Goal: Task Accomplishment & Management: Use online tool/utility

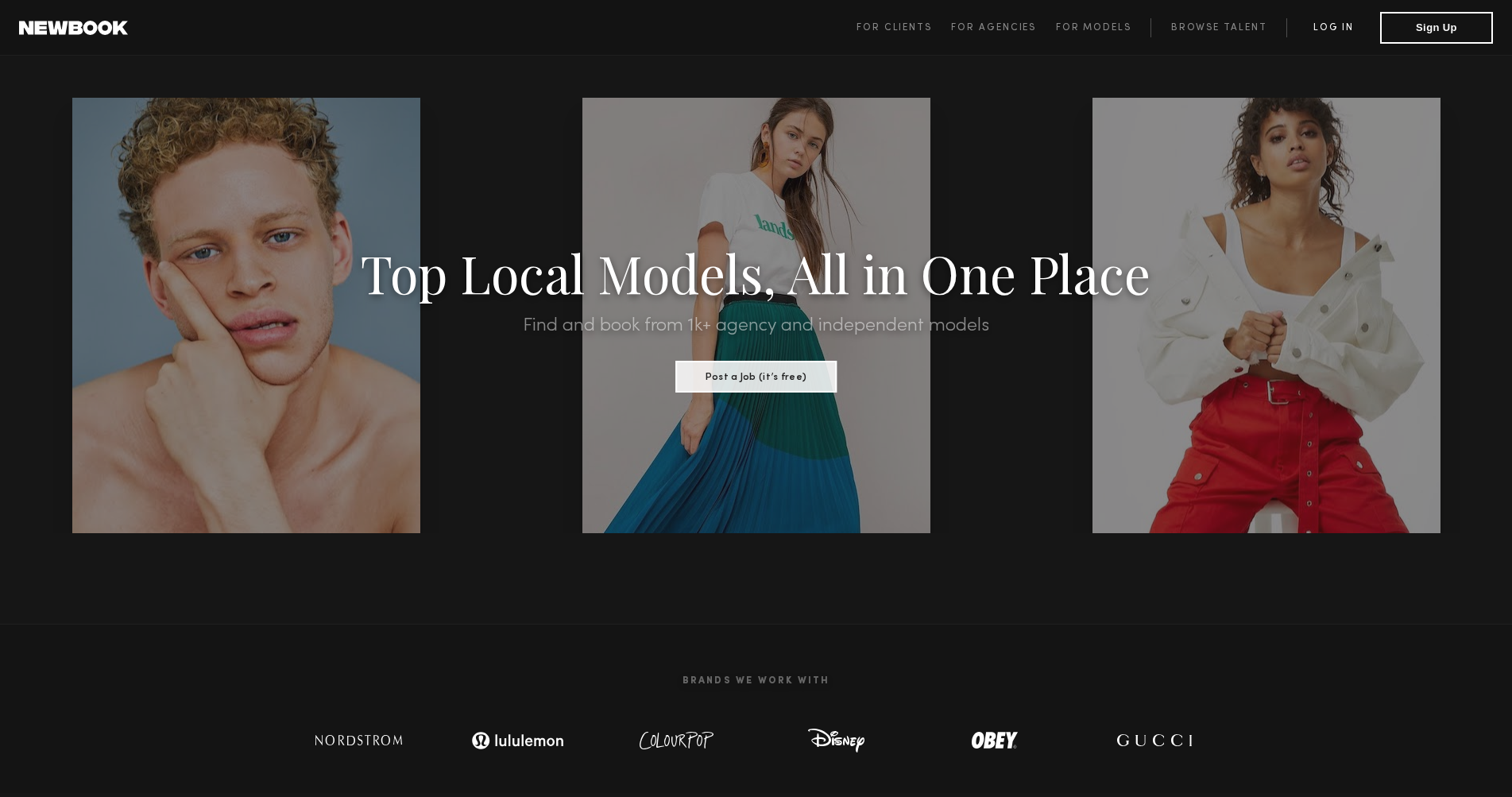
click at [1341, 27] on link "Log in" at bounding box center [1333, 28] width 93 height 19
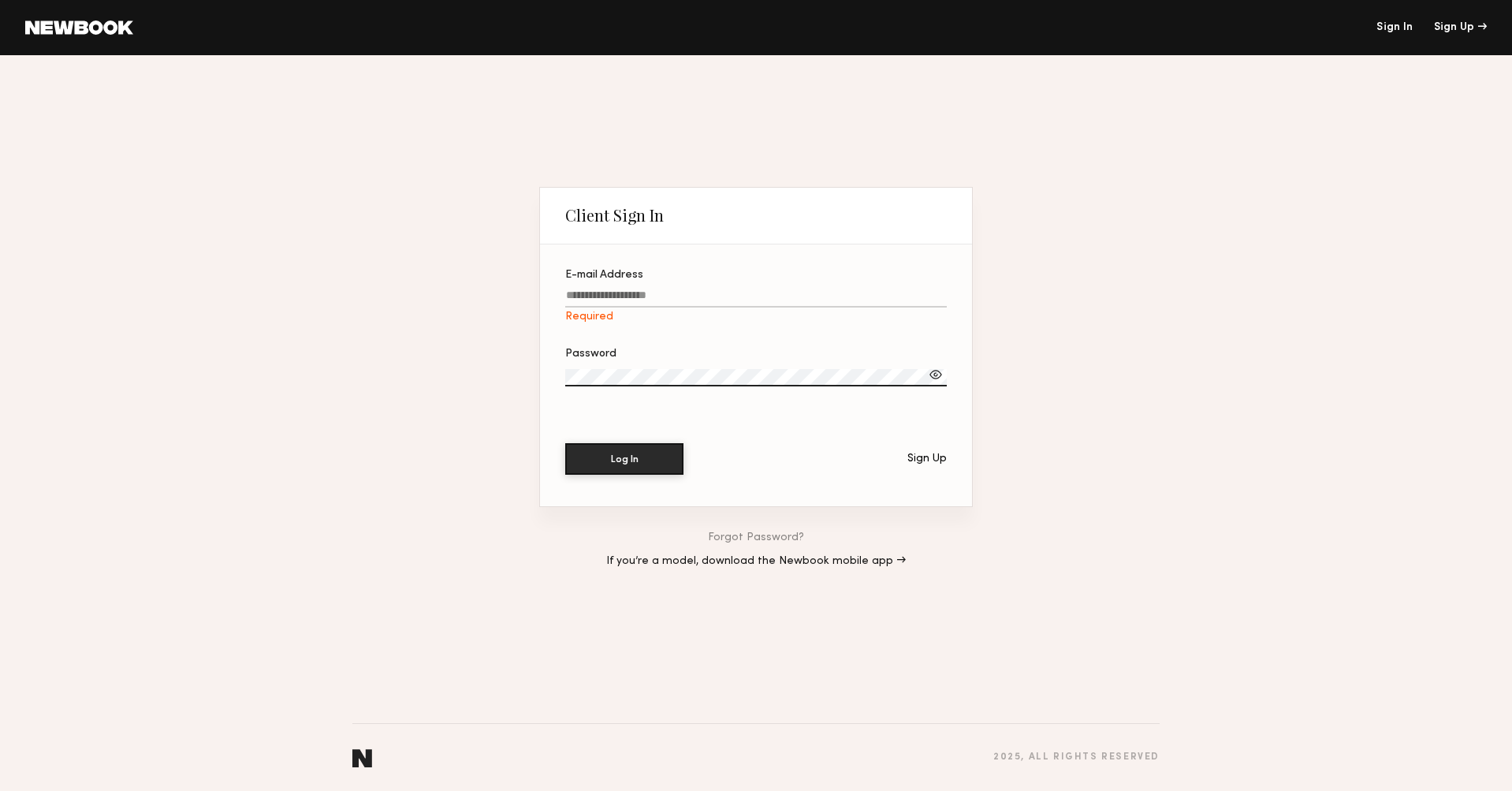
type input "**********"
click at [653, 460] on button "Log In" at bounding box center [624, 457] width 118 height 31
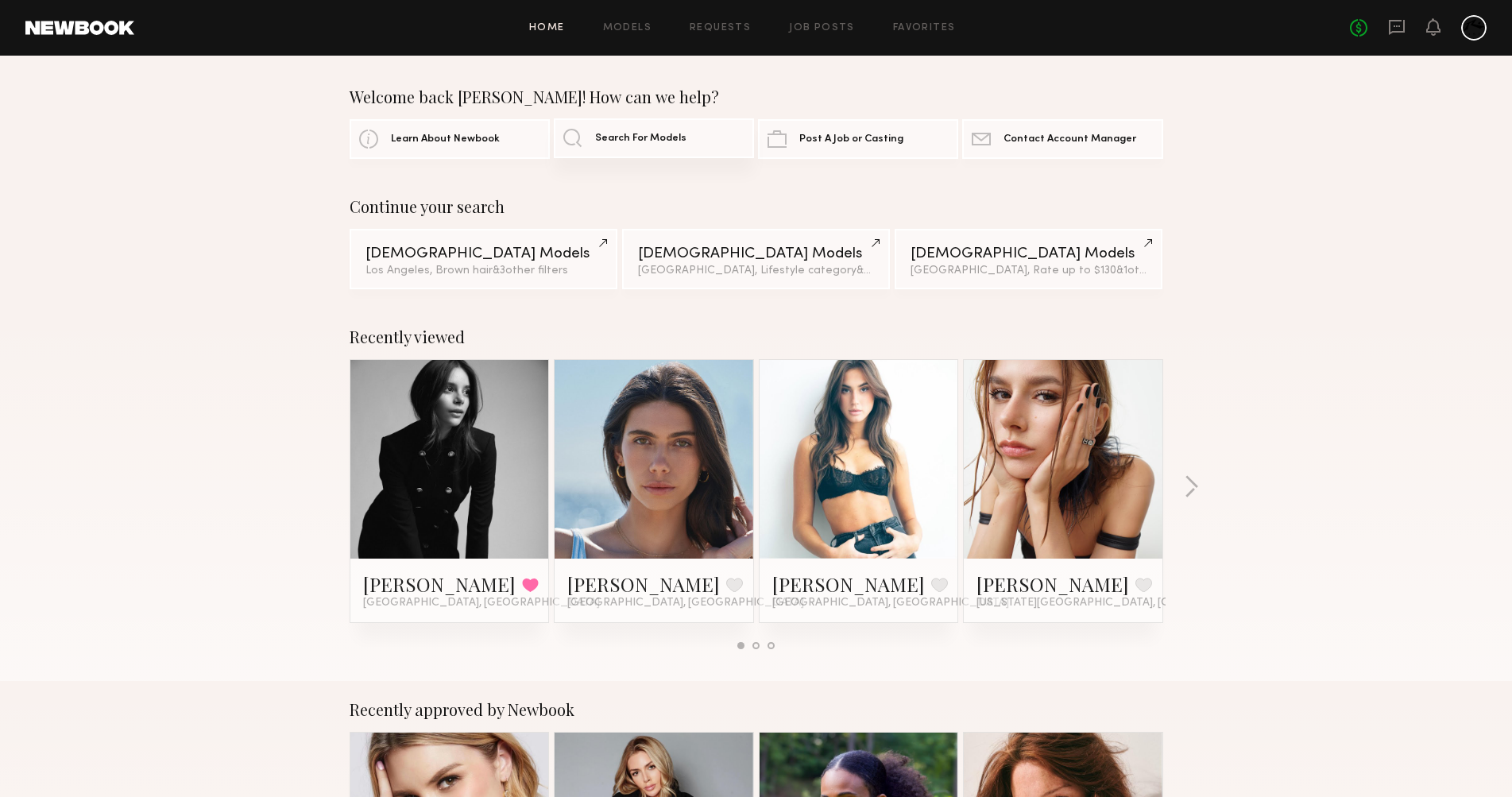
click at [630, 138] on span "Search For Models" at bounding box center [641, 138] width 92 height 10
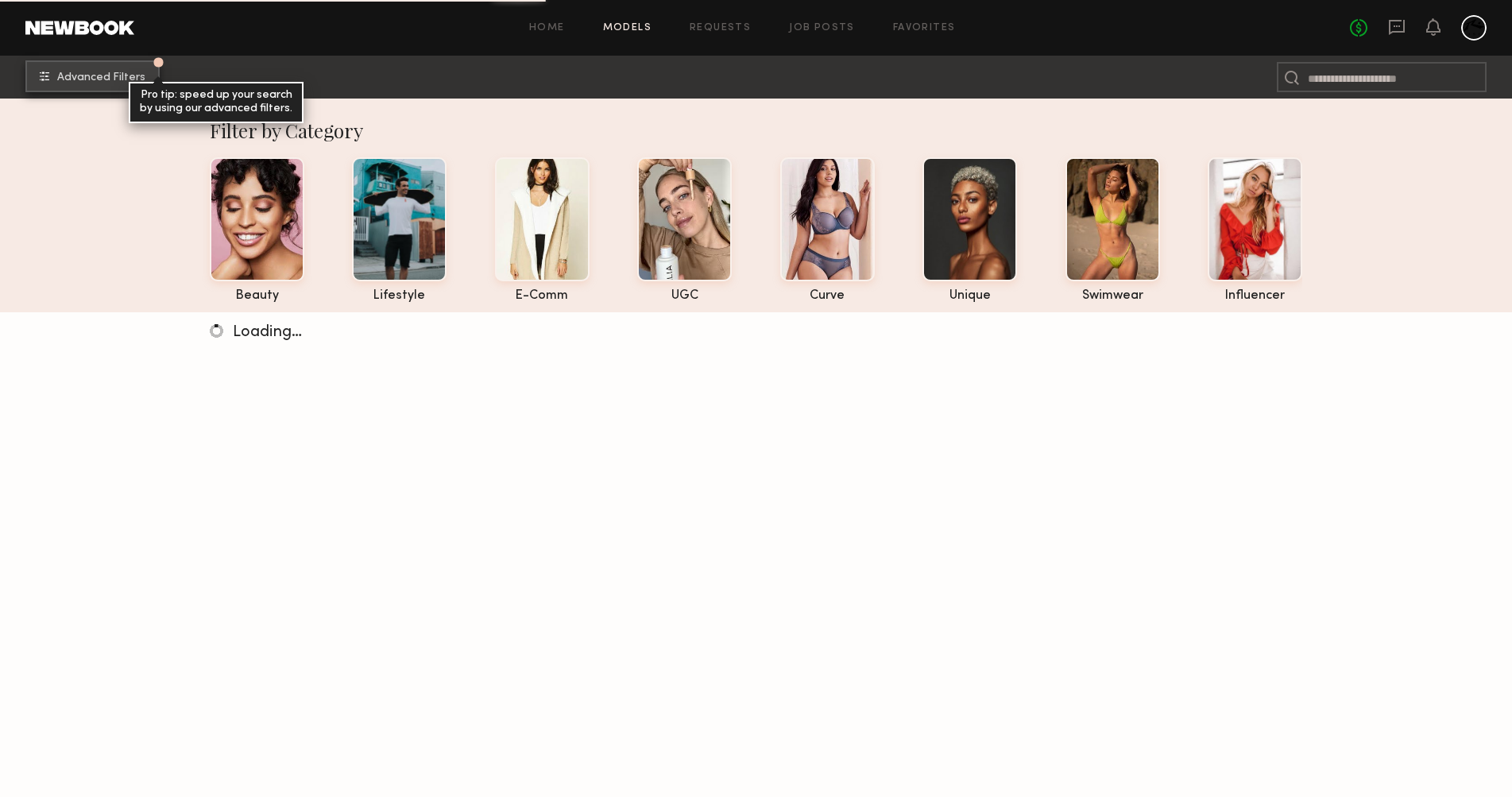
click at [86, 74] on span "Advanced Filters" at bounding box center [101, 77] width 88 height 11
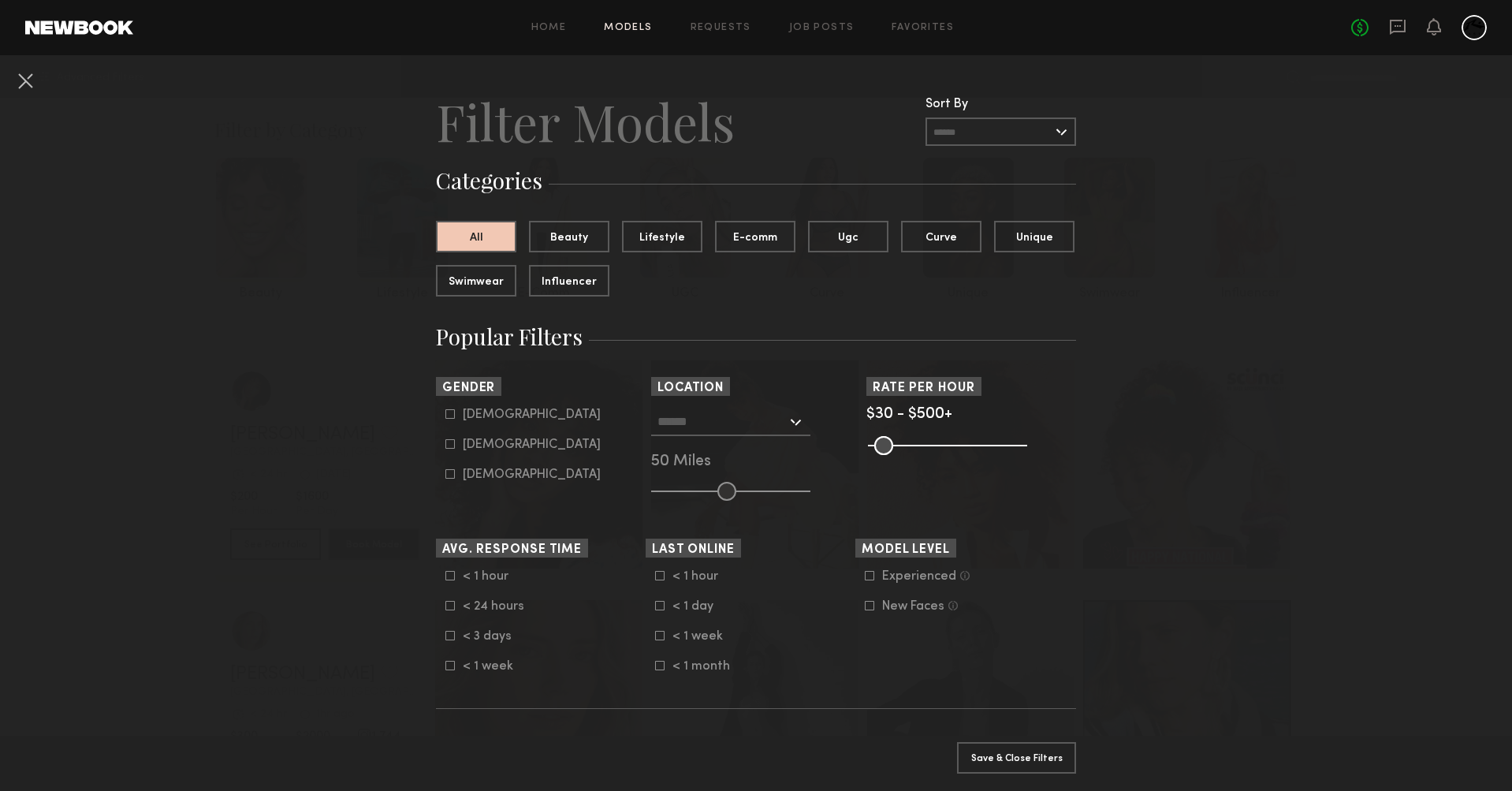
scroll to position [29, 0]
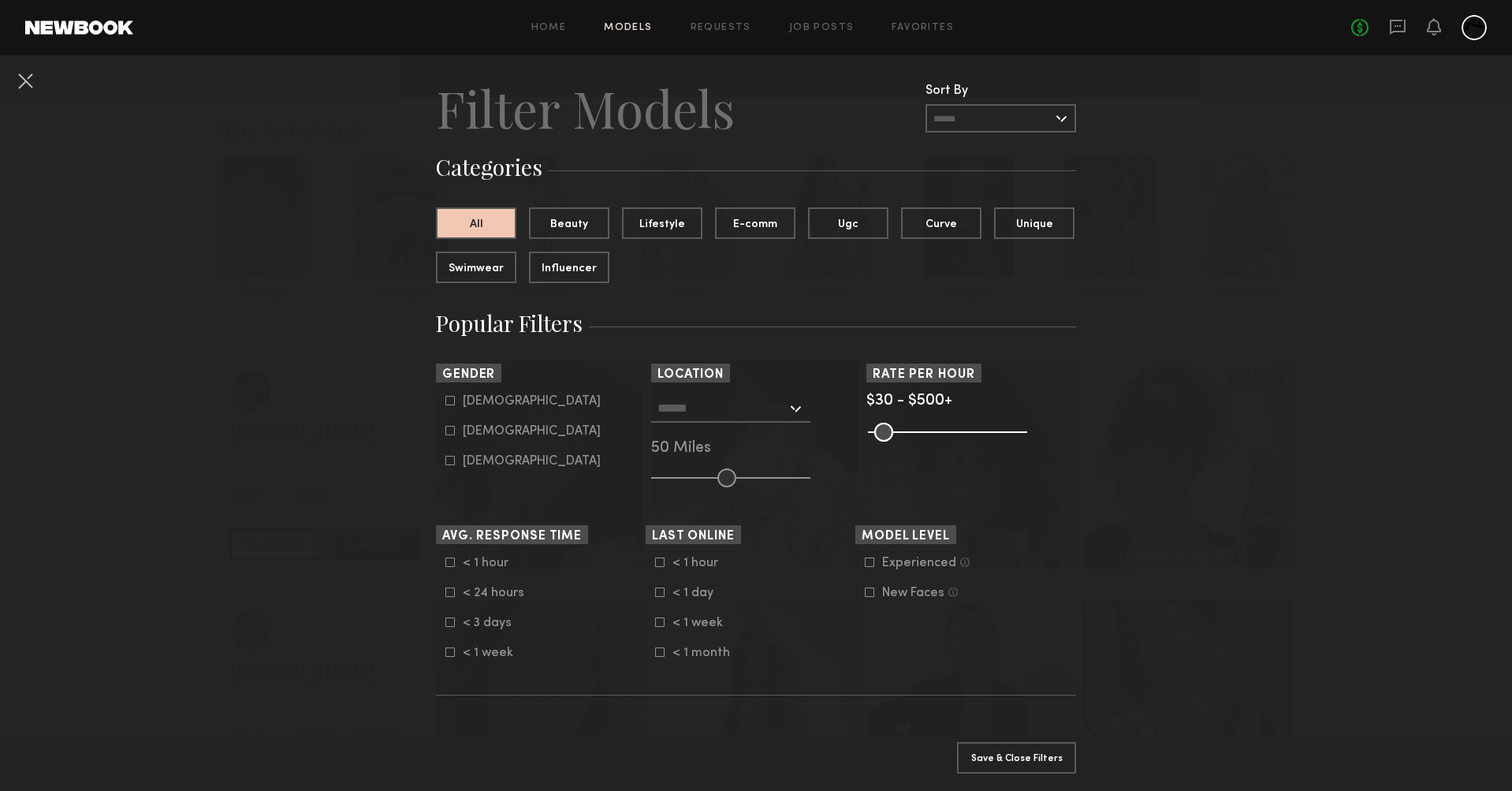
click at [462, 404] on div "Male" at bounding box center [532, 401] width 138 height 9
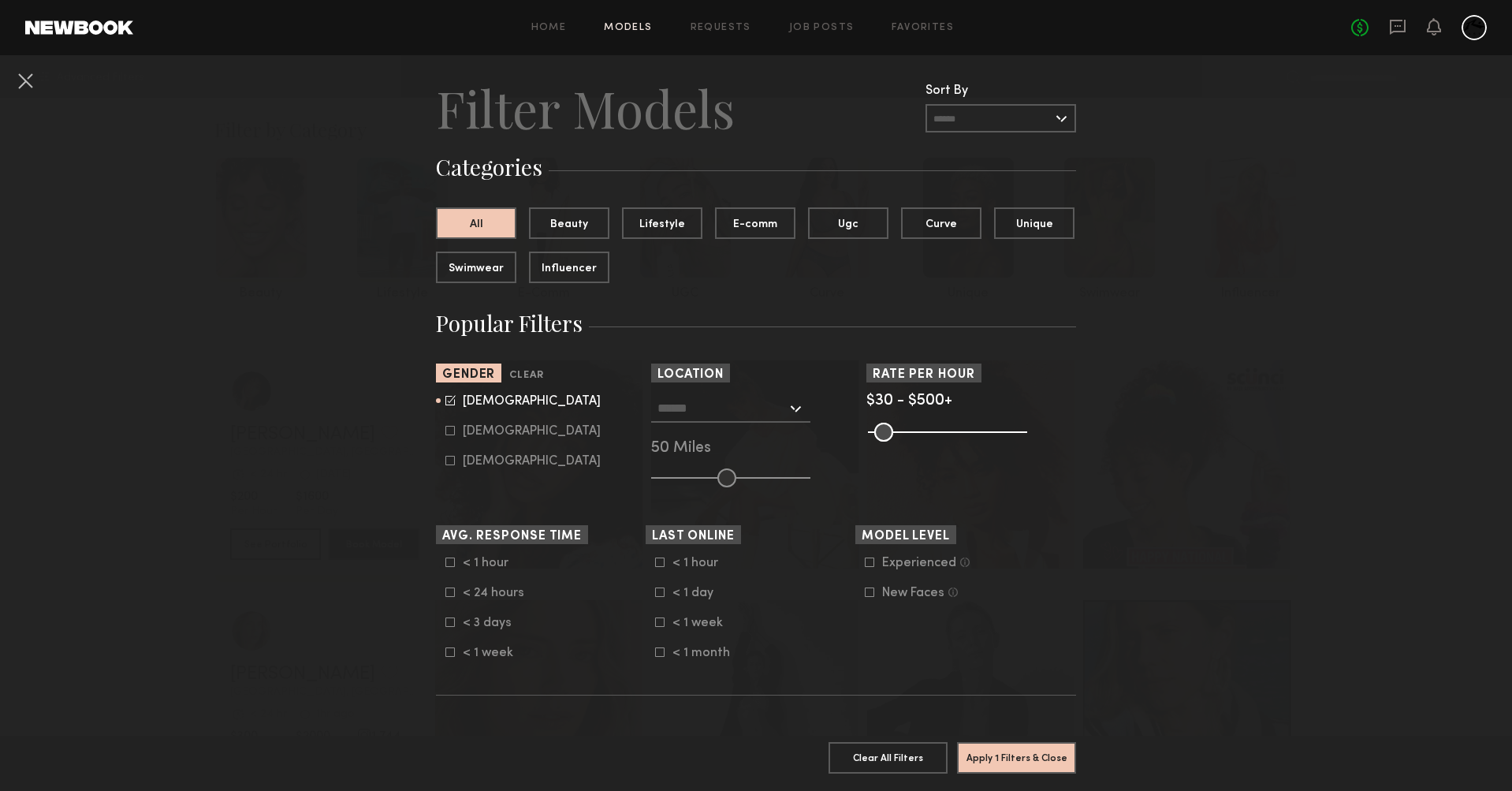
click at [456, 436] on common-framework-checkbox "Female" at bounding box center [546, 431] width 200 height 14
click at [452, 434] on label "Female" at bounding box center [523, 430] width 155 height 9
type input "*"
click at [783, 402] on div at bounding box center [730, 409] width 159 height 29
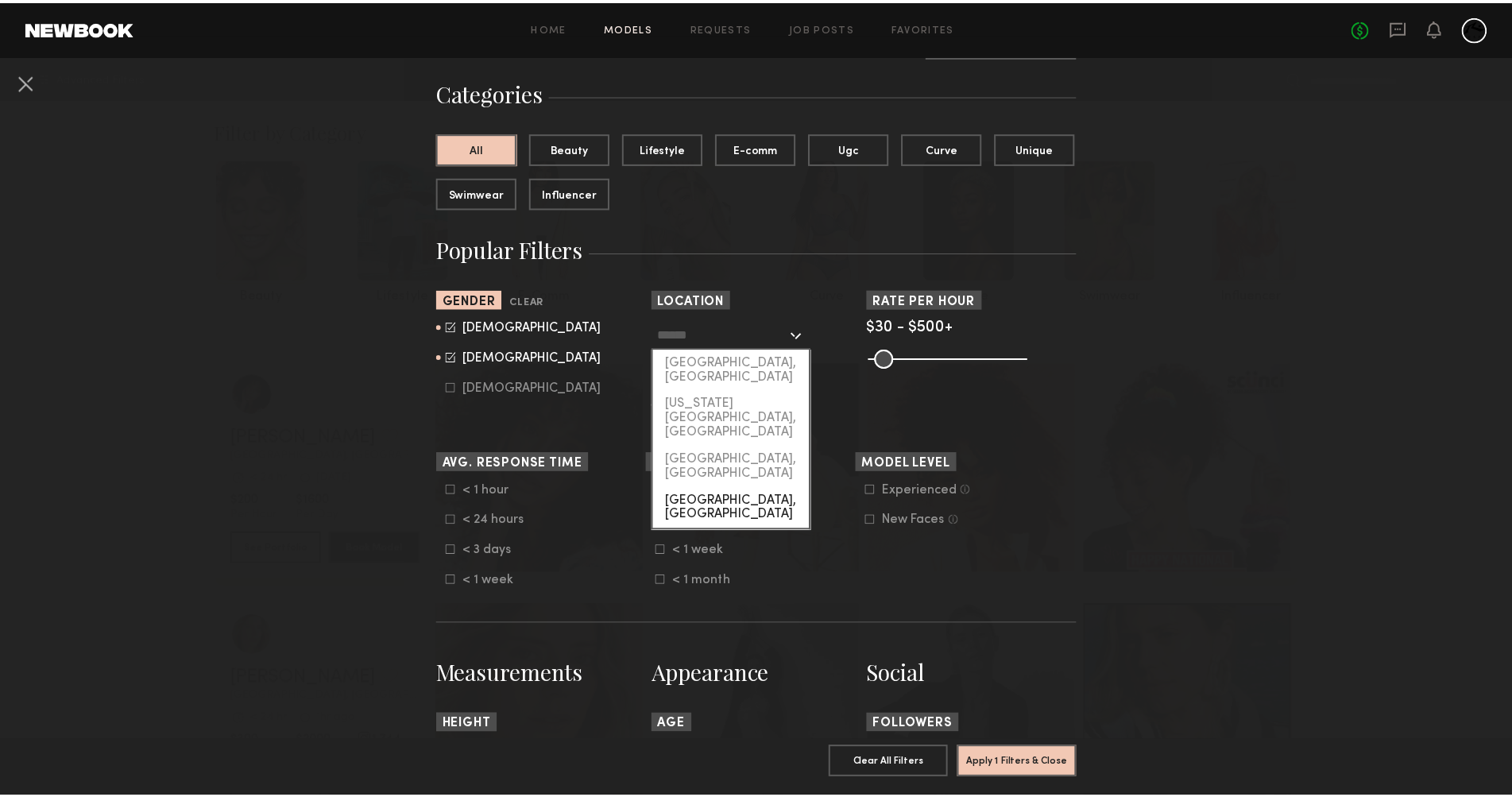
scroll to position [82, 0]
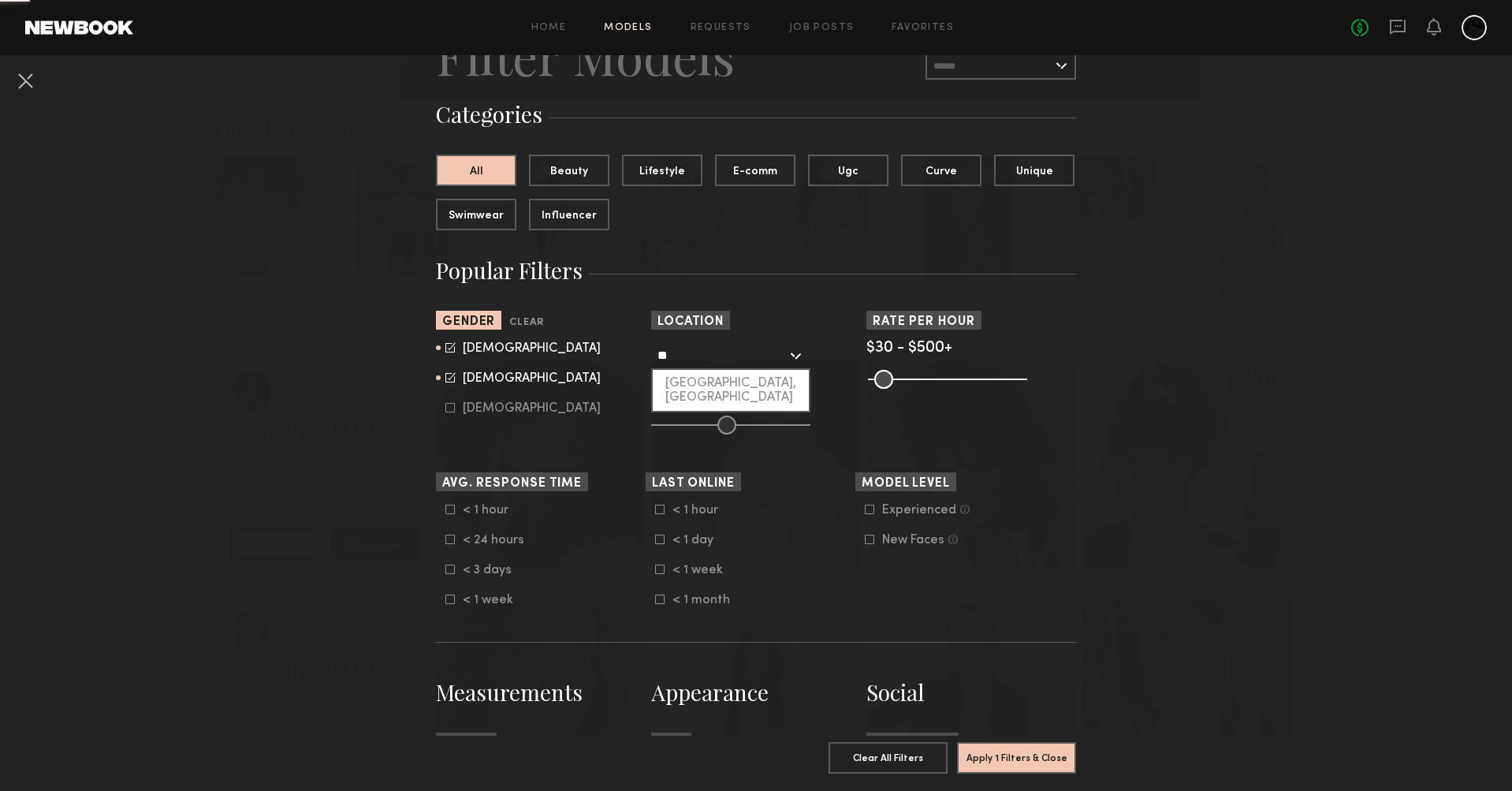
type input "*"
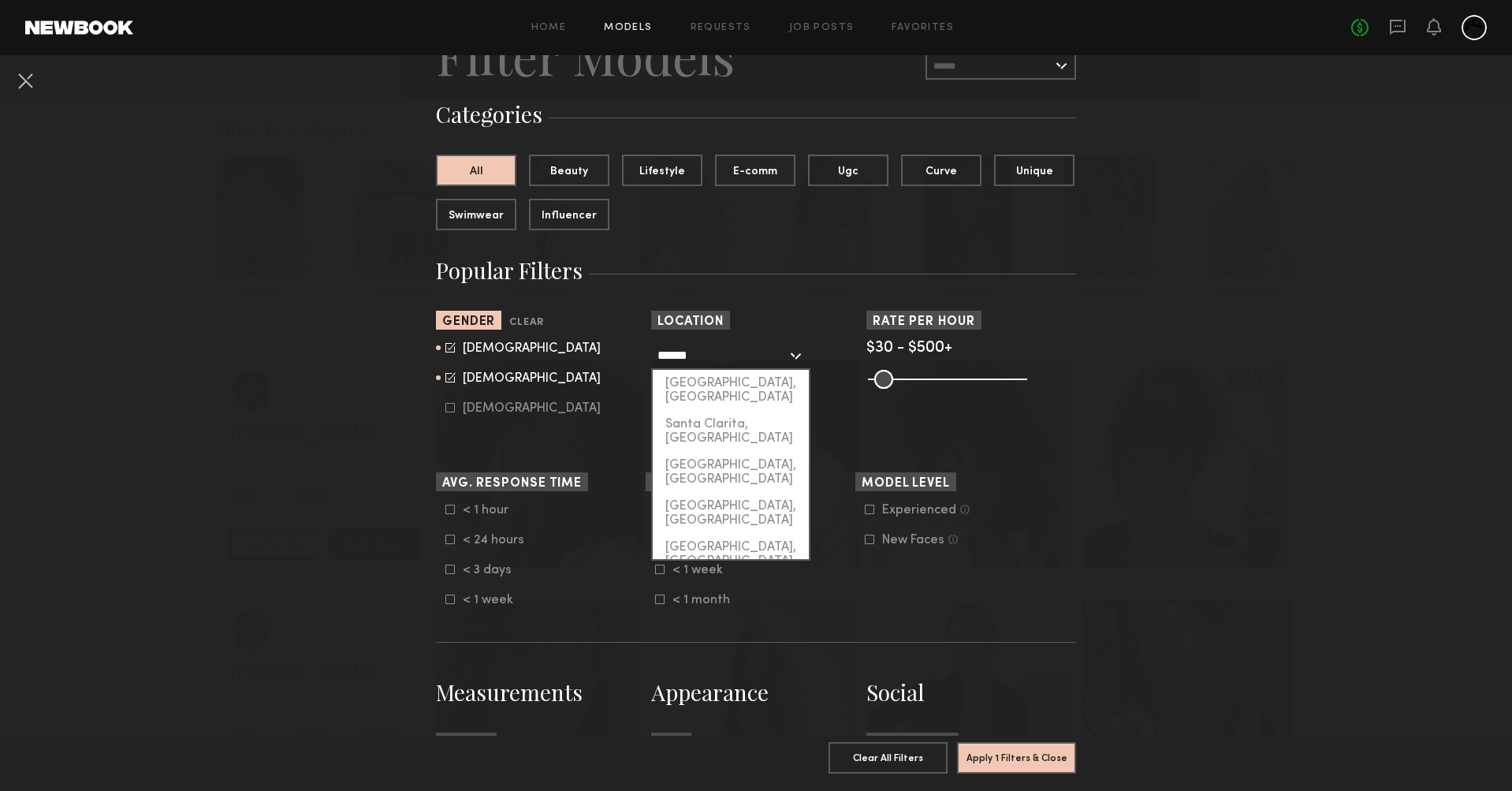
click at [734, 616] on div "Santa Barbara, CA" at bounding box center [730, 636] width 156 height 41
type input "**********"
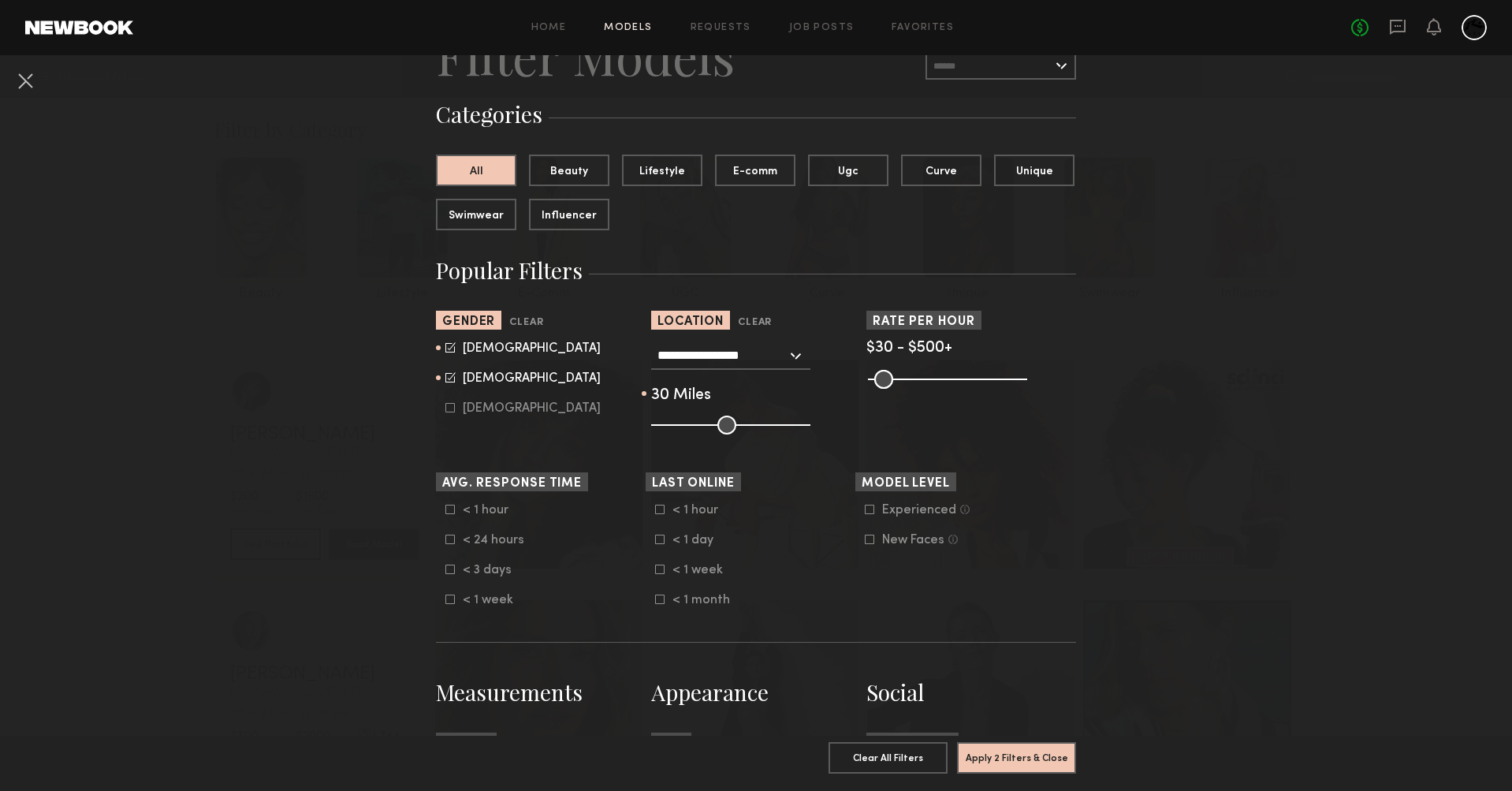
drag, startPoint x: 725, startPoint y: 433, endPoint x: 691, endPoint y: 429, distance: 34.2
type input "**"
click at [691, 429] on input "range" at bounding box center [730, 425] width 159 height 19
click at [1006, 747] on button "Apply 2 Filters & Close" at bounding box center [1016, 756] width 119 height 31
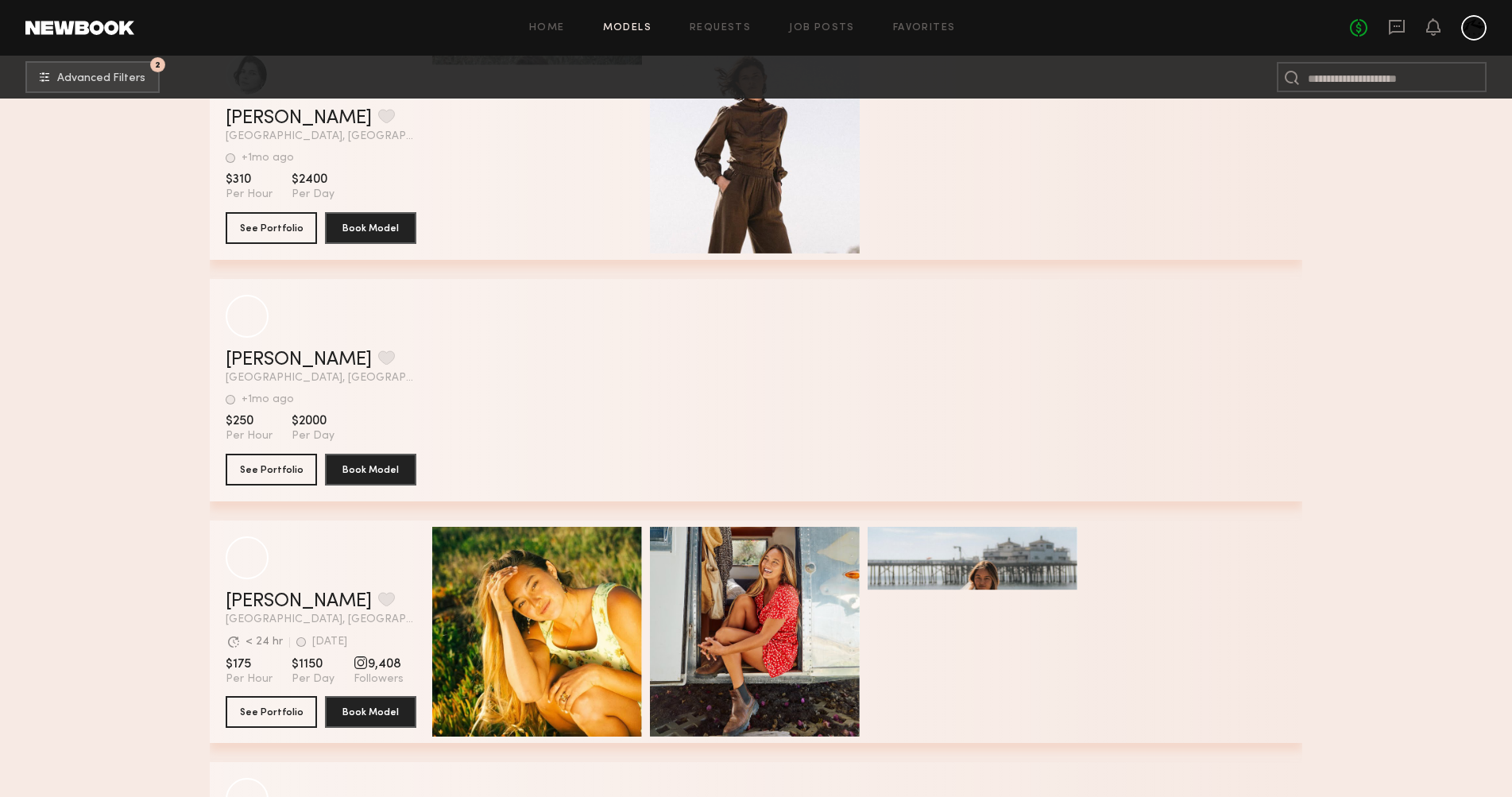
scroll to position [457, 0]
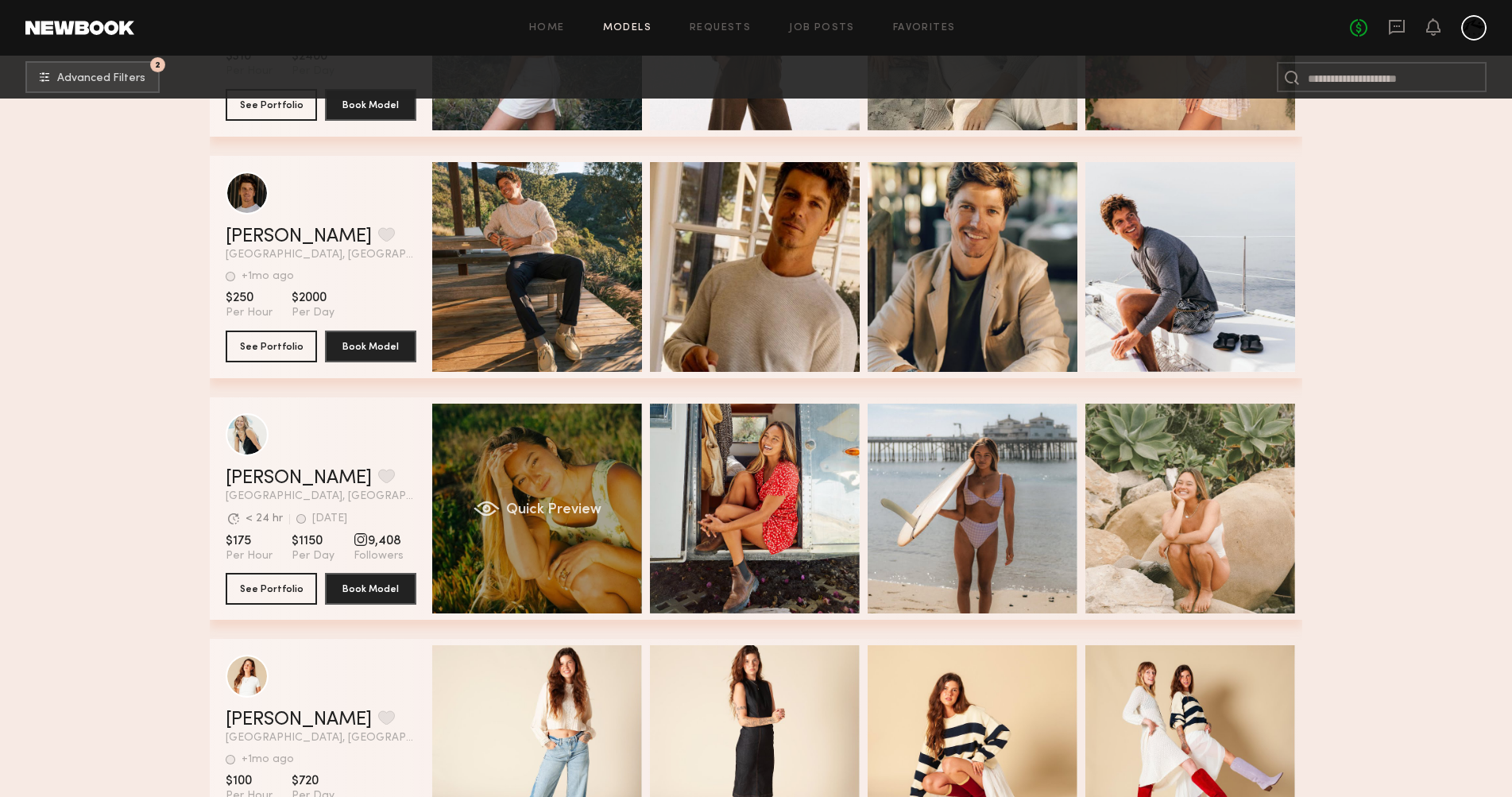
click at [555, 474] on div "Quick Preview" at bounding box center [537, 508] width 210 height 210
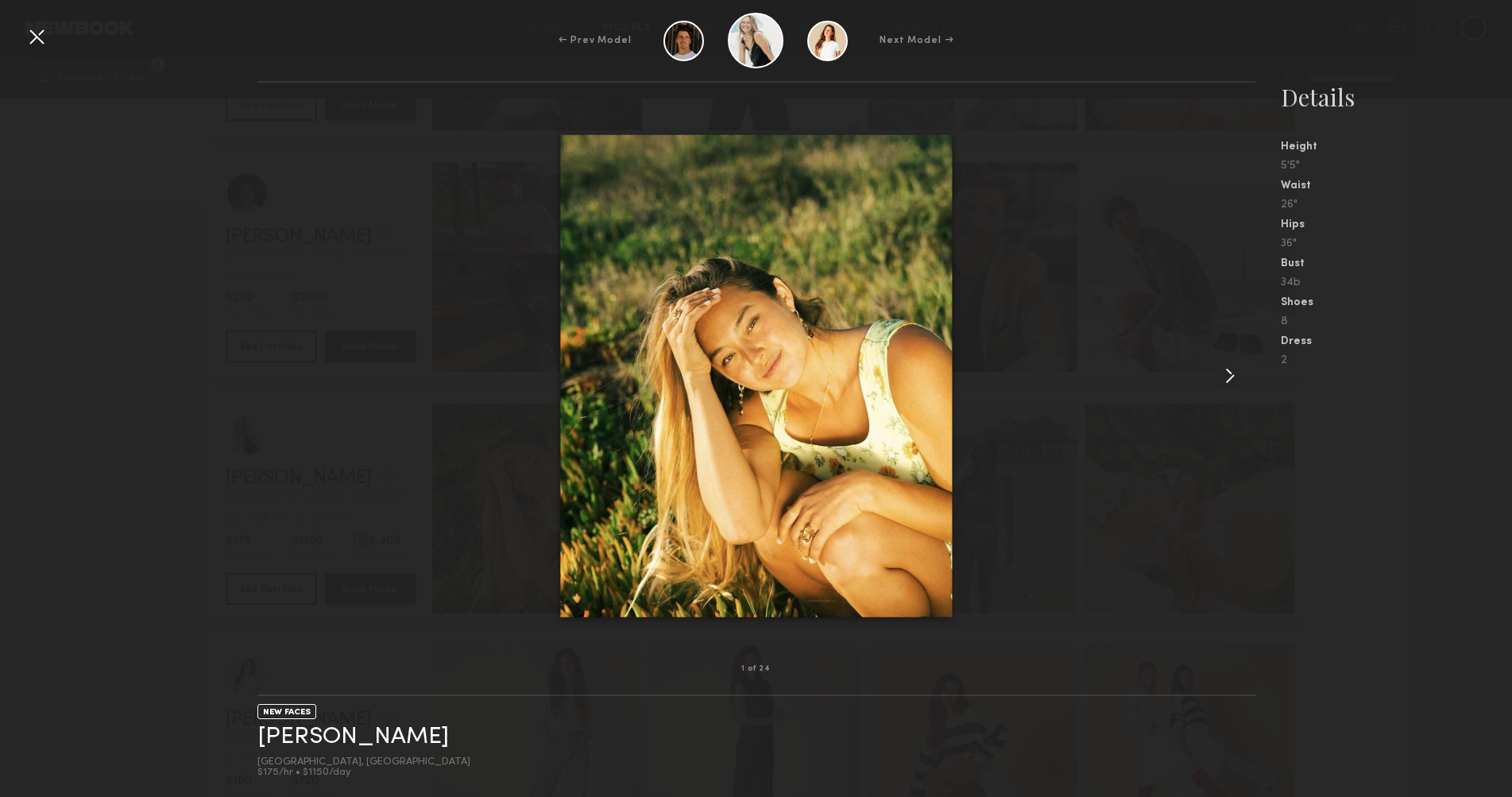
click at [1230, 379] on common-icon at bounding box center [1230, 376] width 25 height 25
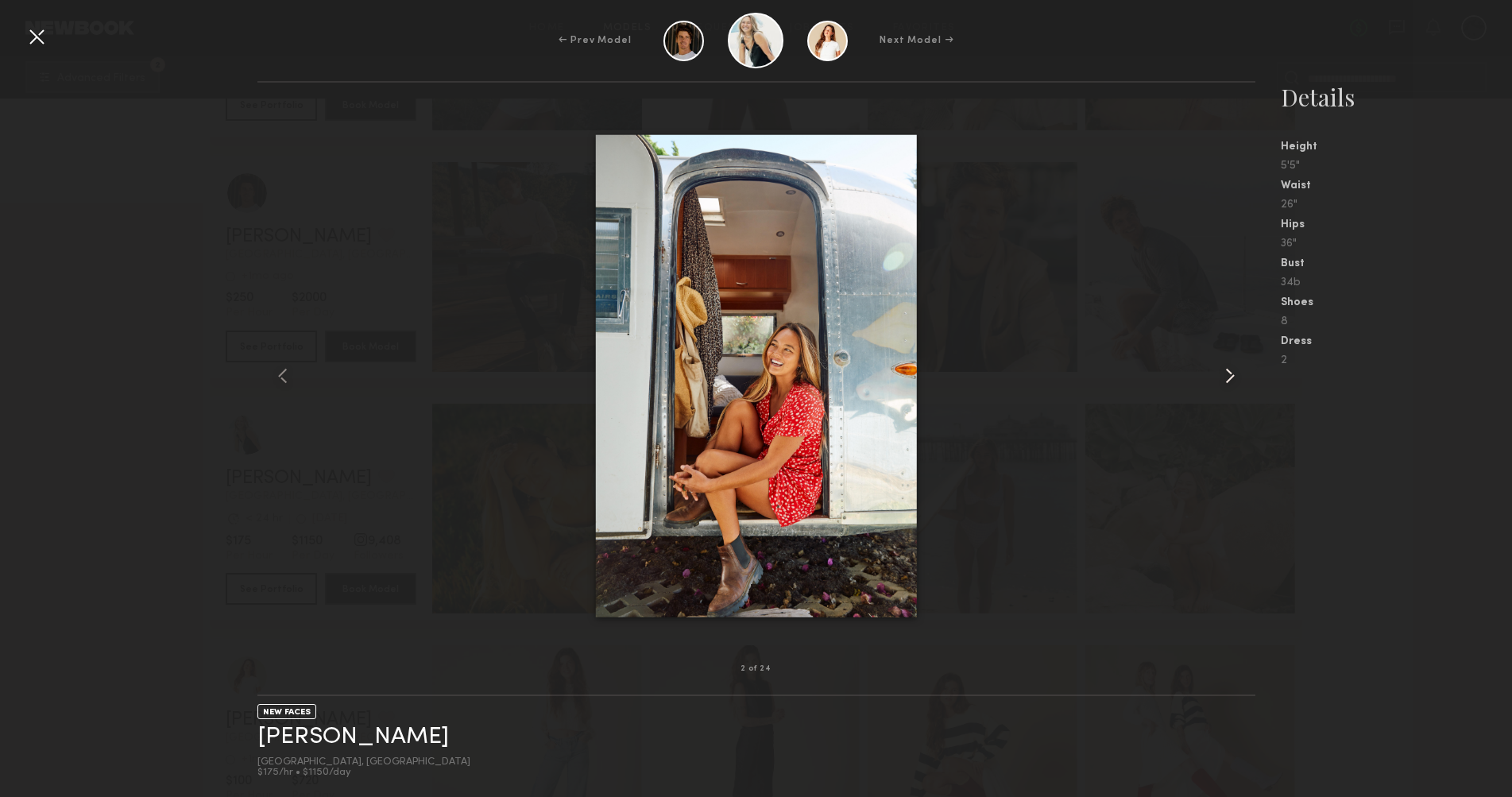
click at [1229, 377] on common-icon at bounding box center [1230, 376] width 25 height 25
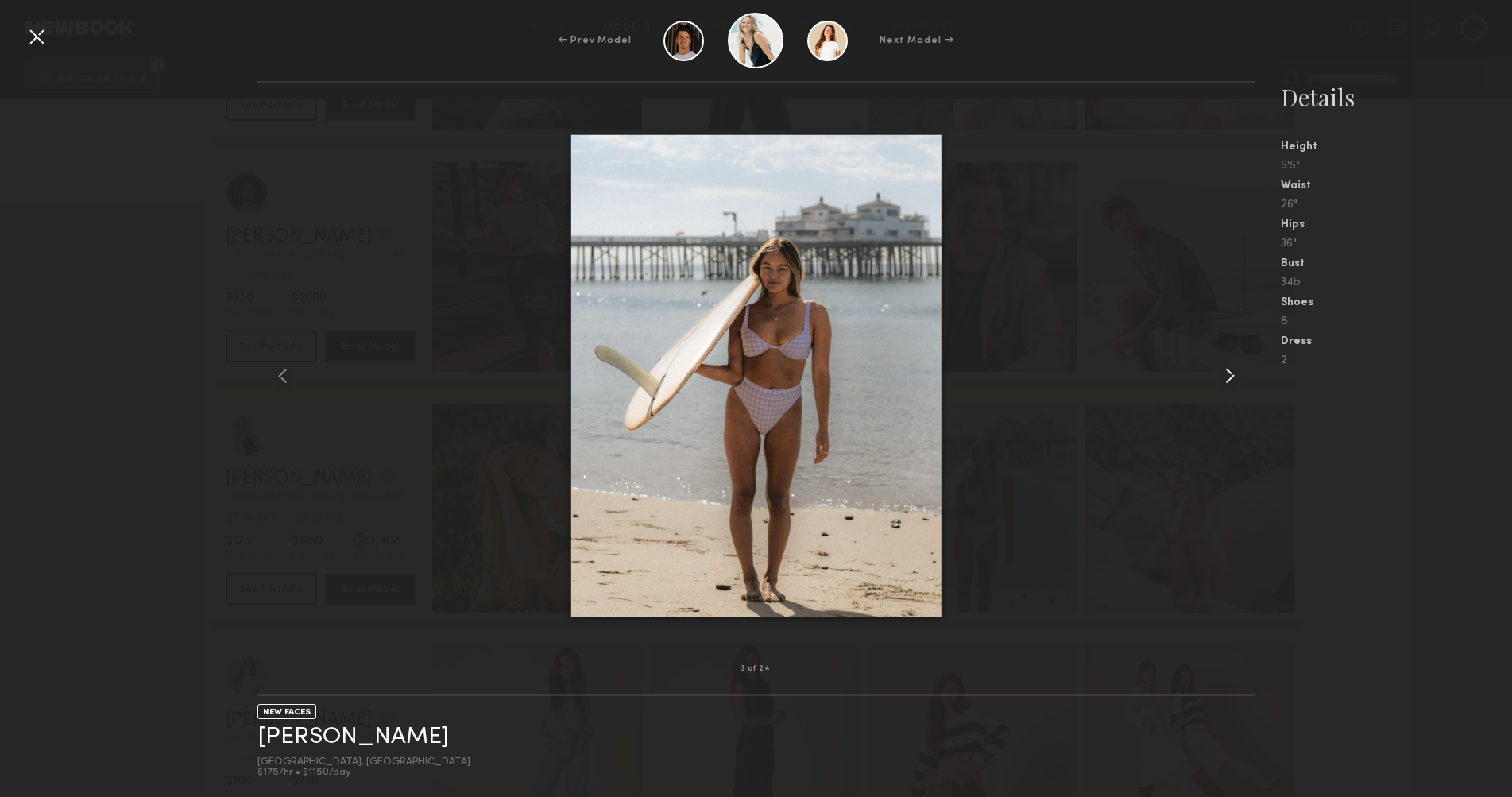
click at [1229, 377] on common-icon at bounding box center [1230, 376] width 25 height 25
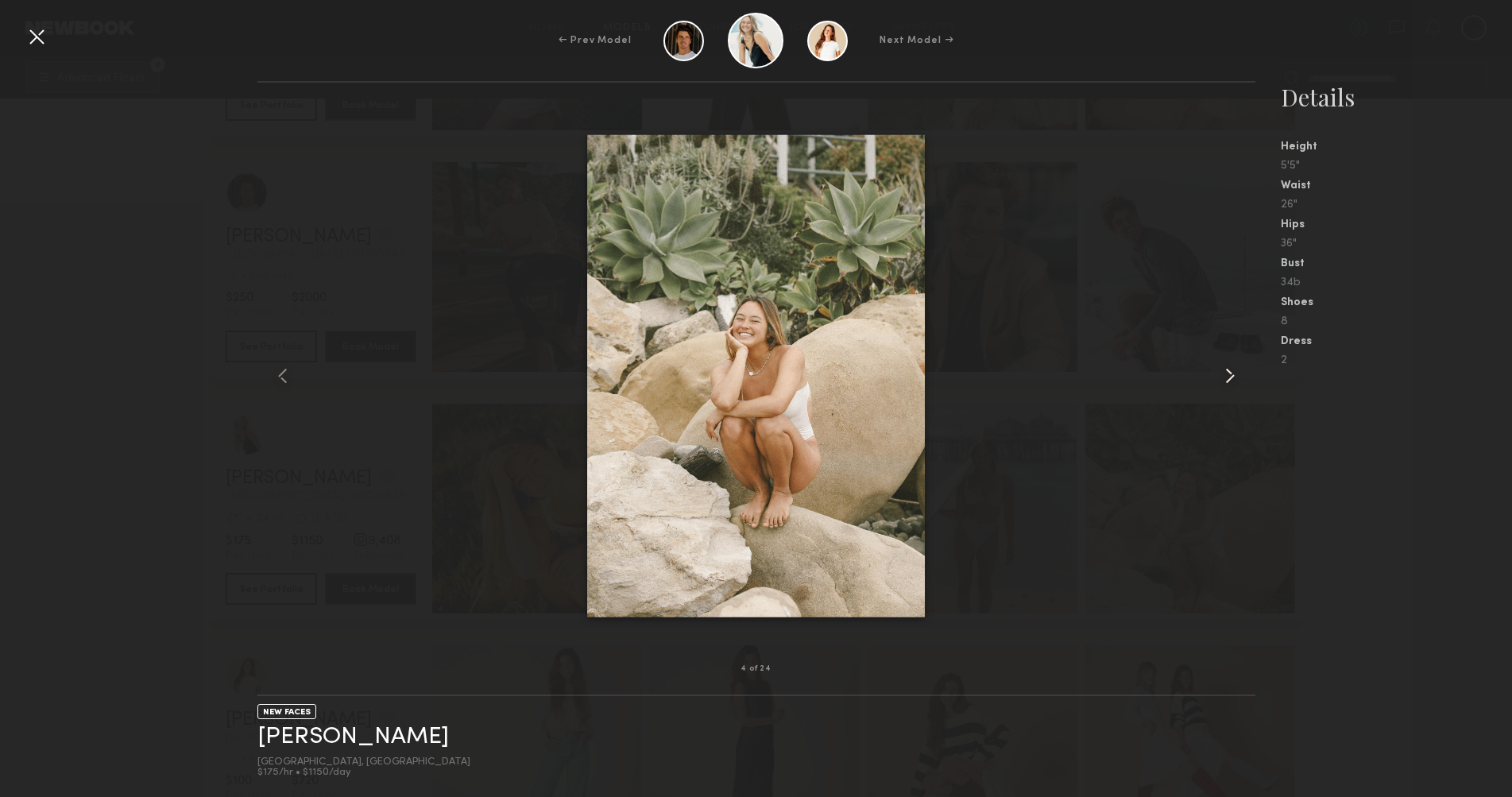
click at [1229, 377] on common-icon at bounding box center [1230, 376] width 25 height 25
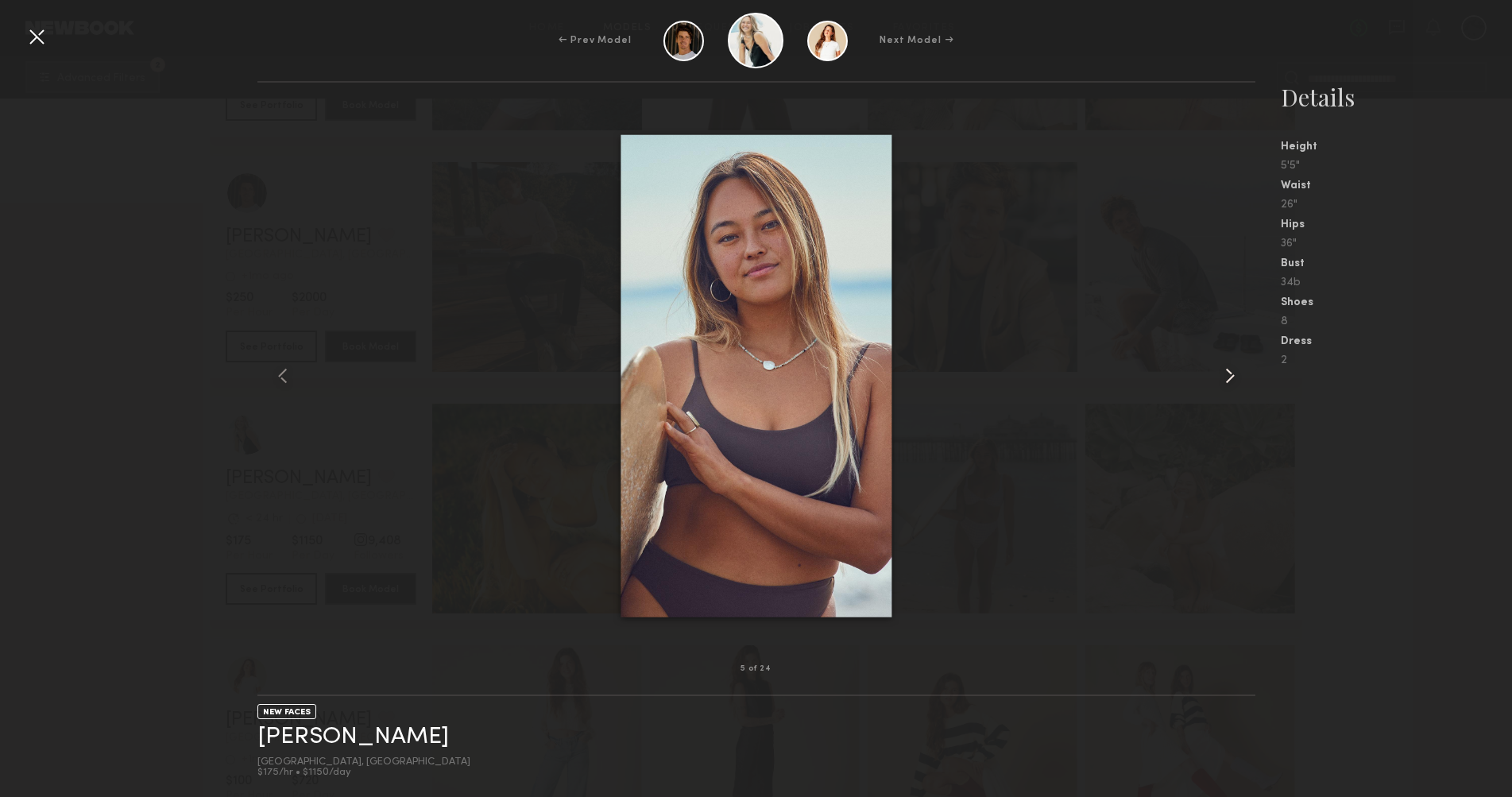
click at [1222, 375] on common-icon at bounding box center [1230, 376] width 25 height 25
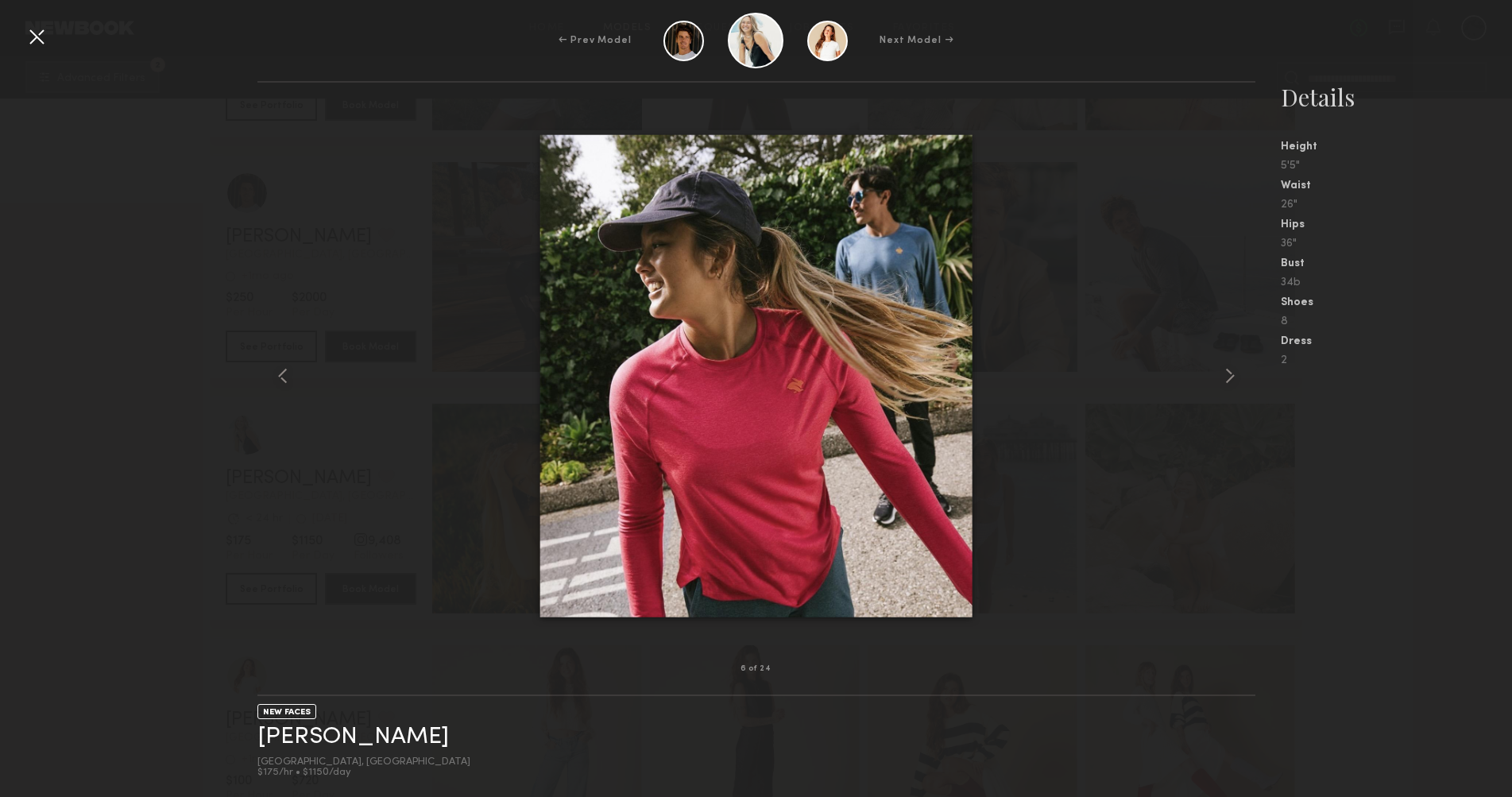
click at [27, 31] on div at bounding box center [37, 36] width 25 height 25
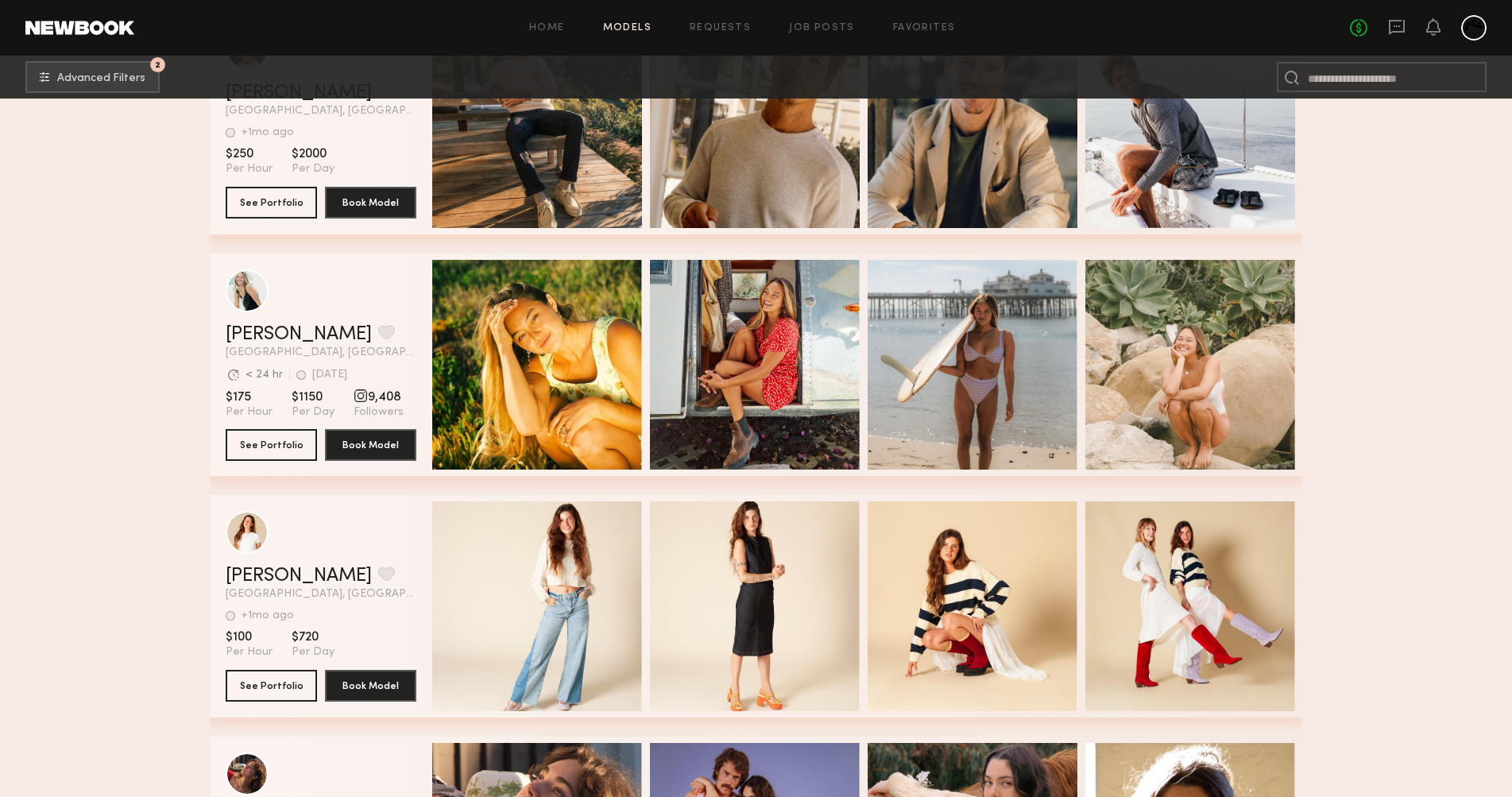
scroll to position [745, 0]
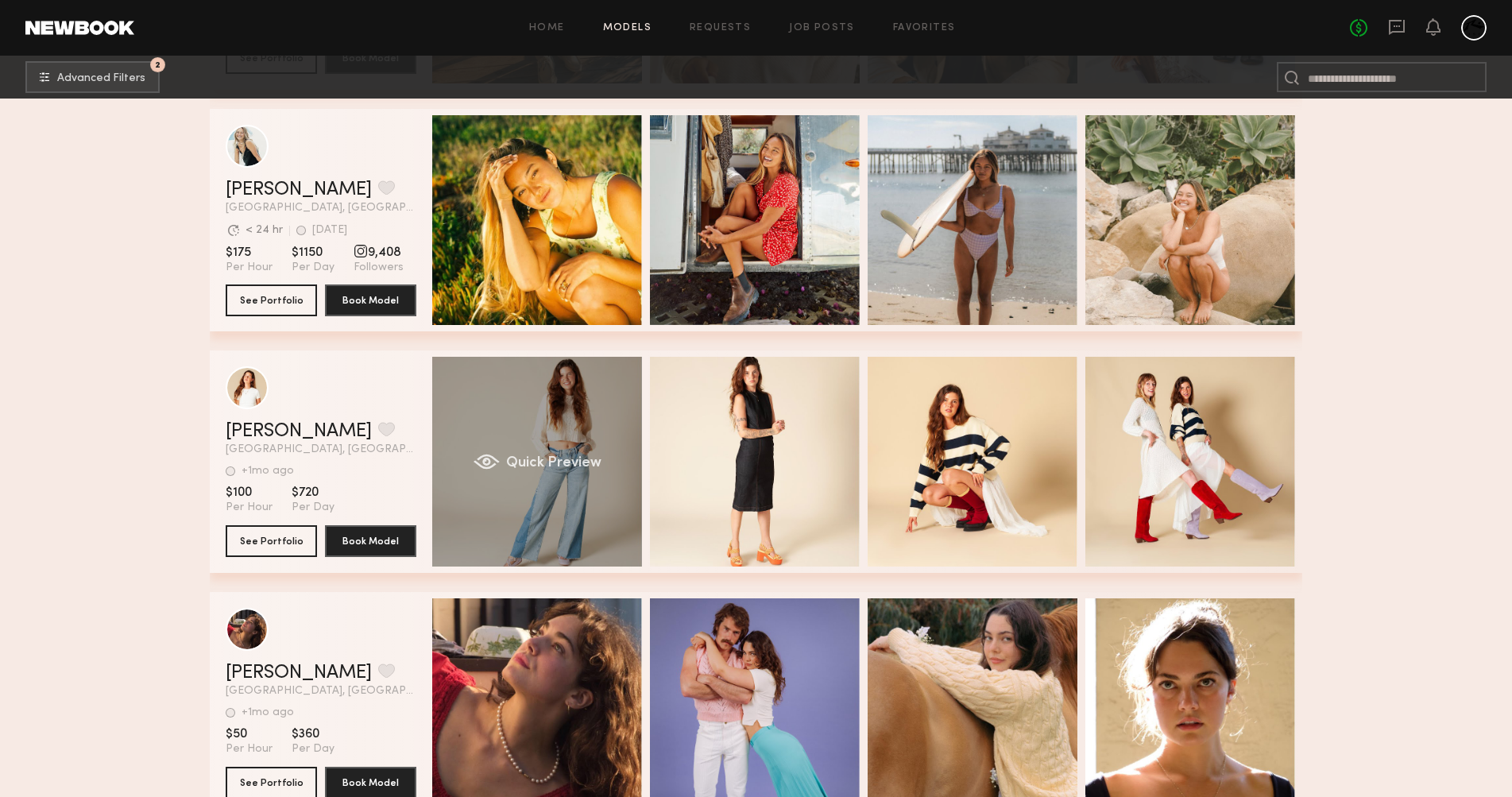
click at [556, 510] on div "Quick Preview" at bounding box center [537, 461] width 210 height 210
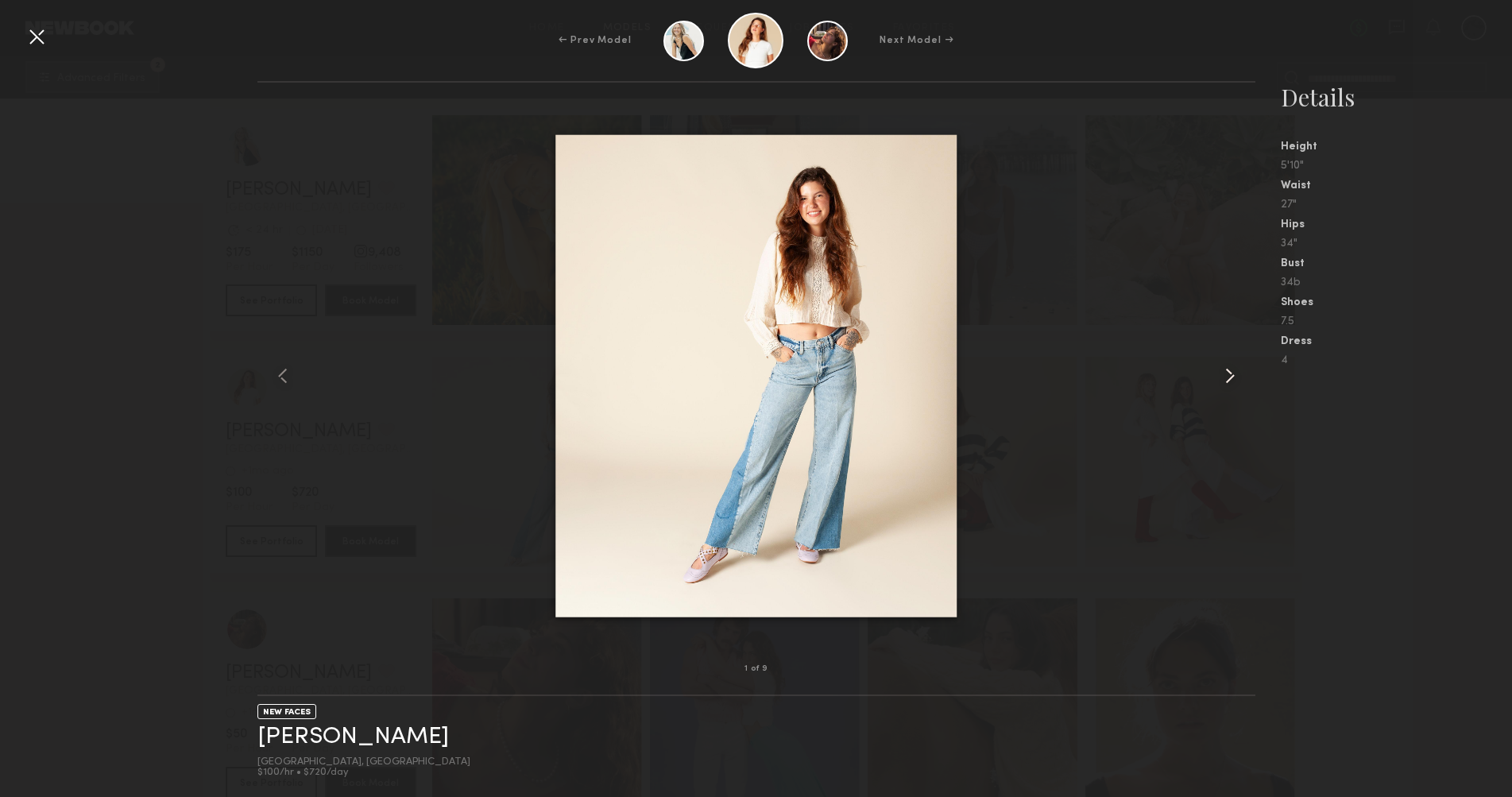
click at [1241, 383] on common-icon at bounding box center [1230, 376] width 25 height 25
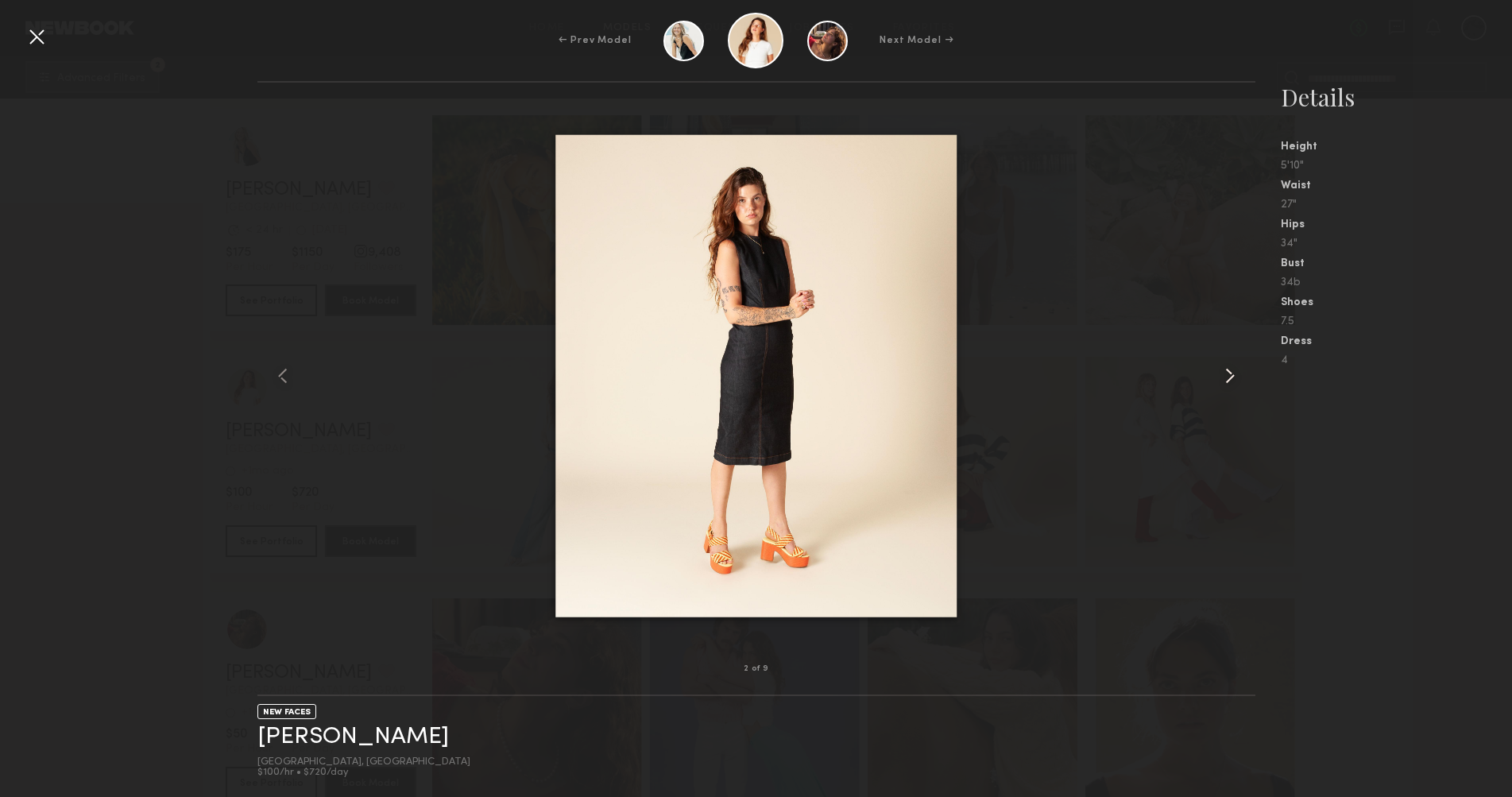
click at [1241, 383] on common-icon at bounding box center [1230, 376] width 25 height 25
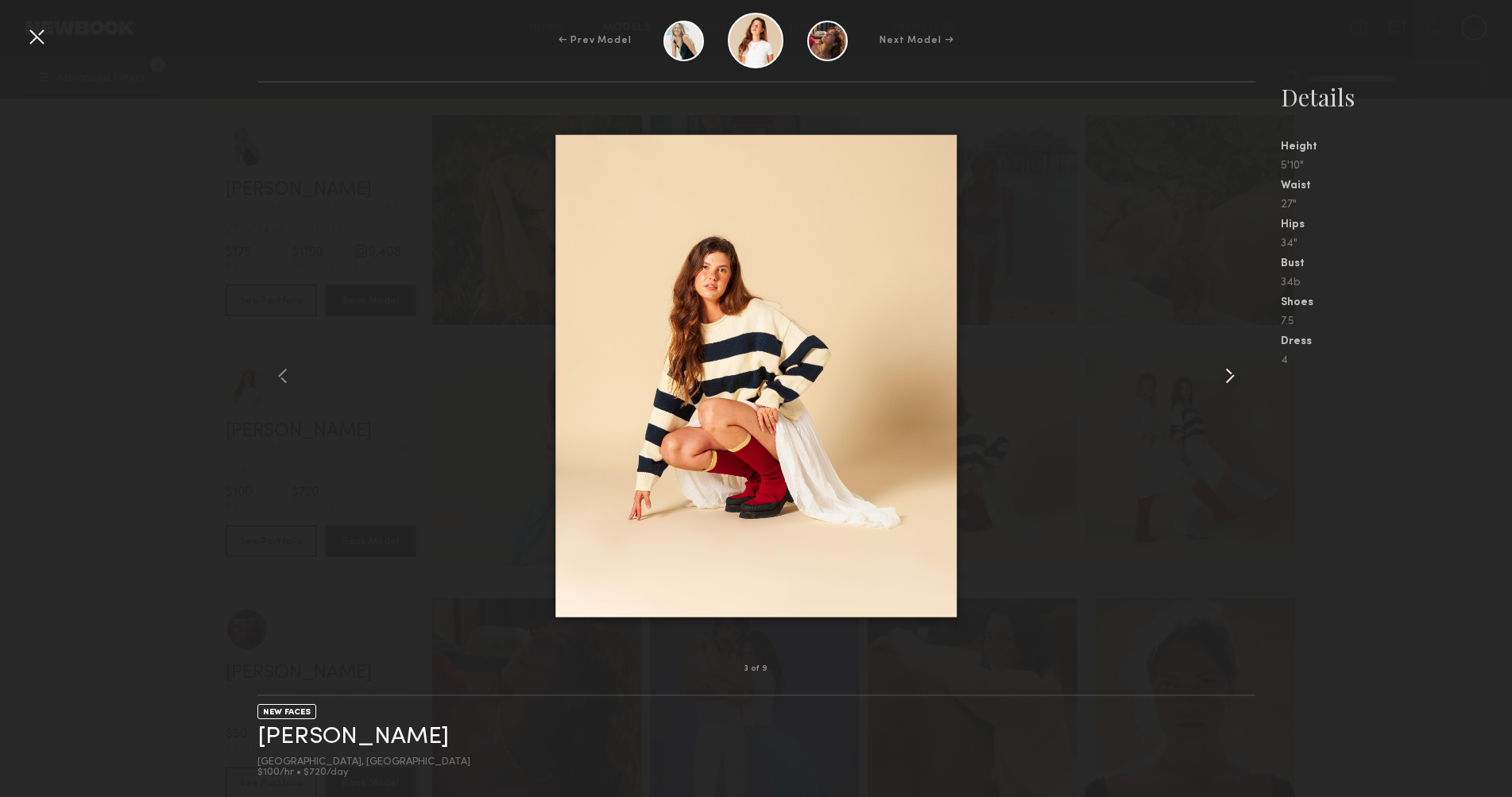
click at [1241, 383] on common-icon at bounding box center [1230, 376] width 25 height 25
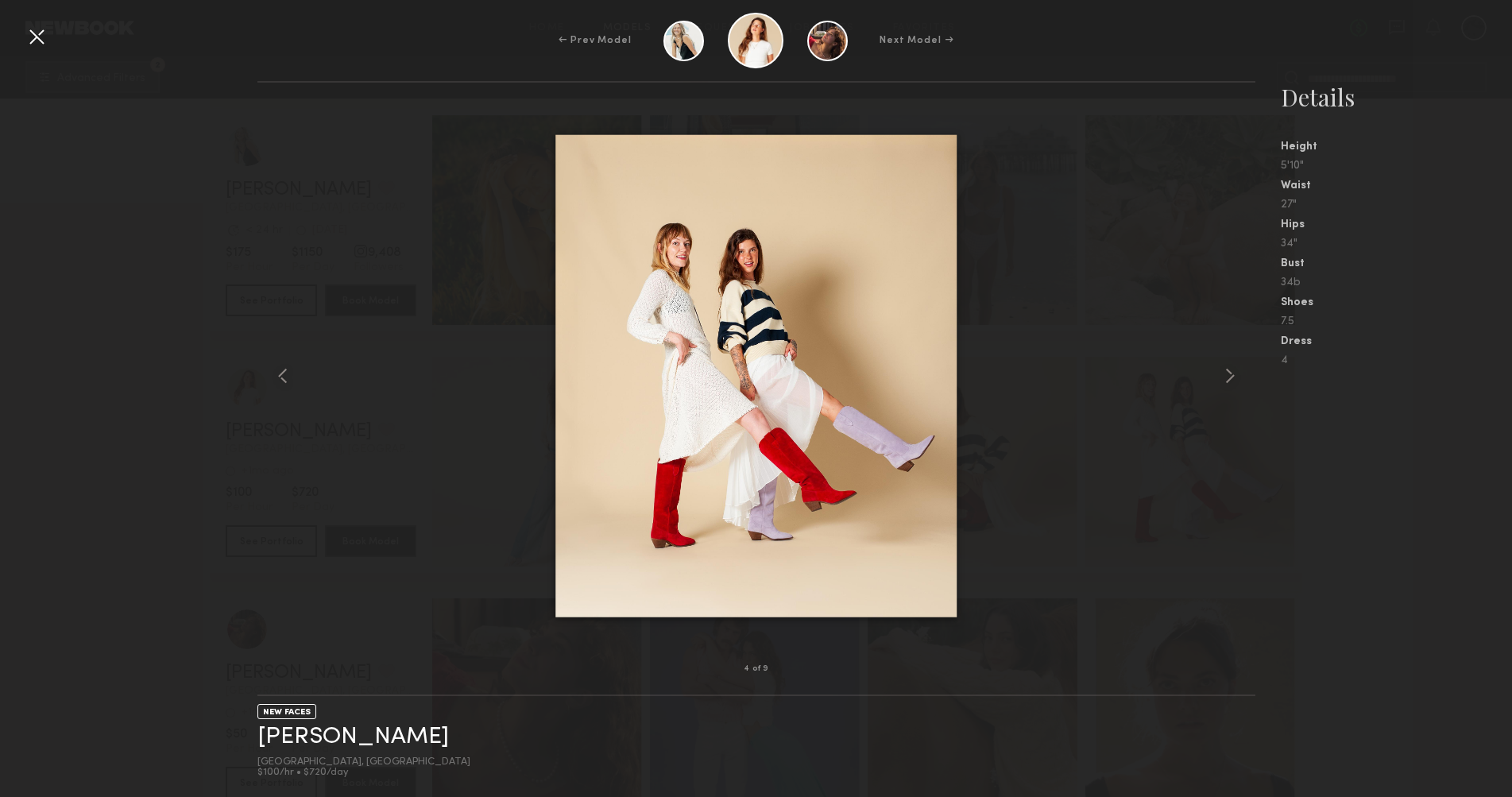
click at [38, 36] on div at bounding box center [37, 36] width 25 height 25
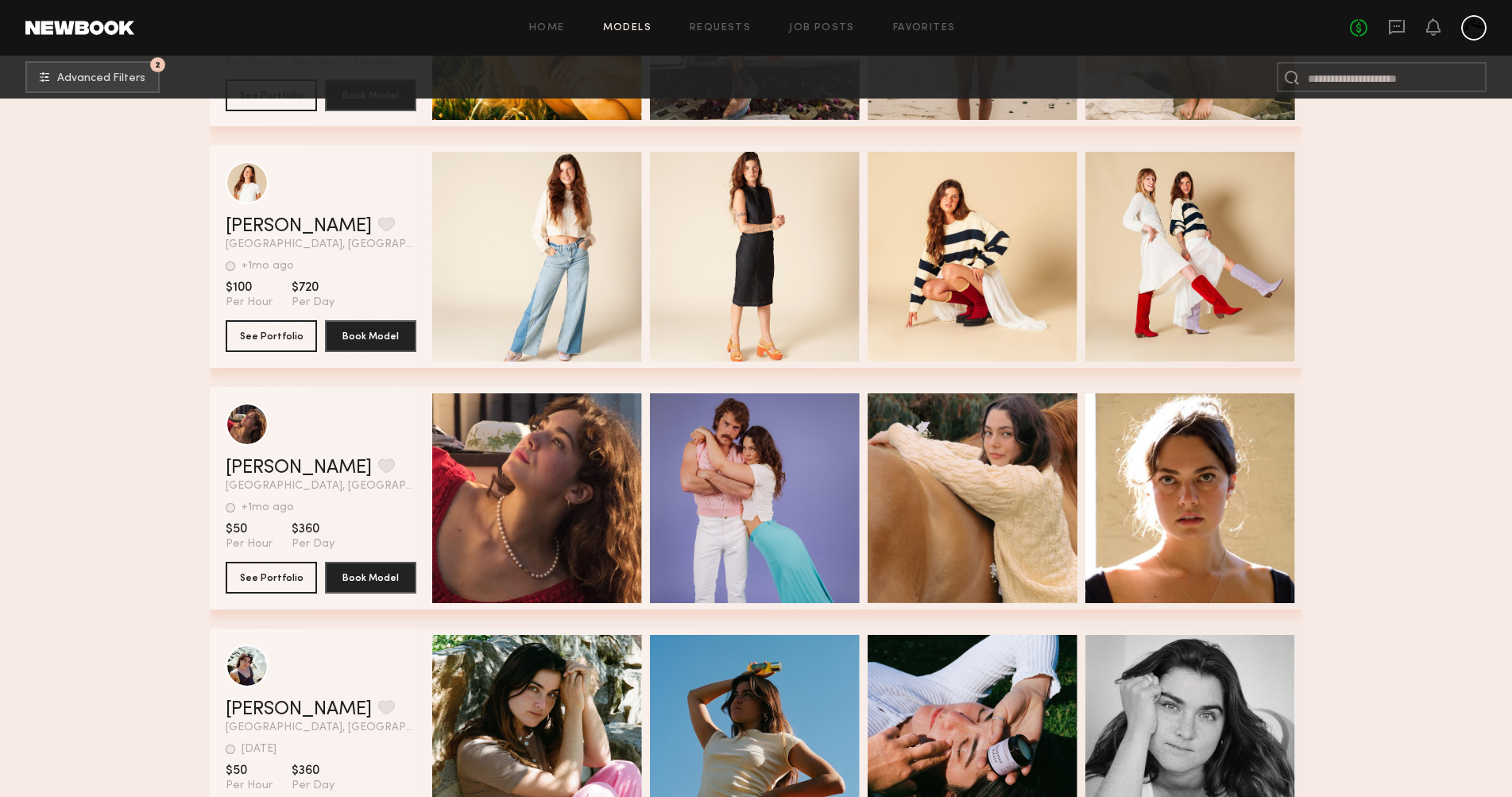
scroll to position [0, 0]
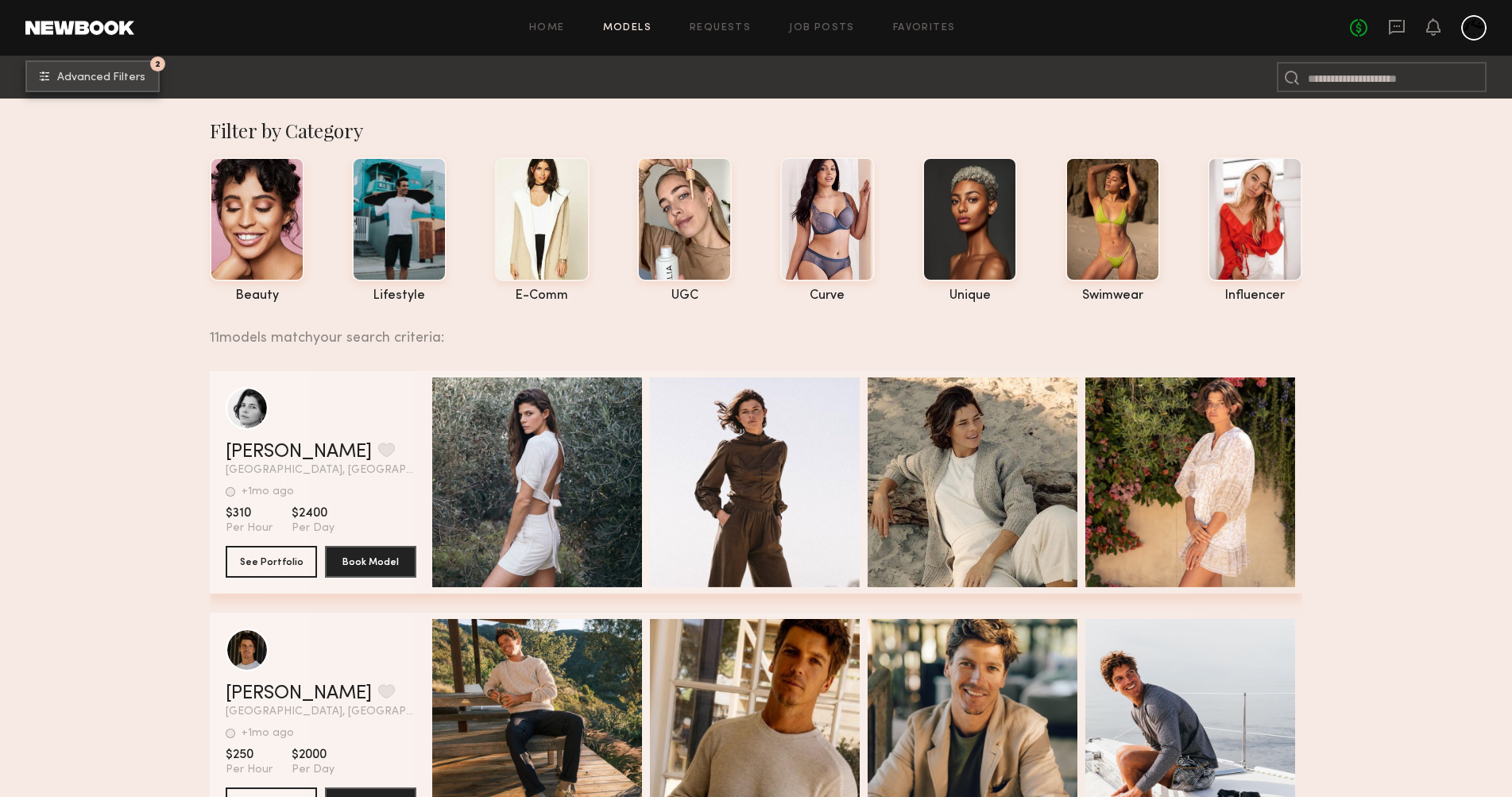
click at [92, 76] on span "Advanced Filters" at bounding box center [101, 77] width 88 height 11
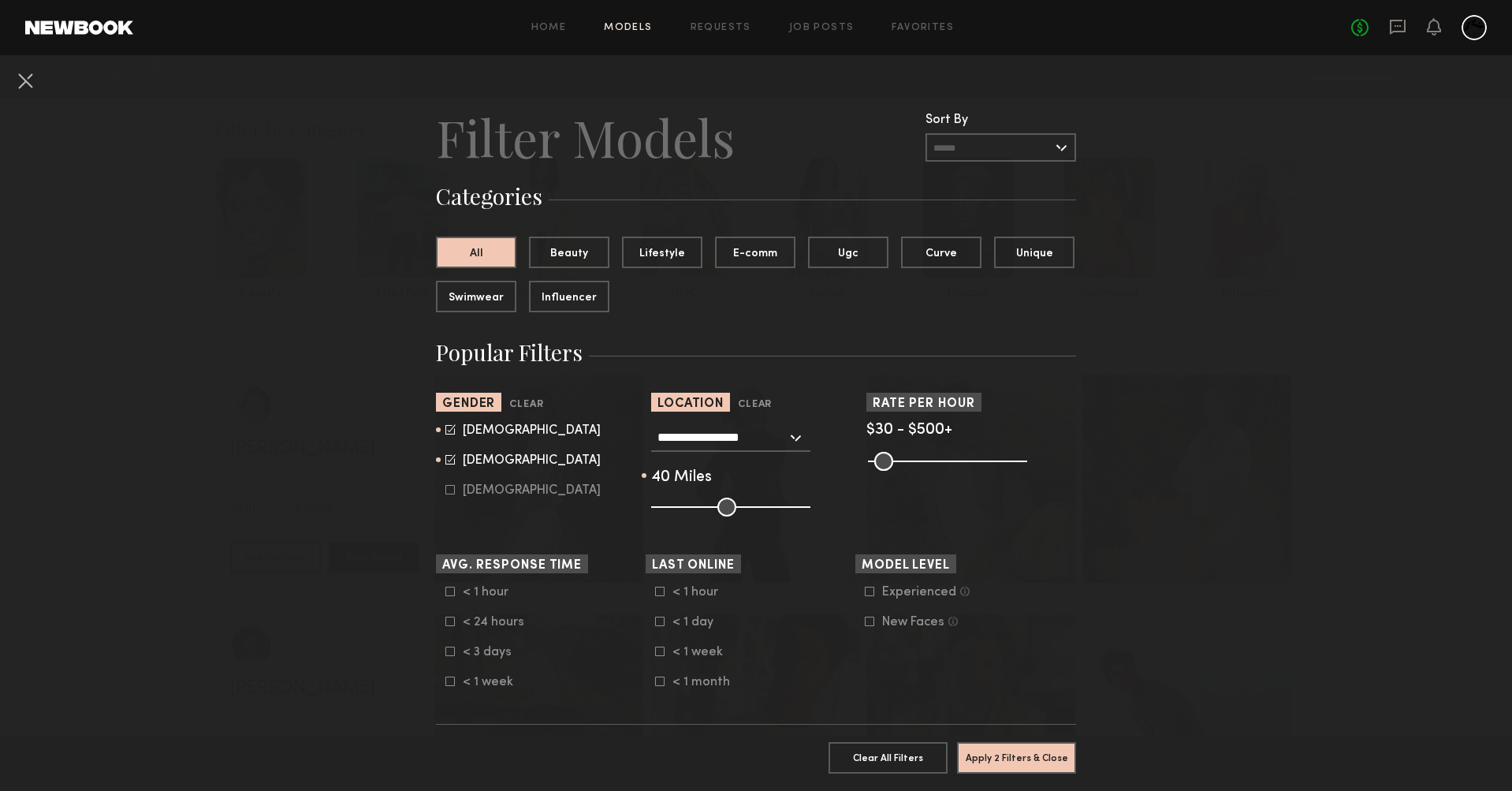
drag, startPoint x: 688, startPoint y: 510, endPoint x: 708, endPoint y: 509, distance: 20.0
type input "**"
click at [708, 509] on input "range" at bounding box center [730, 507] width 159 height 19
click at [993, 743] on button "Apply 2 Filters & Close" at bounding box center [1016, 756] width 119 height 31
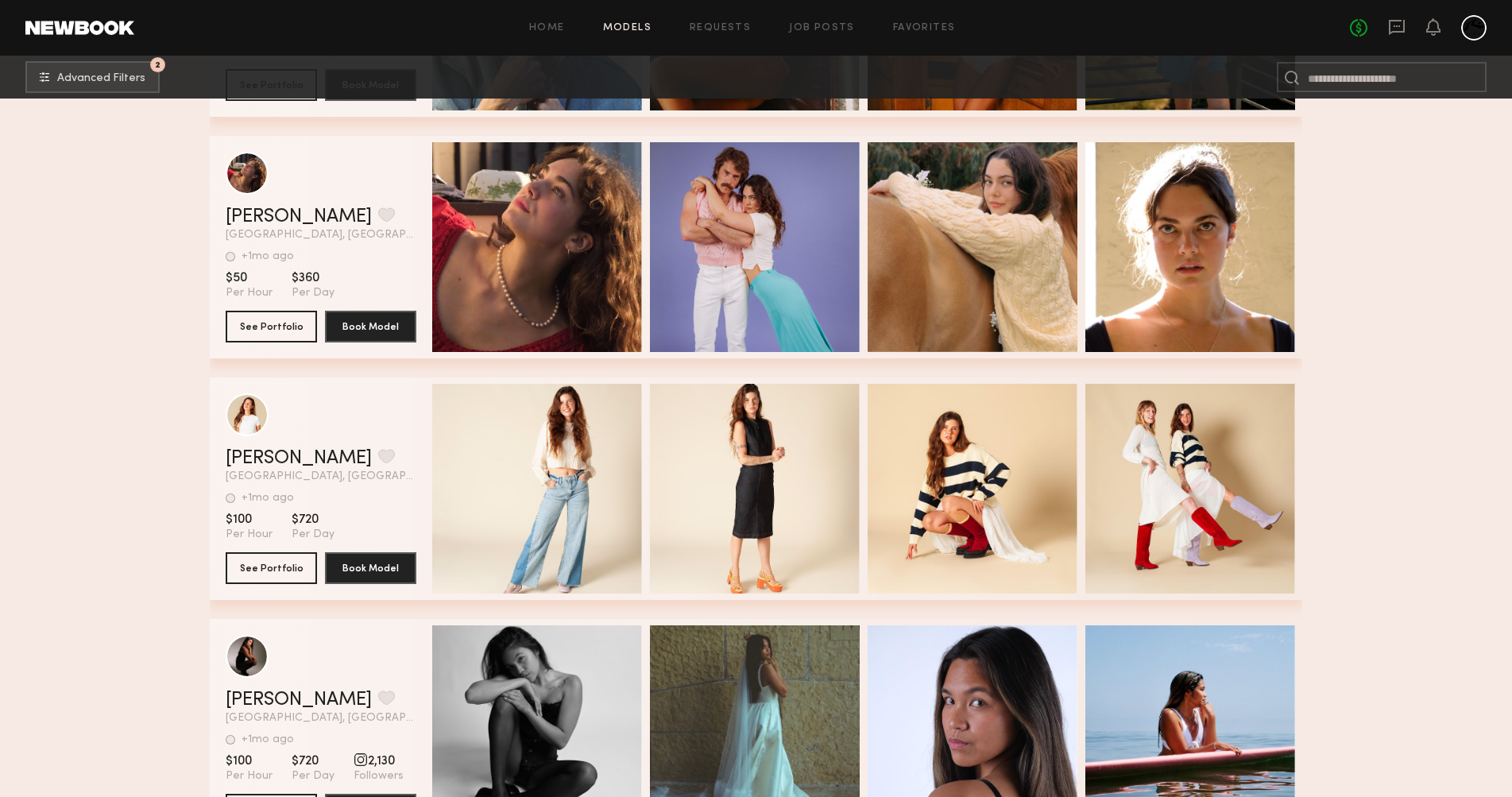
scroll to position [2046, 0]
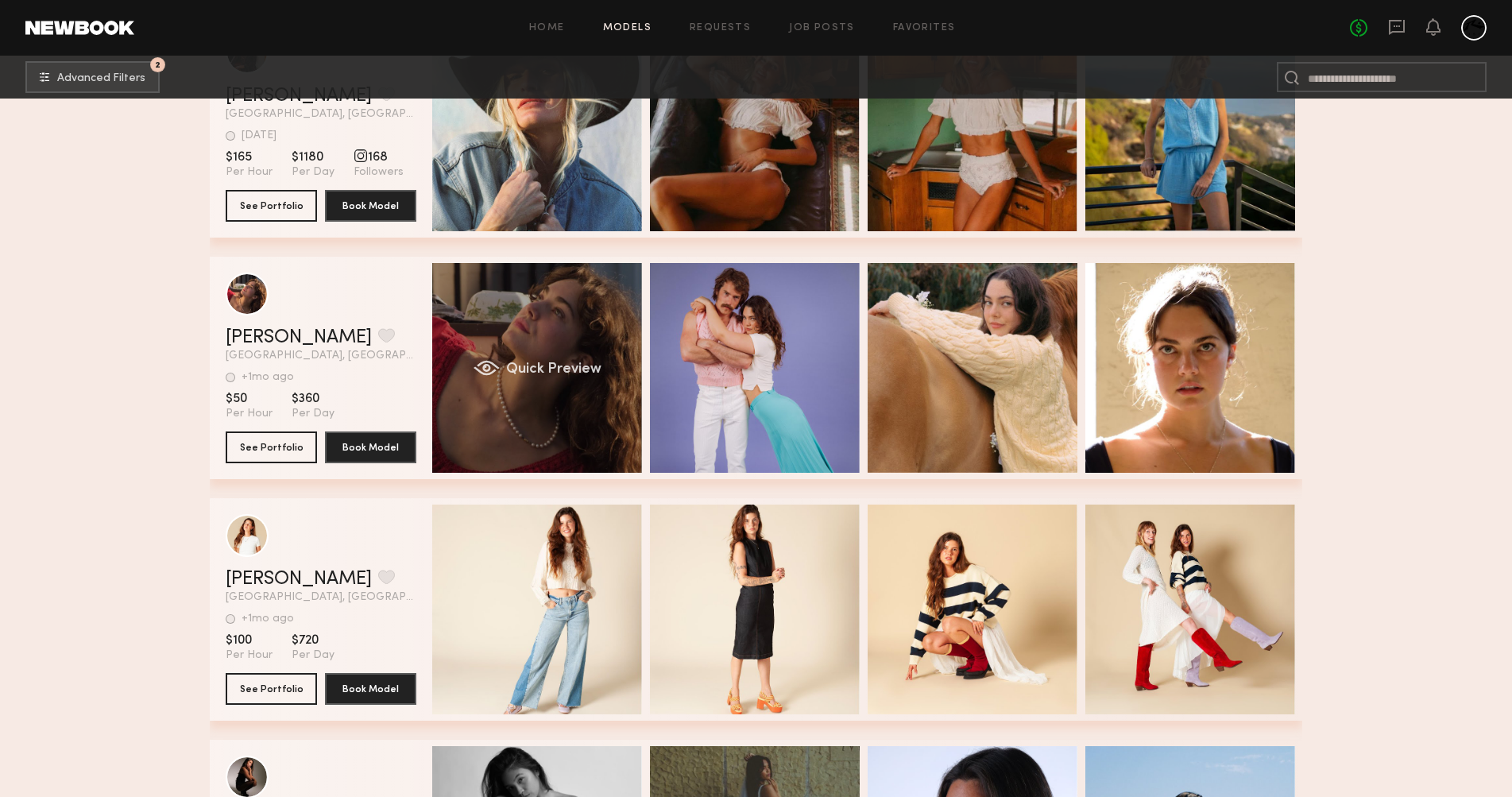
click at [536, 352] on div "Quick Preview" at bounding box center [537, 368] width 210 height 210
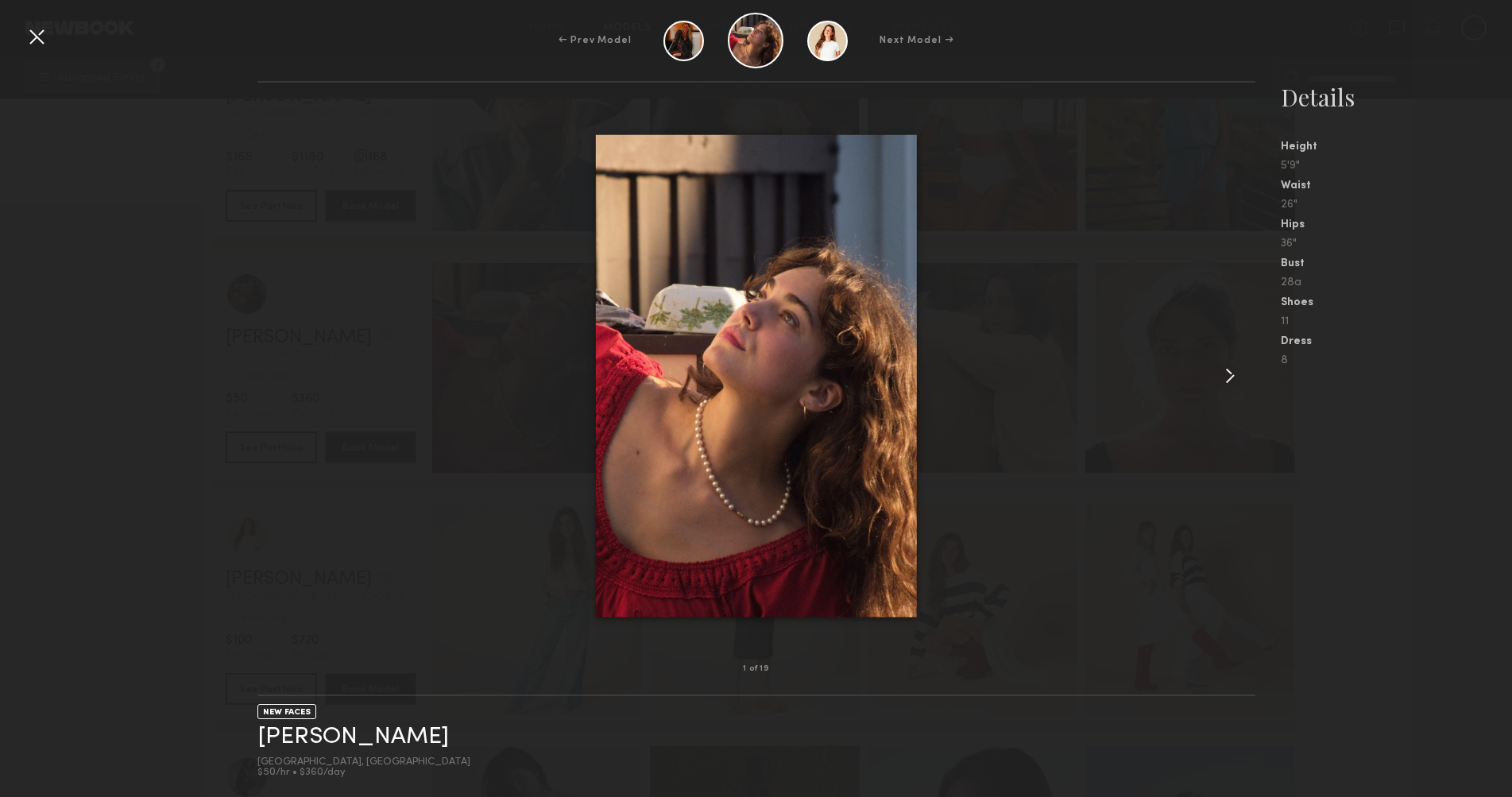
click at [1230, 366] on common-icon at bounding box center [1230, 376] width 25 height 25
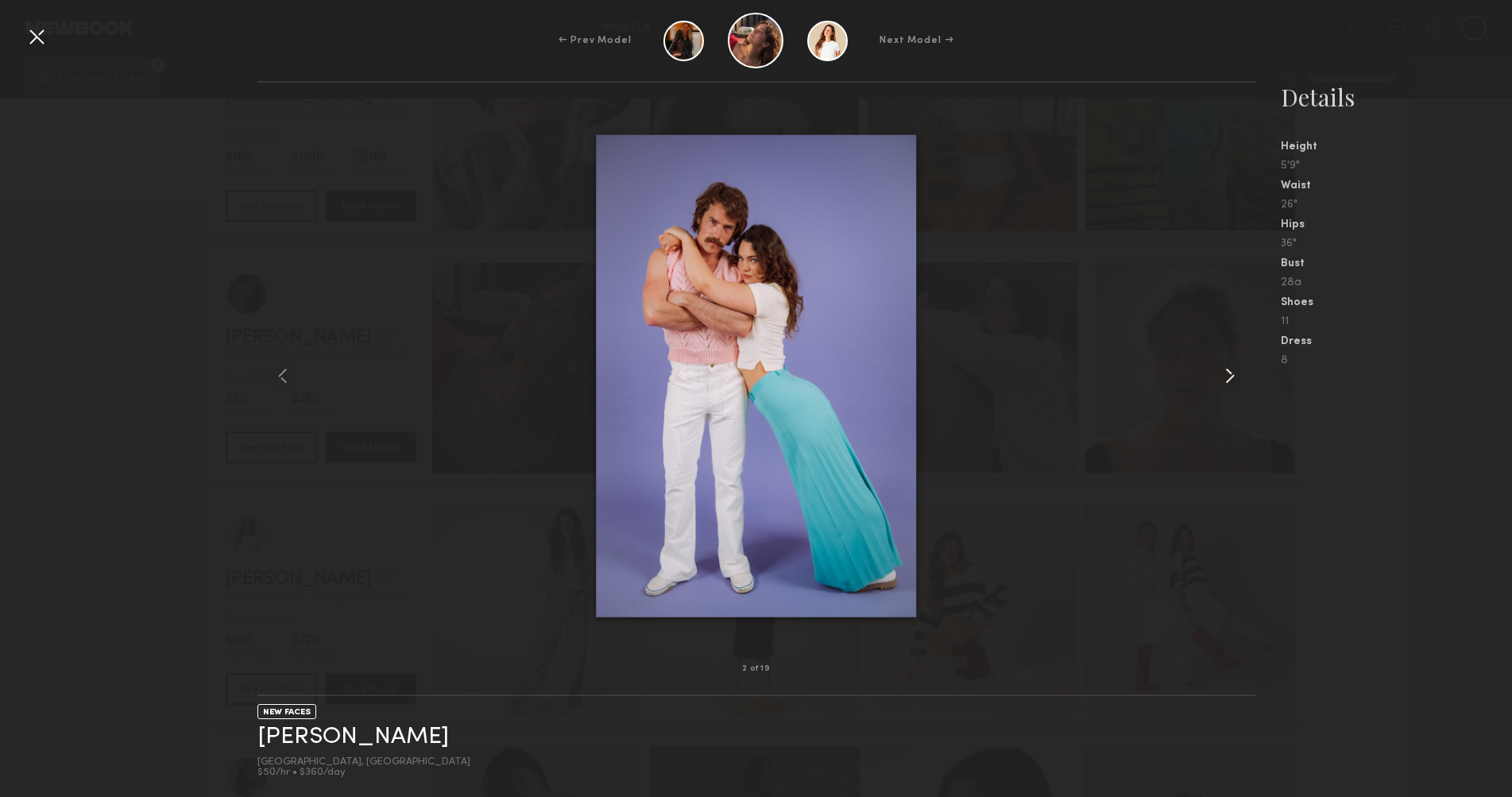
click at [1230, 367] on common-icon at bounding box center [1230, 376] width 25 height 25
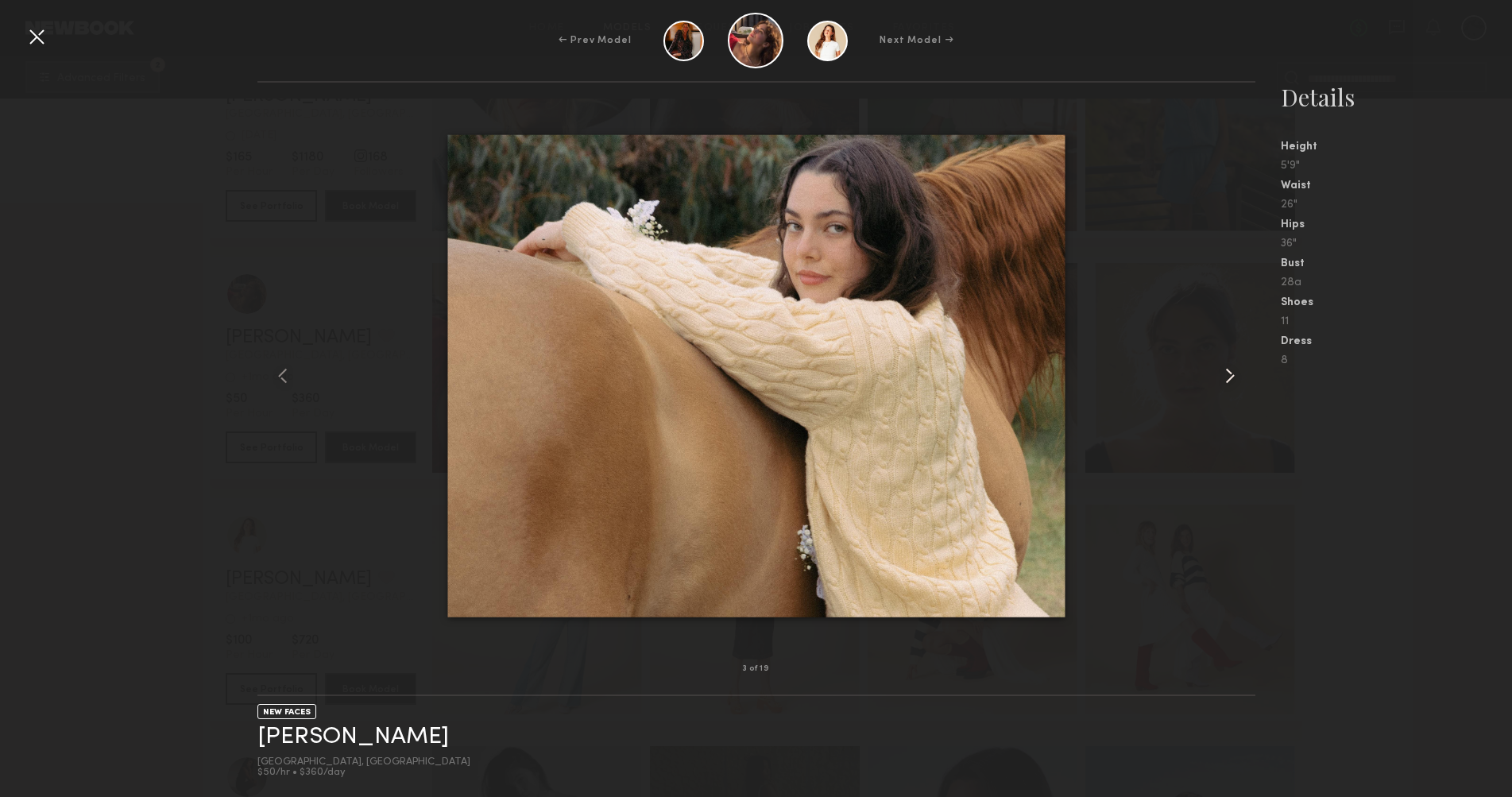
click at [1230, 367] on common-icon at bounding box center [1230, 376] width 25 height 25
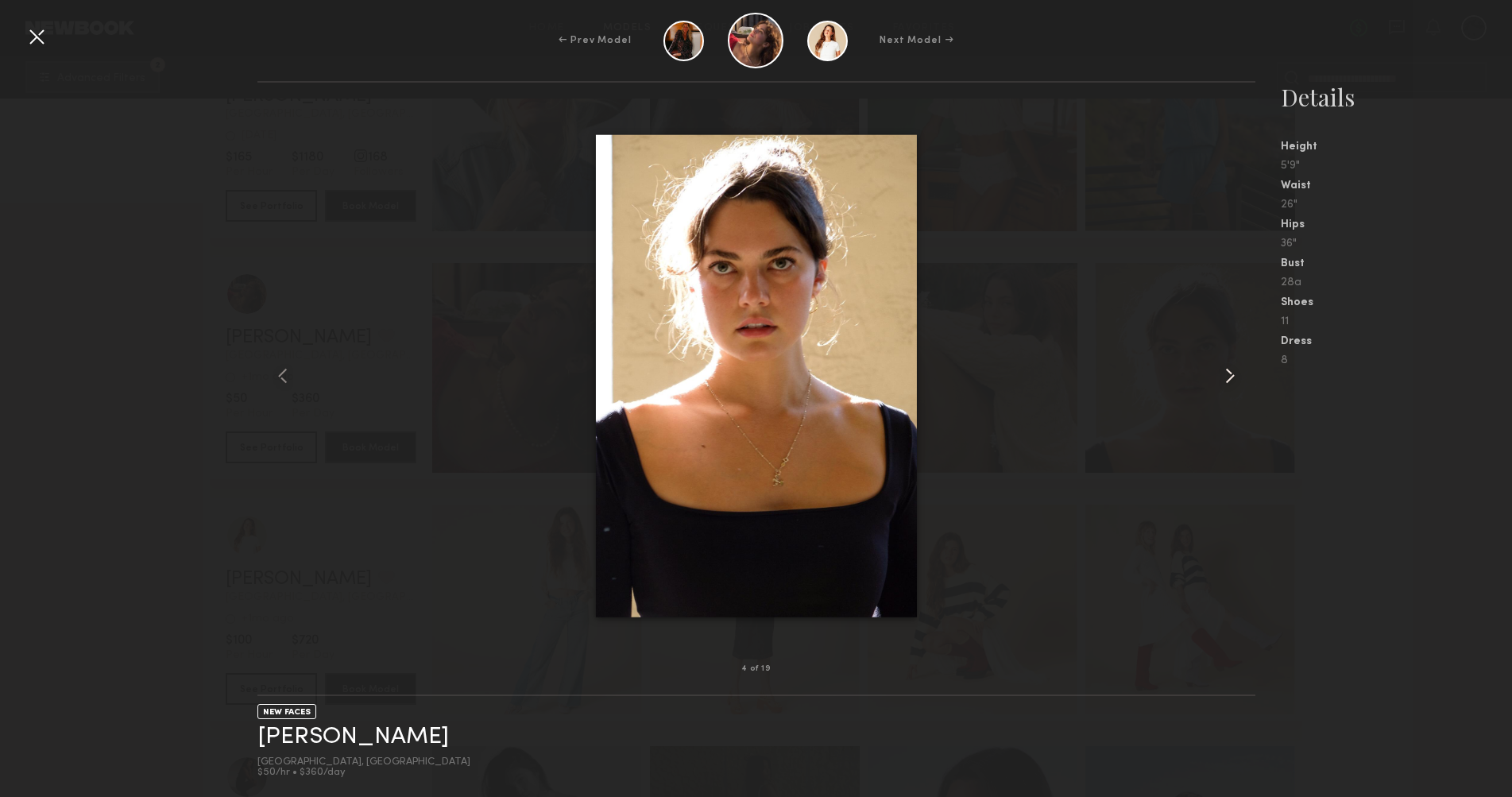
click at [1230, 367] on common-icon at bounding box center [1230, 376] width 25 height 25
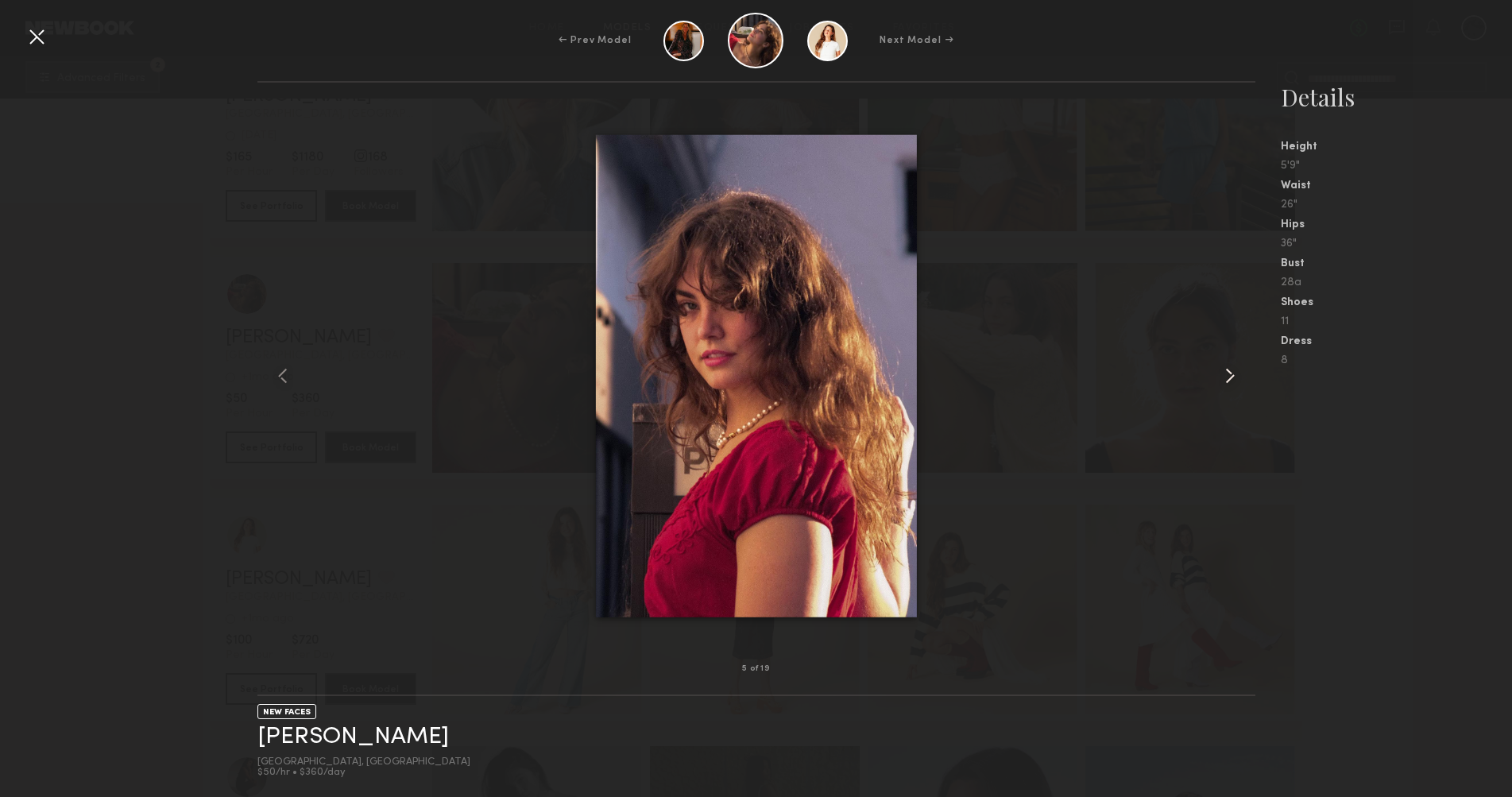
click at [1230, 367] on common-icon at bounding box center [1230, 376] width 25 height 25
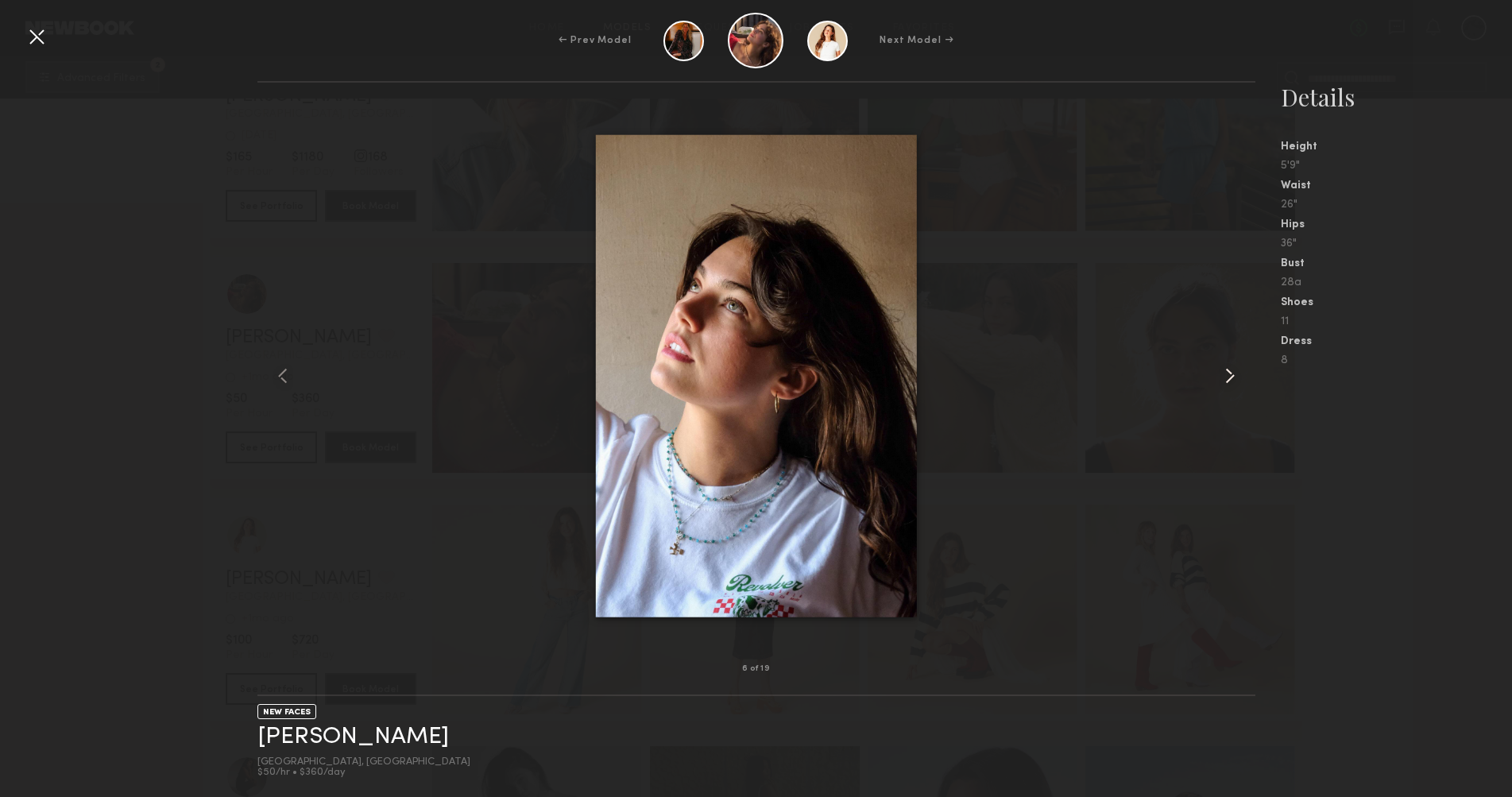
click at [1230, 367] on common-icon at bounding box center [1230, 376] width 25 height 25
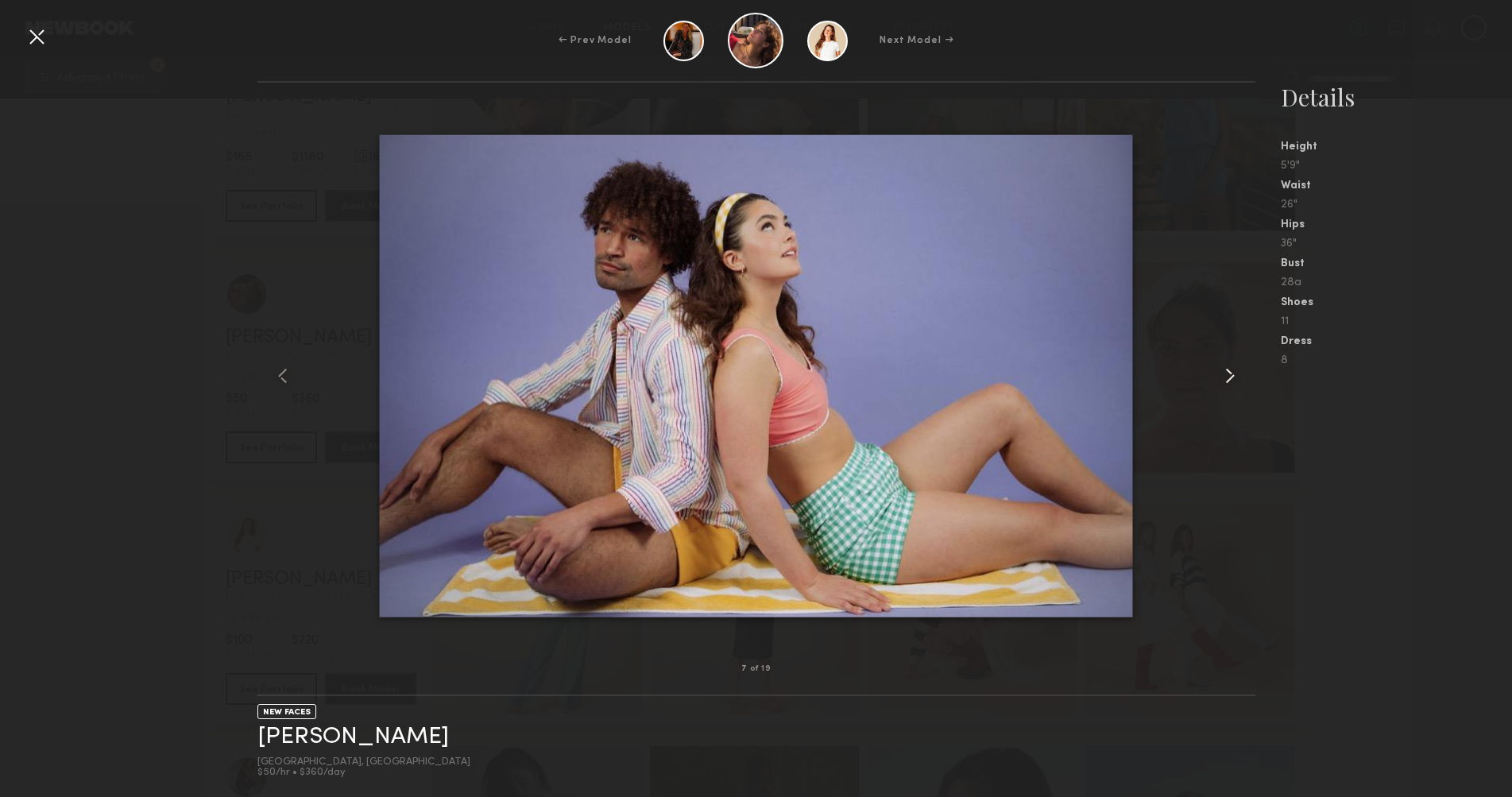
click at [1230, 367] on common-icon at bounding box center [1230, 376] width 25 height 25
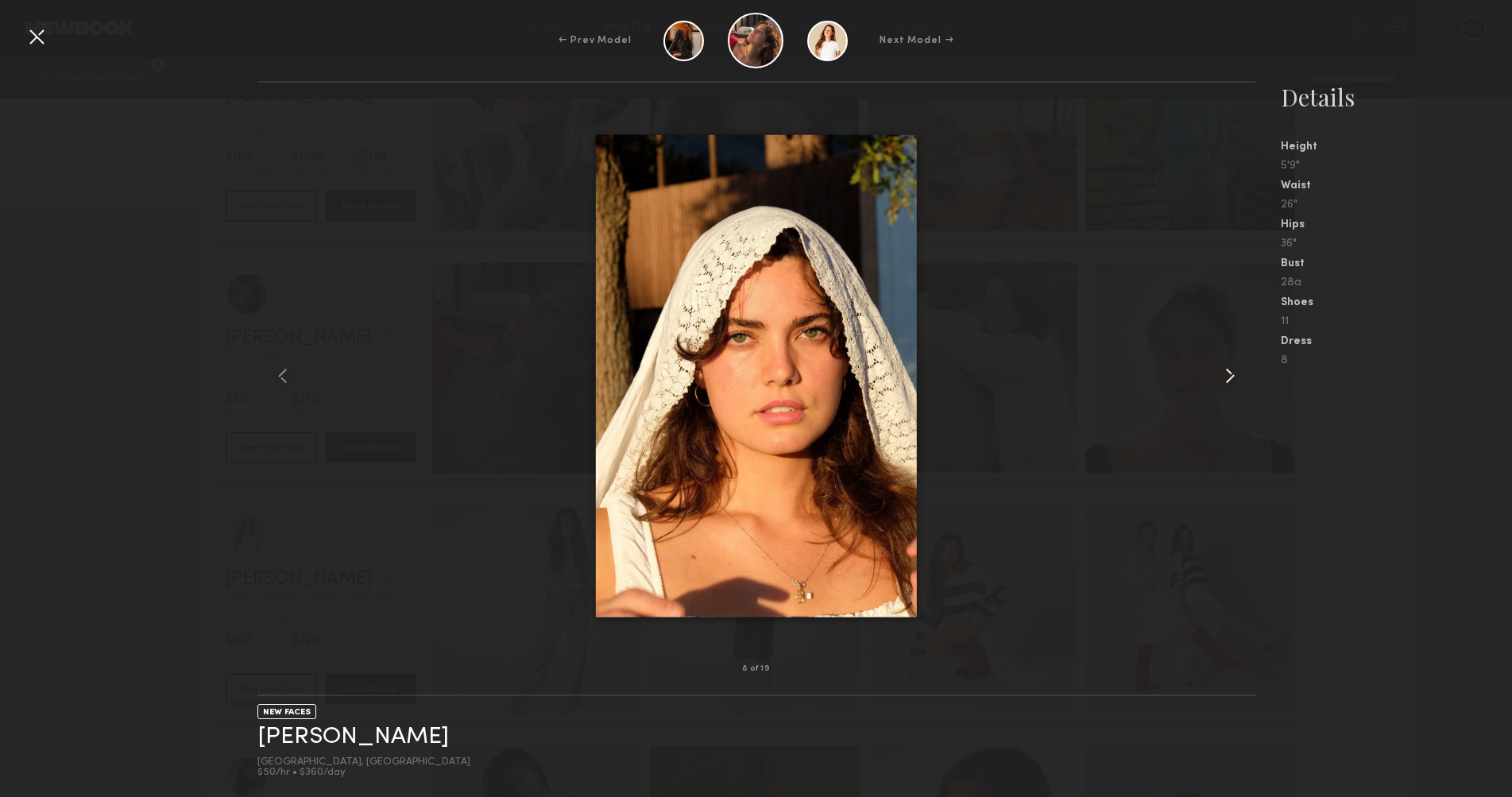
click at [1230, 367] on common-icon at bounding box center [1230, 376] width 25 height 25
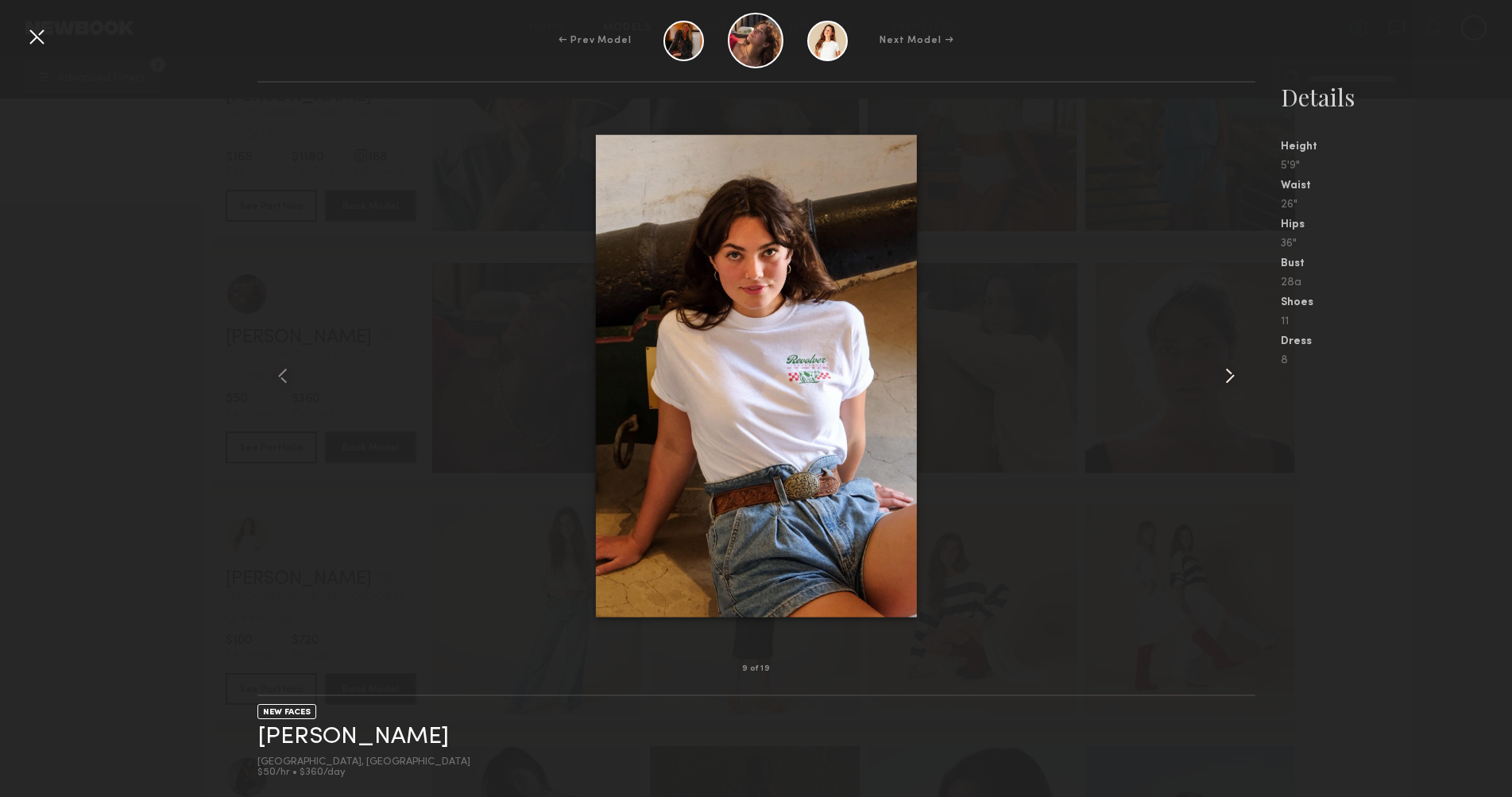
click at [1230, 367] on common-icon at bounding box center [1230, 376] width 25 height 25
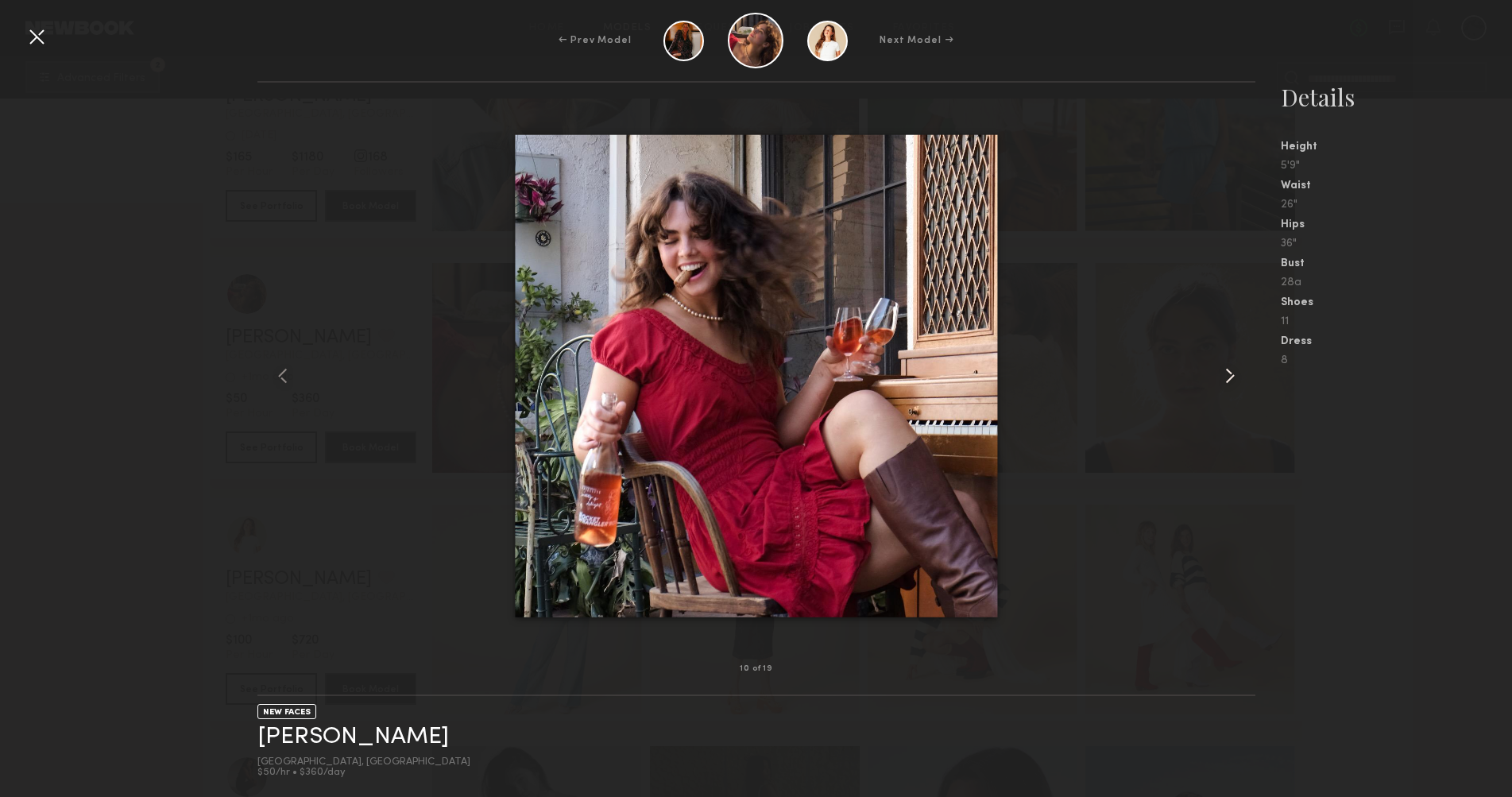
click at [1230, 367] on common-icon at bounding box center [1230, 376] width 25 height 25
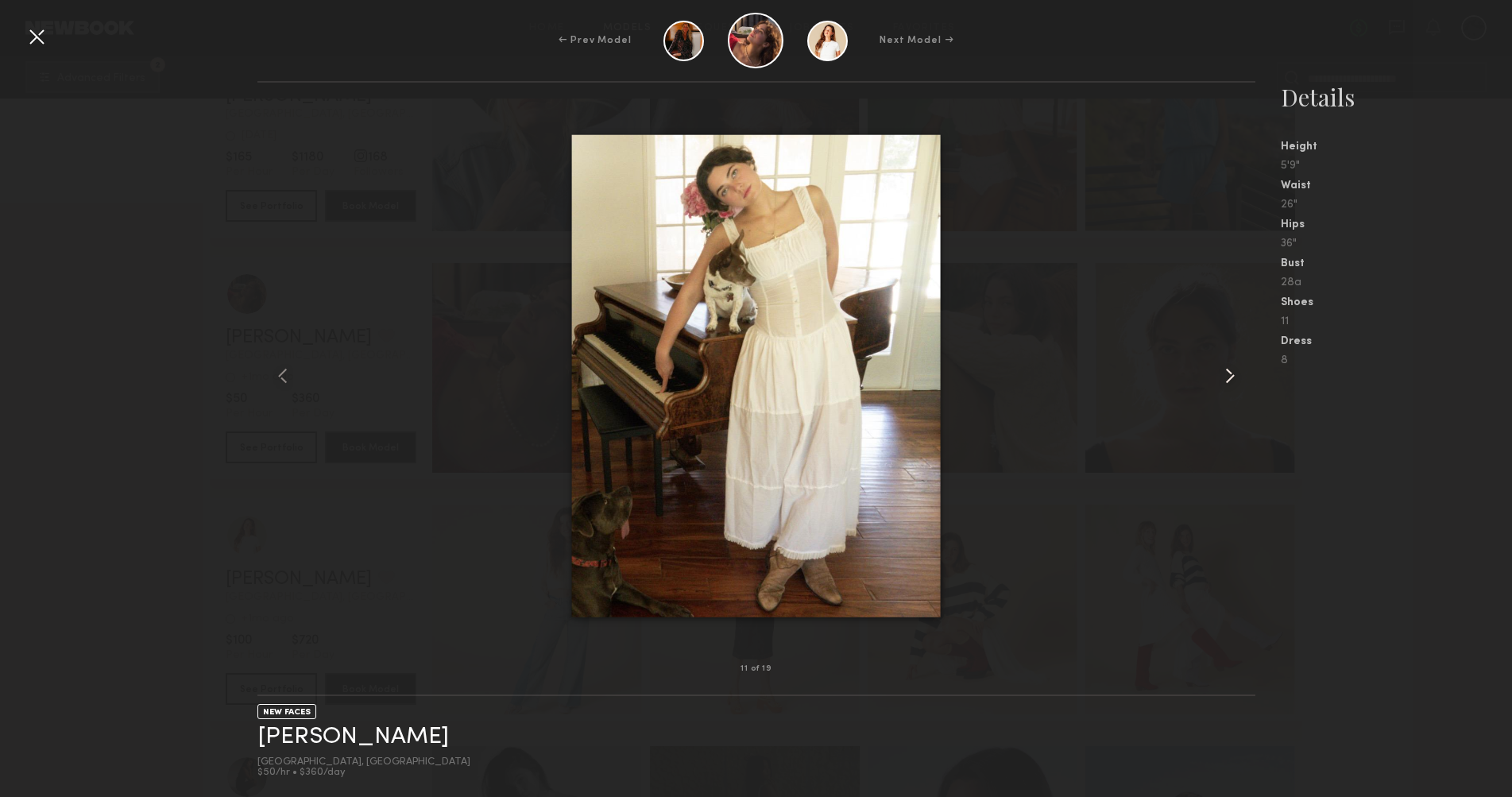
click at [1230, 367] on common-icon at bounding box center [1230, 376] width 25 height 25
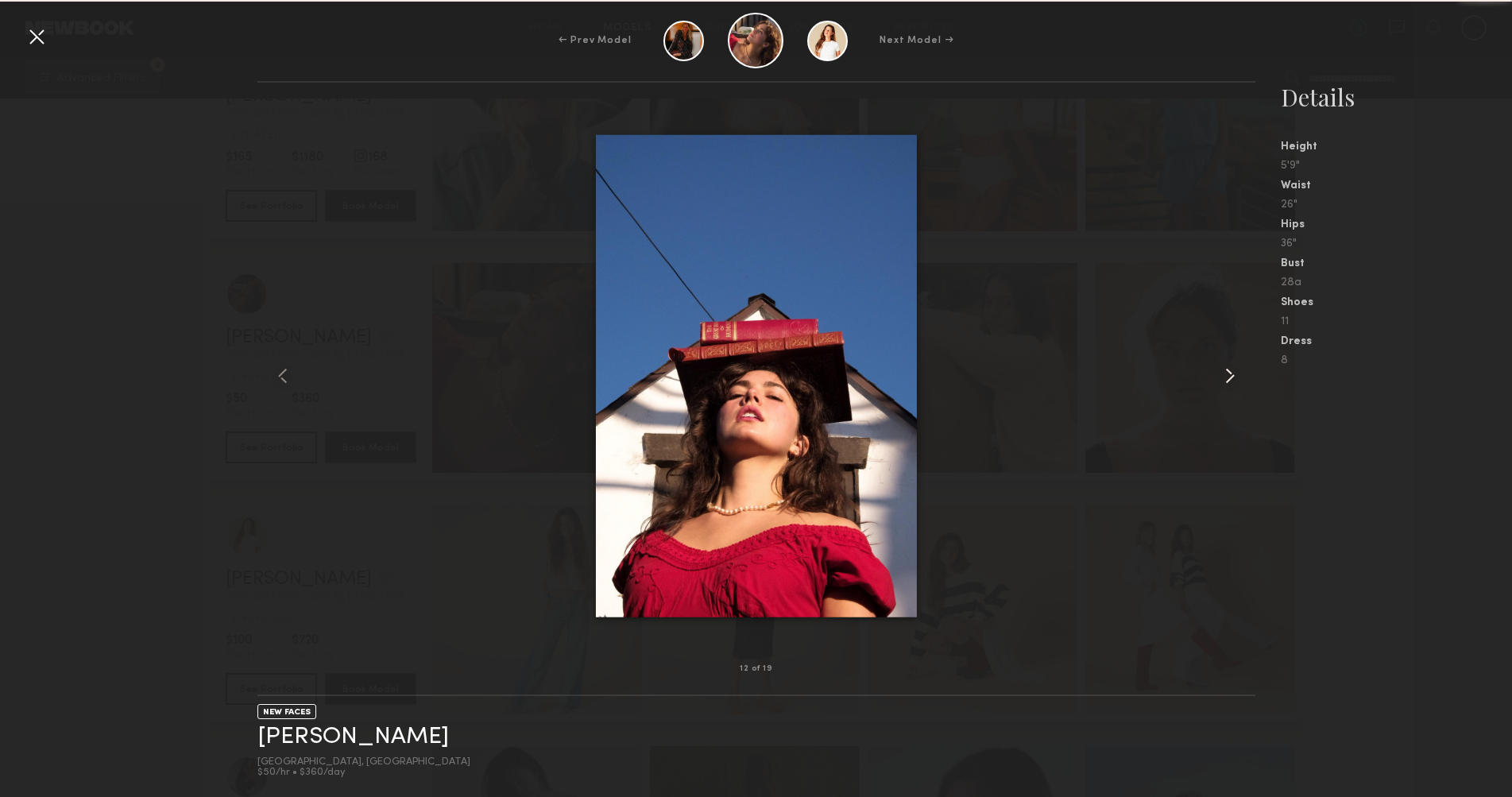
click at [1230, 367] on common-icon at bounding box center [1230, 376] width 25 height 25
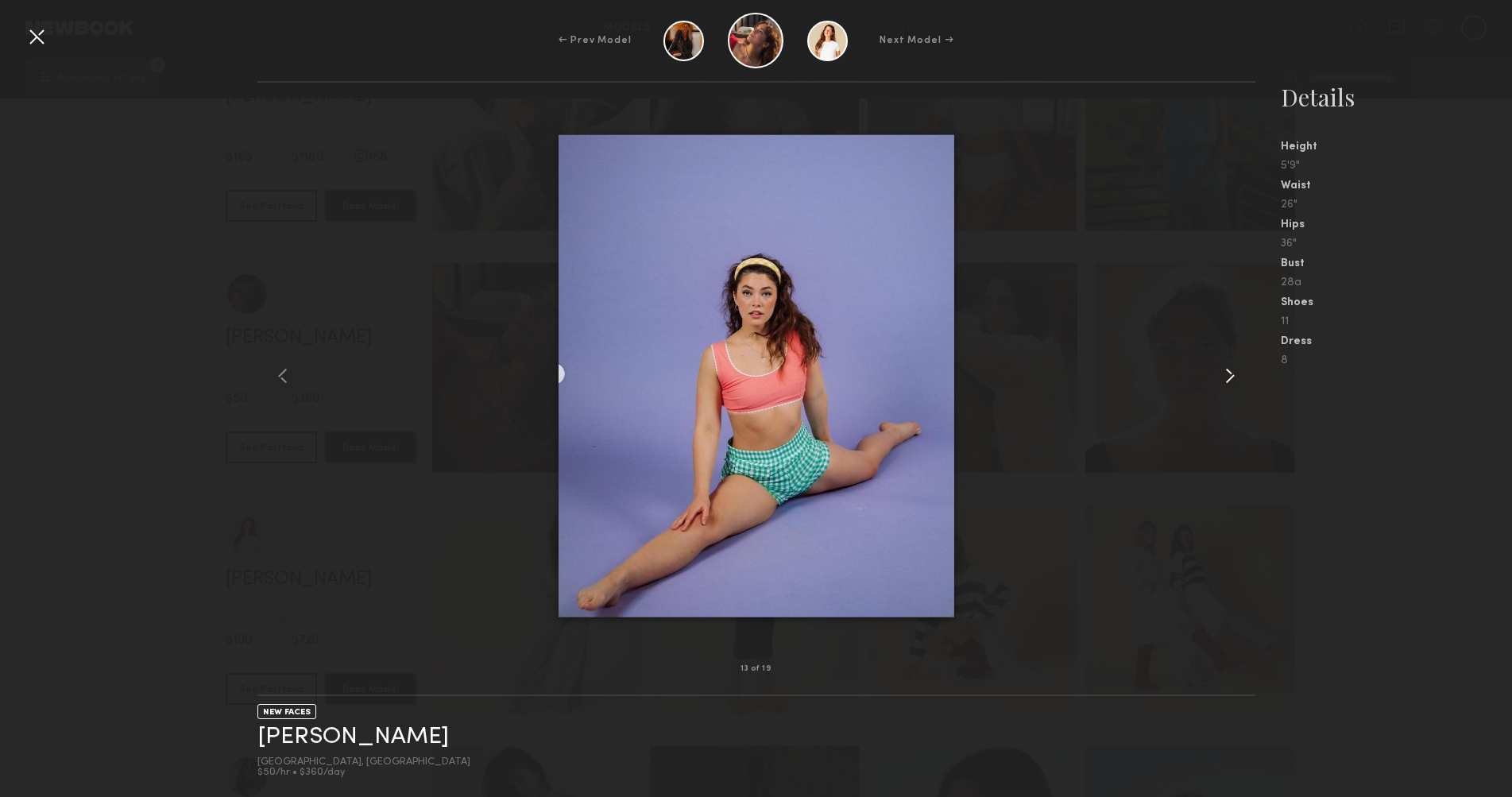
click at [1230, 367] on common-icon at bounding box center [1230, 376] width 25 height 25
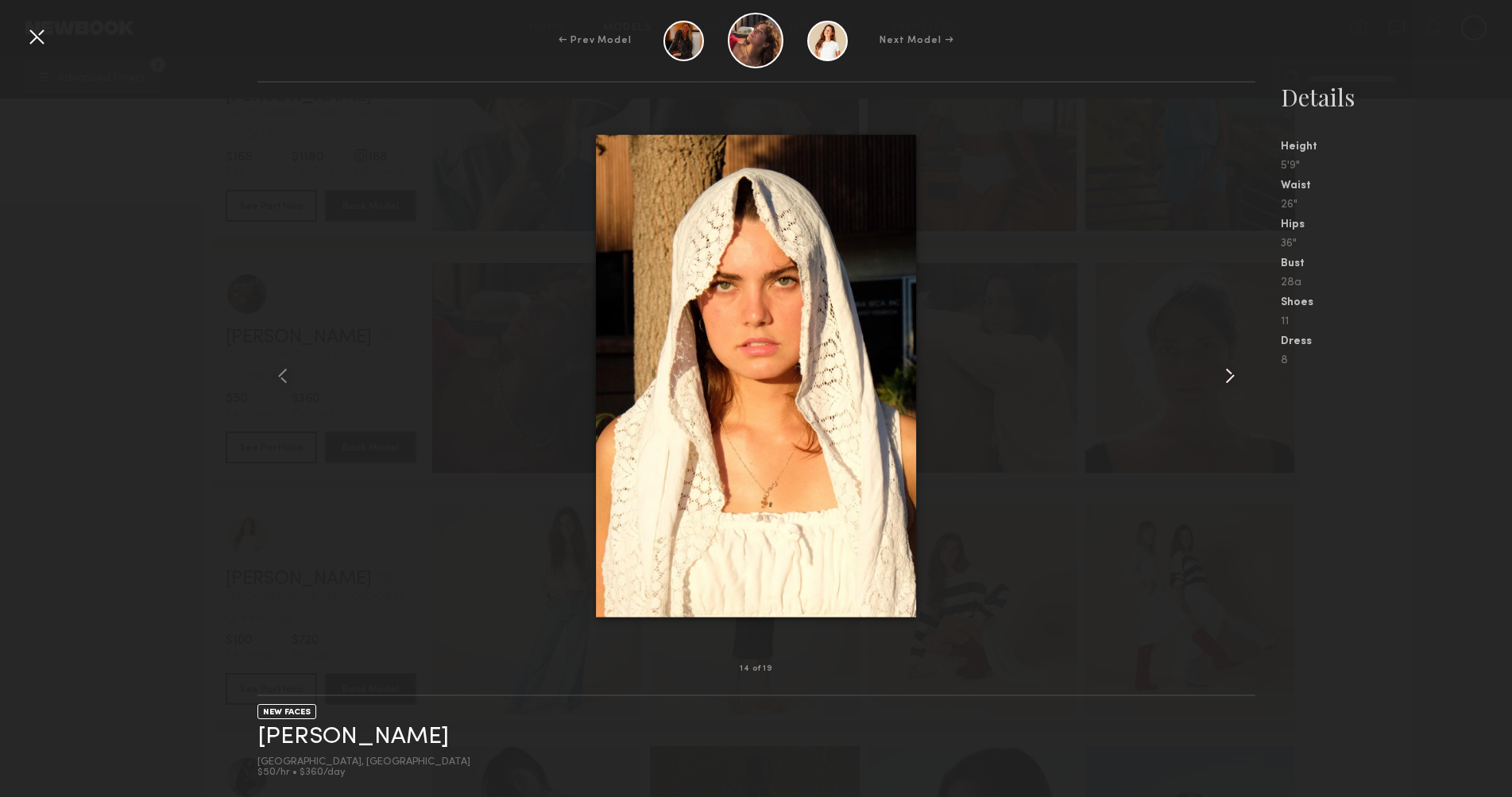
click at [1230, 367] on common-icon at bounding box center [1230, 376] width 25 height 25
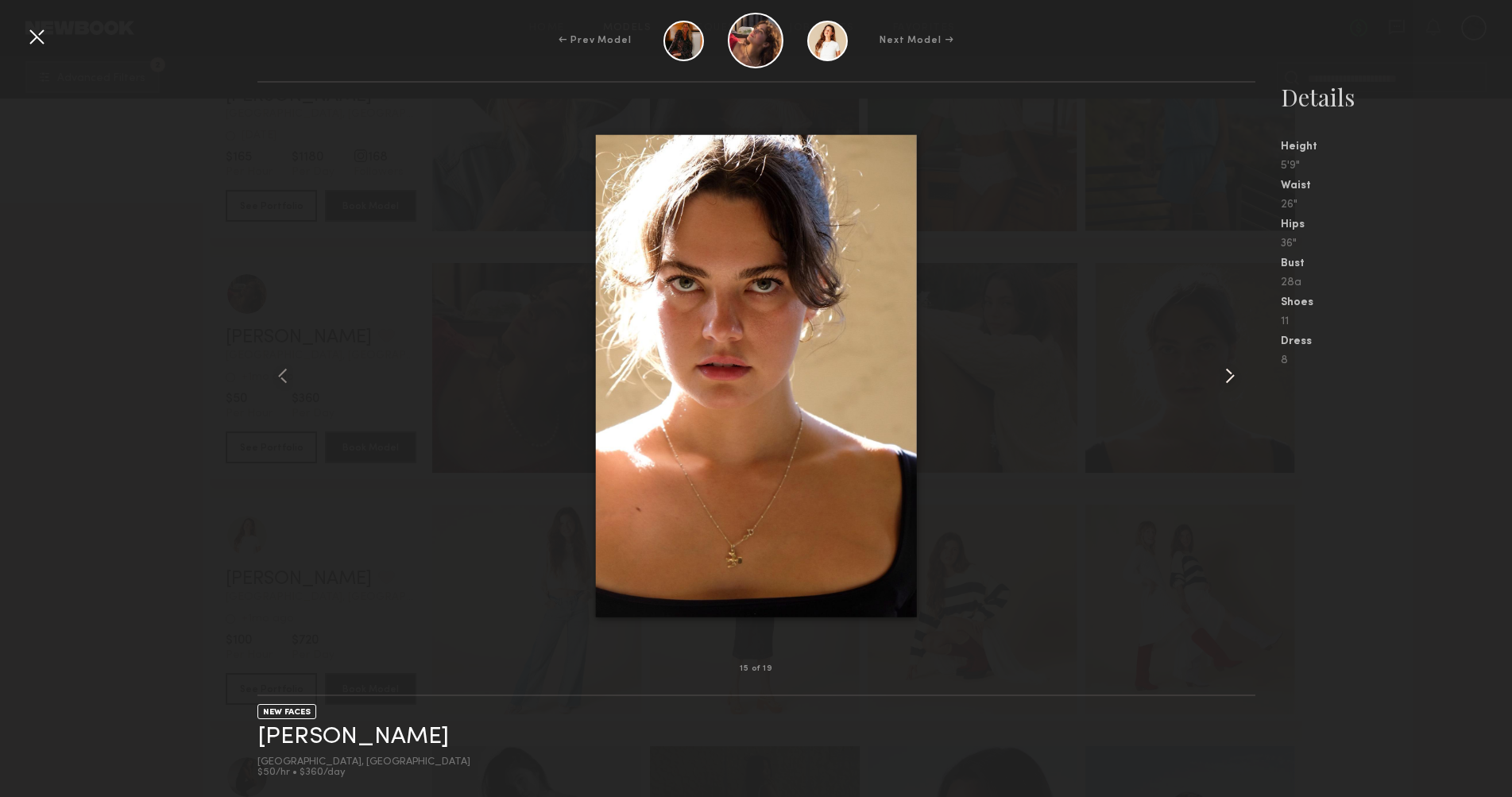
click at [1230, 367] on common-icon at bounding box center [1230, 376] width 25 height 25
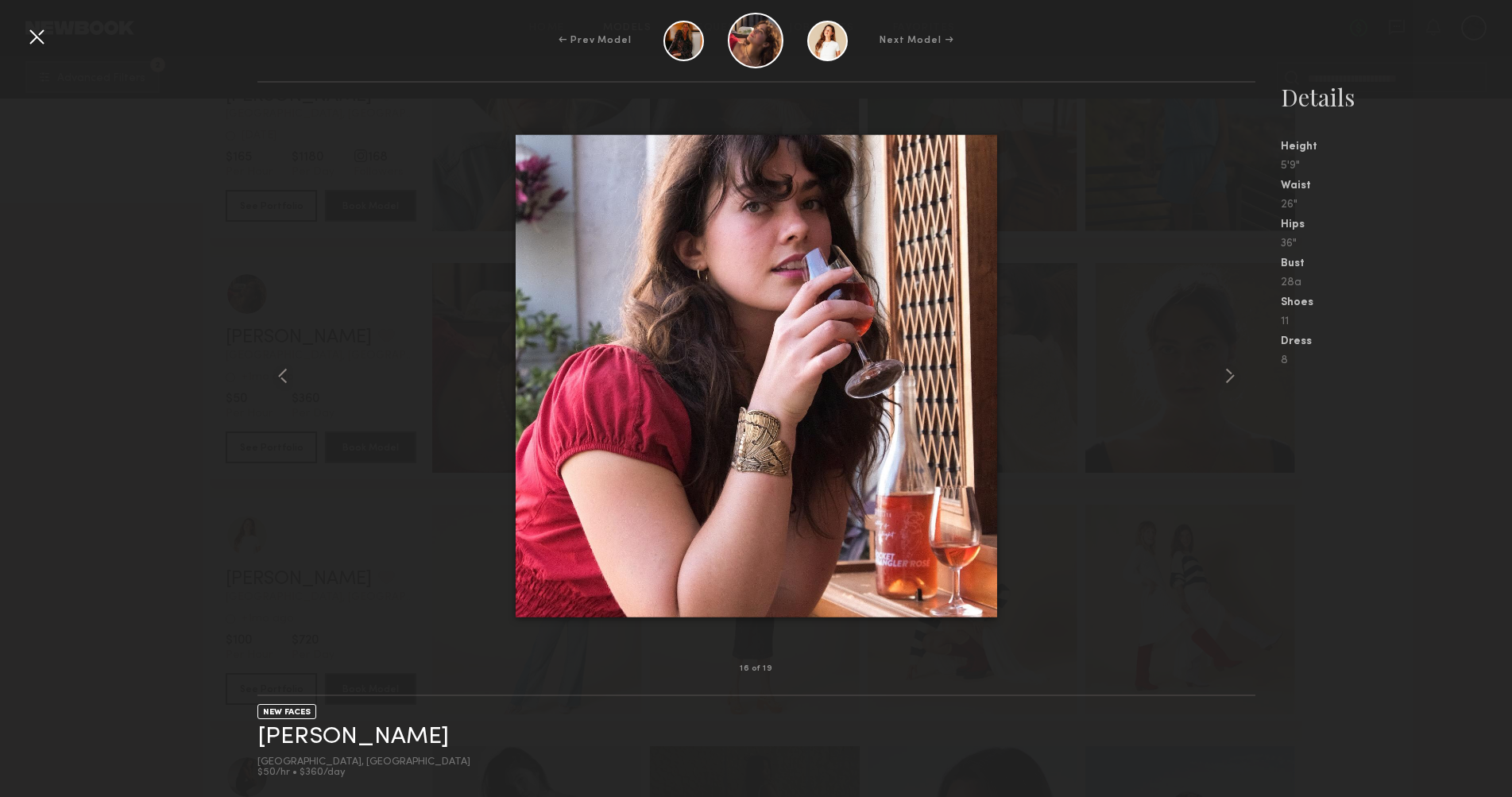
click at [210, 543] on div "16 of 19 NEW FACES Abby J. Santa Barbara, CA $50/hr • $360/day Details Height 5…" at bounding box center [756, 438] width 1512 height 716
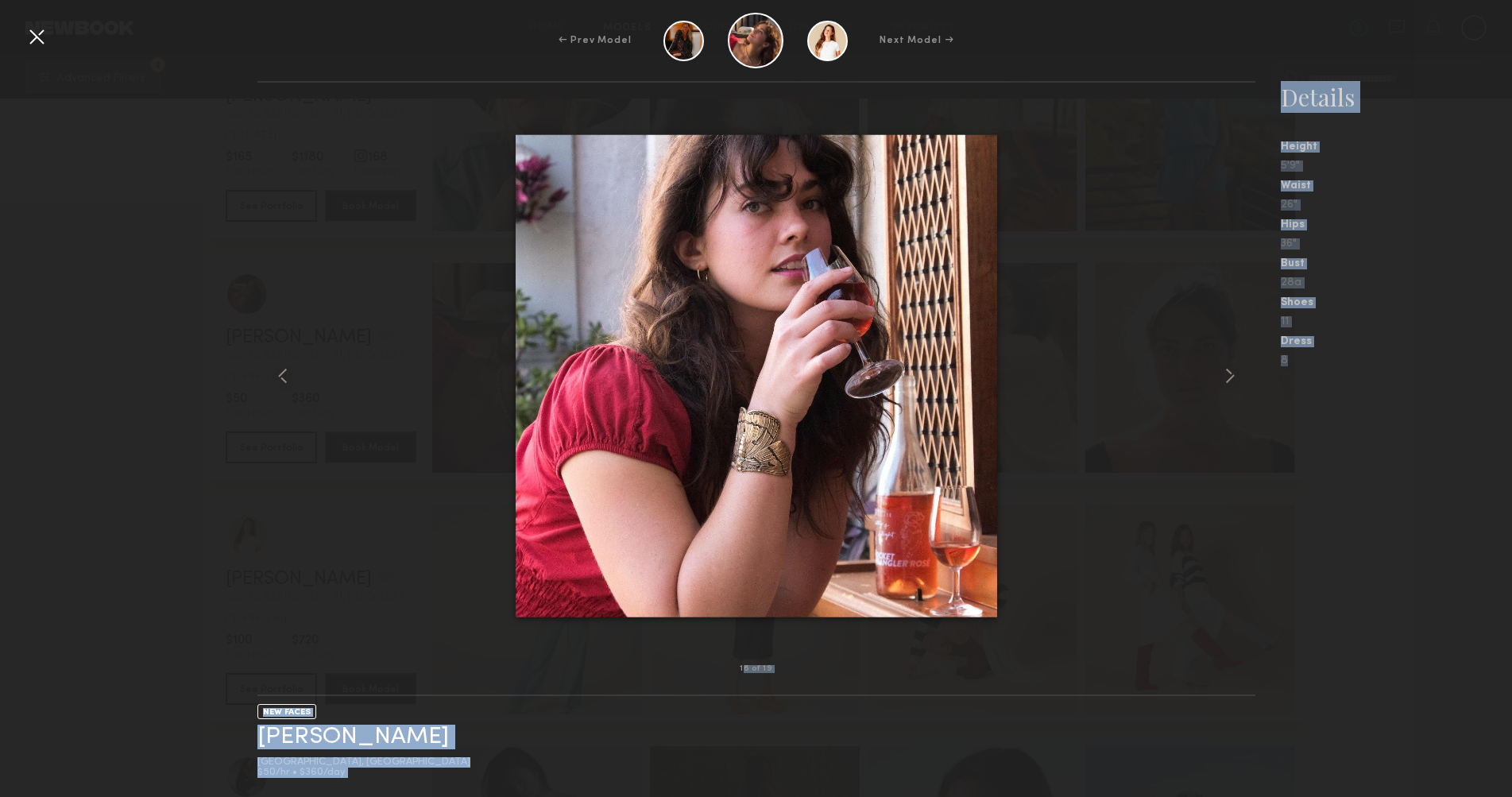
click at [33, 50] on div "← Prev Model Next Model → 16 of 19 NEW FACES Abby J. Santa Barbara, CA $50/hr •…" at bounding box center [756, 398] width 1512 height 797
click at [31, 33] on div at bounding box center [37, 36] width 25 height 25
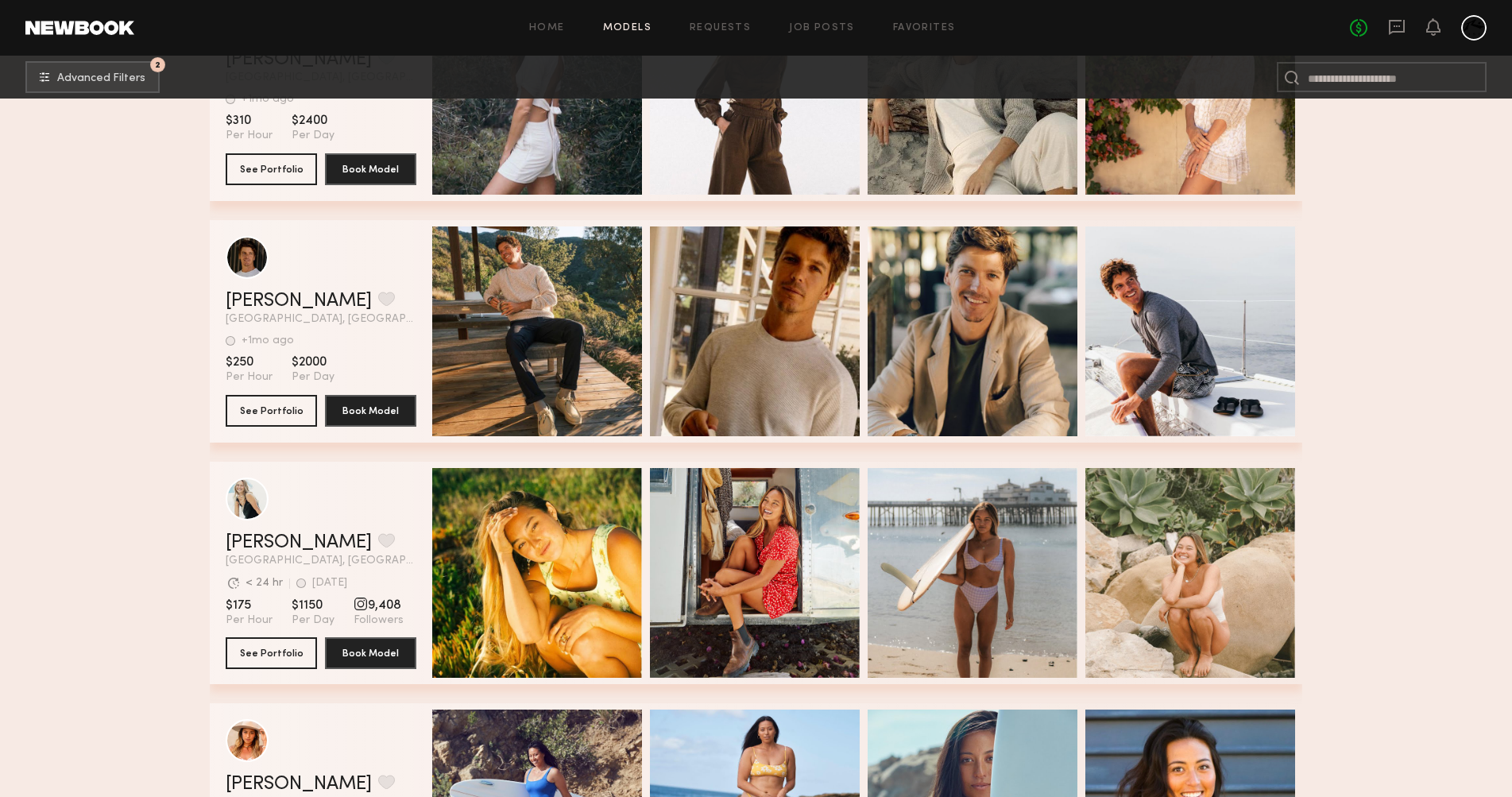
scroll to position [0, 0]
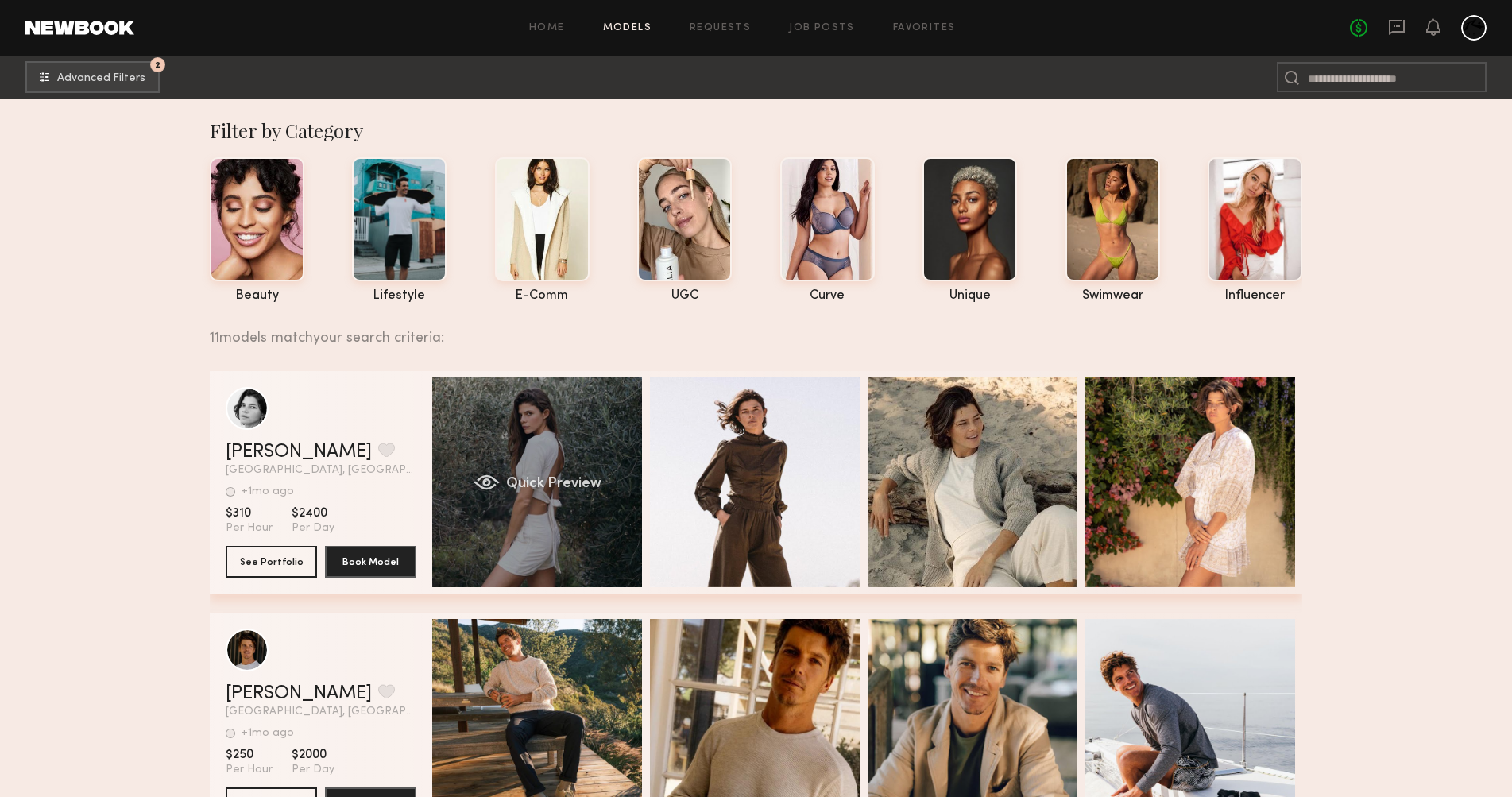
click at [568, 557] on div "Quick Preview" at bounding box center [537, 482] width 210 height 210
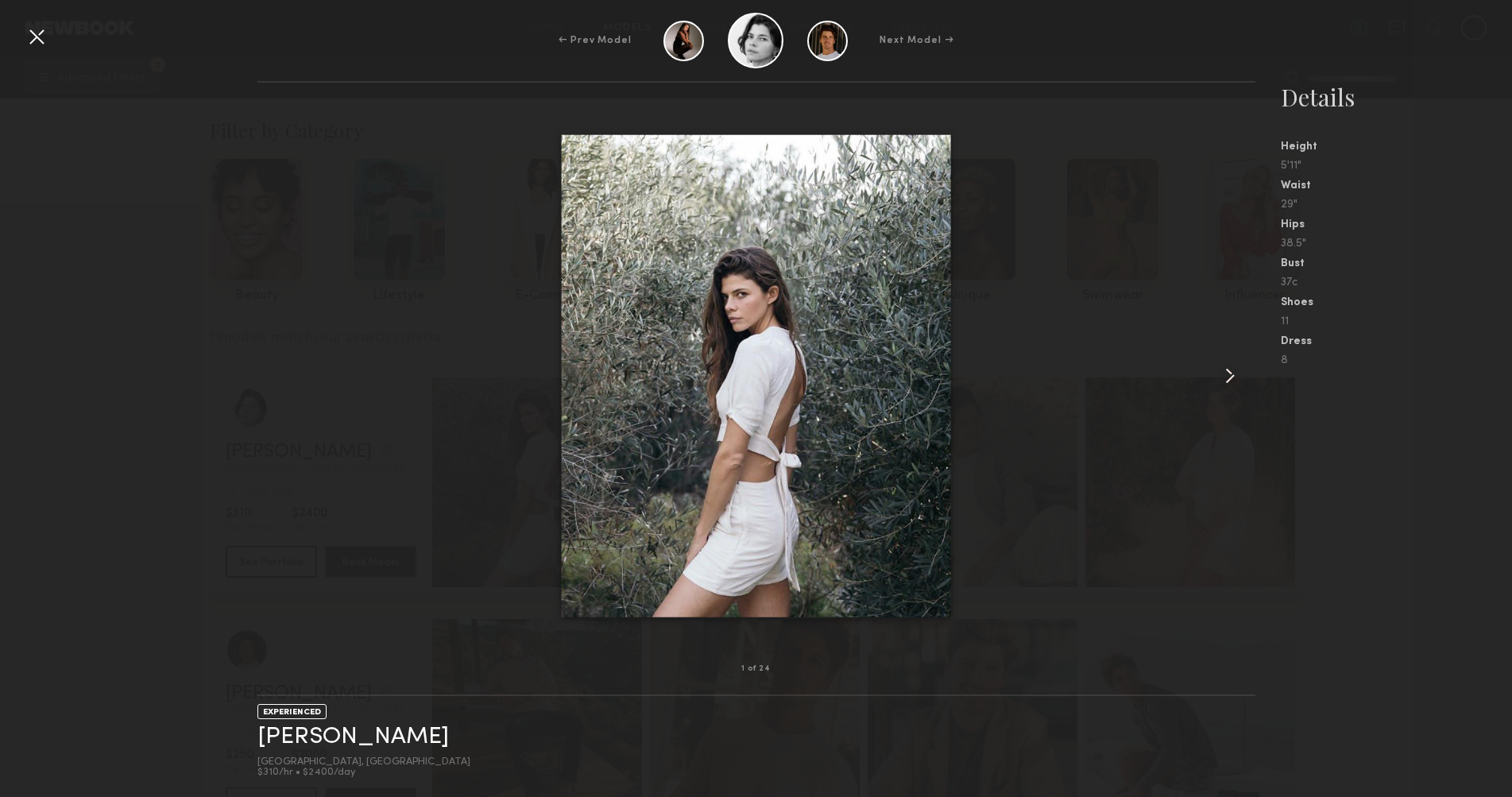
click at [1229, 377] on common-icon at bounding box center [1230, 376] width 25 height 25
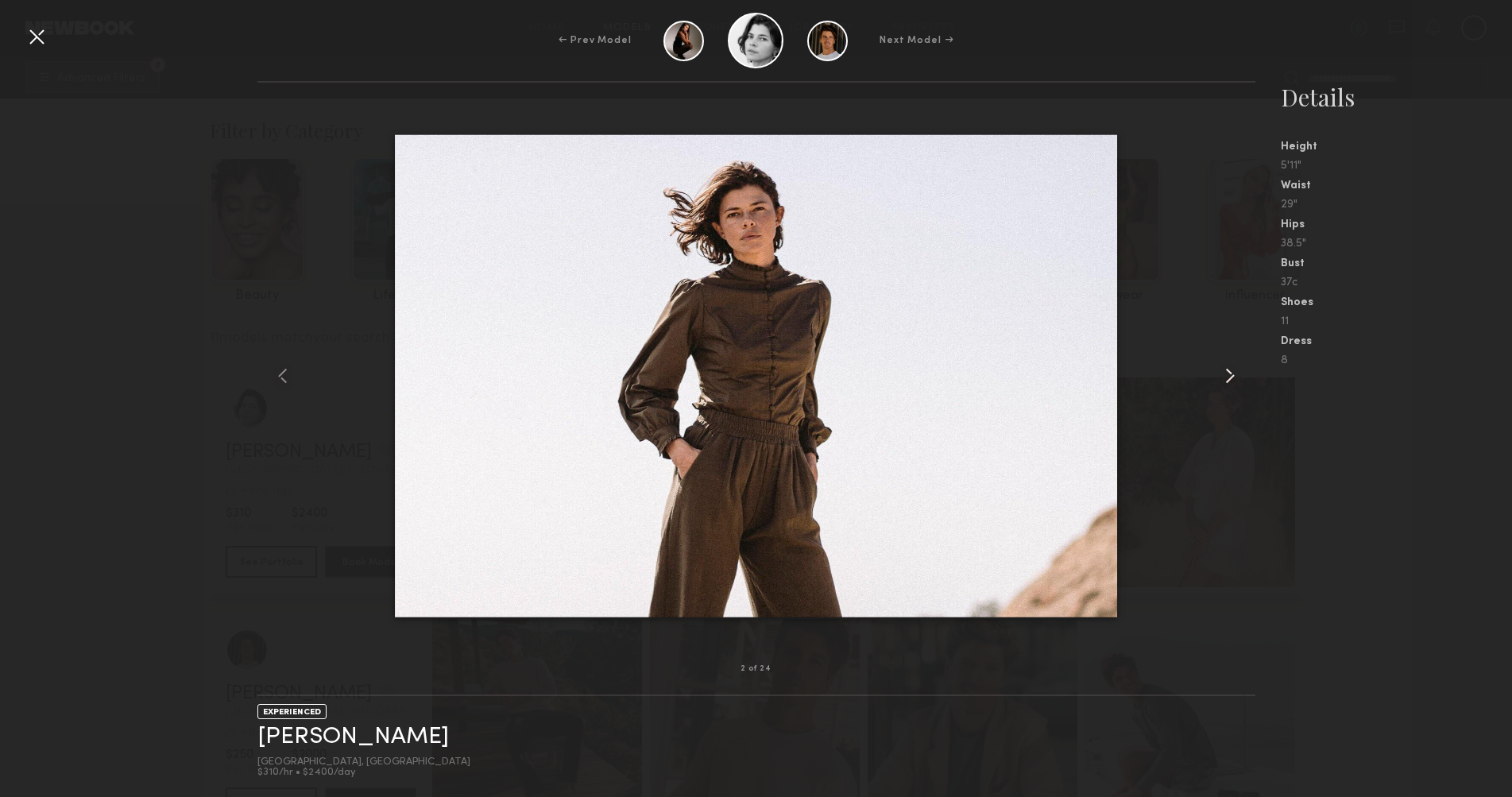
click at [1229, 377] on common-icon at bounding box center [1230, 376] width 25 height 25
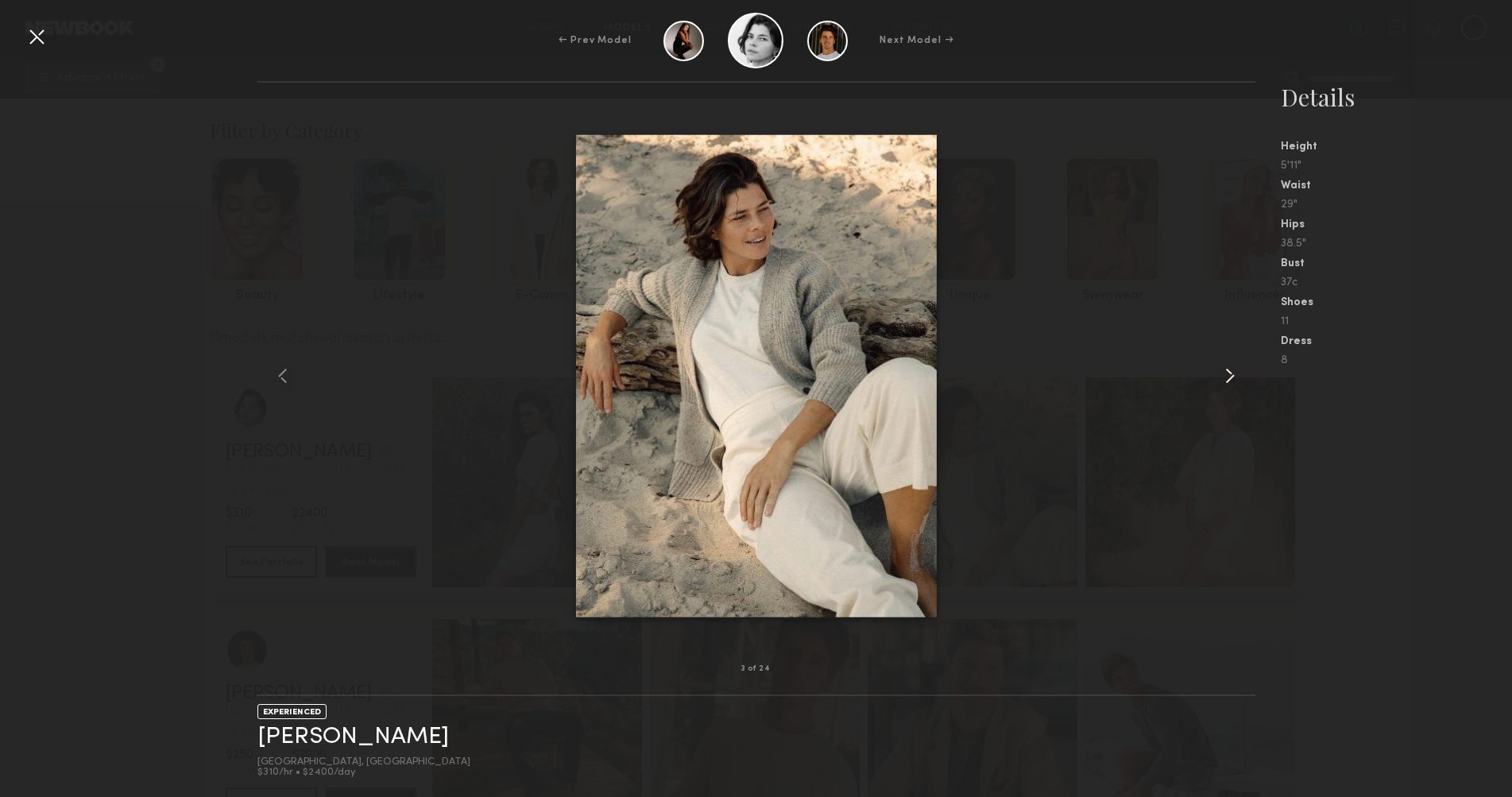
click at [1229, 377] on common-icon at bounding box center [1230, 376] width 25 height 25
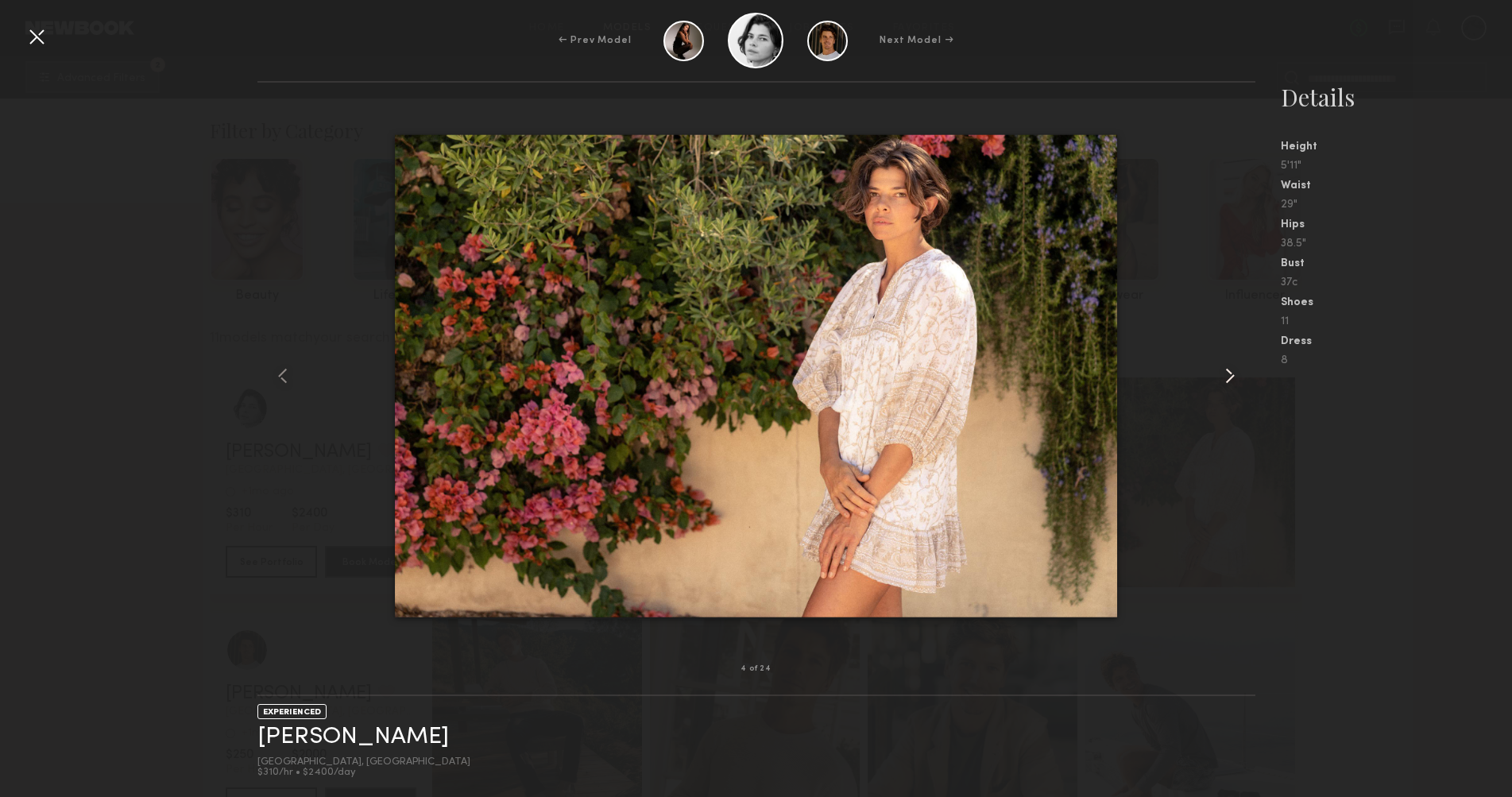
click at [1229, 377] on common-icon at bounding box center [1230, 376] width 25 height 25
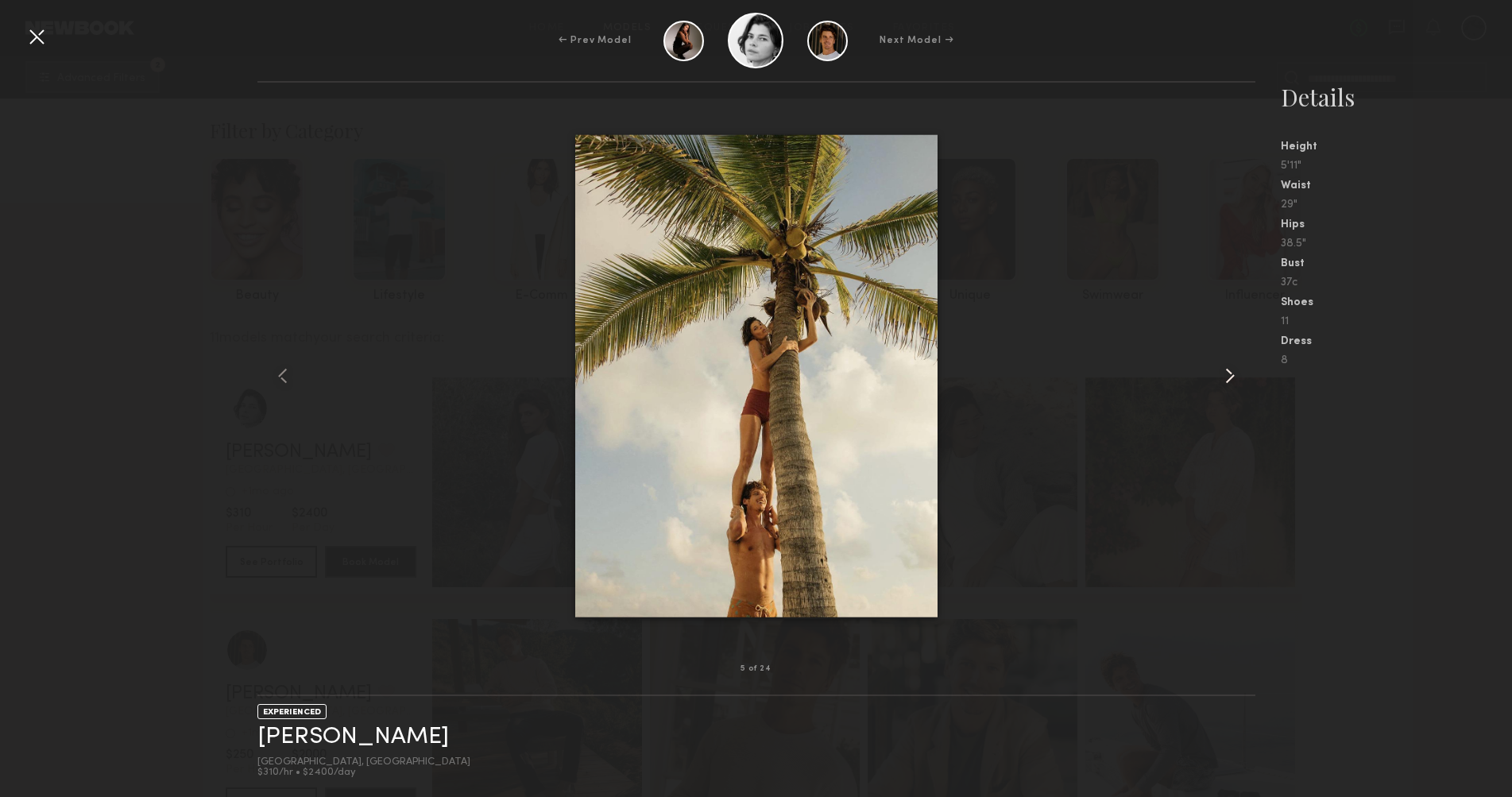
click at [1229, 377] on common-icon at bounding box center [1230, 376] width 25 height 25
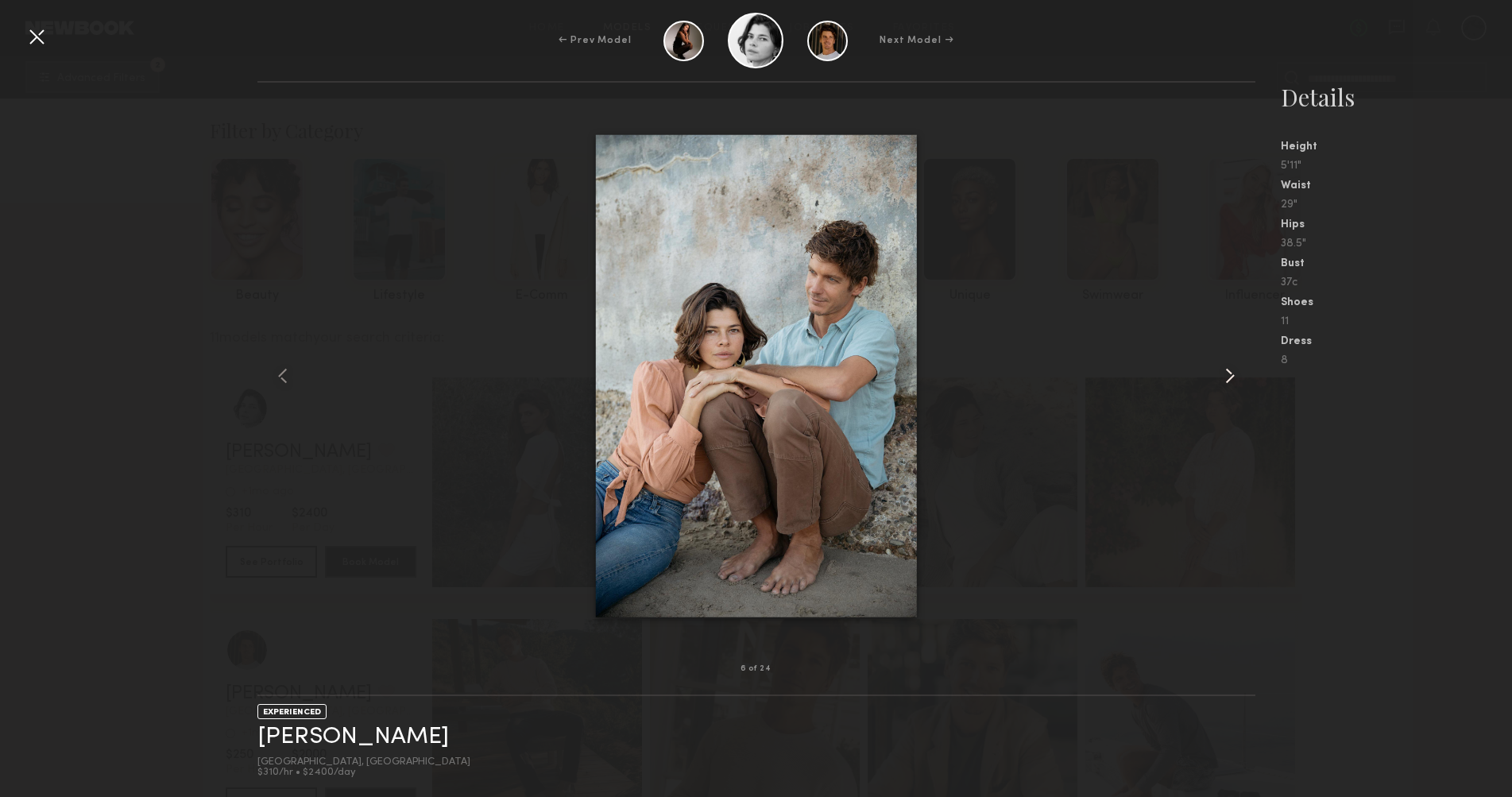
click at [1229, 377] on common-icon at bounding box center [1230, 376] width 25 height 25
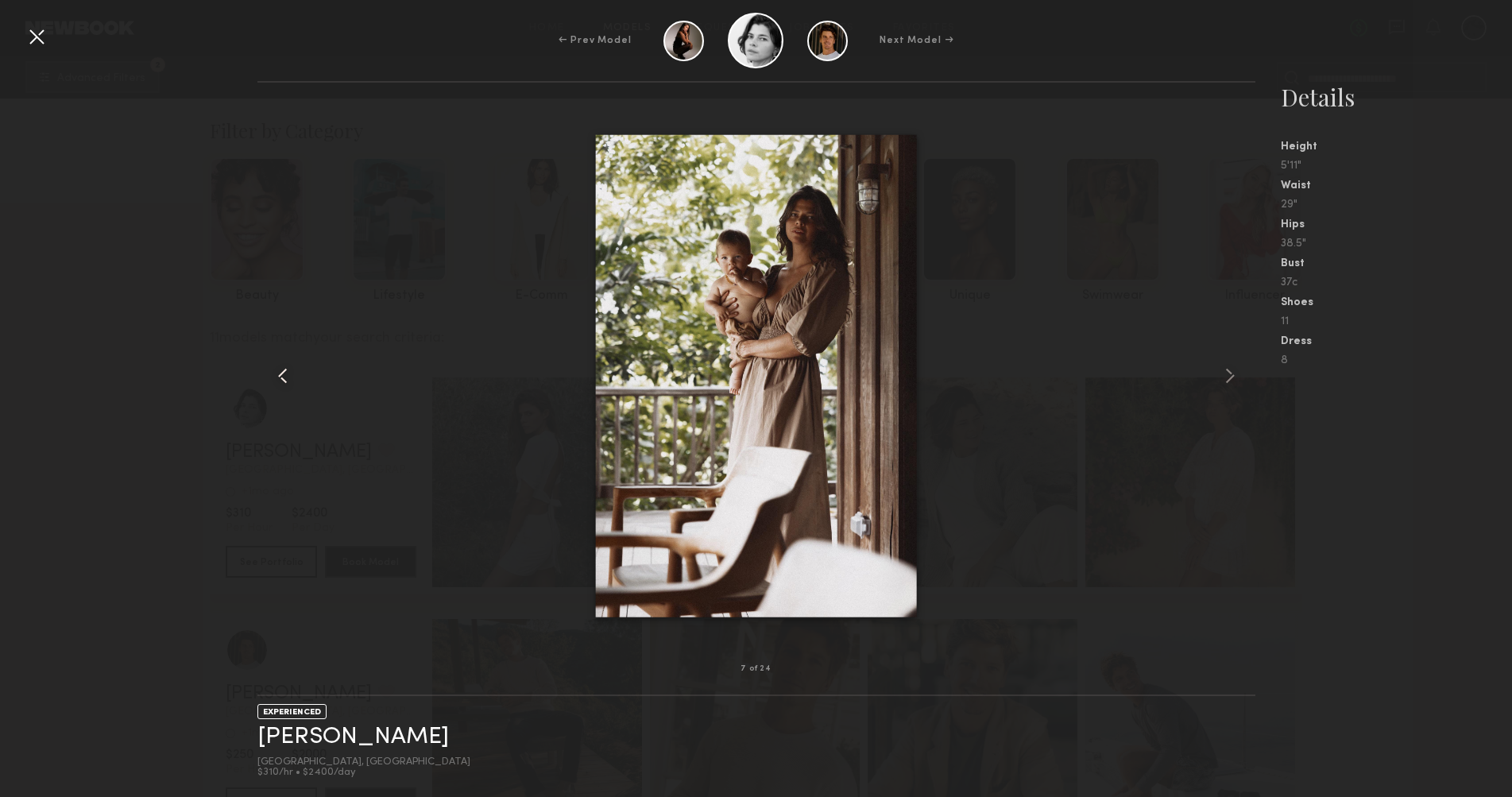
click at [291, 379] on common-icon at bounding box center [283, 376] width 25 height 25
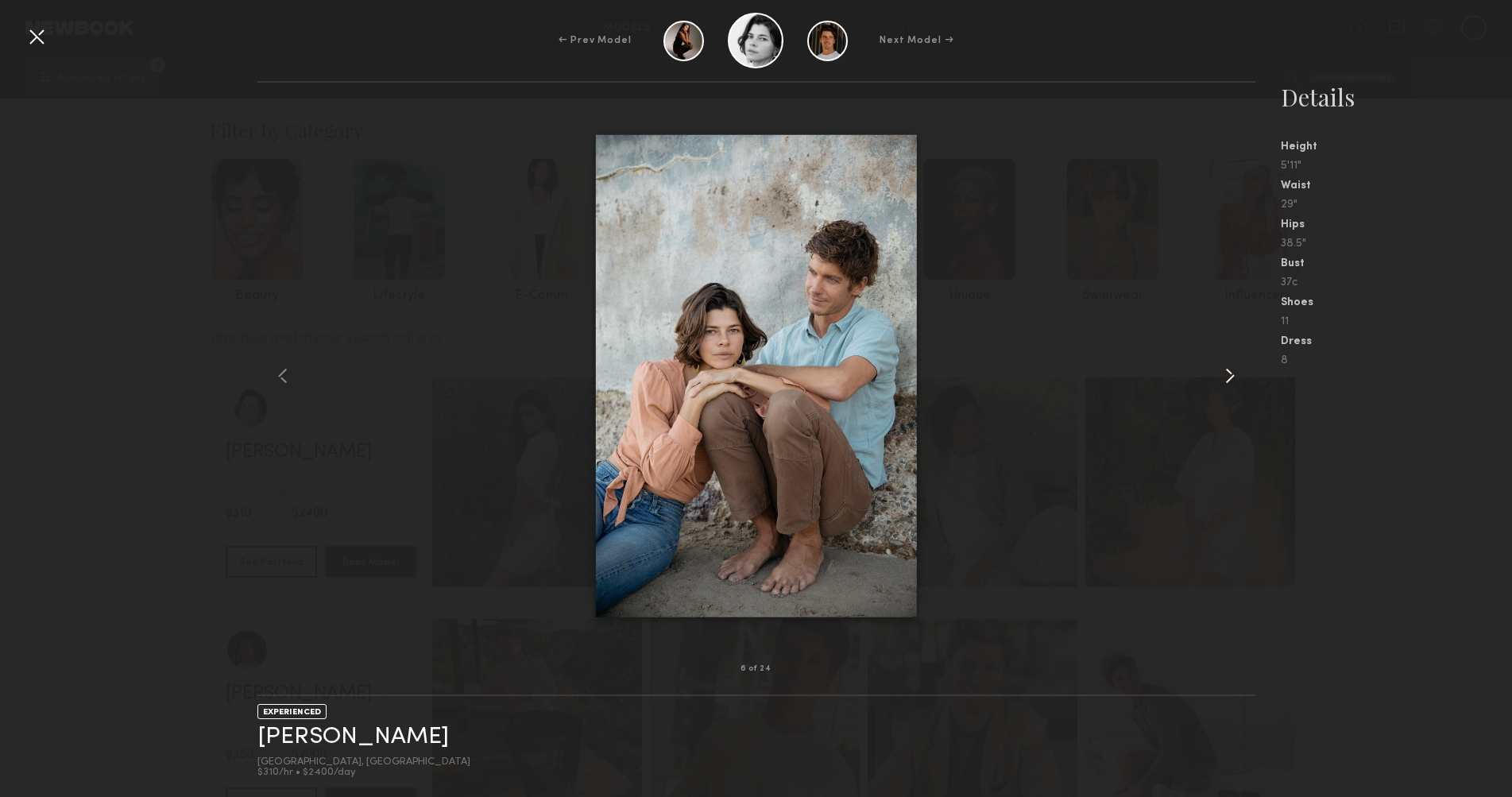
click at [1229, 378] on common-icon at bounding box center [1230, 376] width 25 height 25
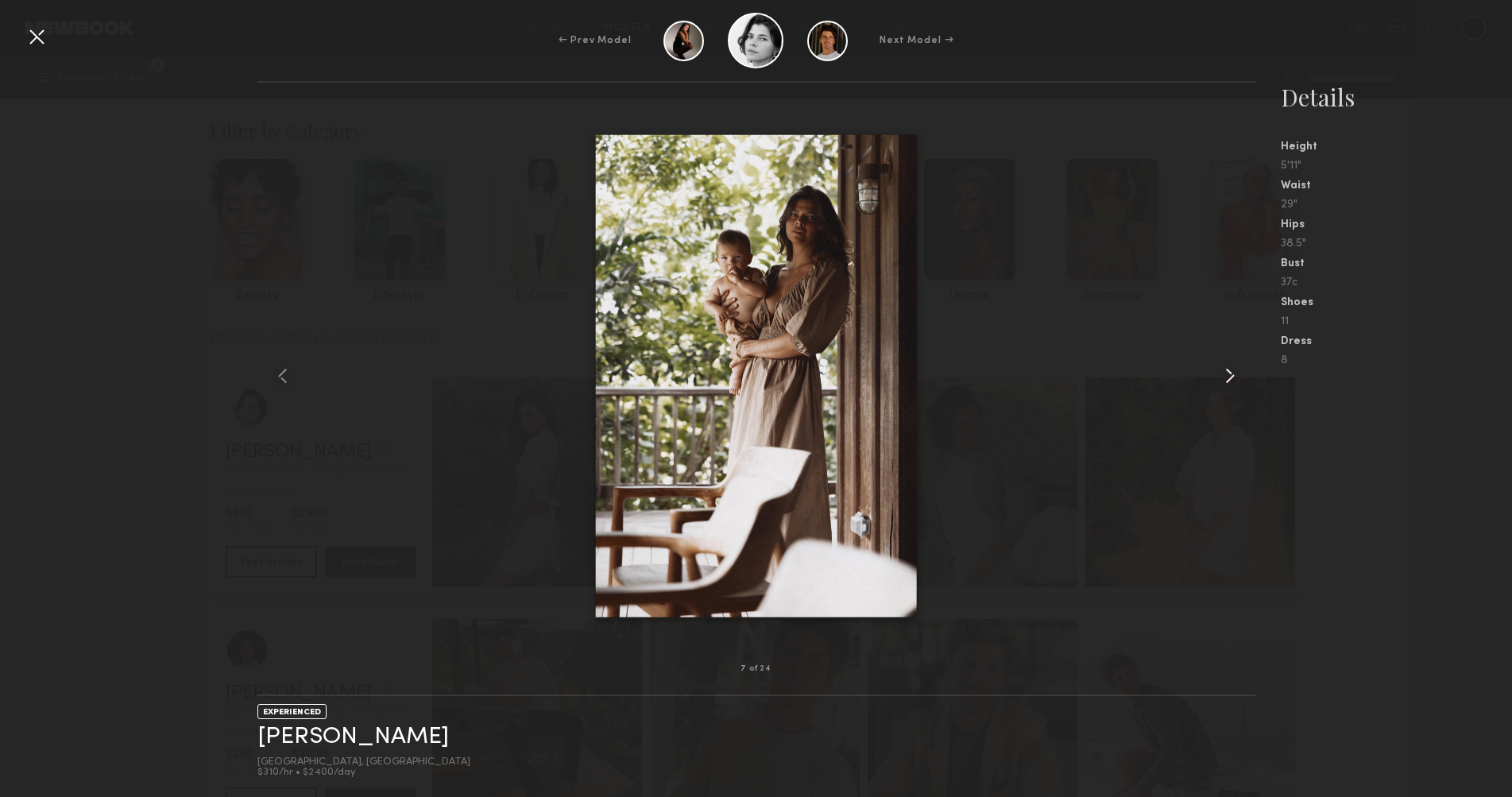
click at [1229, 377] on common-icon at bounding box center [1230, 376] width 25 height 25
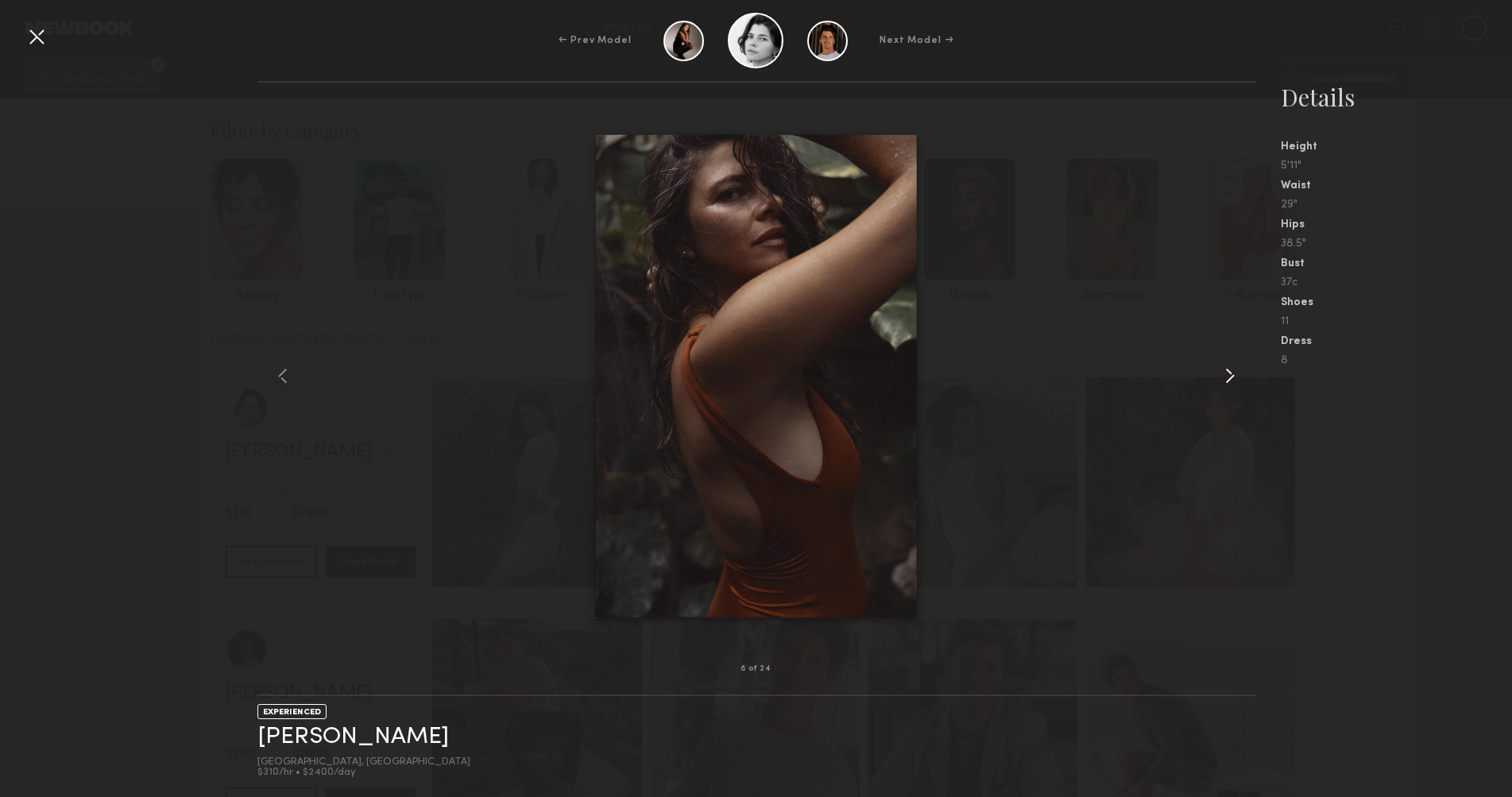
click at [1229, 377] on common-icon at bounding box center [1230, 376] width 25 height 25
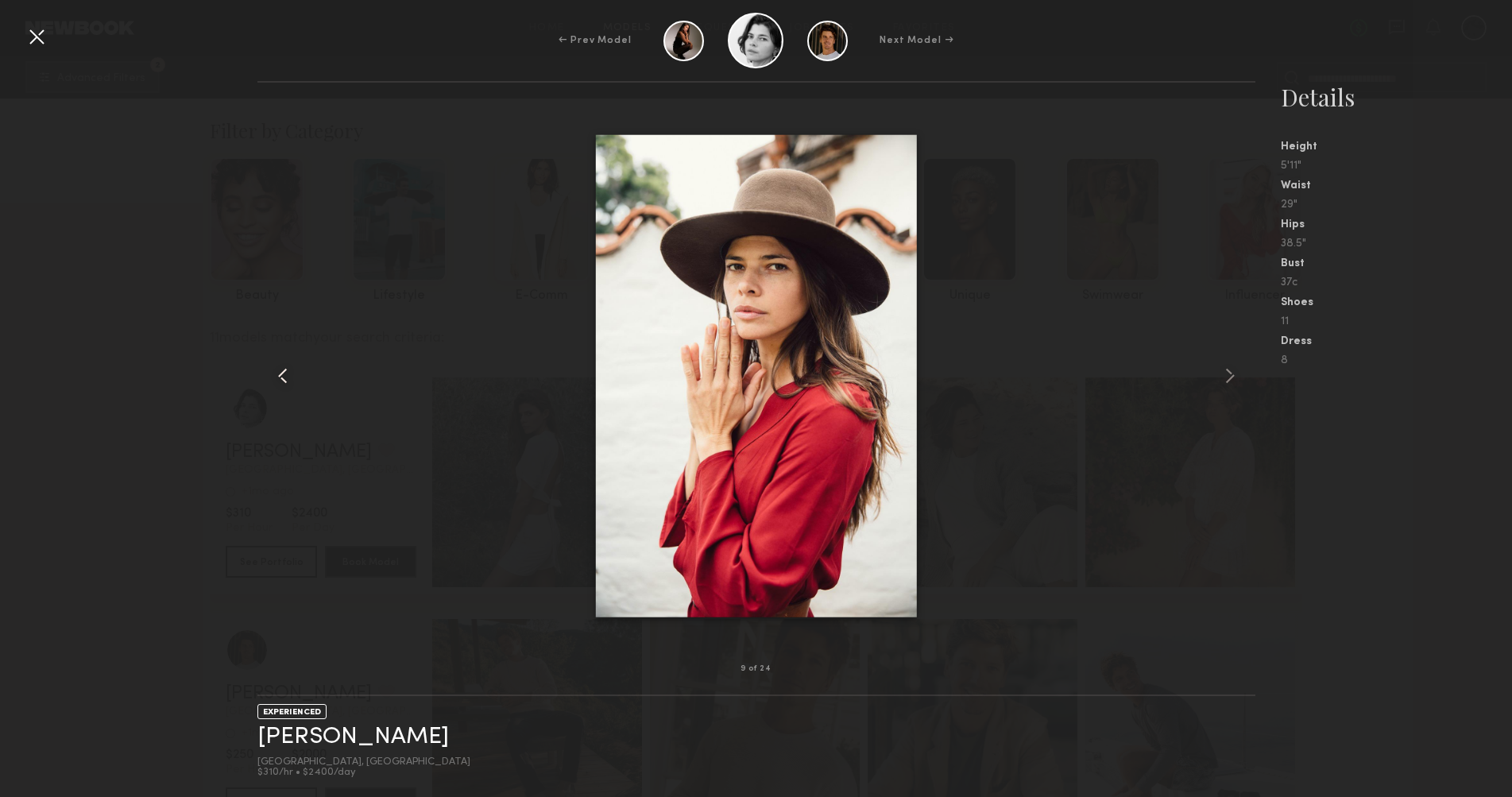
click at [286, 366] on common-icon at bounding box center [283, 376] width 25 height 25
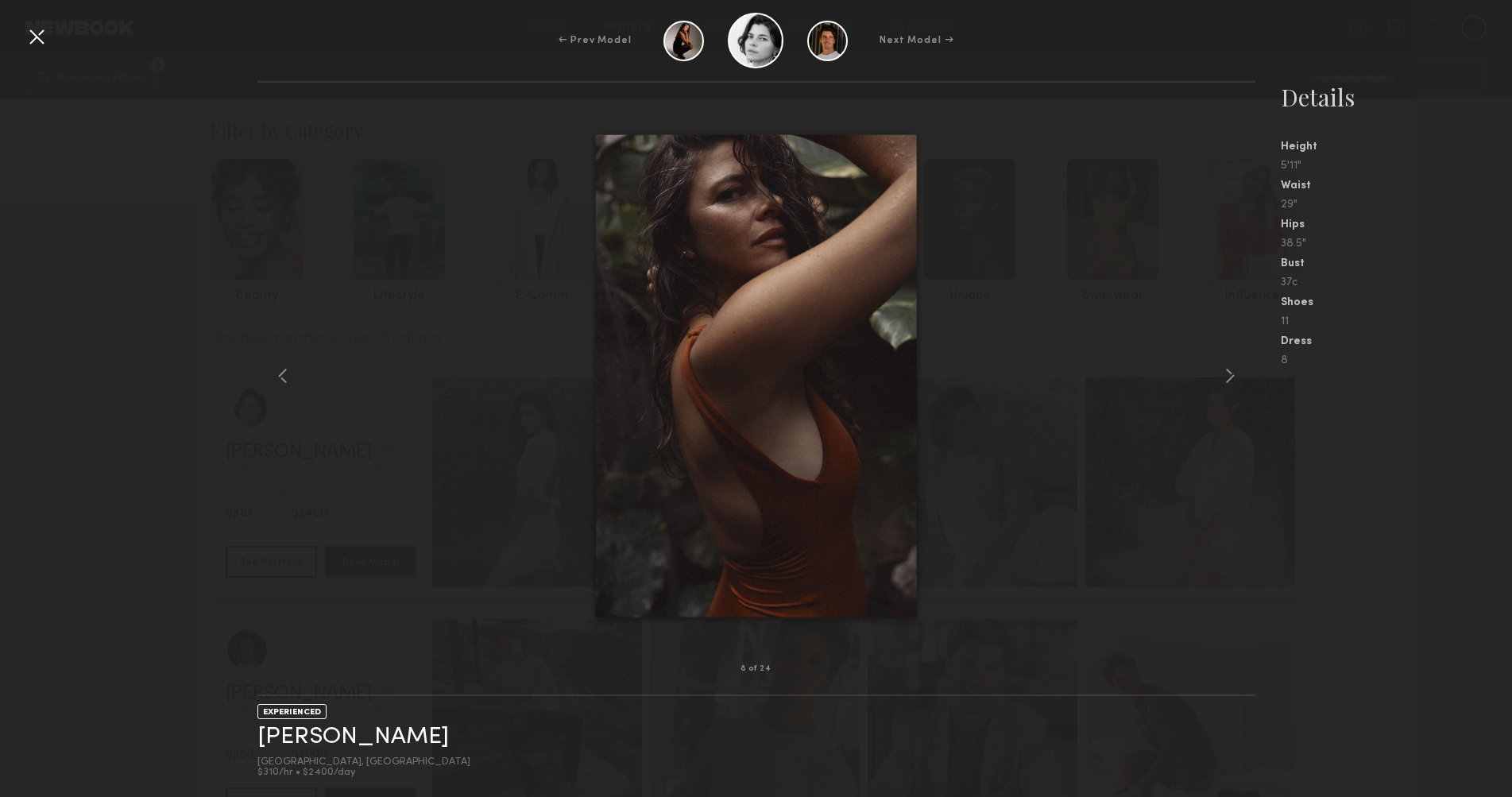
click at [299, 383] on div at bounding box center [756, 375] width 998 height 536
click at [278, 382] on common-icon at bounding box center [283, 376] width 25 height 25
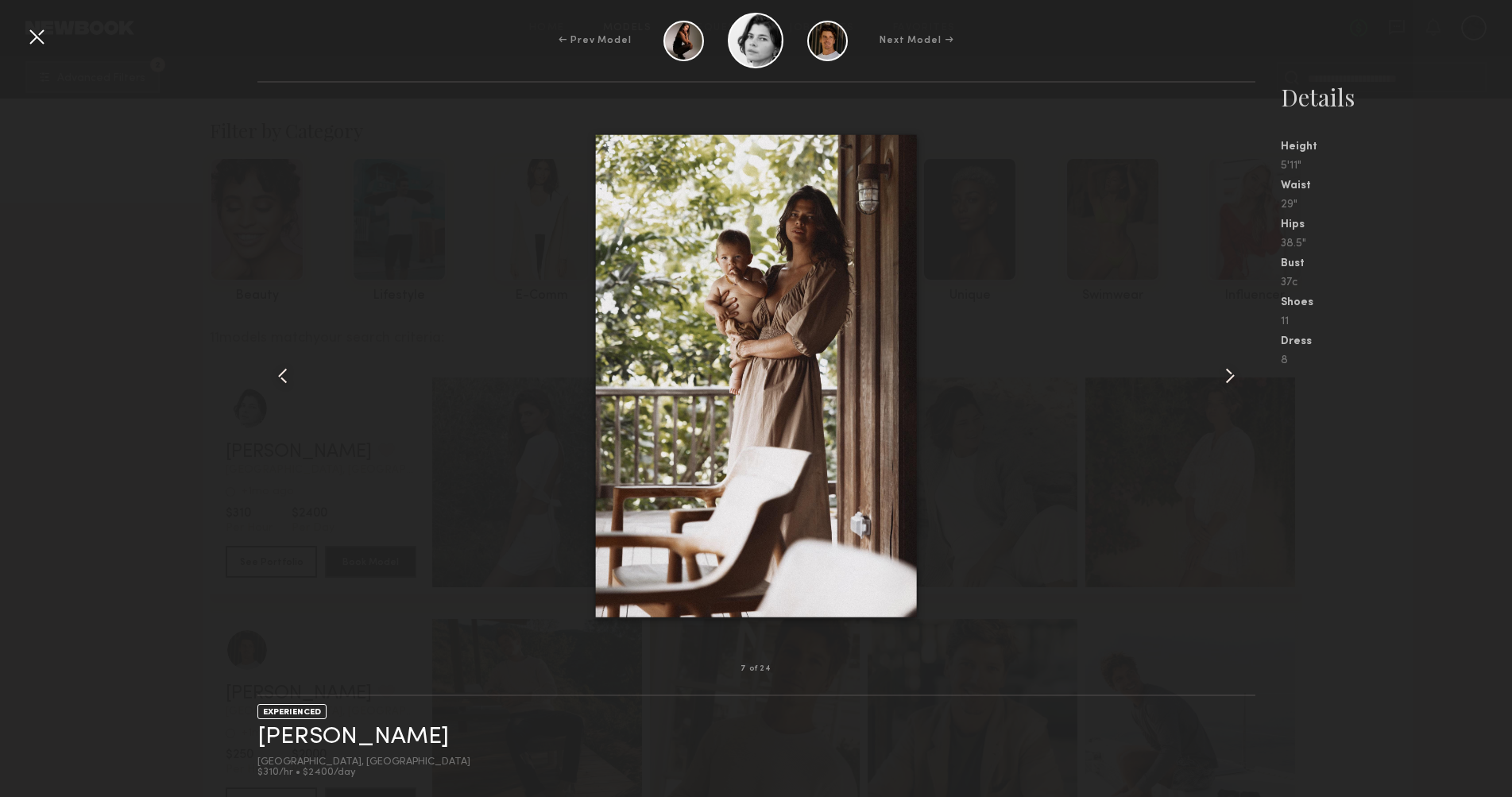
click at [1234, 377] on common-icon at bounding box center [1230, 376] width 25 height 25
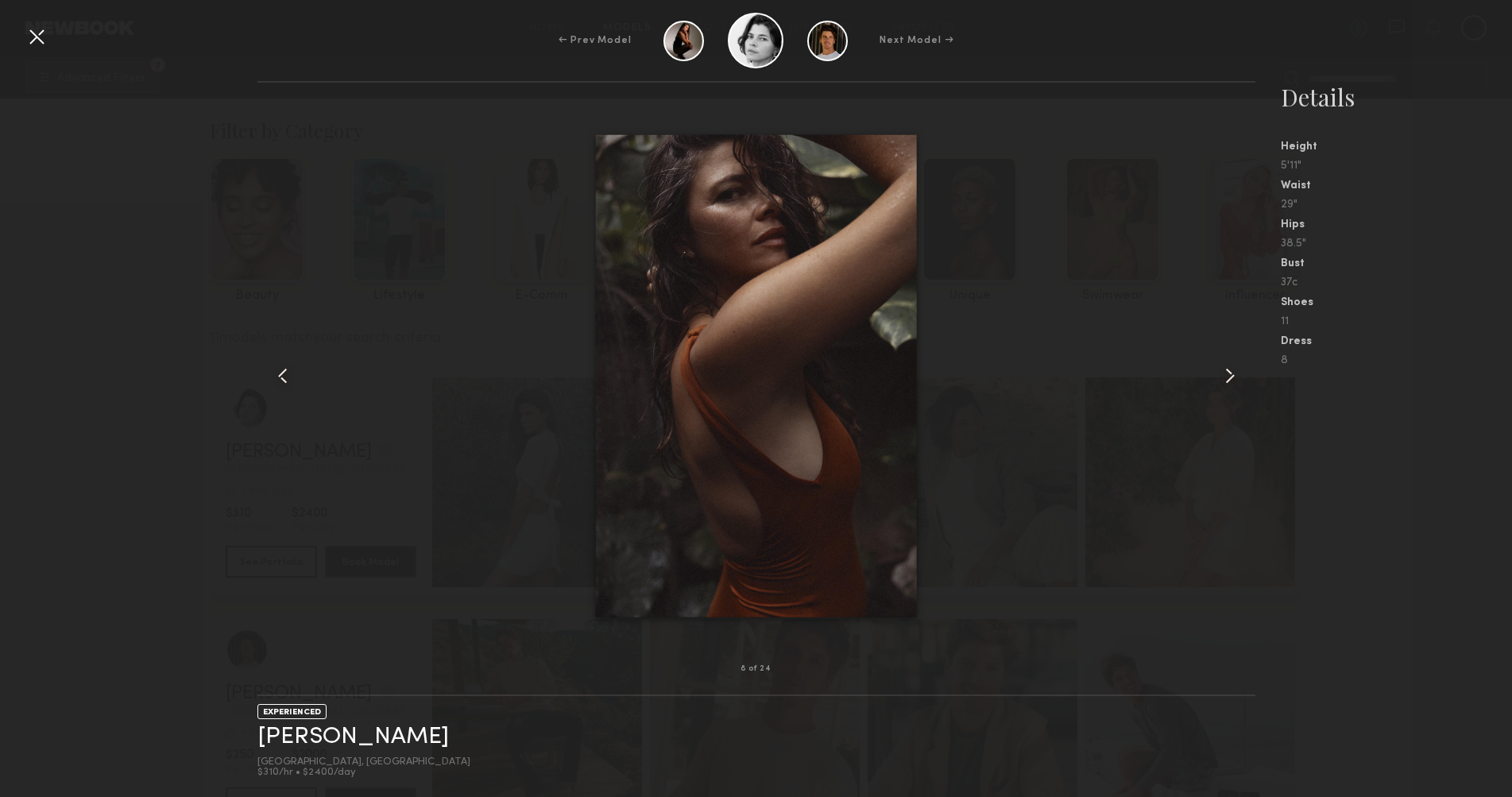
click at [1234, 377] on common-icon at bounding box center [1230, 376] width 25 height 25
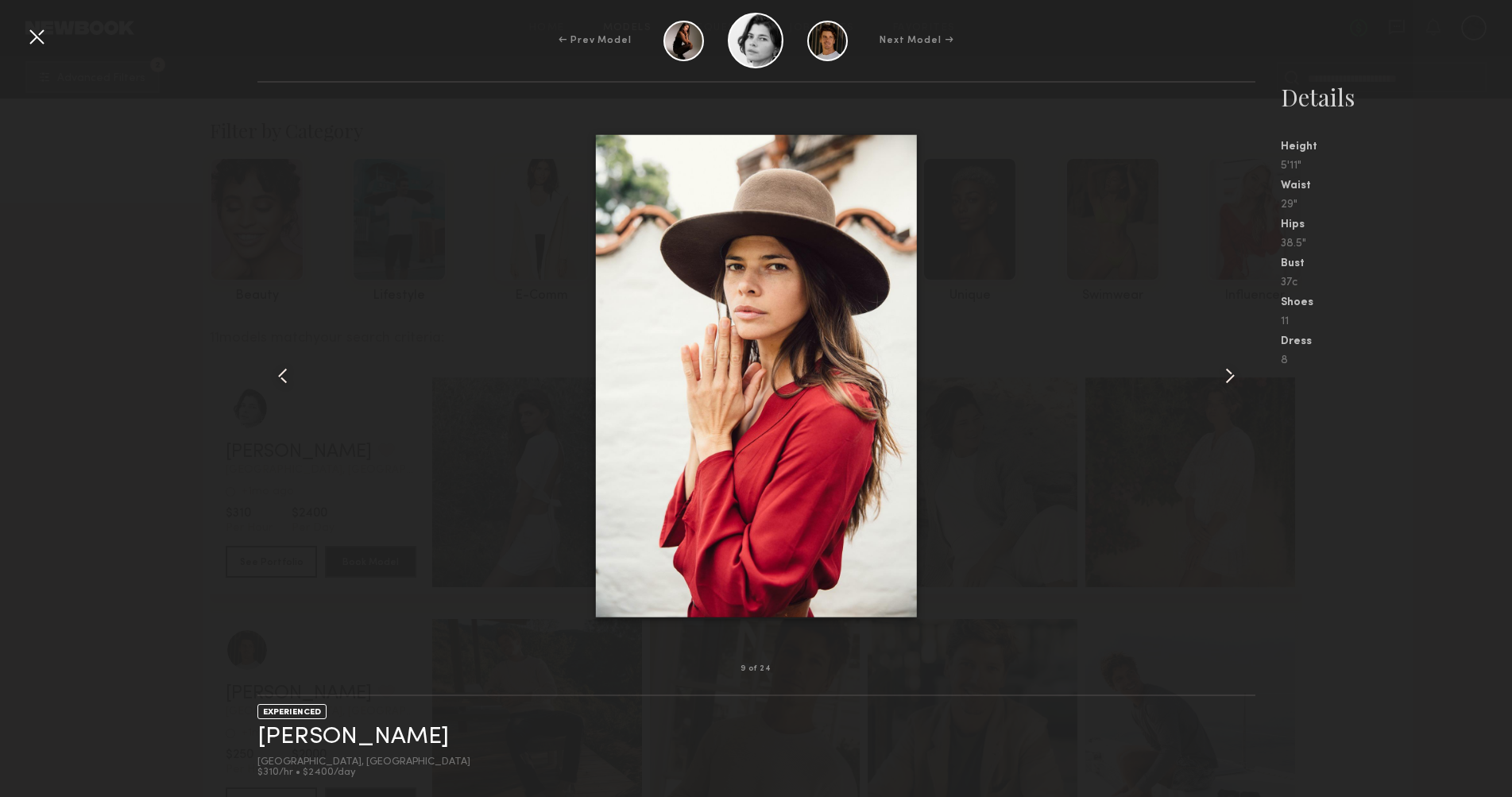
click at [1234, 377] on common-icon at bounding box center [1230, 376] width 25 height 25
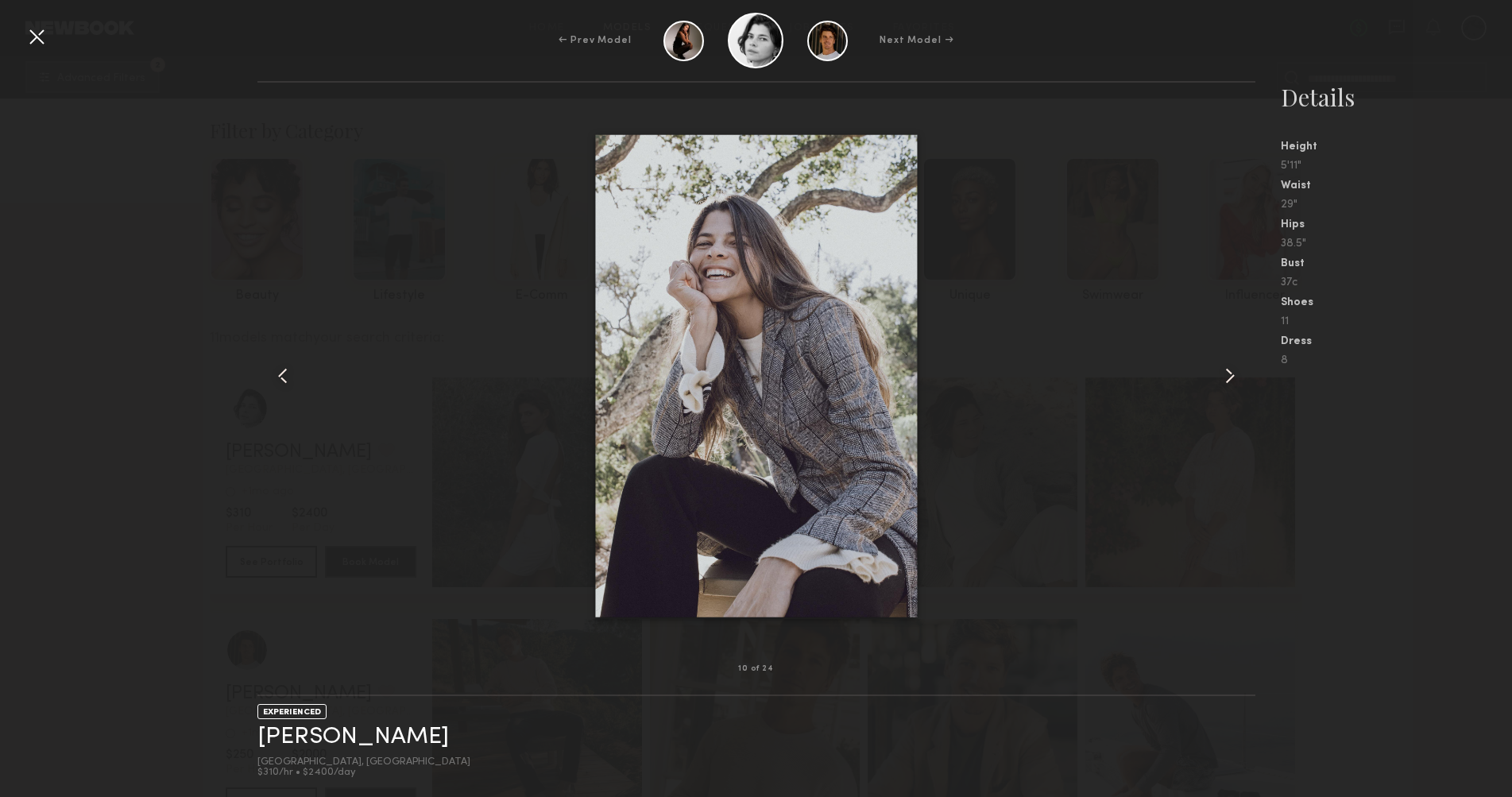
click at [1234, 376] on common-icon at bounding box center [1230, 376] width 25 height 25
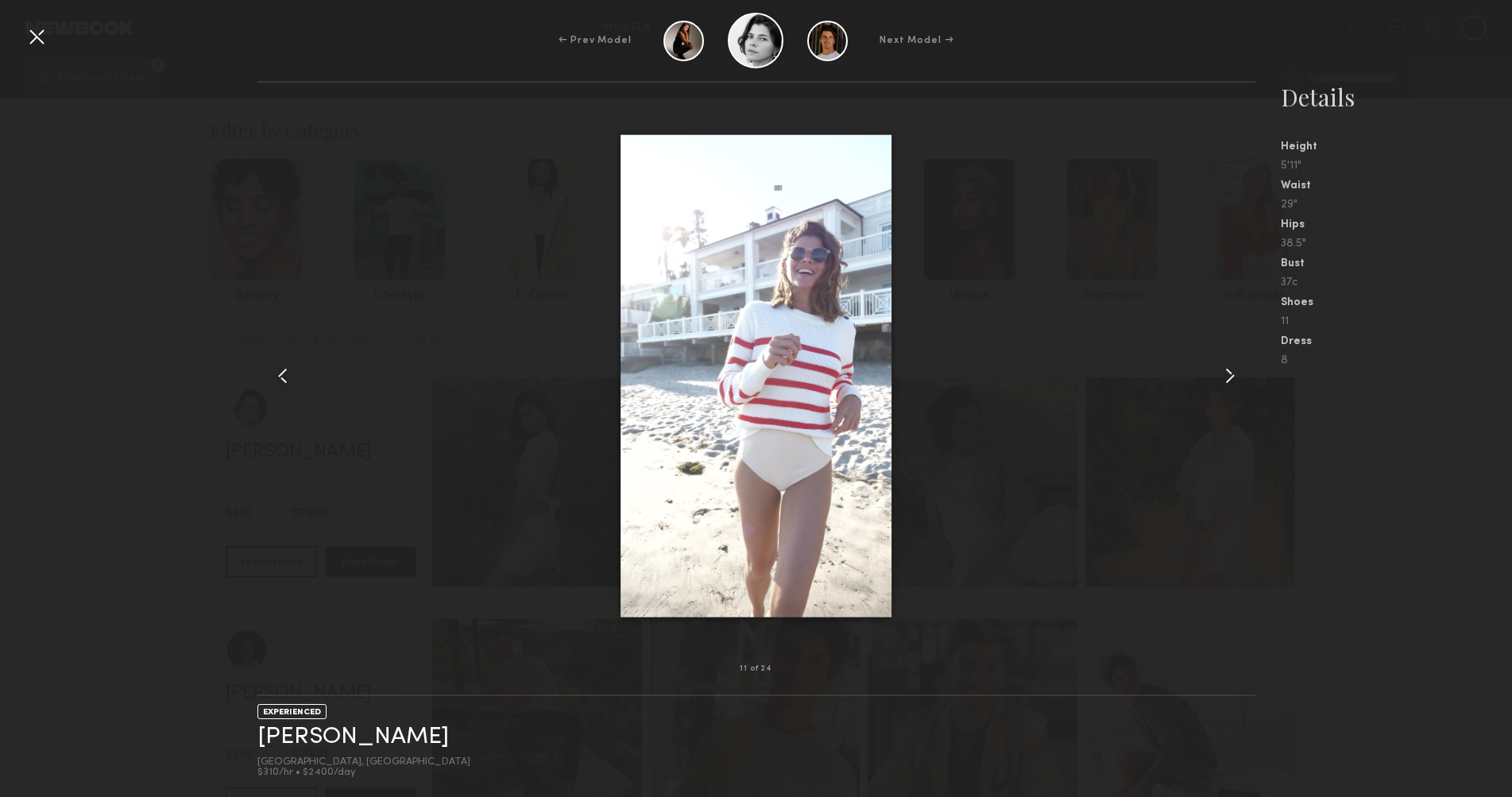
click at [1234, 376] on common-icon at bounding box center [1230, 376] width 25 height 25
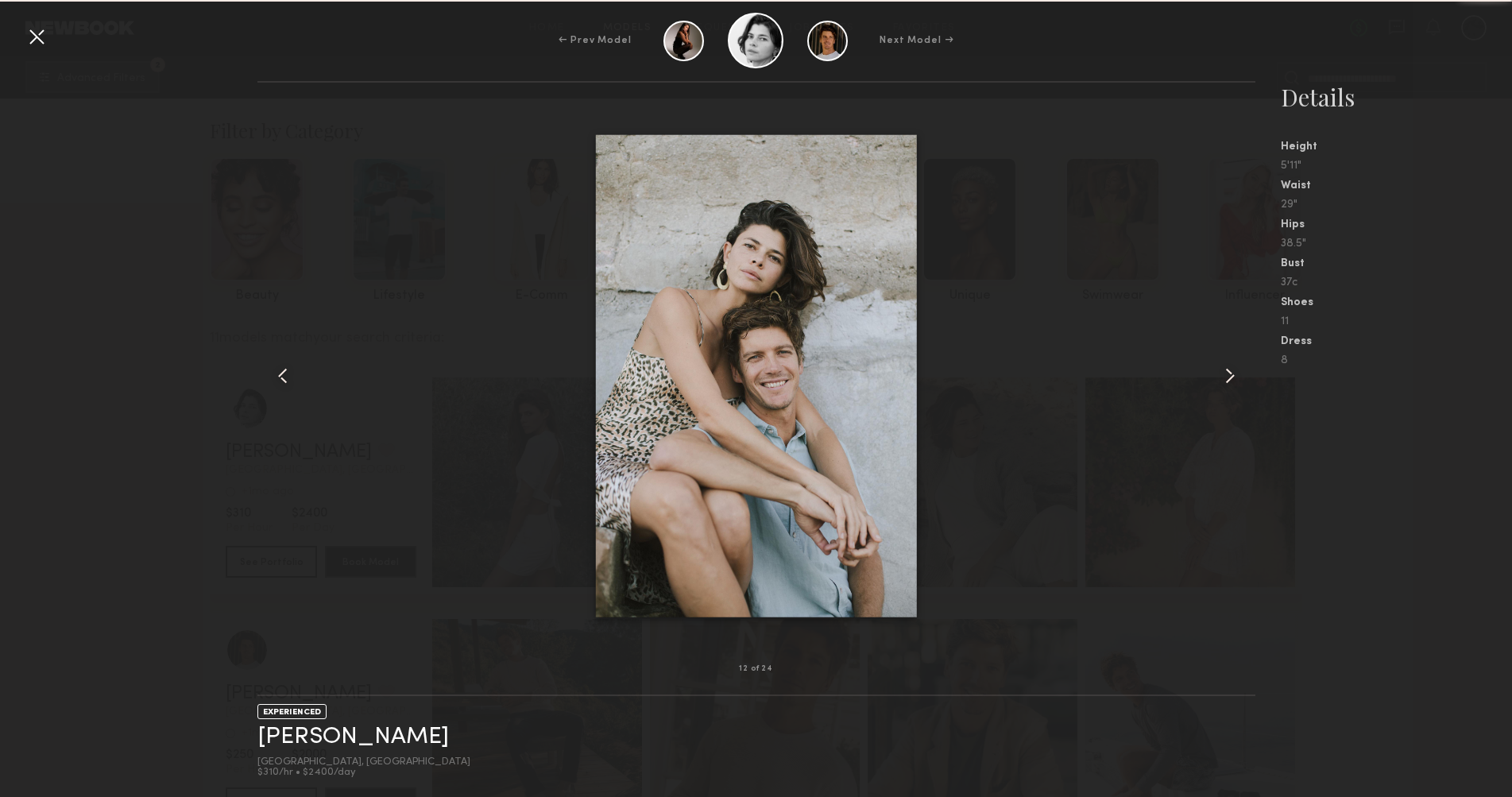
click at [1234, 376] on common-icon at bounding box center [1230, 376] width 25 height 25
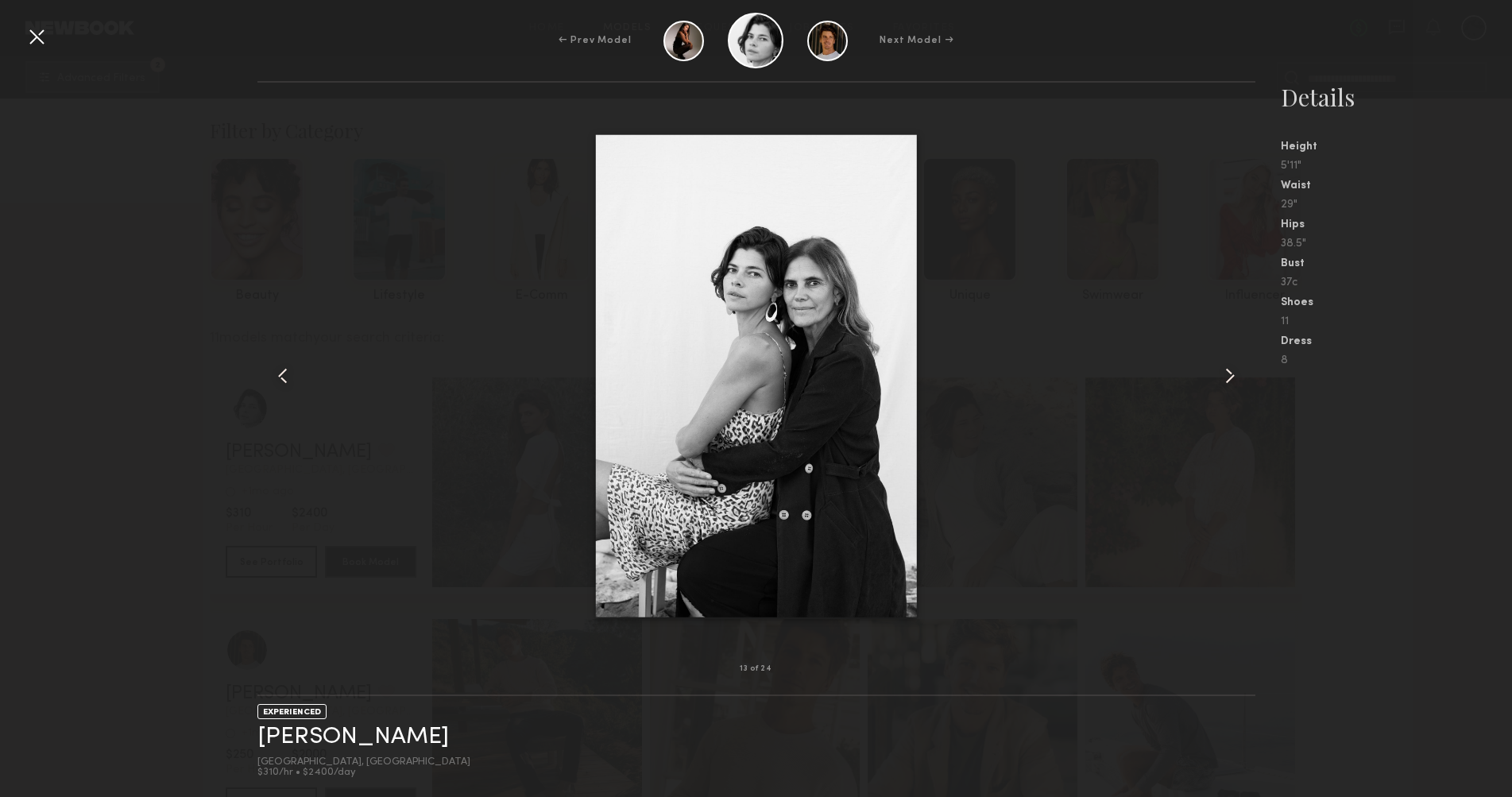
click at [1234, 376] on common-icon at bounding box center [1230, 376] width 25 height 25
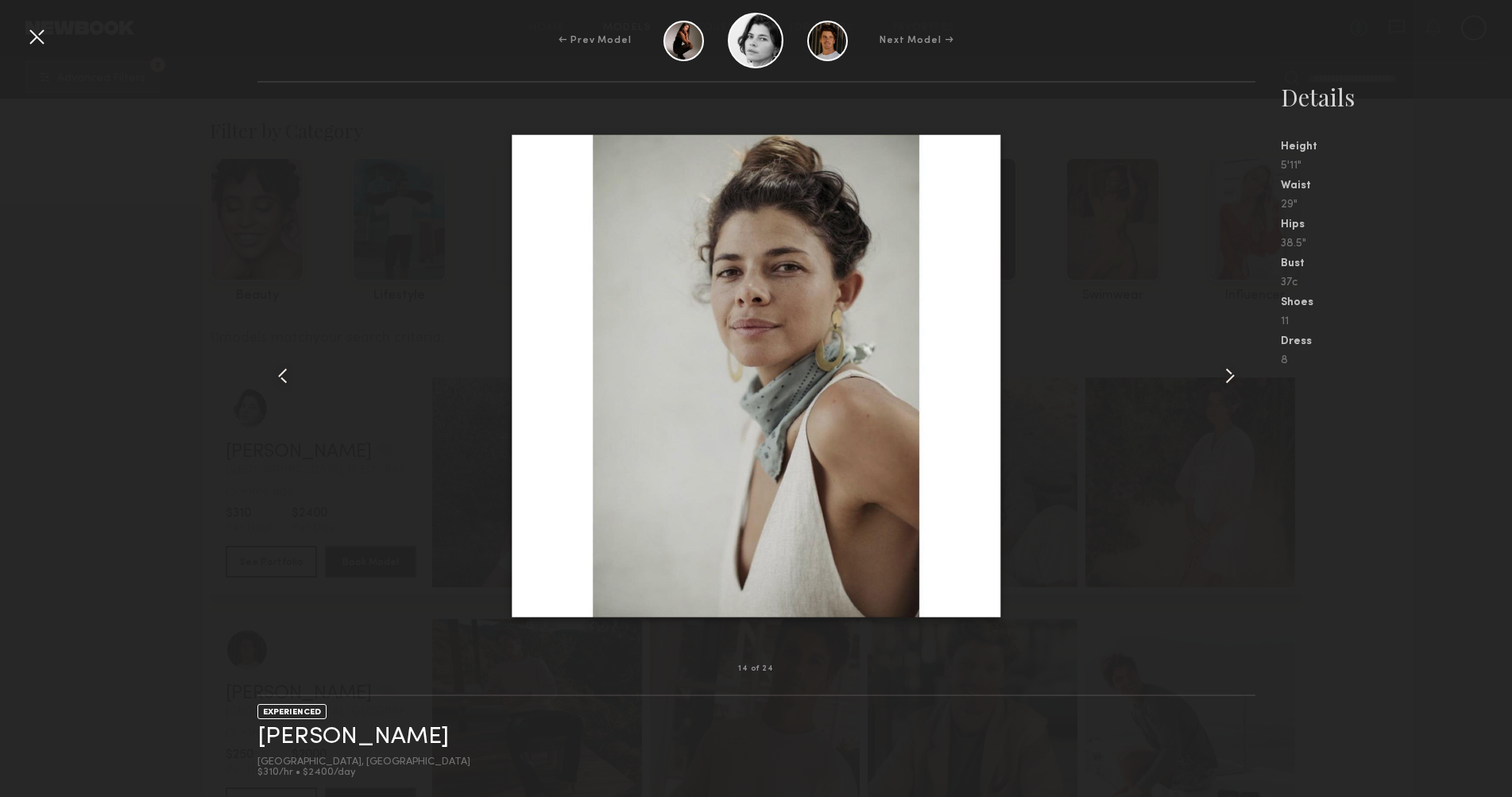
click at [1234, 376] on common-icon at bounding box center [1230, 376] width 25 height 25
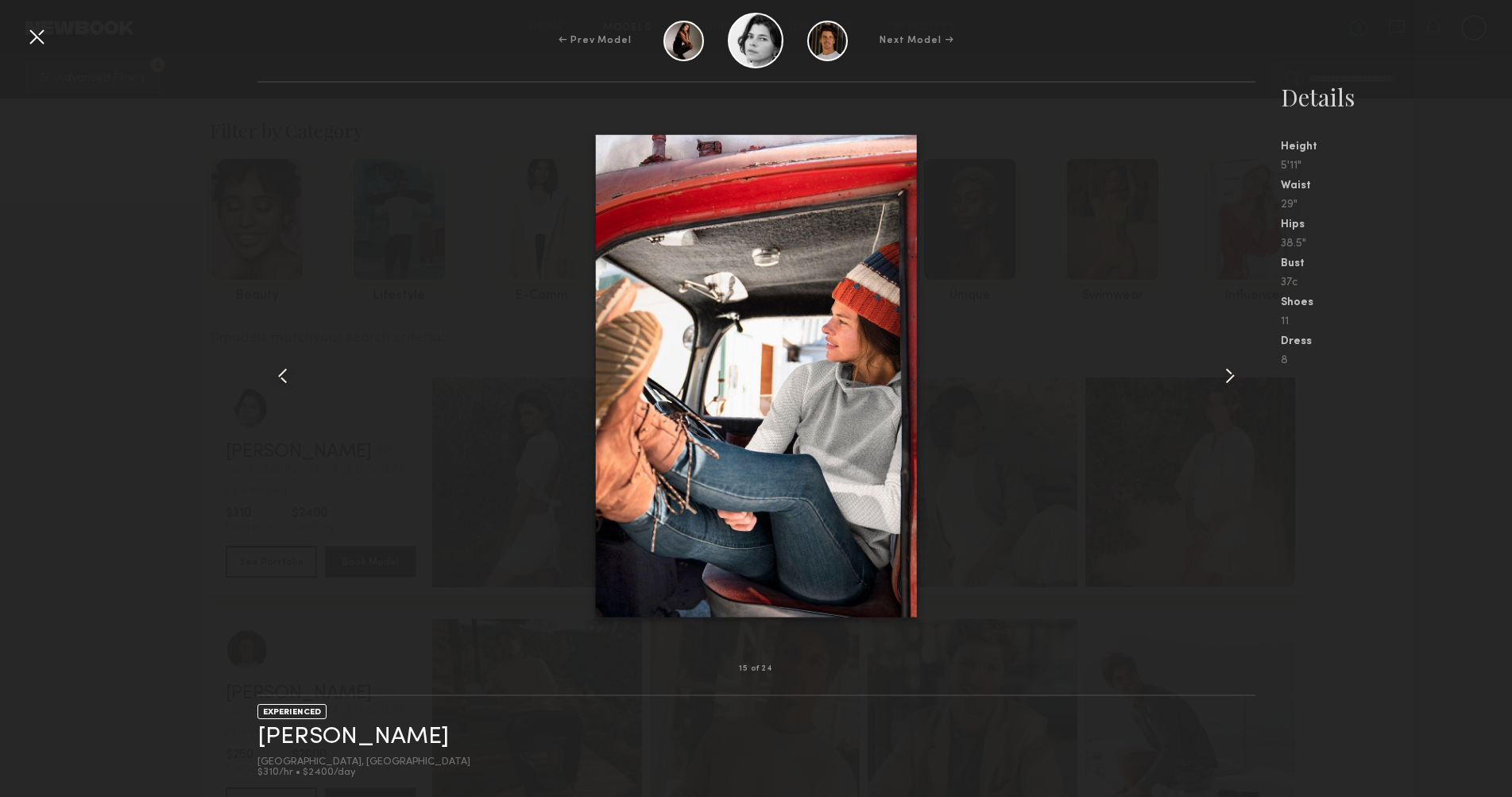
click at [1234, 376] on common-icon at bounding box center [1230, 376] width 25 height 25
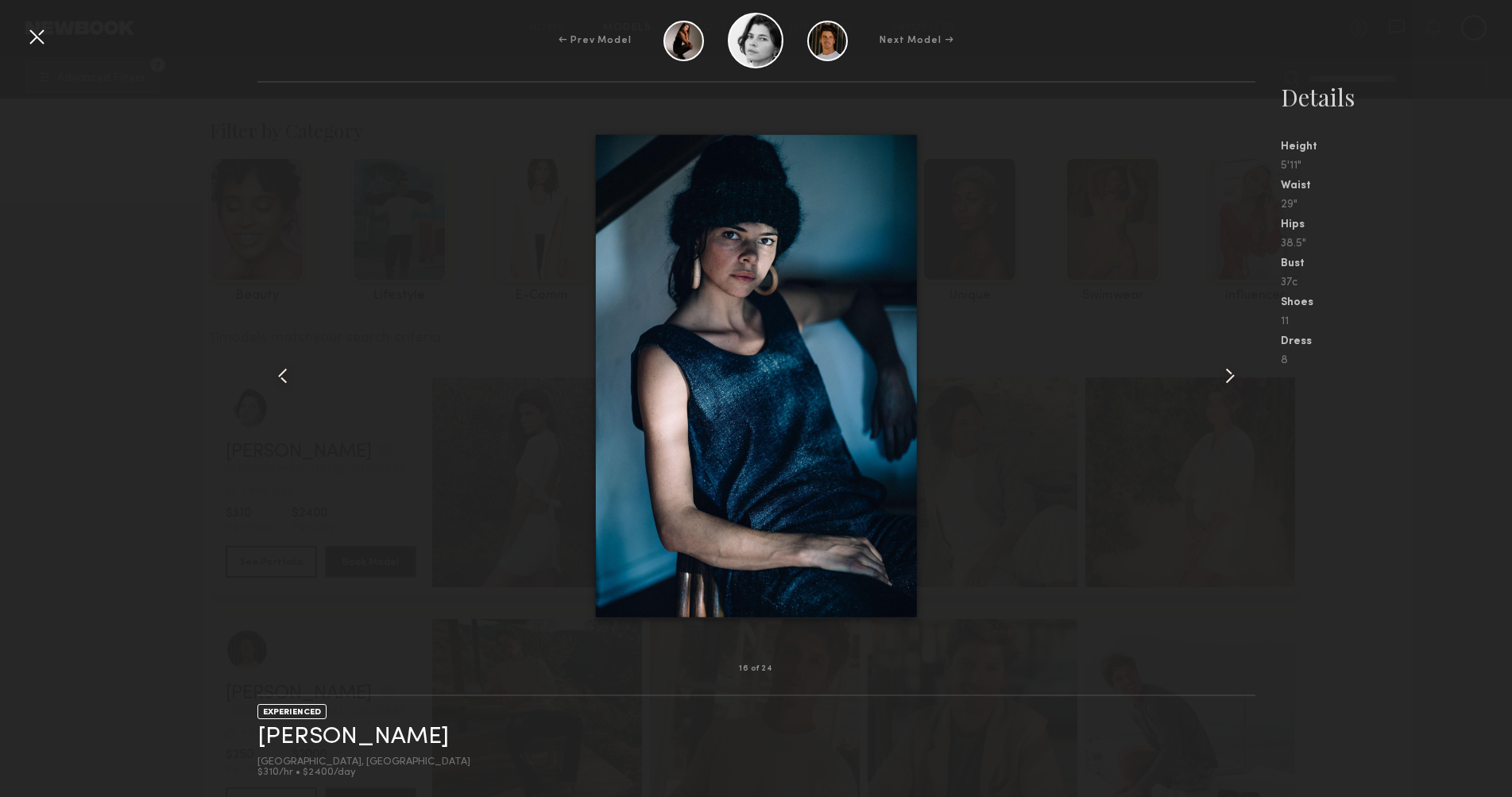
click at [1234, 376] on common-icon at bounding box center [1230, 376] width 25 height 25
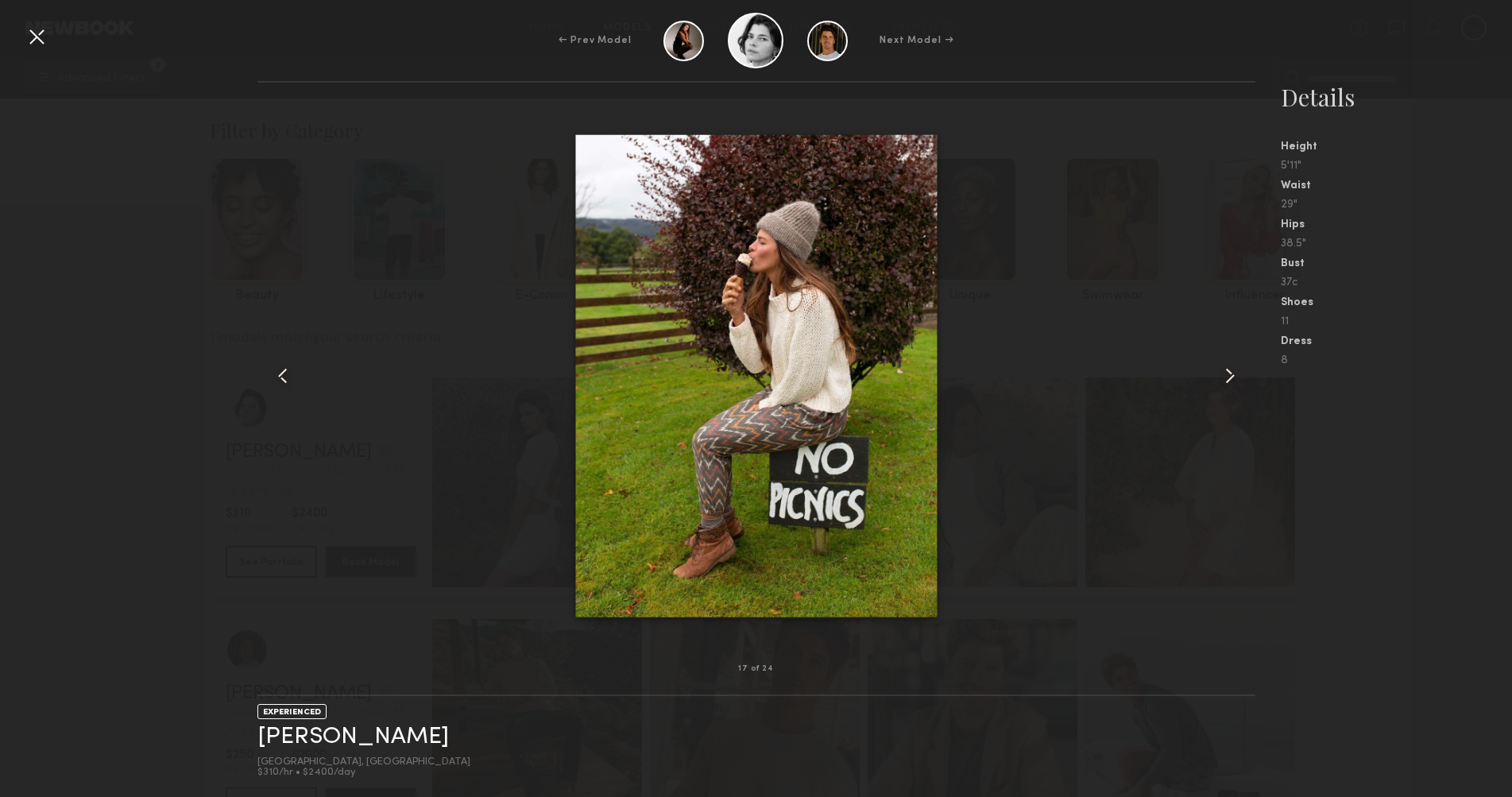
click at [1234, 376] on common-icon at bounding box center [1230, 376] width 25 height 25
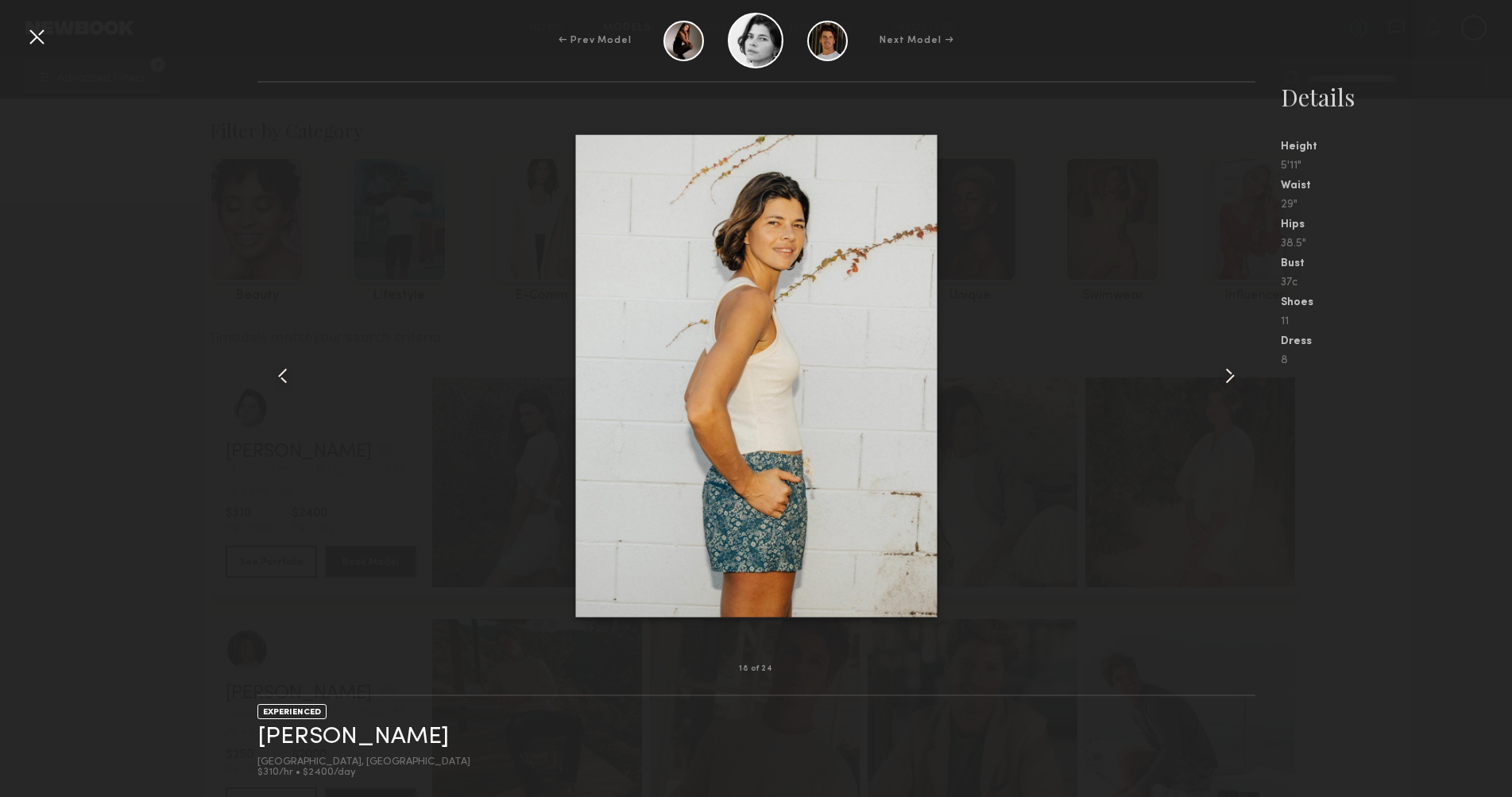
click at [1234, 376] on common-icon at bounding box center [1230, 376] width 25 height 25
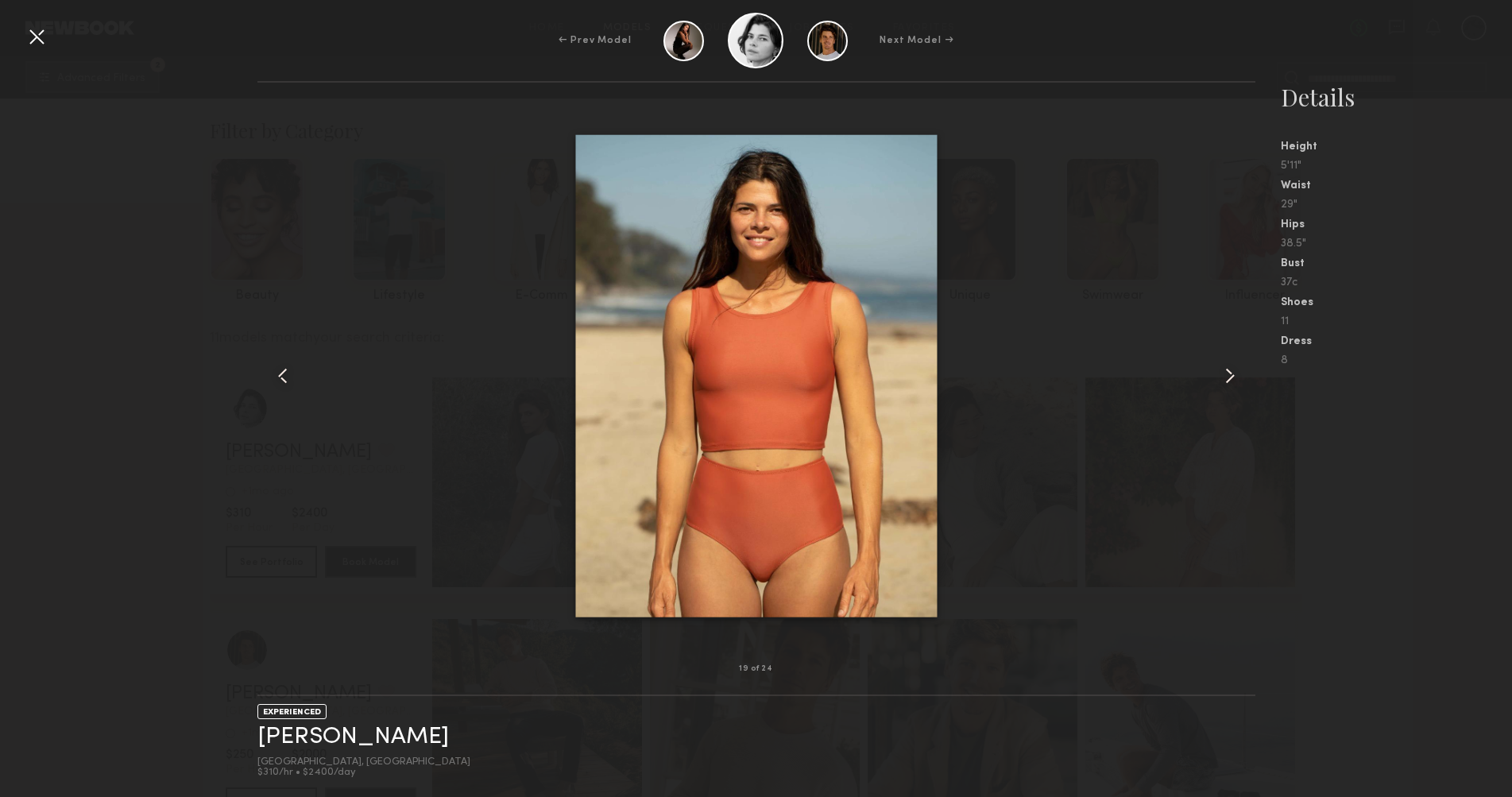
click at [1234, 376] on common-icon at bounding box center [1230, 376] width 25 height 25
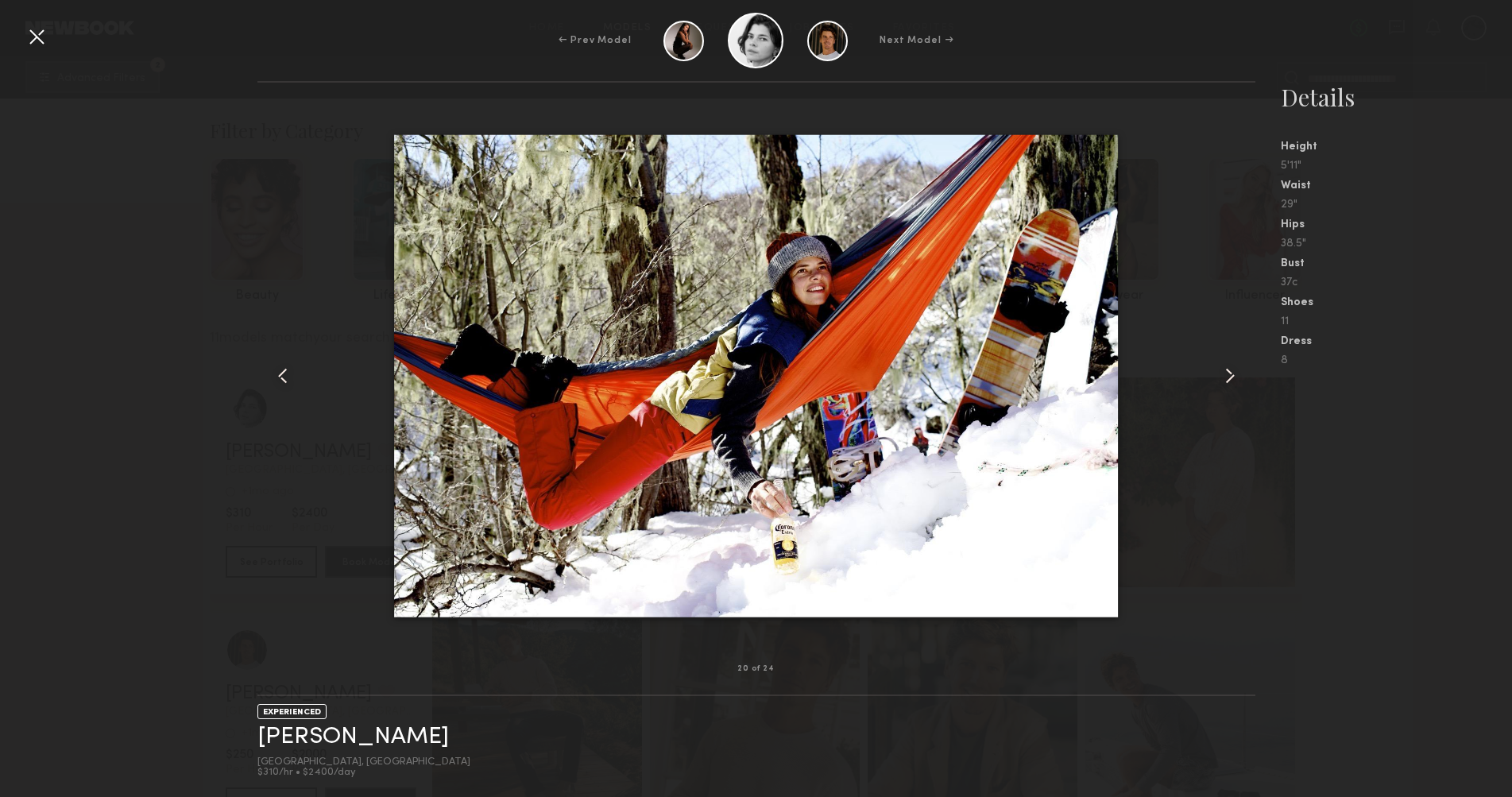
click at [1234, 376] on common-icon at bounding box center [1230, 376] width 25 height 25
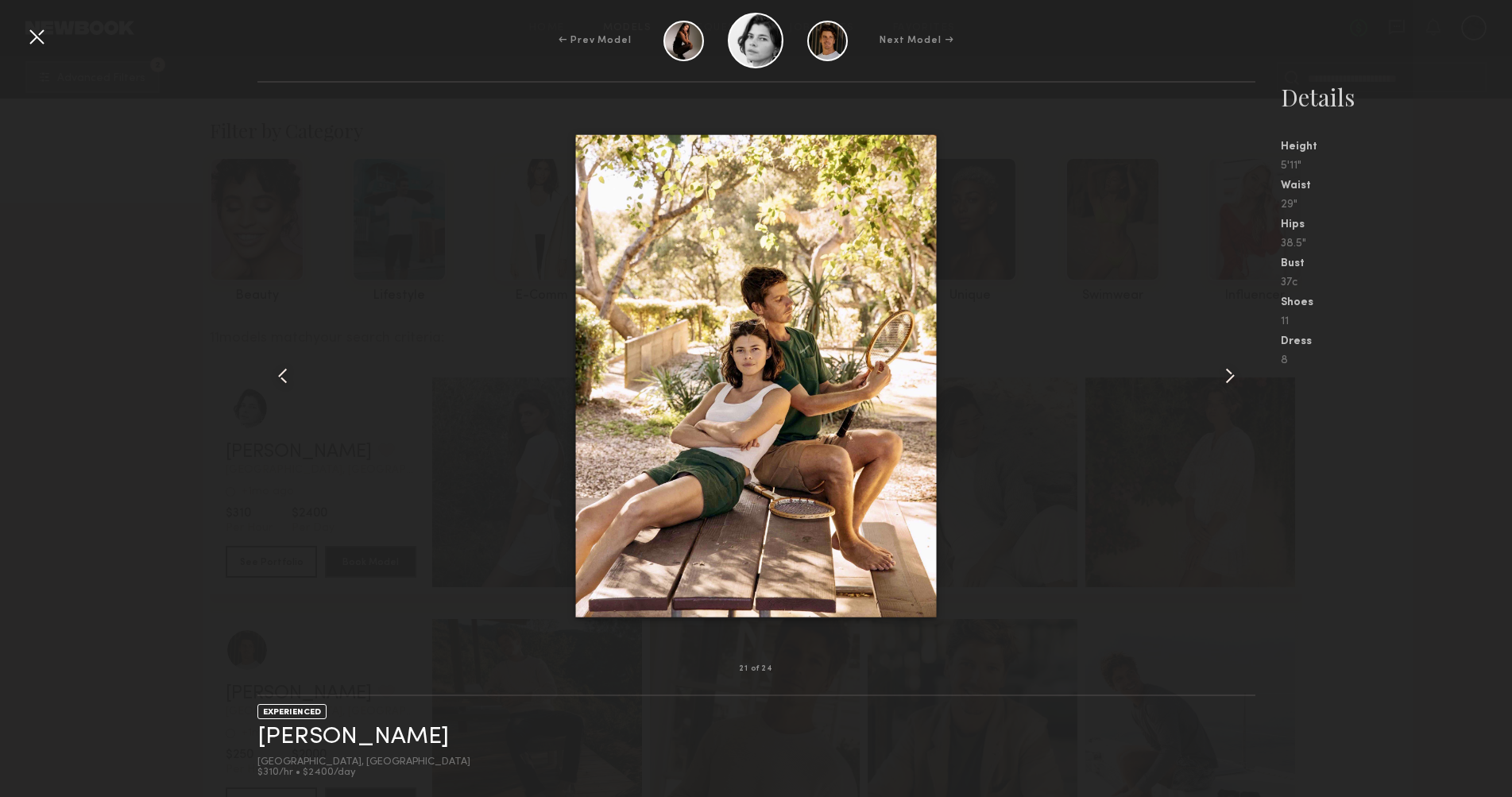
click at [348, 188] on div at bounding box center [756, 375] width 998 height 536
click at [37, 37] on div at bounding box center [37, 36] width 25 height 25
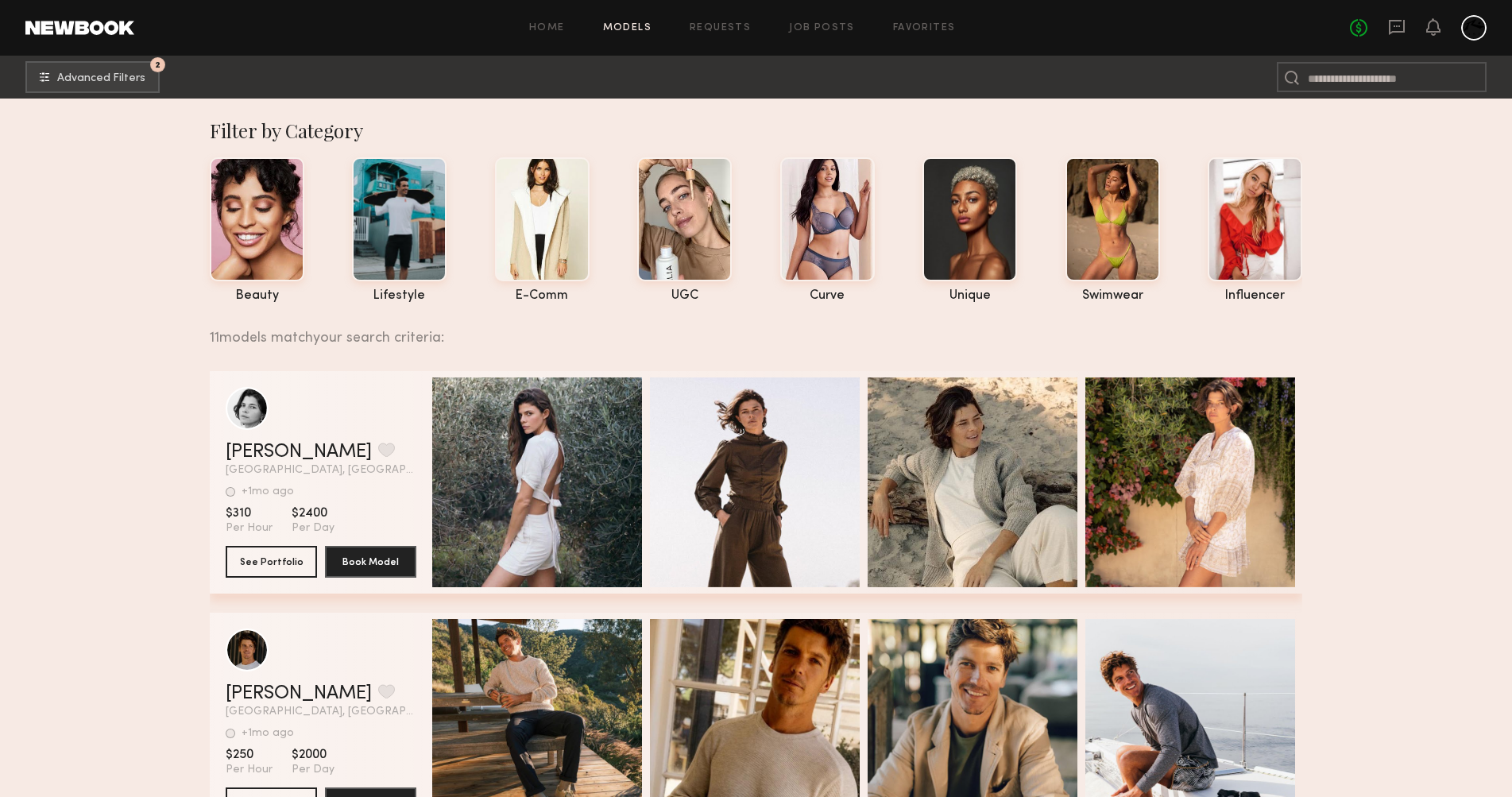
scroll to position [316, 0]
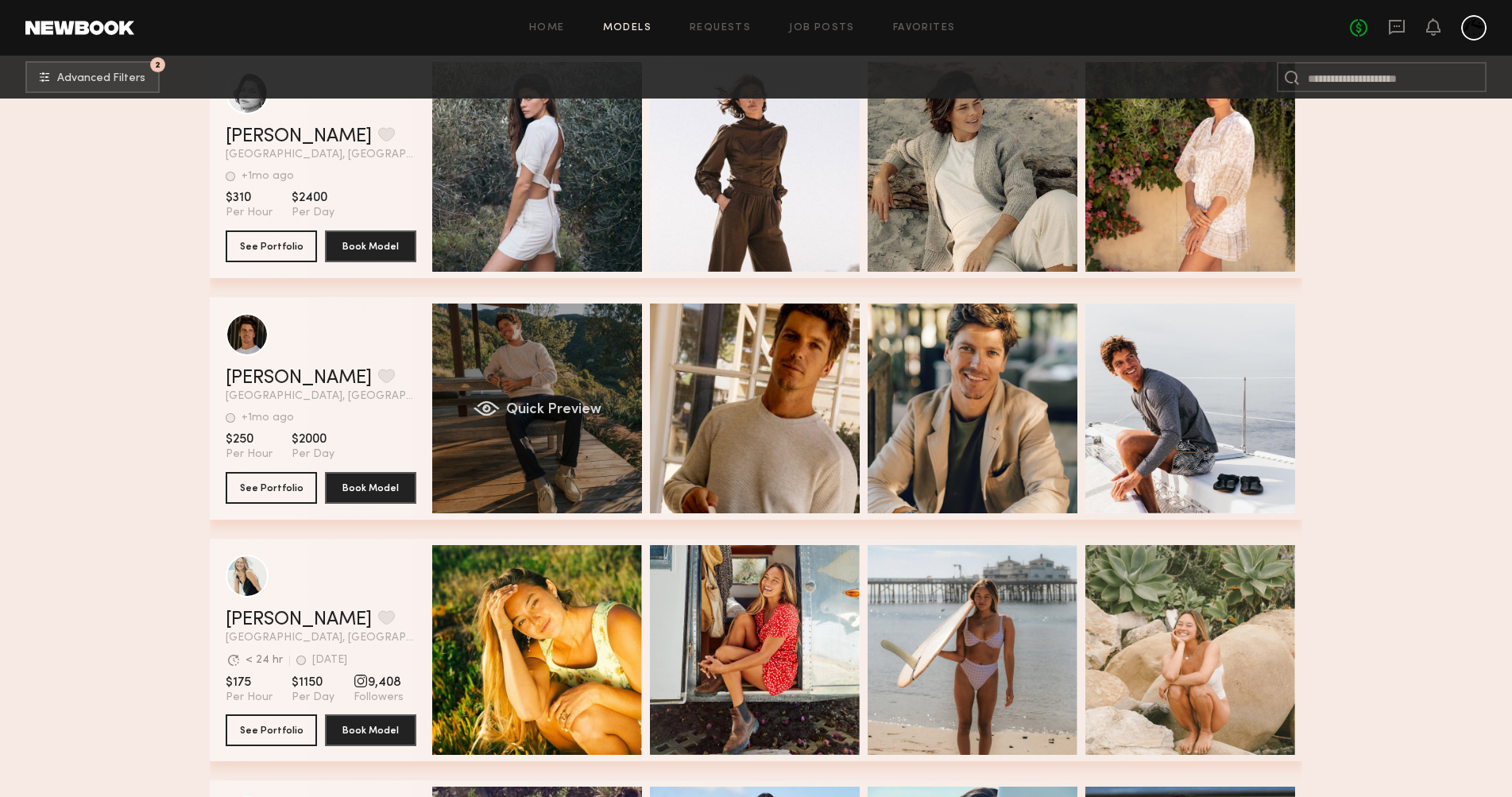
click at [591, 458] on div "Quick Preview" at bounding box center [537, 408] width 210 height 210
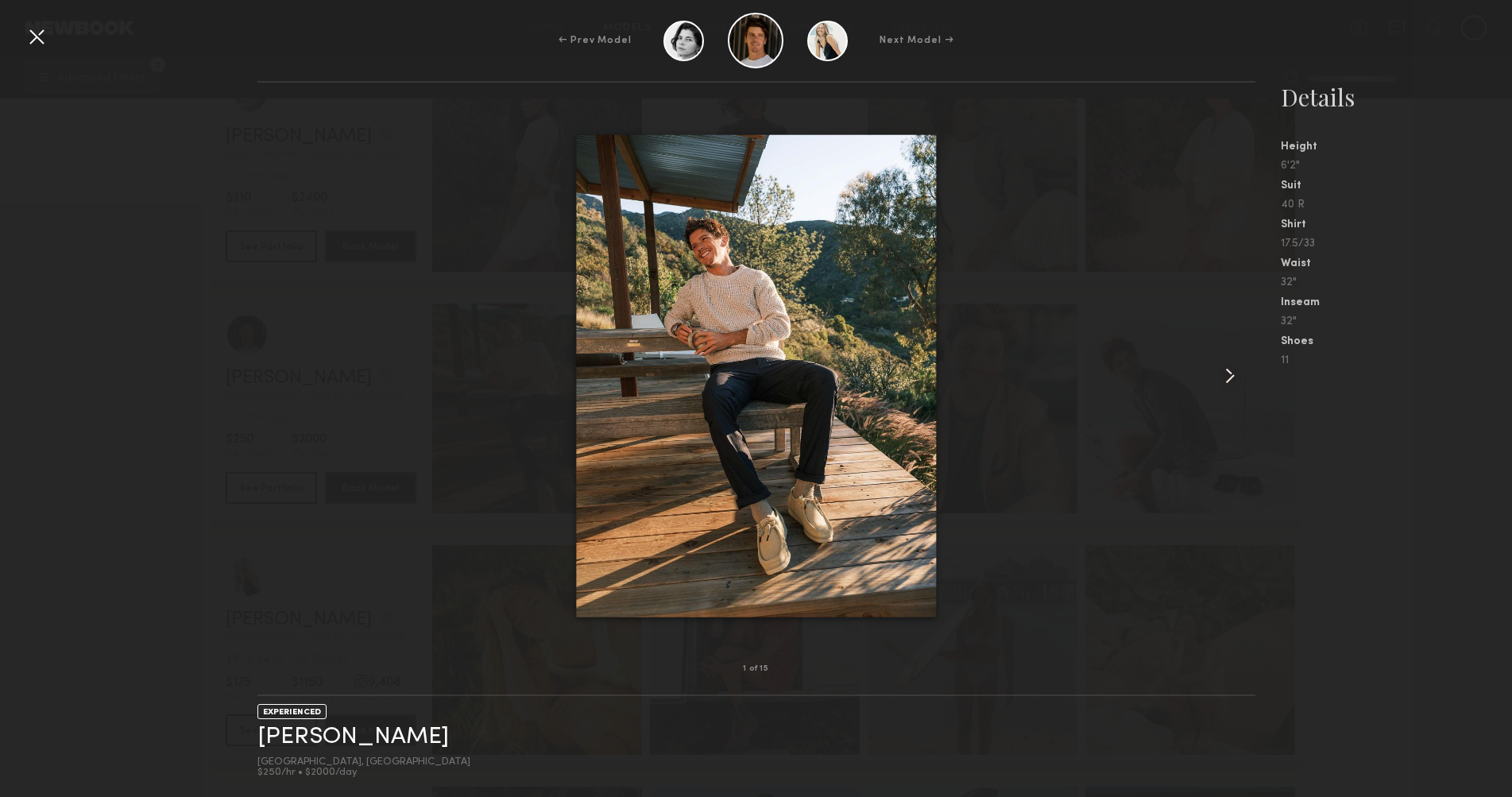
click at [1225, 373] on common-icon at bounding box center [1230, 376] width 25 height 25
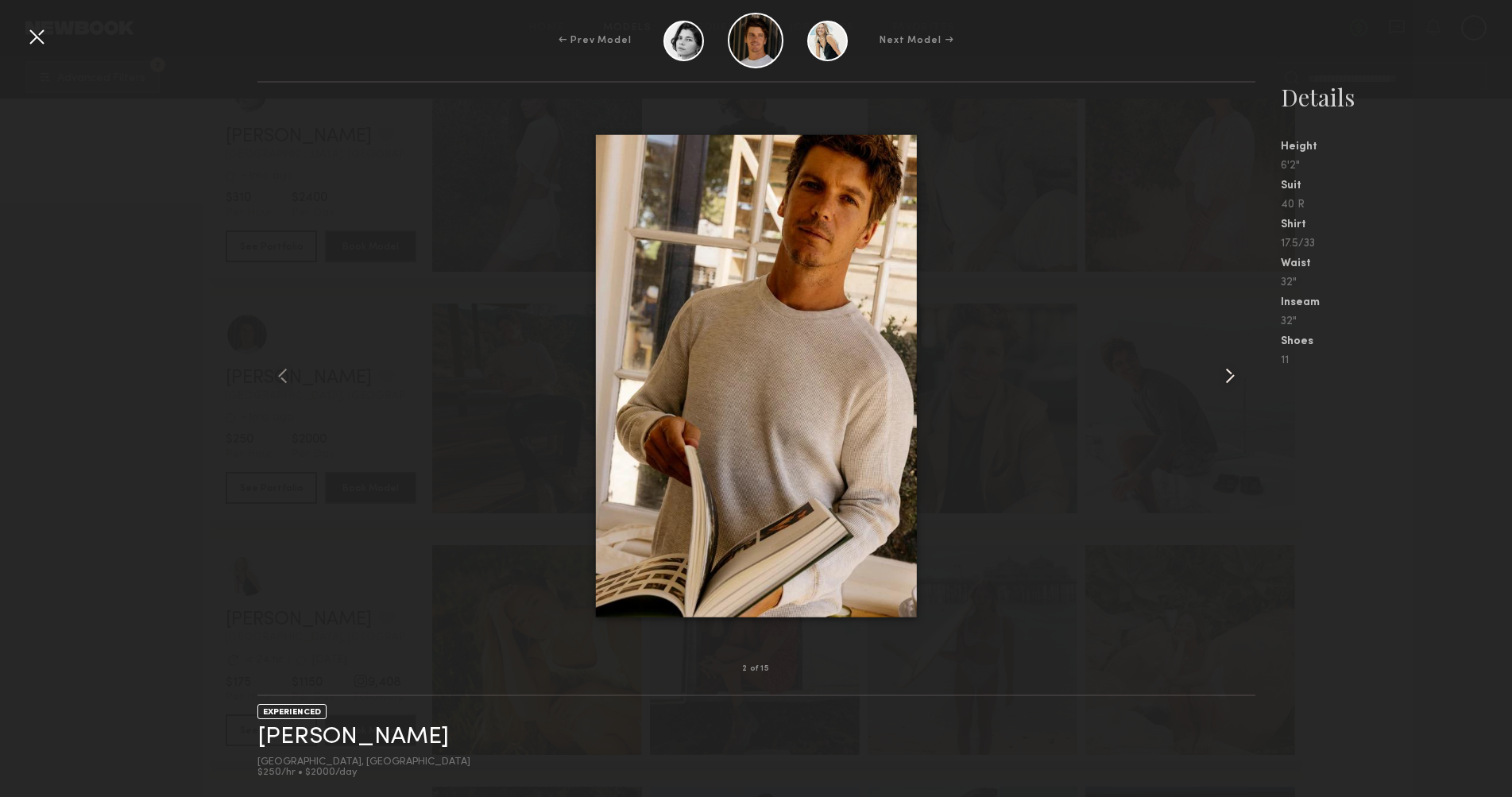
click at [1225, 373] on common-icon at bounding box center [1230, 376] width 25 height 25
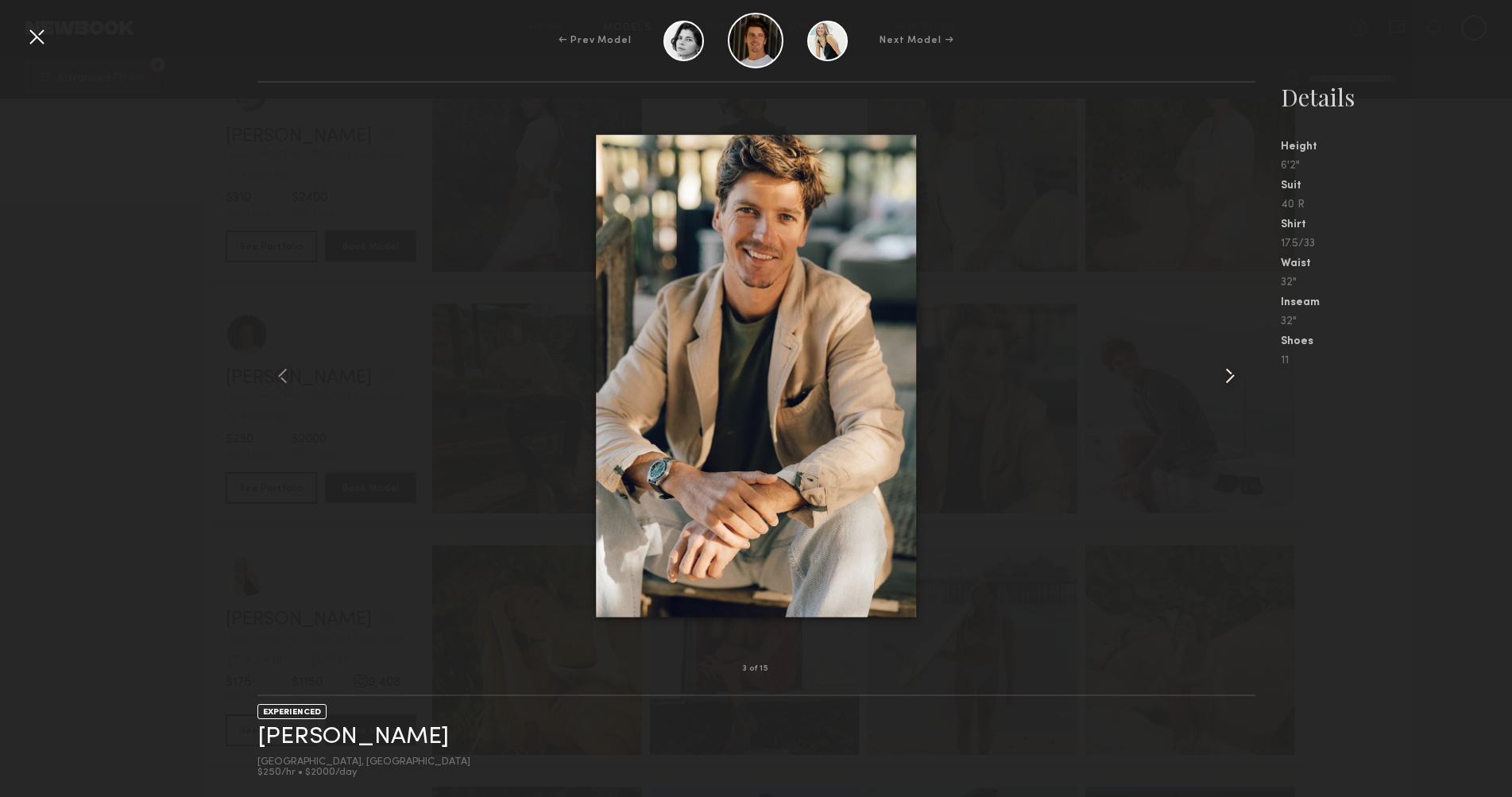
click at [1225, 373] on common-icon at bounding box center [1230, 376] width 25 height 25
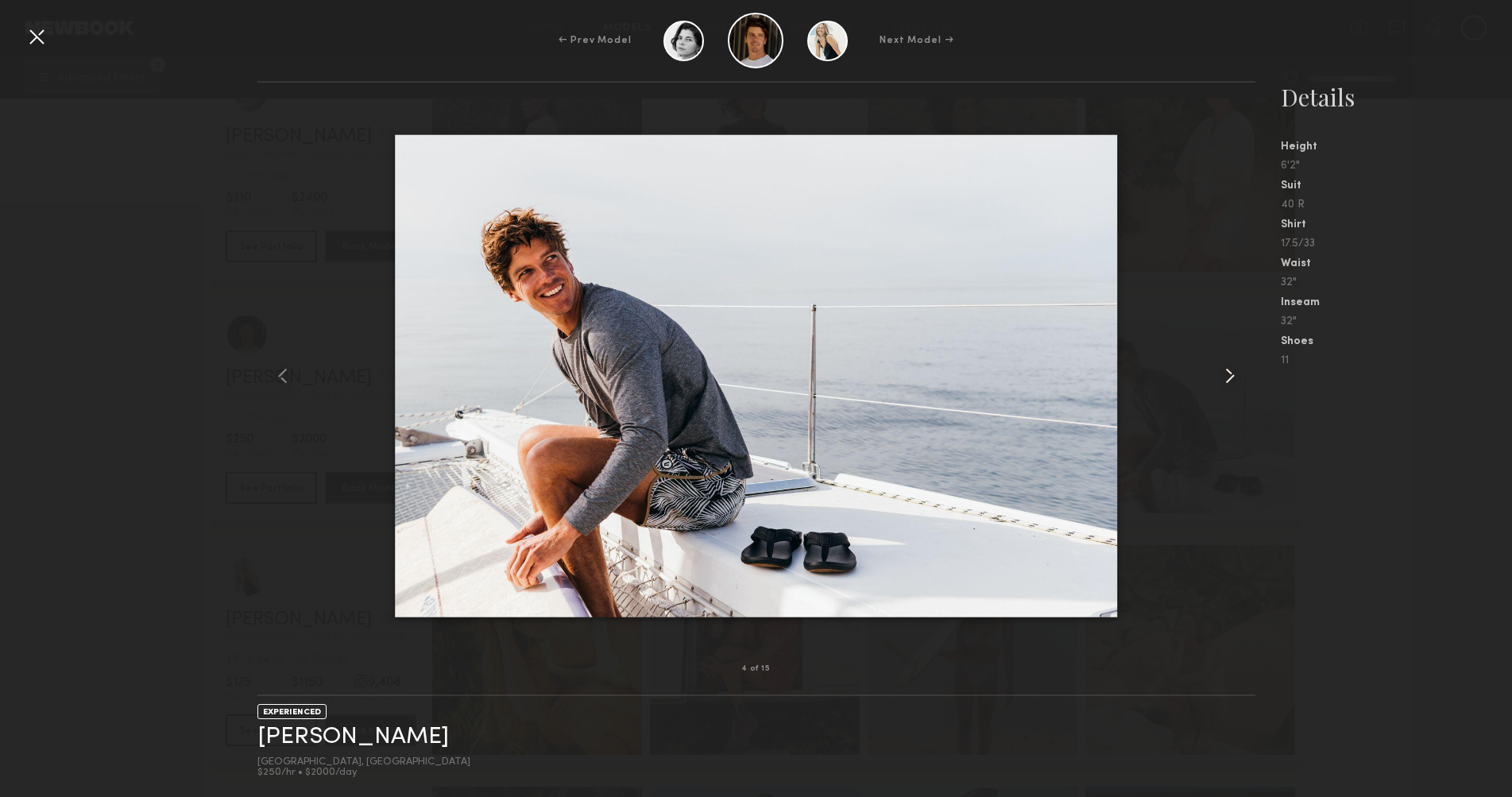
click at [1225, 373] on common-icon at bounding box center [1230, 376] width 25 height 25
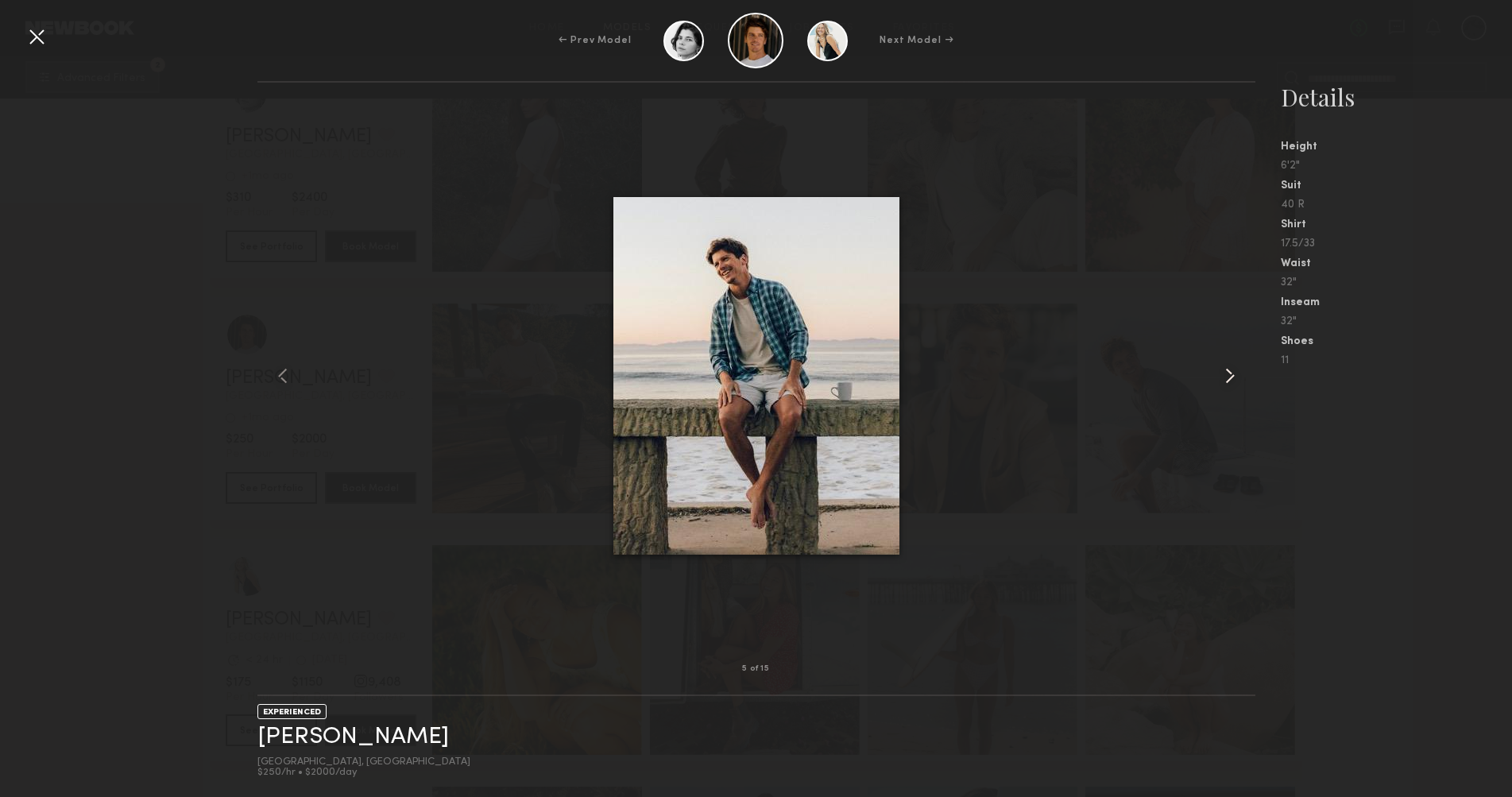
click at [1225, 373] on common-icon at bounding box center [1230, 376] width 25 height 25
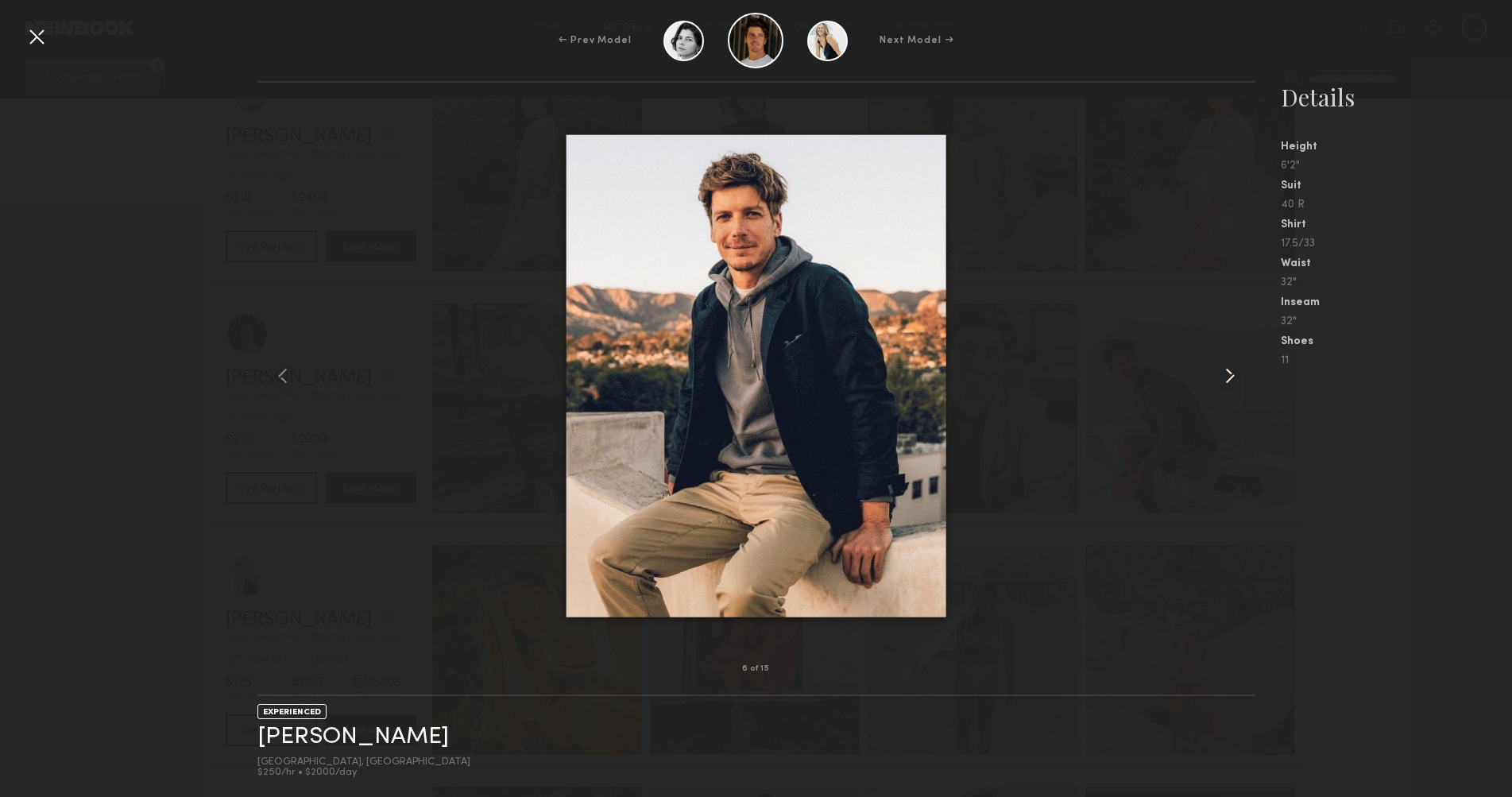
click at [1225, 373] on common-icon at bounding box center [1230, 376] width 25 height 25
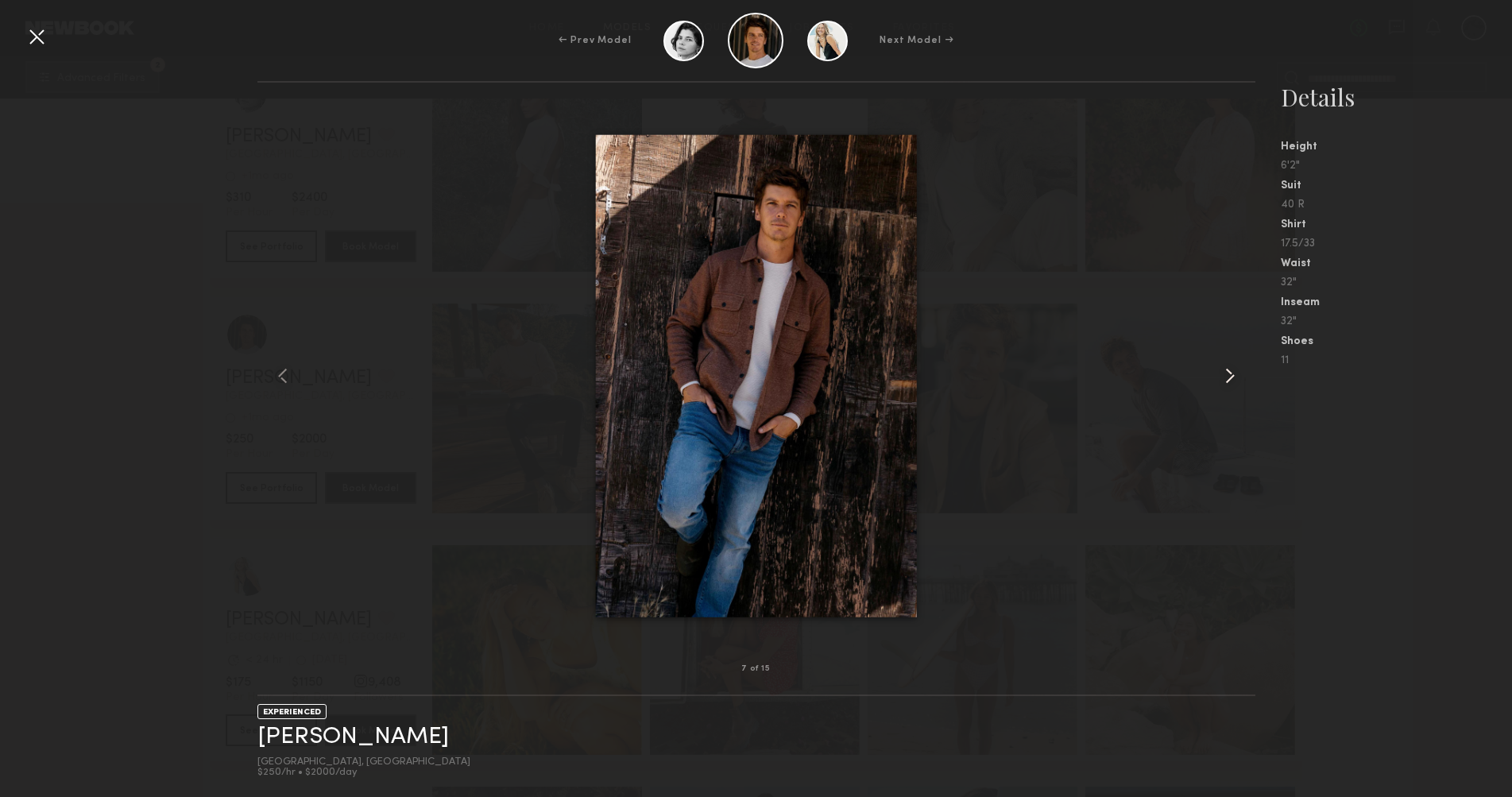
click at [1225, 373] on common-icon at bounding box center [1230, 376] width 25 height 25
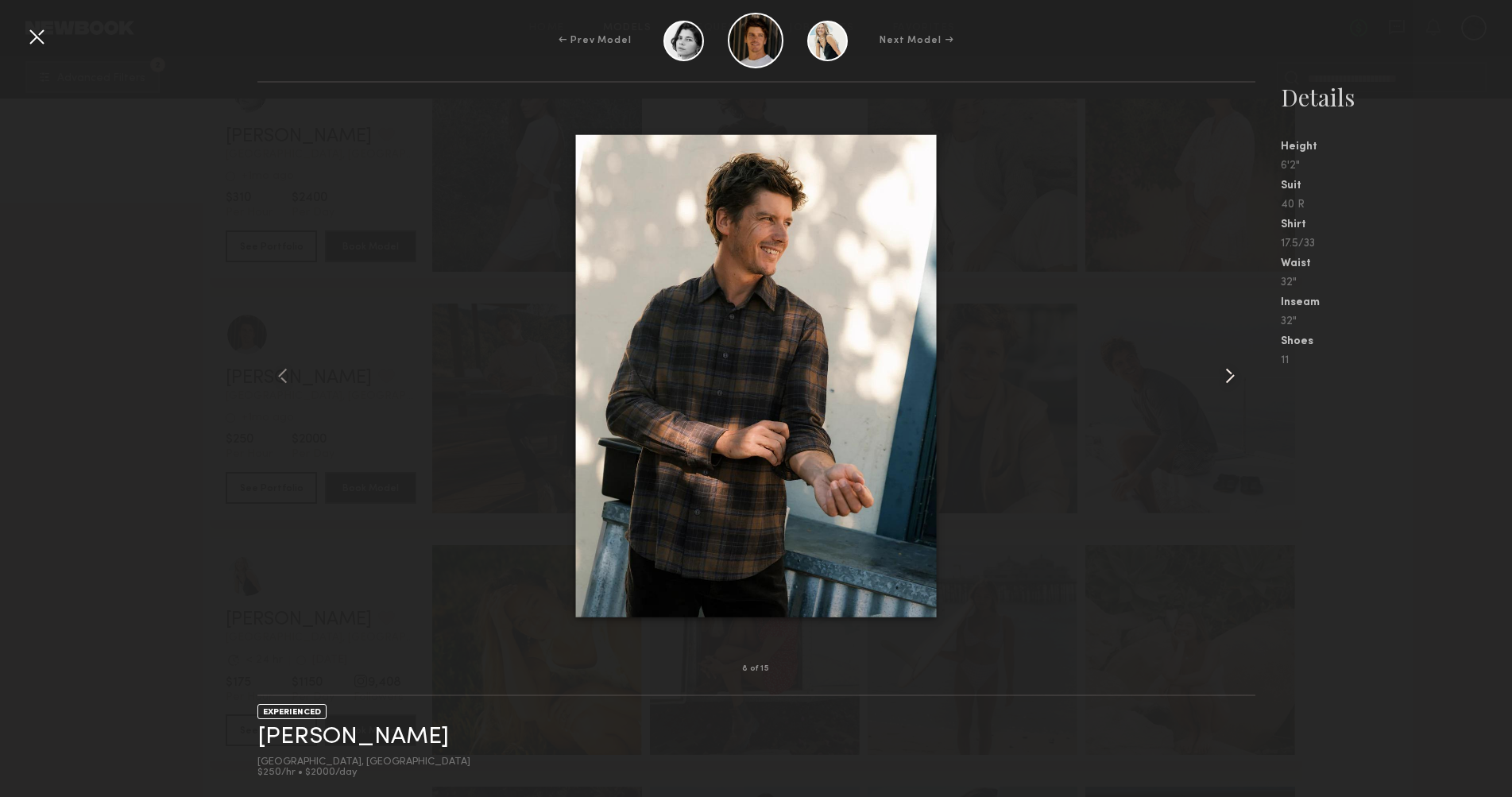
click at [1225, 373] on common-icon at bounding box center [1230, 376] width 25 height 25
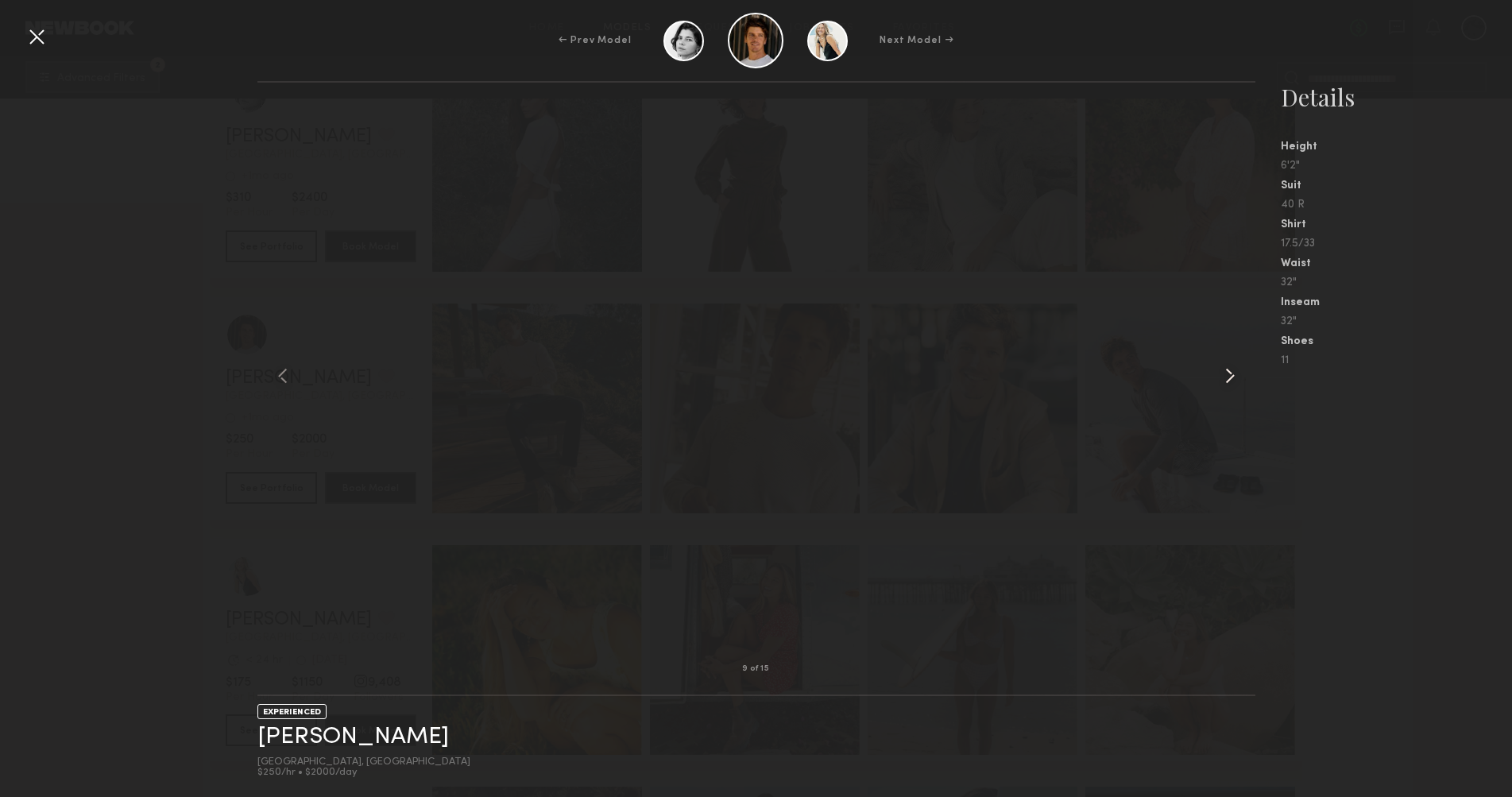
click at [1225, 373] on common-icon at bounding box center [1230, 376] width 25 height 25
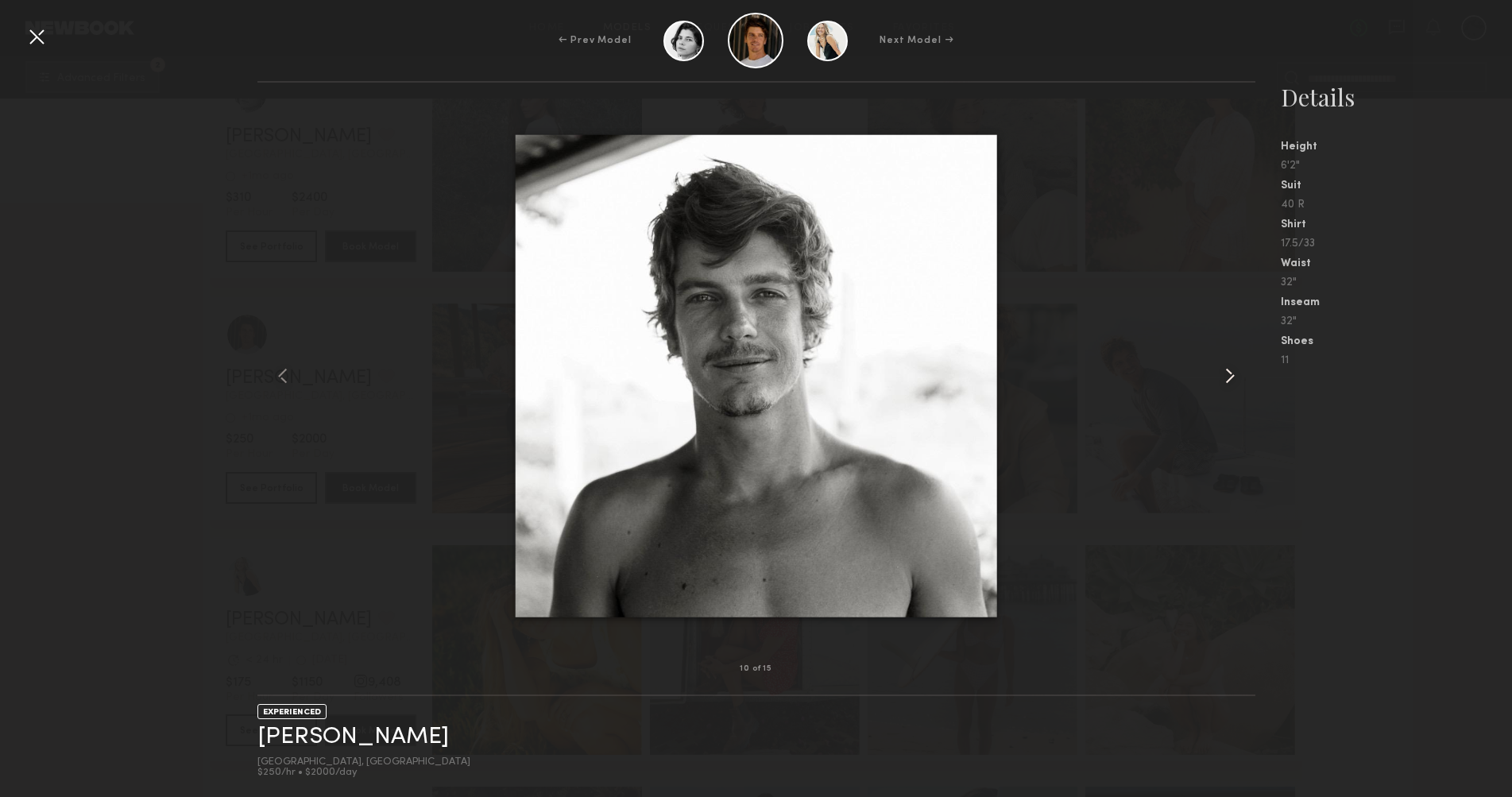
click at [1225, 373] on common-icon at bounding box center [1230, 376] width 25 height 25
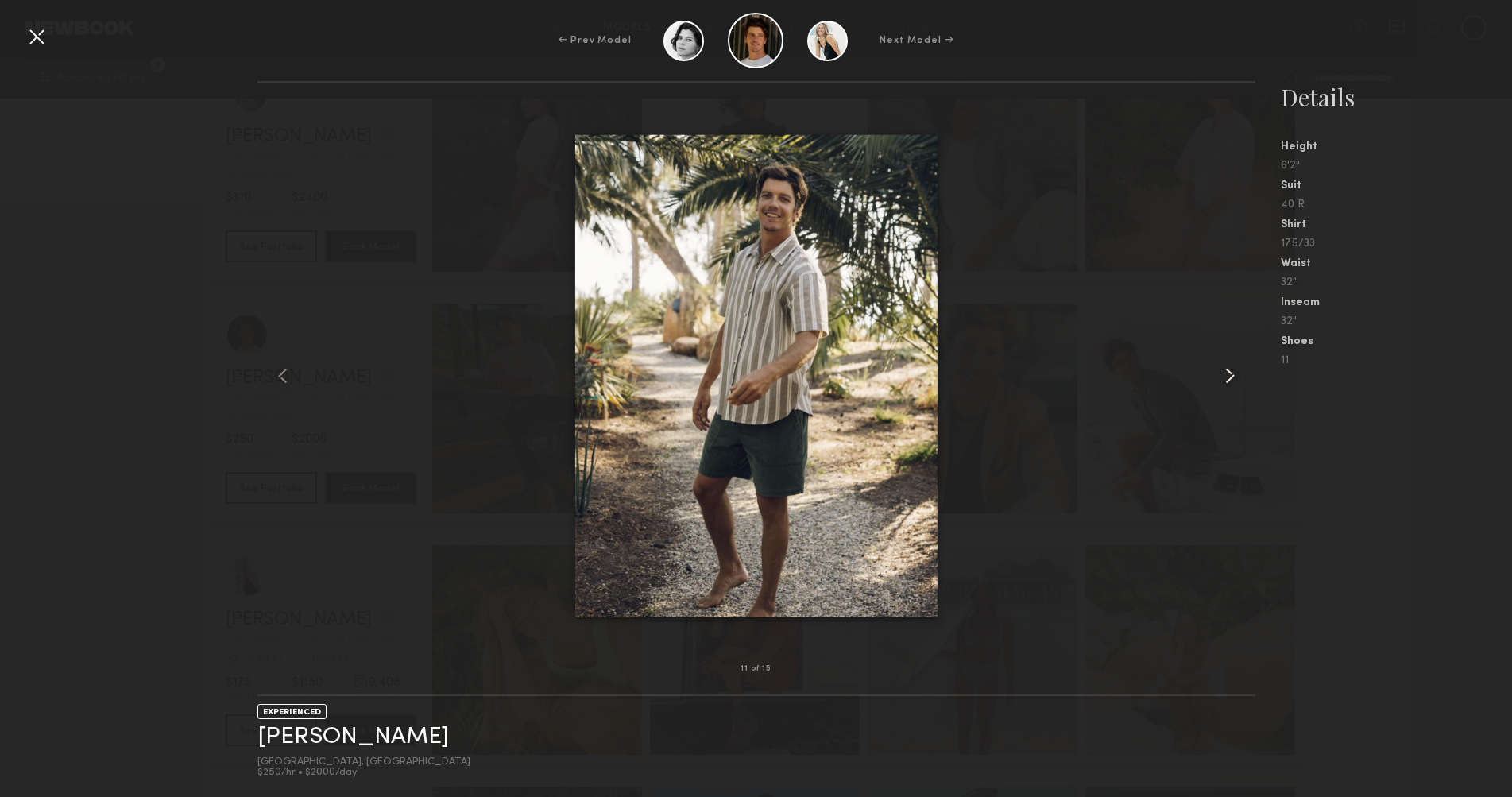
click at [1225, 373] on common-icon at bounding box center [1230, 376] width 25 height 25
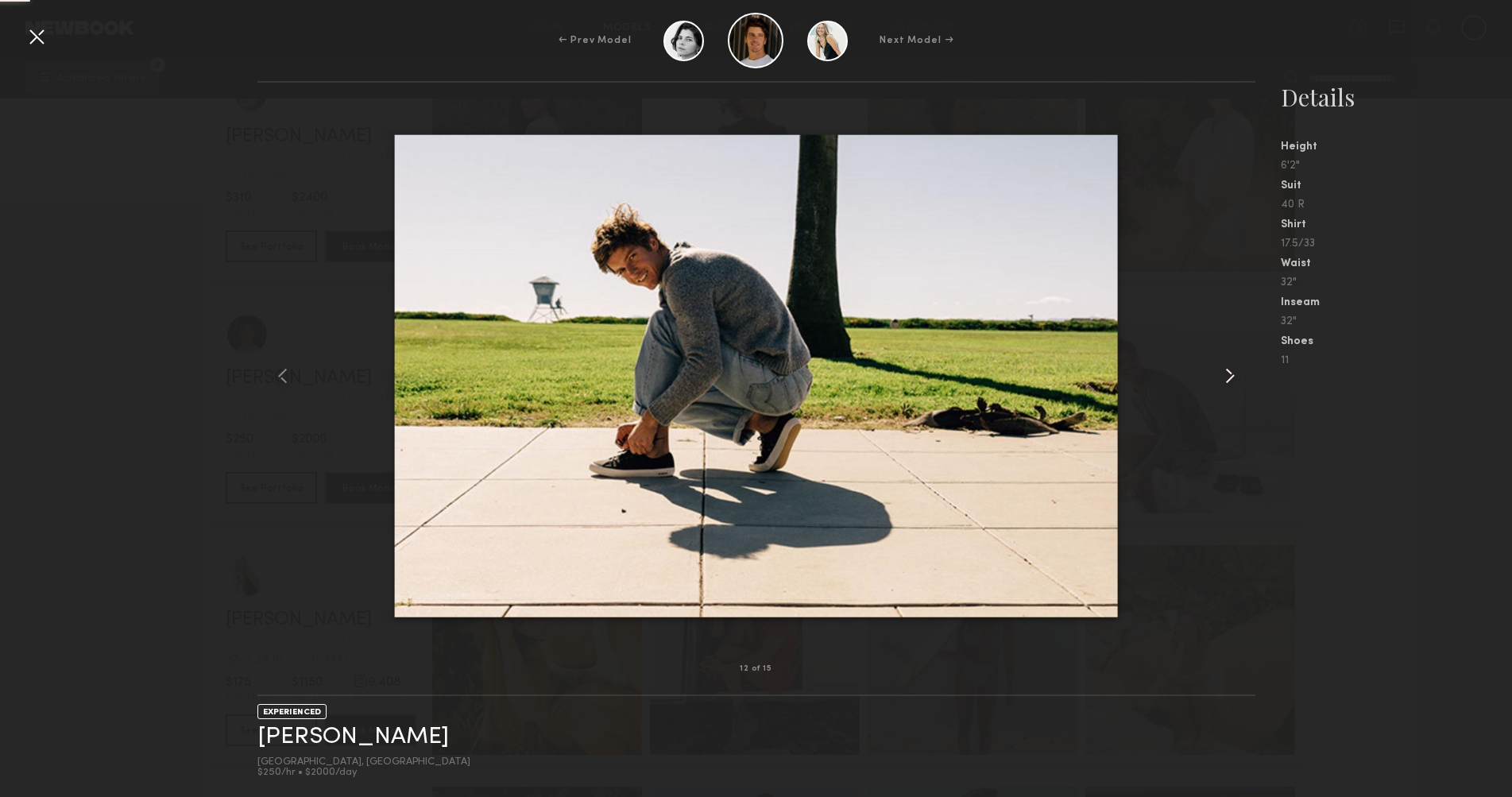
click at [1225, 373] on common-icon at bounding box center [1230, 376] width 25 height 25
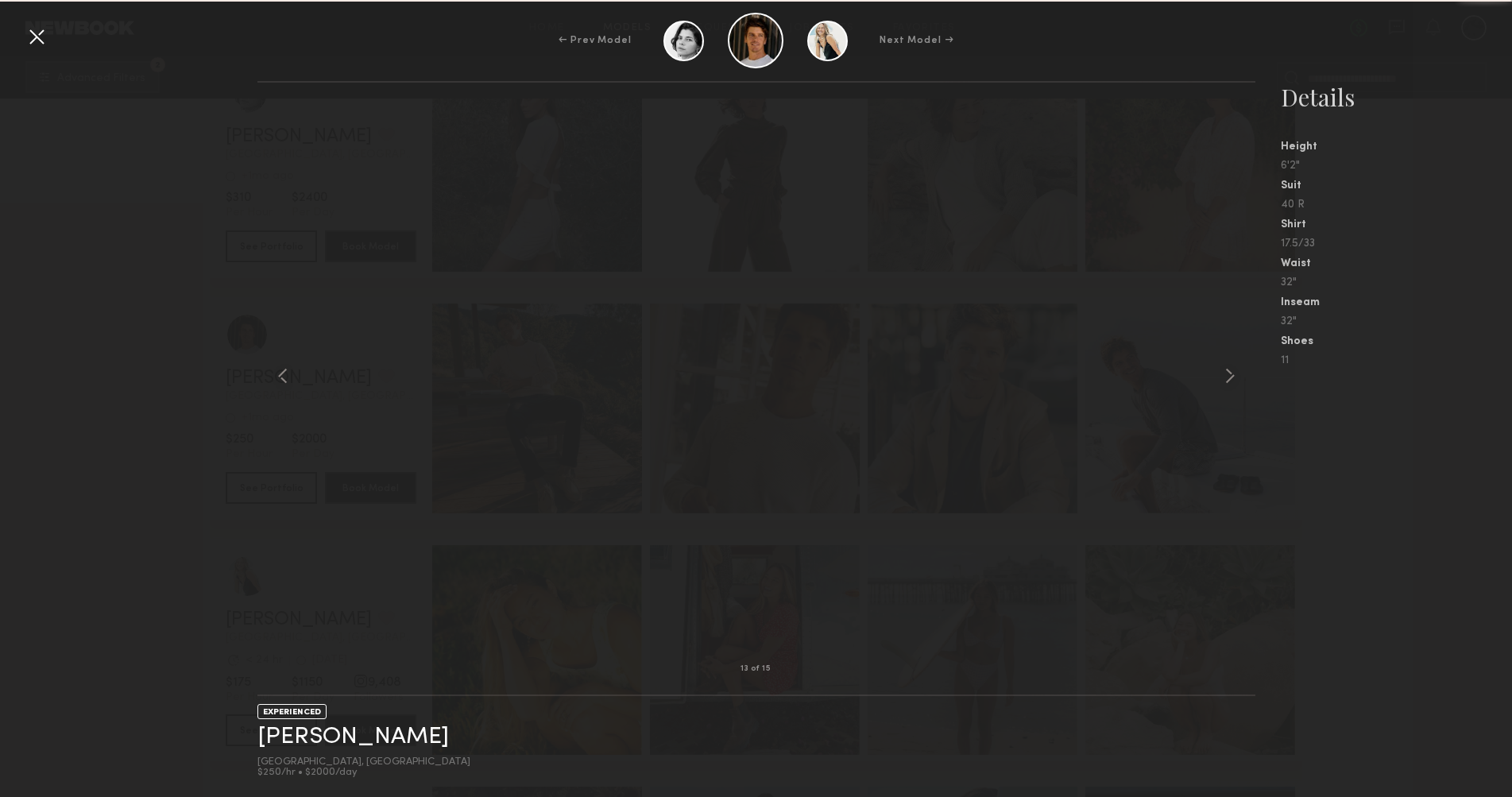
click at [1225, 373] on common-icon at bounding box center [1230, 376] width 25 height 25
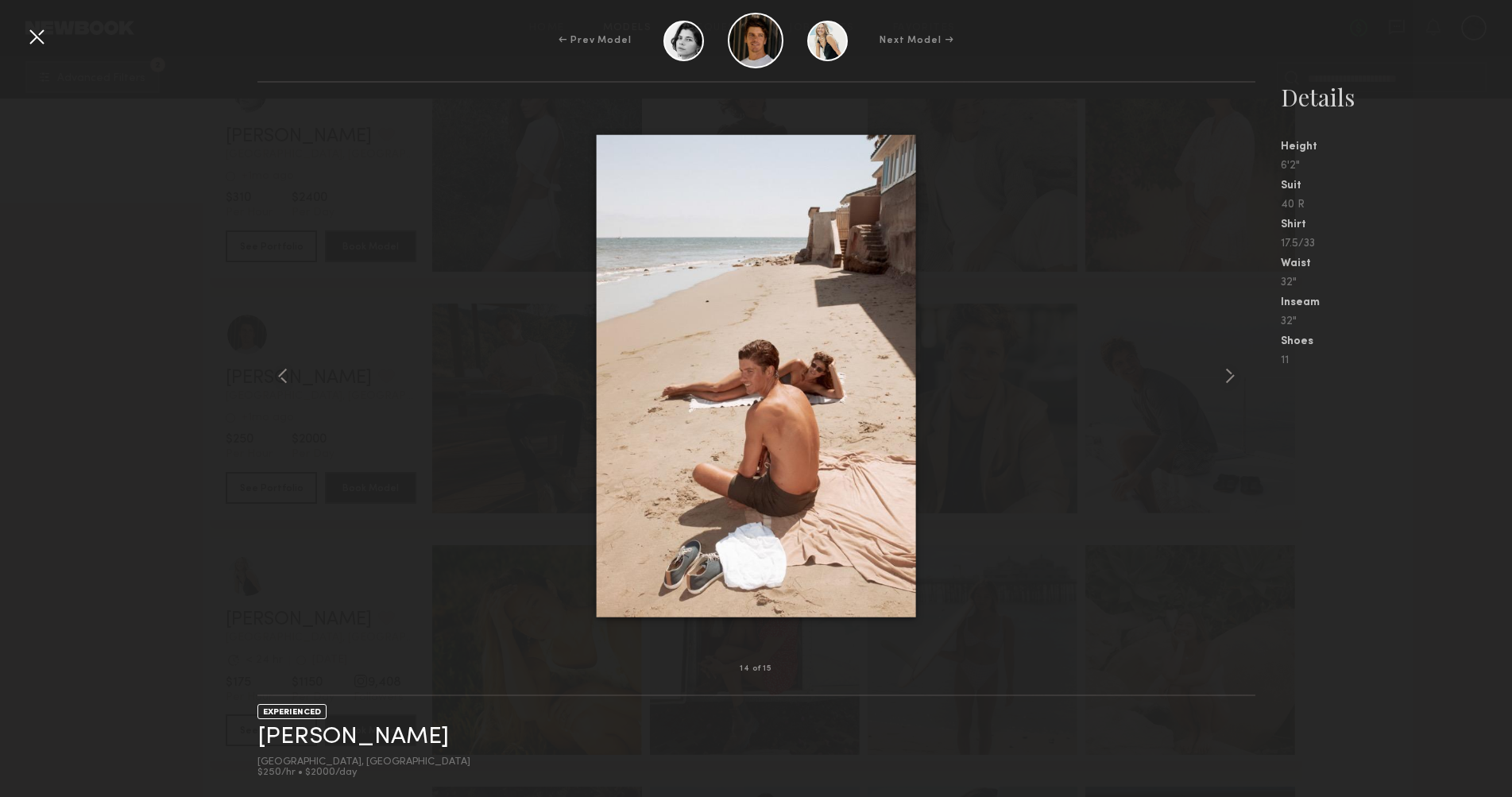
click at [1225, 373] on common-icon at bounding box center [1230, 376] width 25 height 25
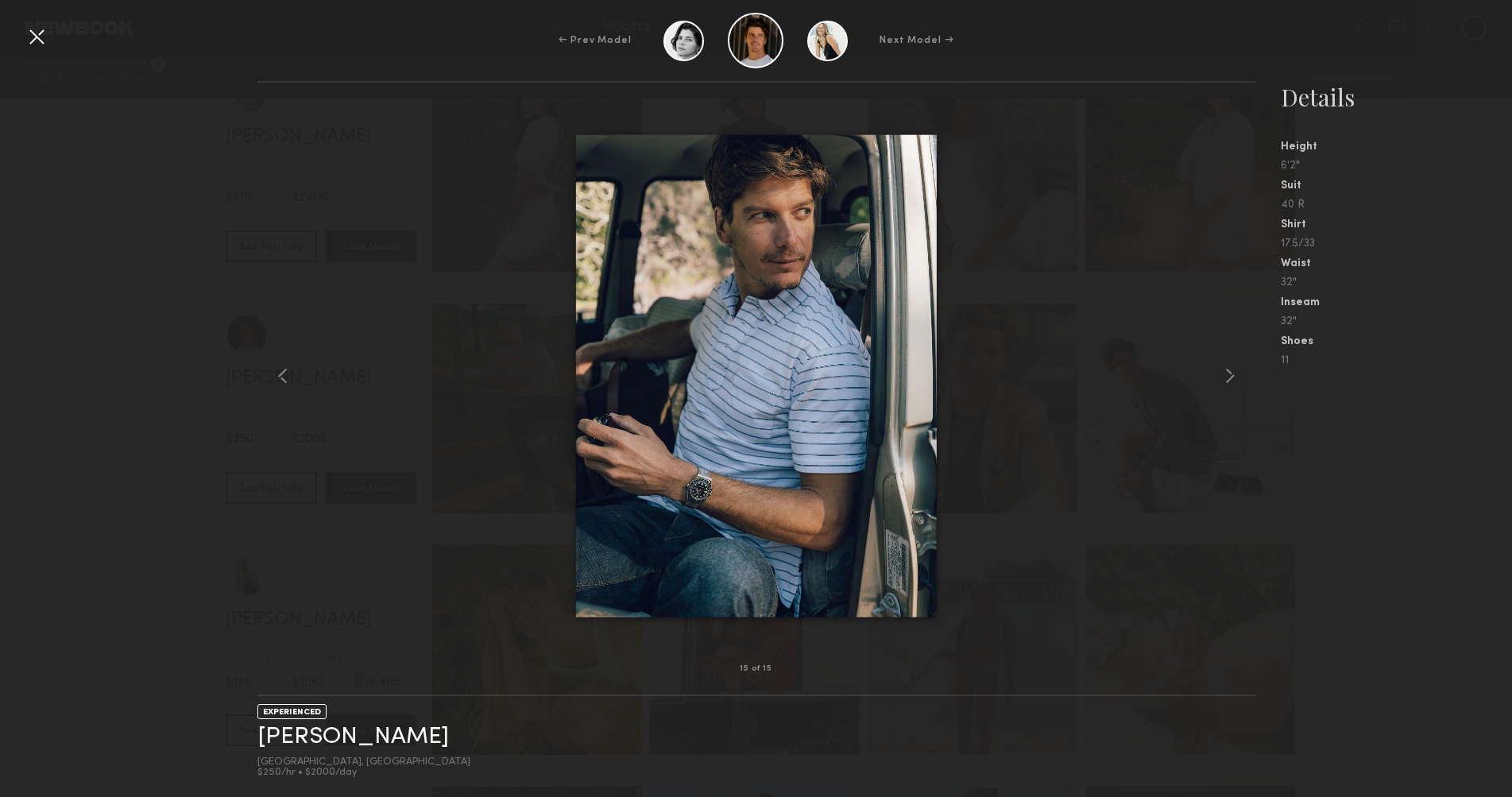
click at [1225, 373] on common-icon at bounding box center [1230, 376] width 25 height 25
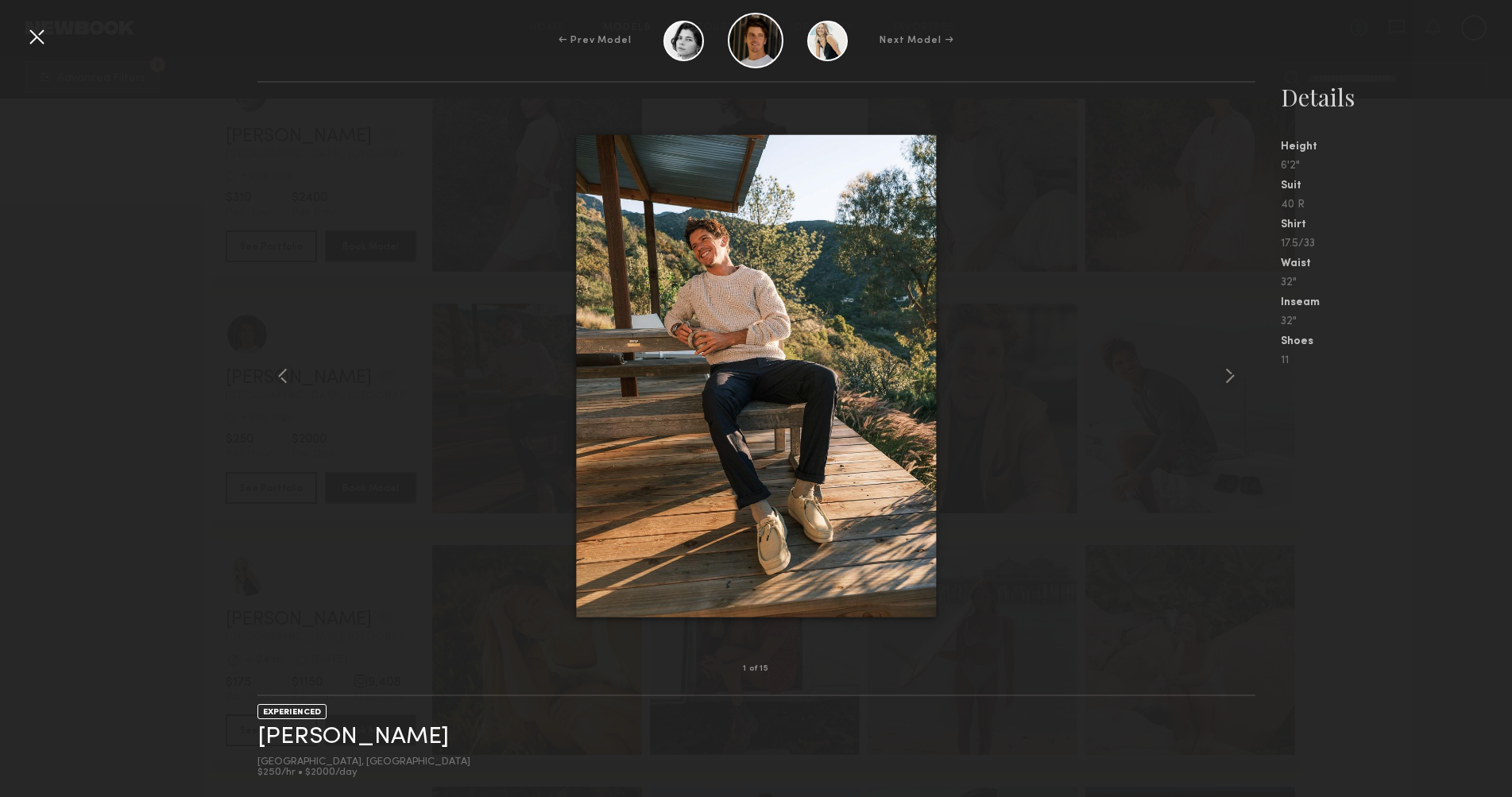
click at [1225, 373] on common-icon at bounding box center [1230, 376] width 25 height 25
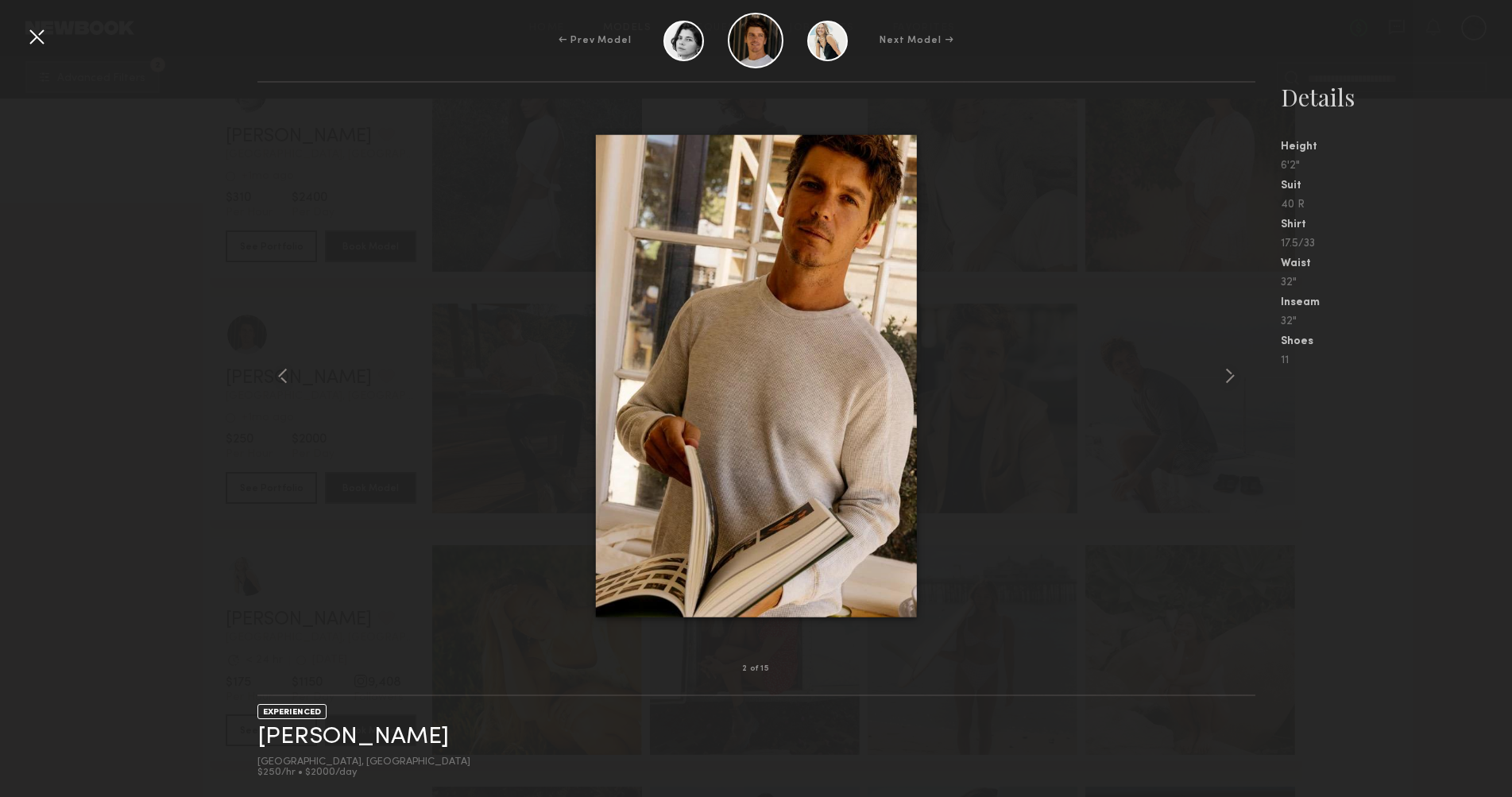
click at [25, 34] on div at bounding box center [37, 36] width 25 height 25
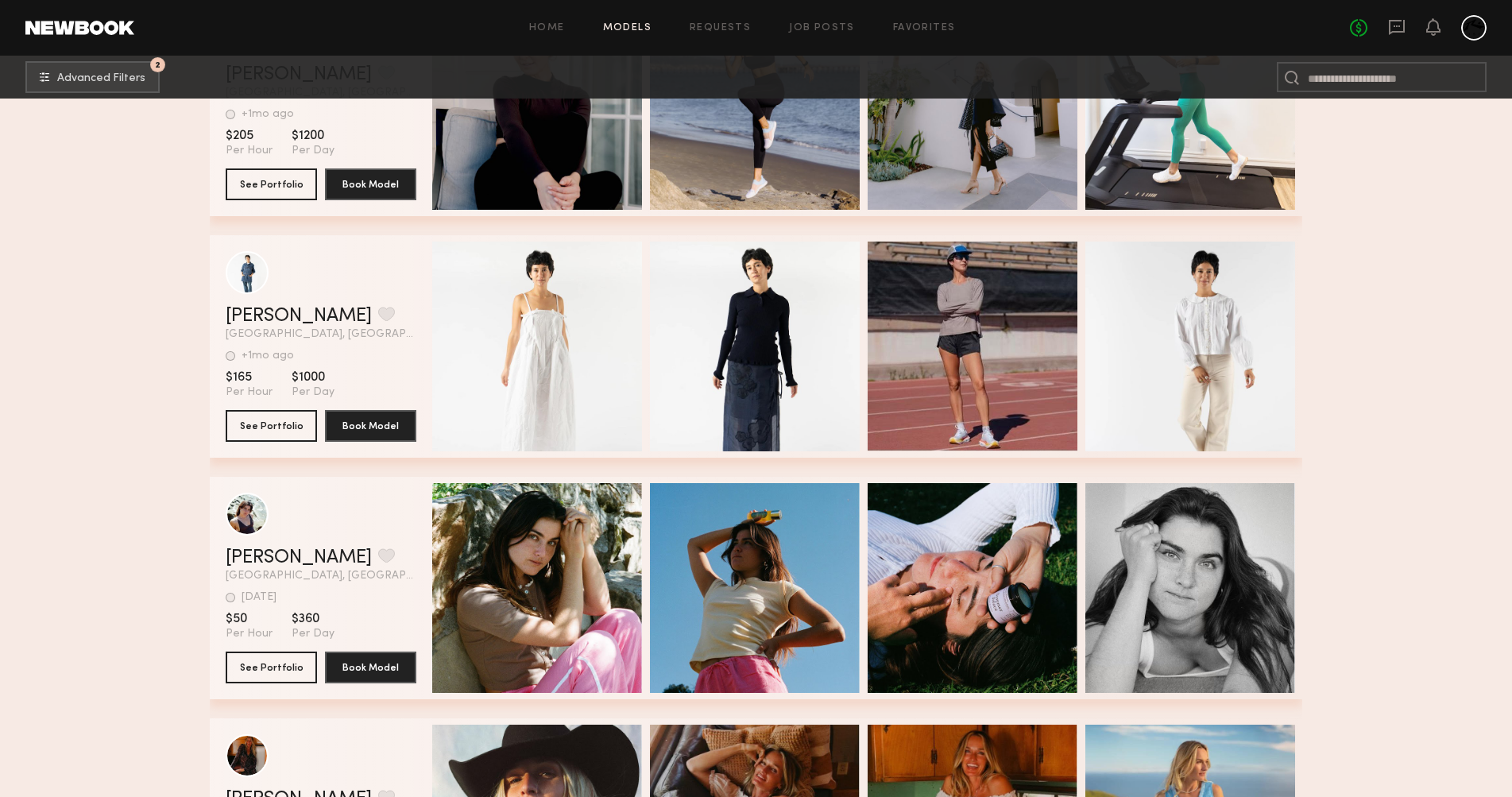
scroll to position [1492, 0]
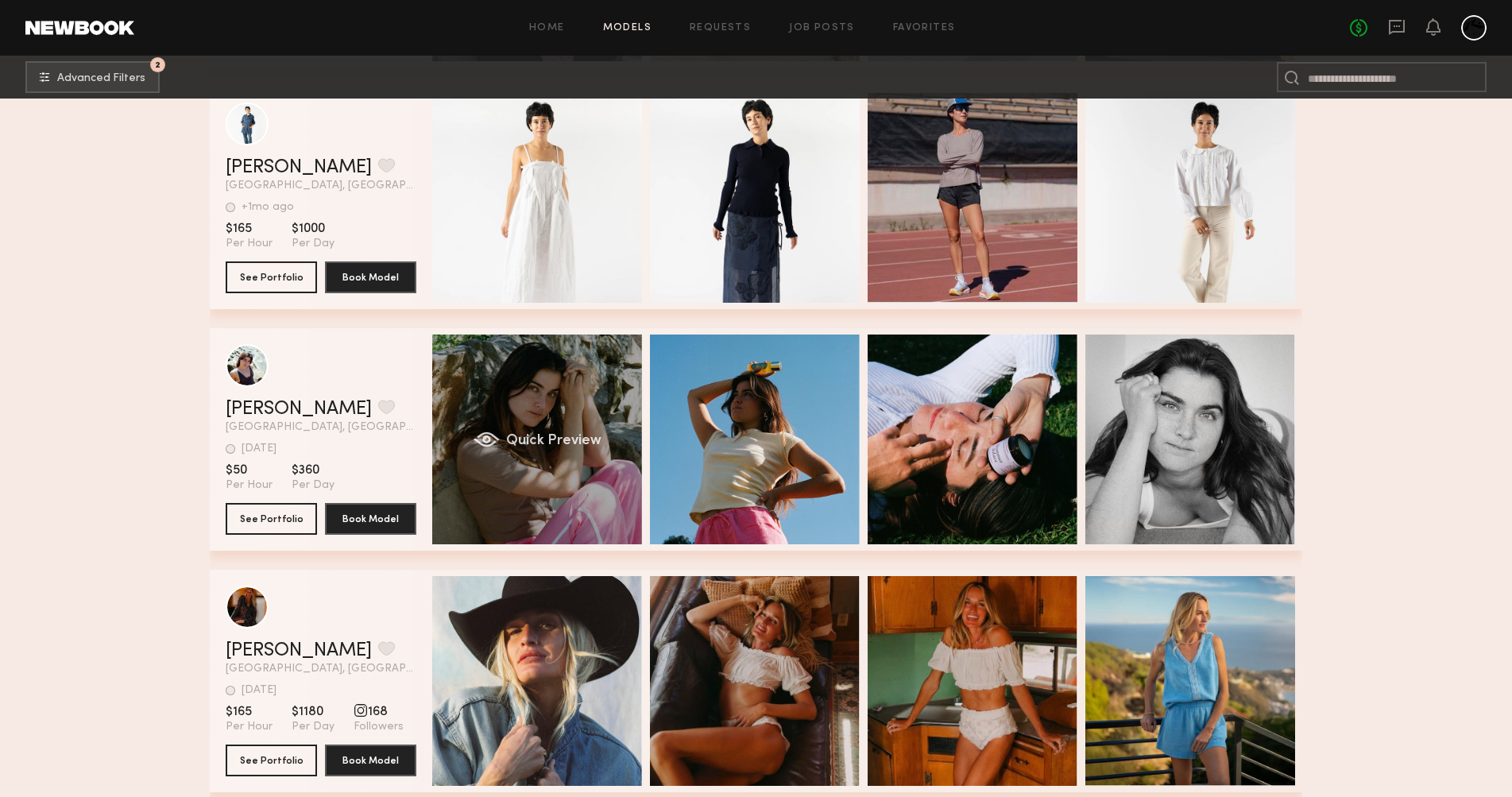
click at [525, 483] on div "Quick Preview" at bounding box center [537, 439] width 210 height 210
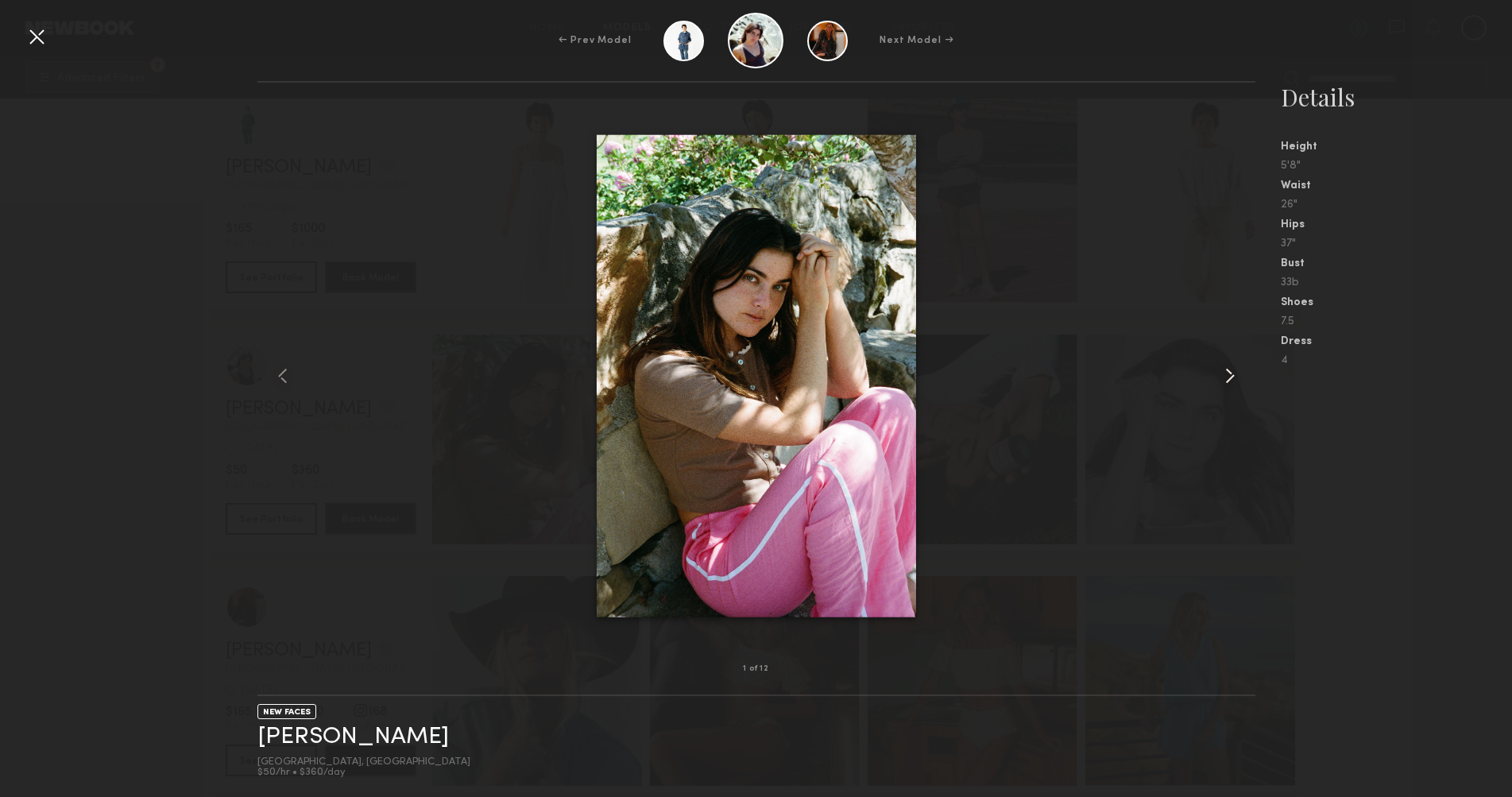
click at [1226, 373] on common-icon at bounding box center [1230, 376] width 25 height 25
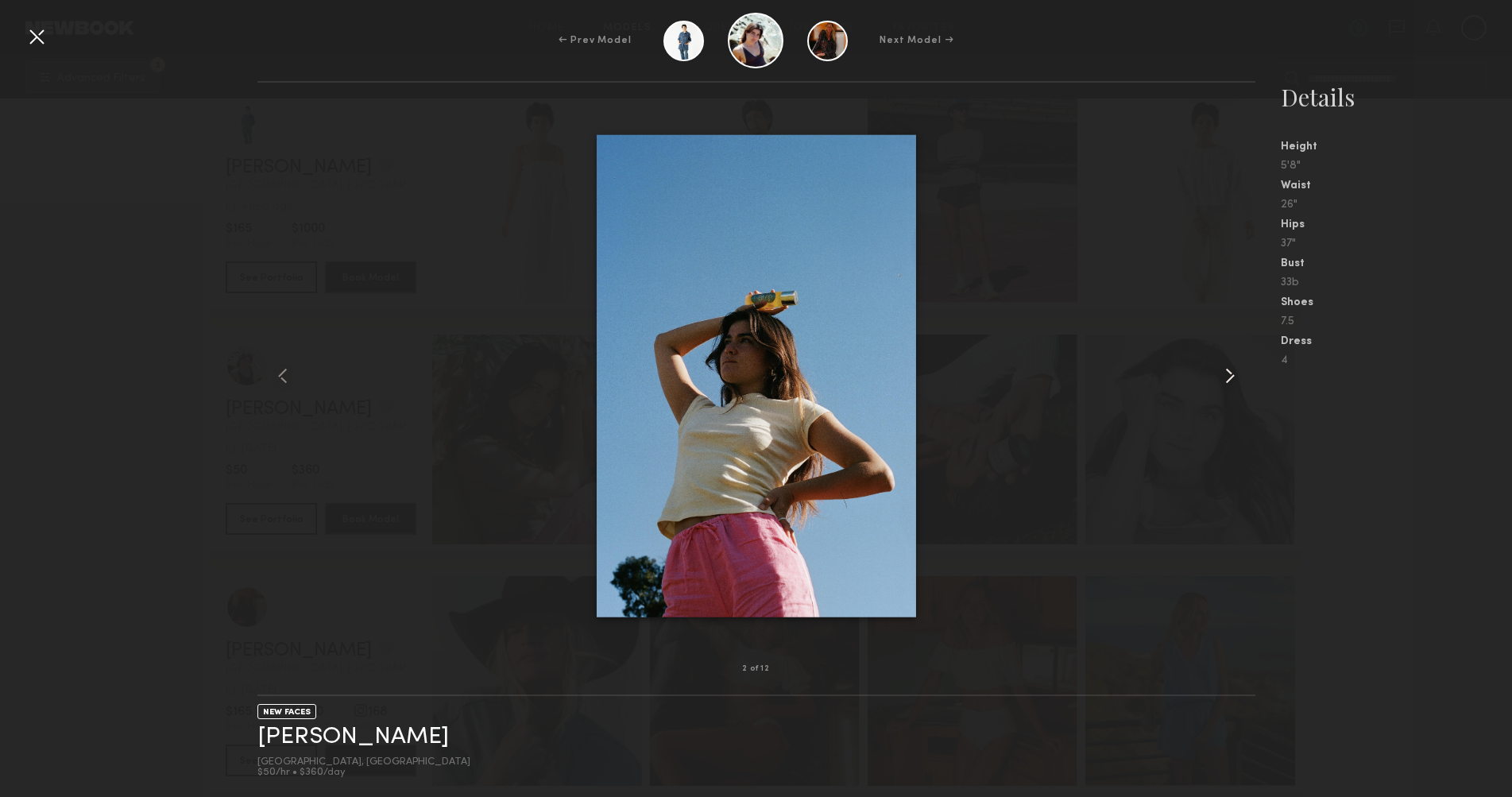
click at [1226, 373] on common-icon at bounding box center [1230, 376] width 25 height 25
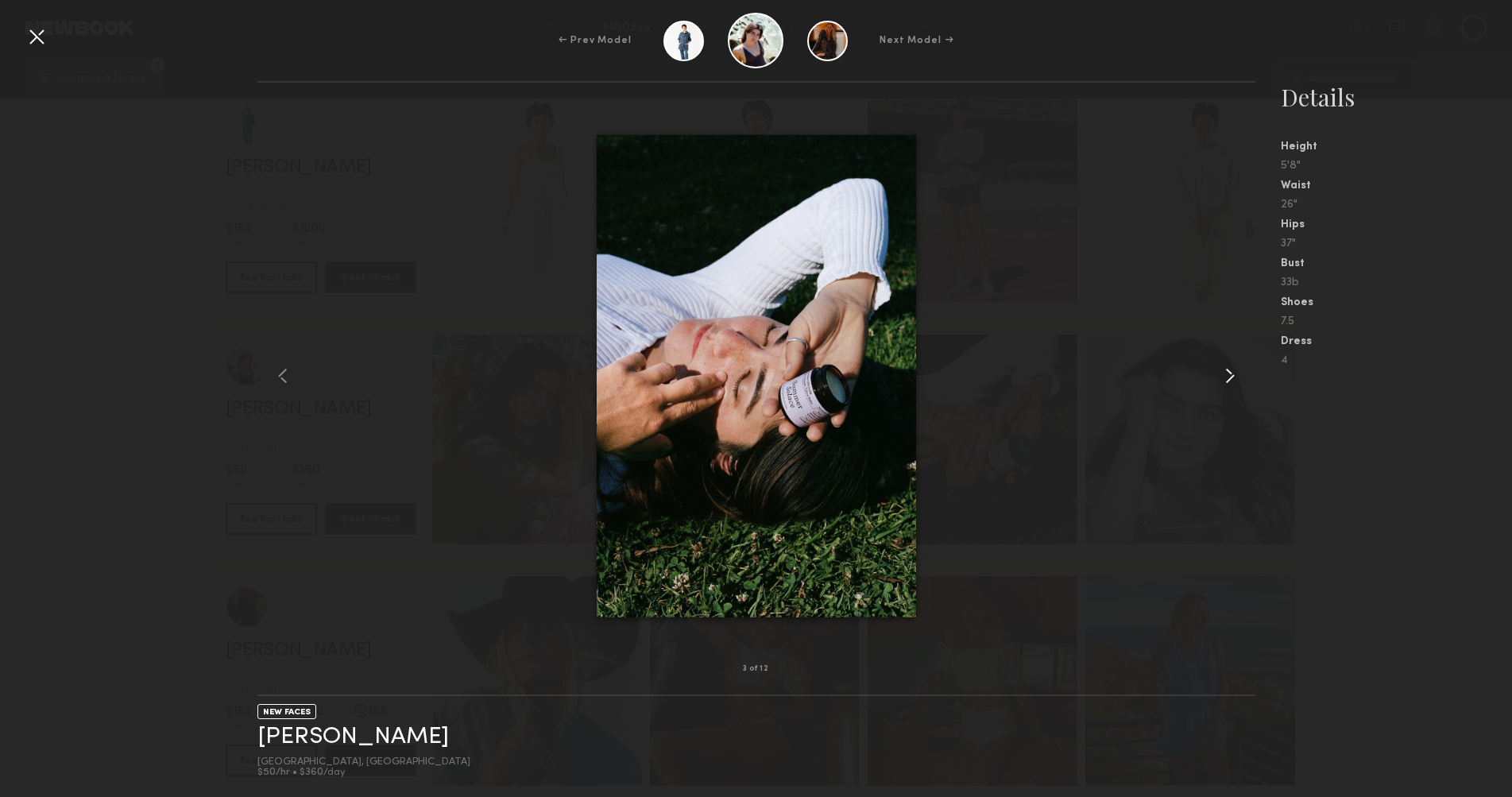
click at [1226, 373] on common-icon at bounding box center [1230, 376] width 25 height 25
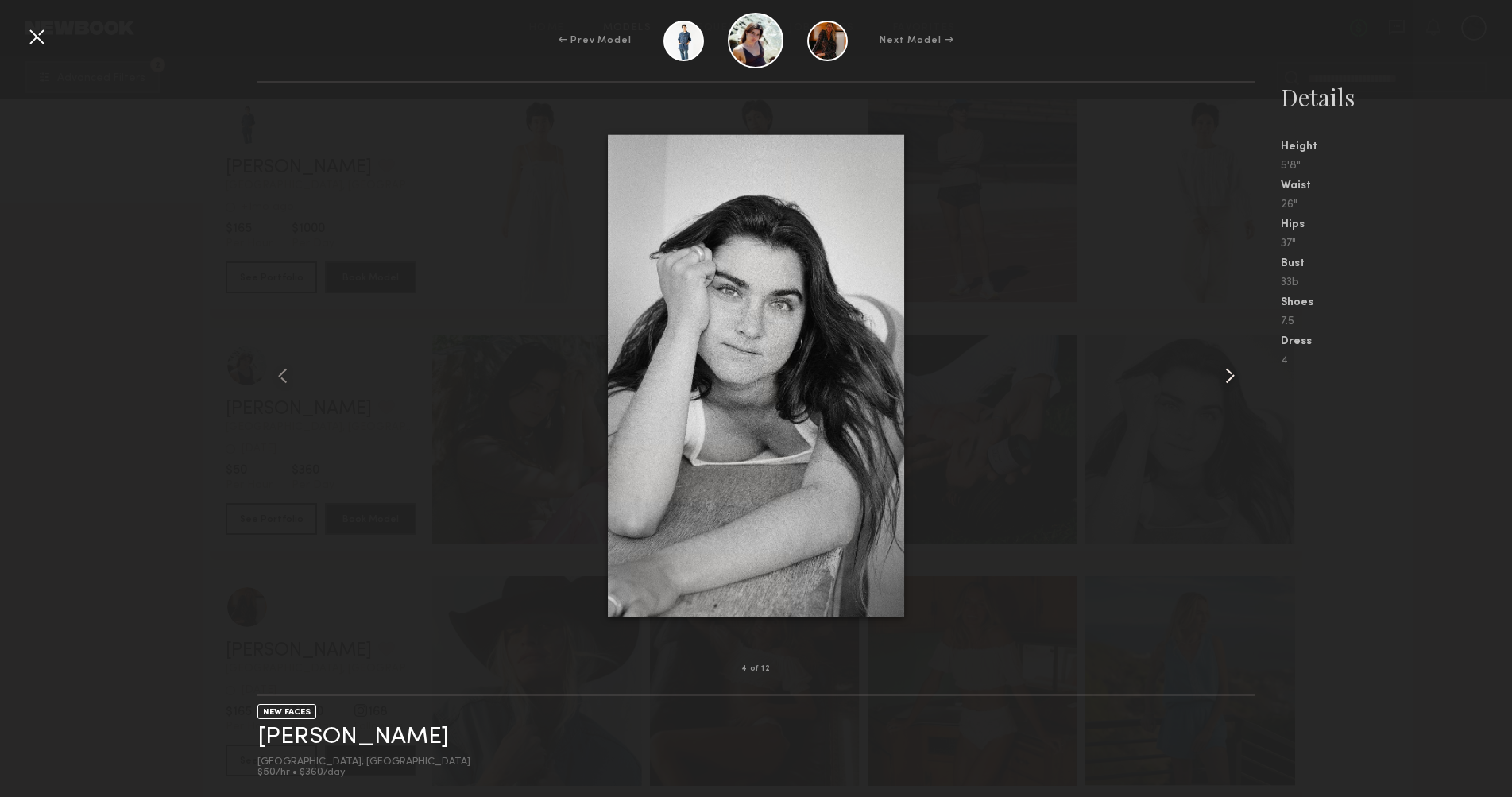
click at [1226, 373] on common-icon at bounding box center [1230, 376] width 25 height 25
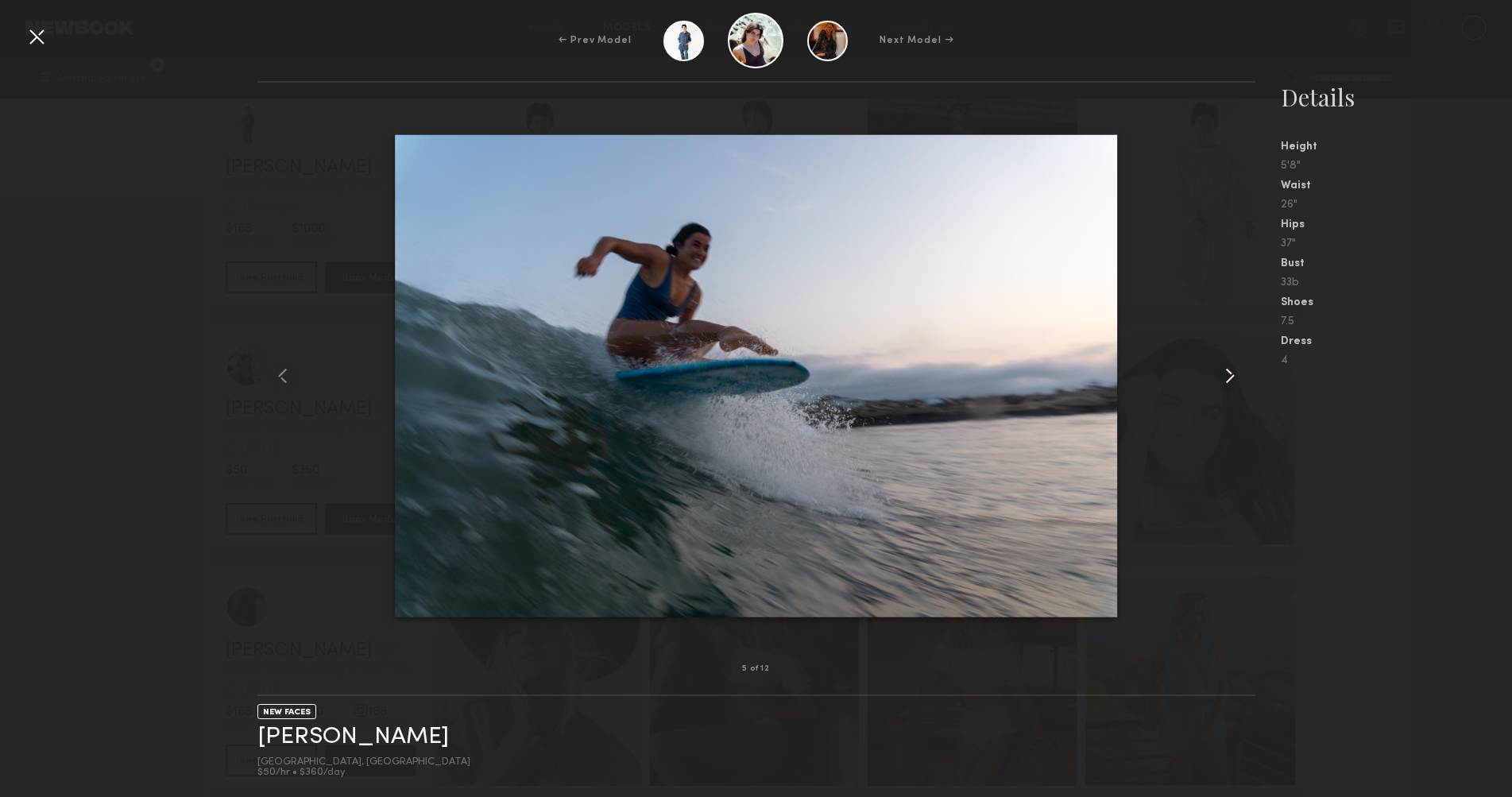
click at [1226, 373] on common-icon at bounding box center [1230, 376] width 25 height 25
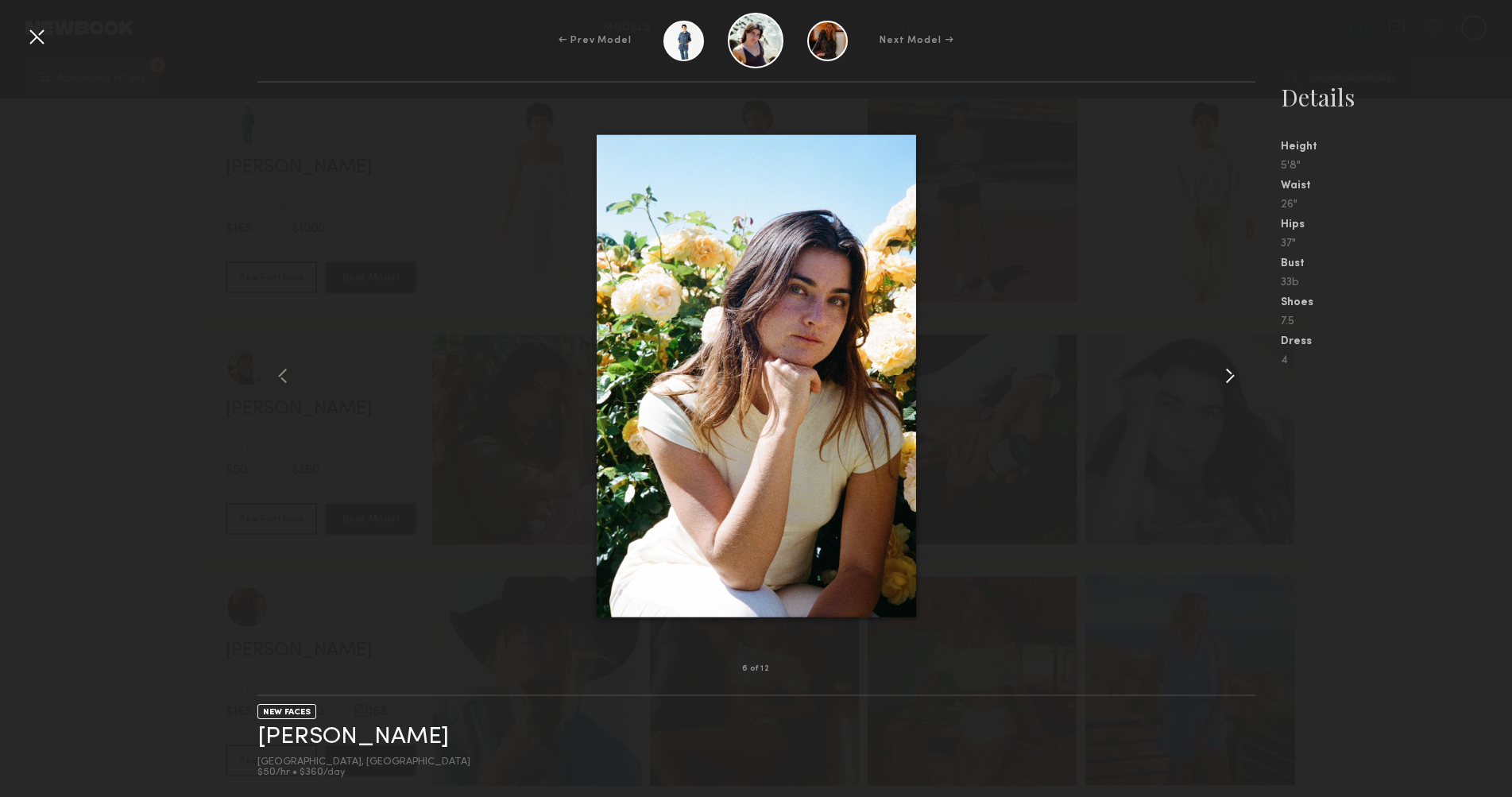
click at [1226, 373] on common-icon at bounding box center [1230, 376] width 25 height 25
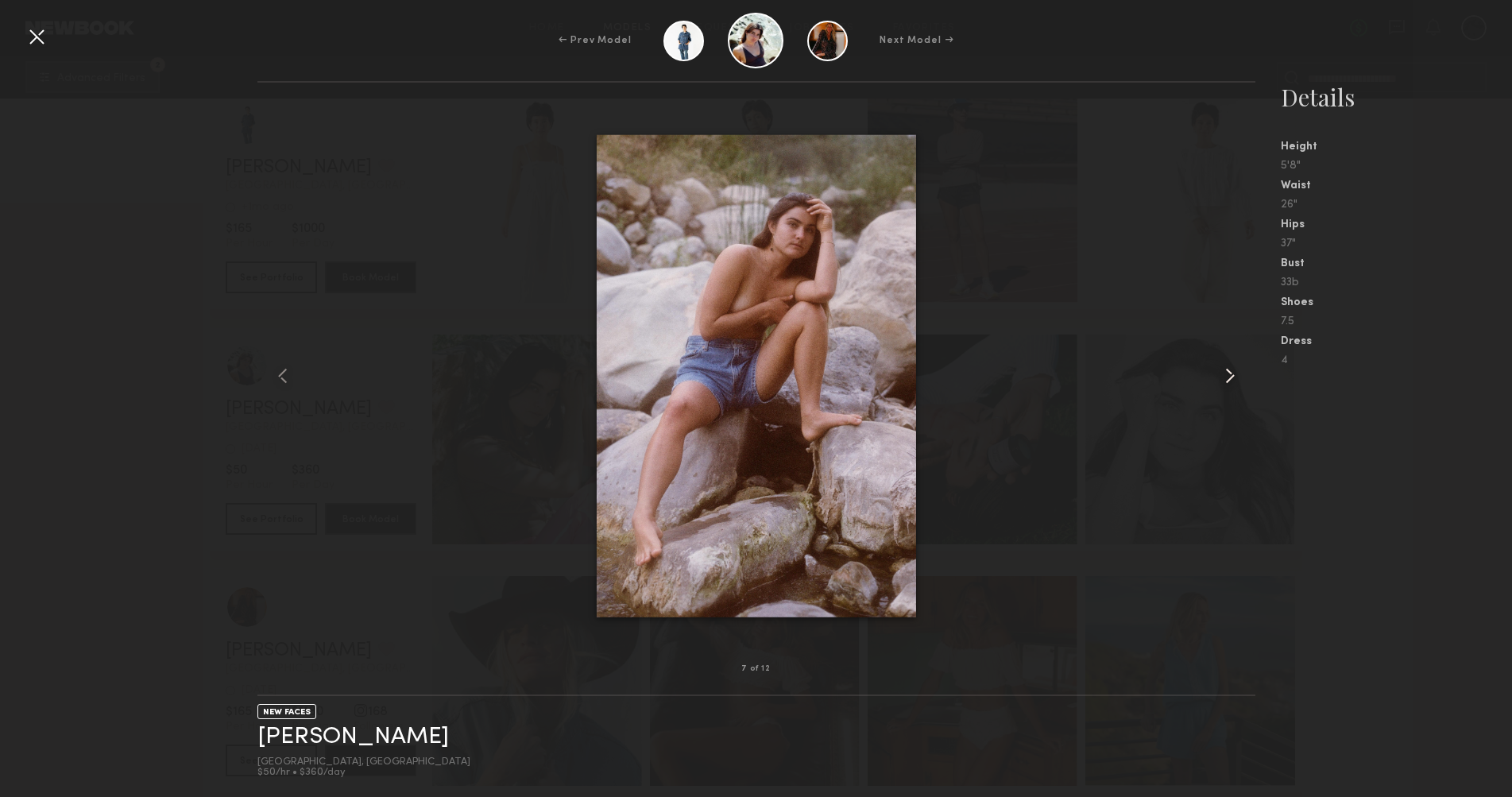
click at [1226, 373] on common-icon at bounding box center [1230, 376] width 25 height 25
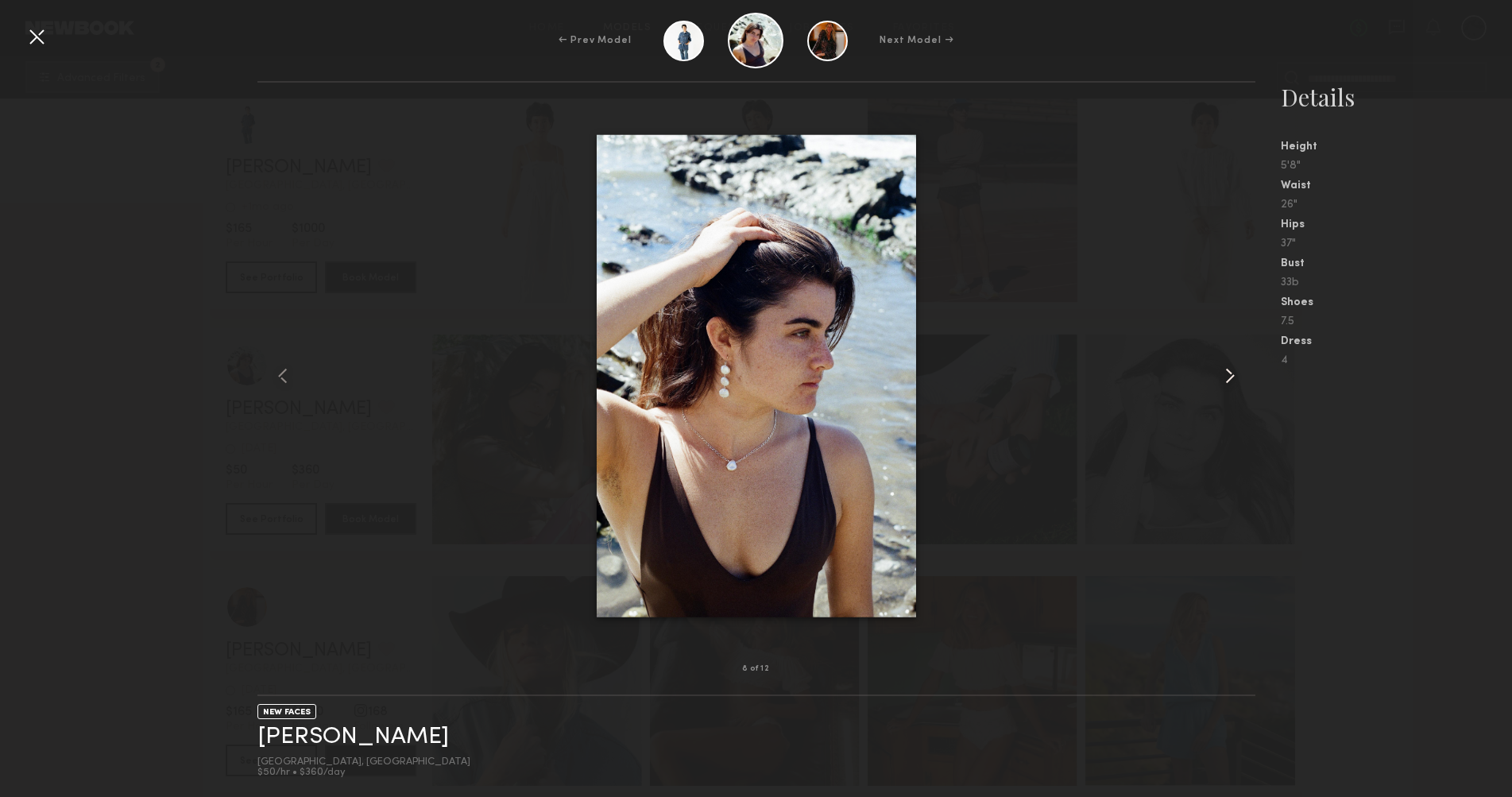
click at [1226, 373] on common-icon at bounding box center [1230, 376] width 25 height 25
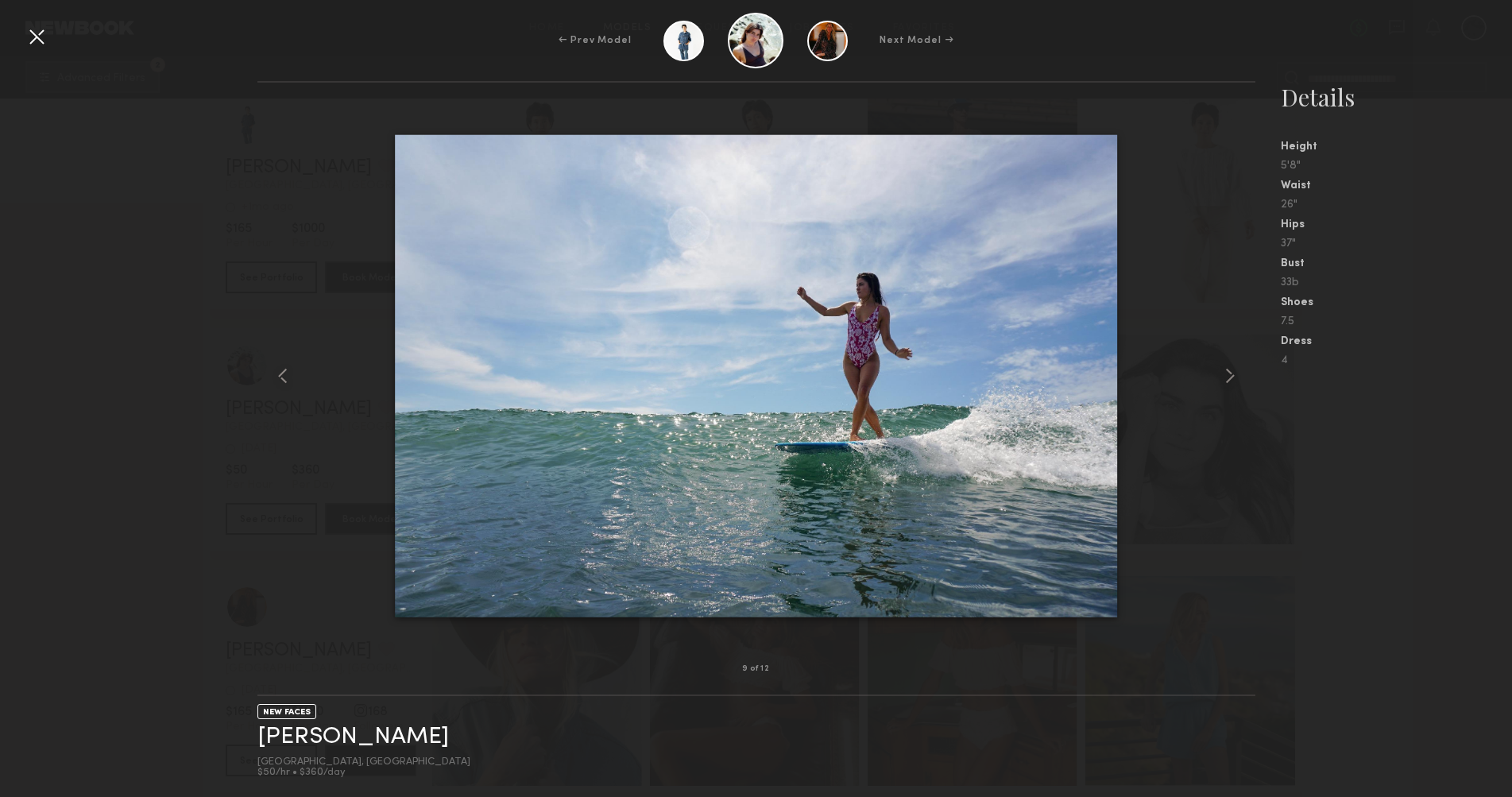
click at [37, 37] on div at bounding box center [37, 36] width 25 height 25
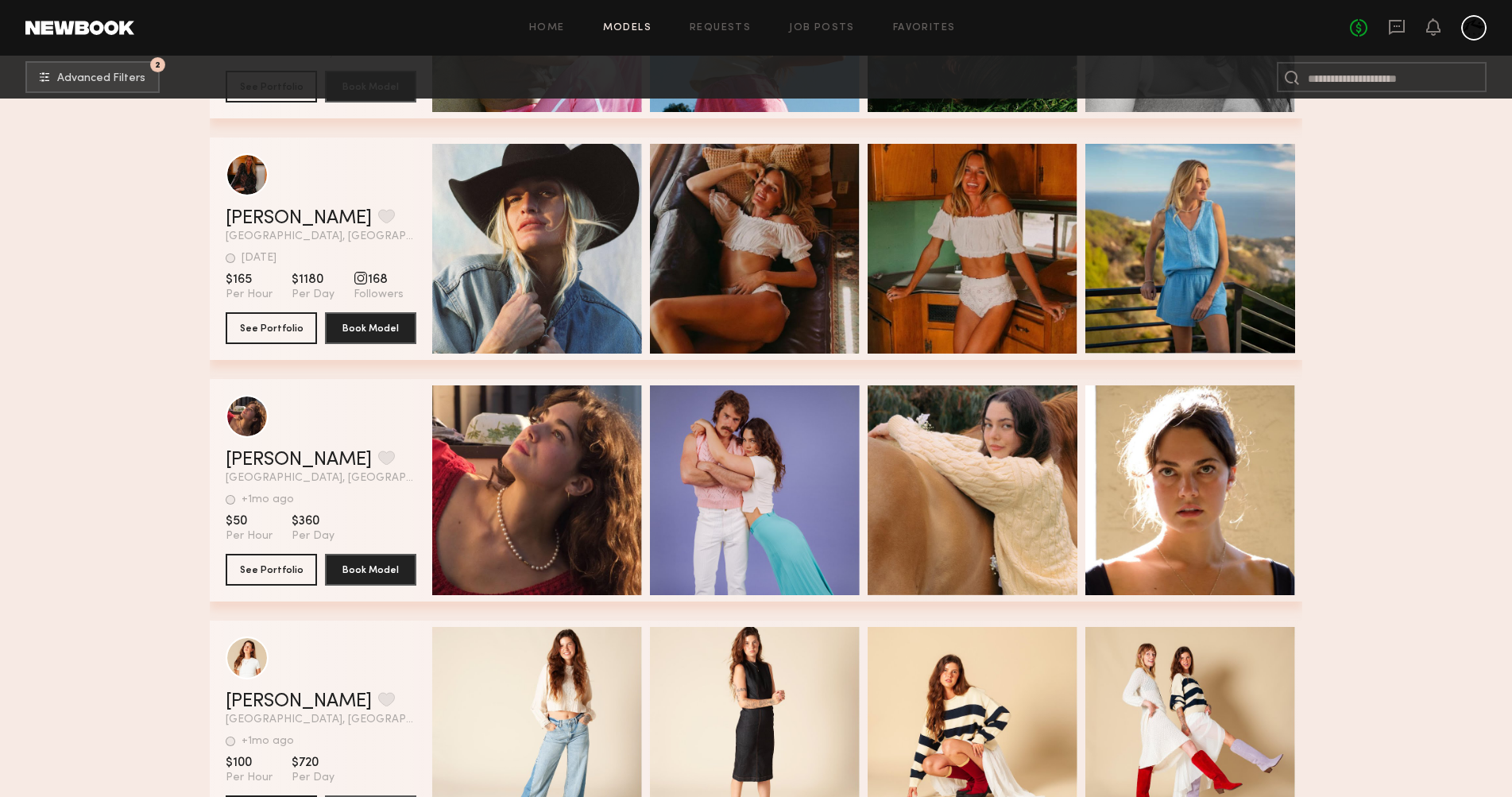
scroll to position [1946, 0]
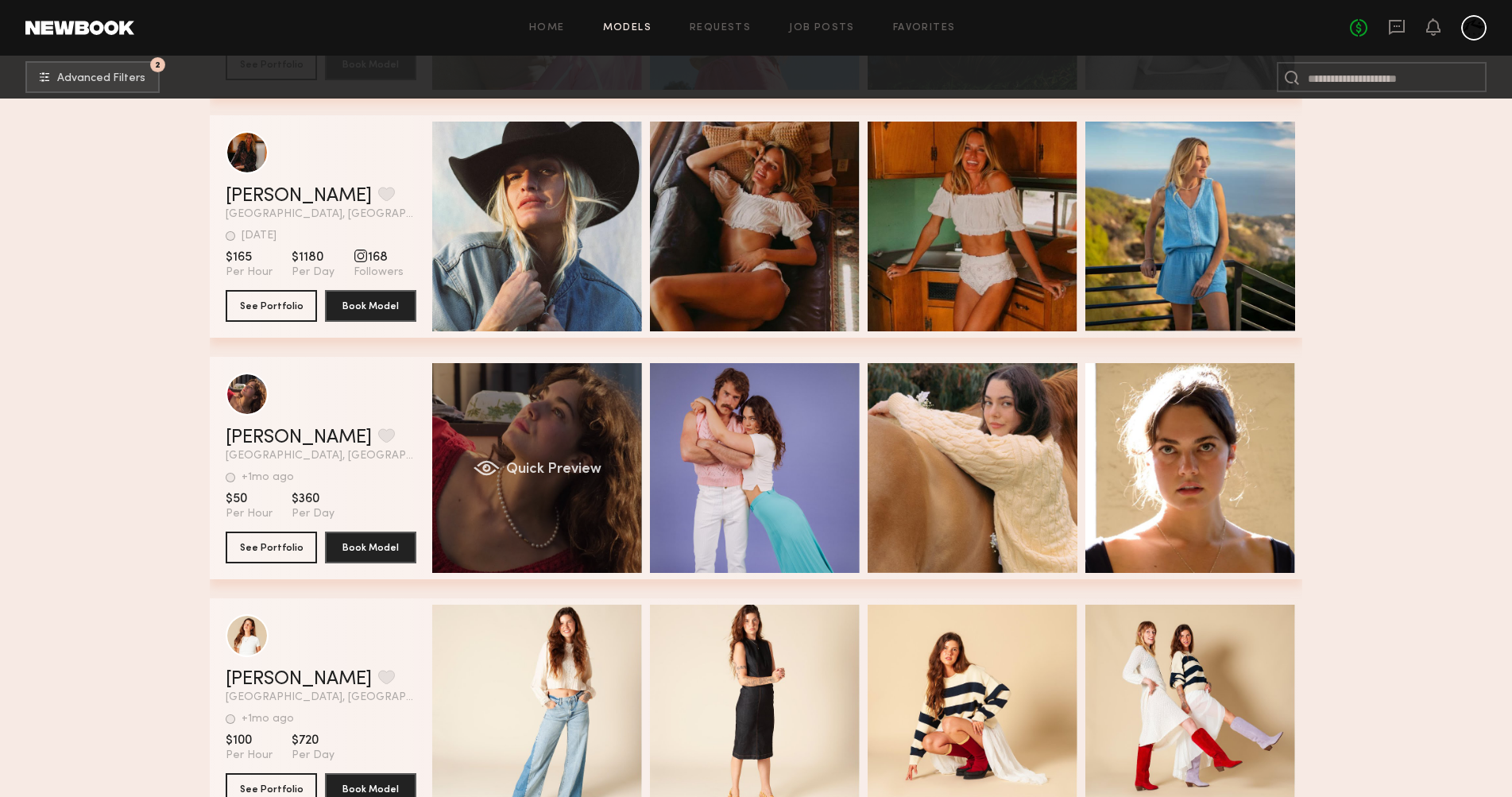
click at [539, 517] on div "Quick Preview" at bounding box center [537, 468] width 210 height 210
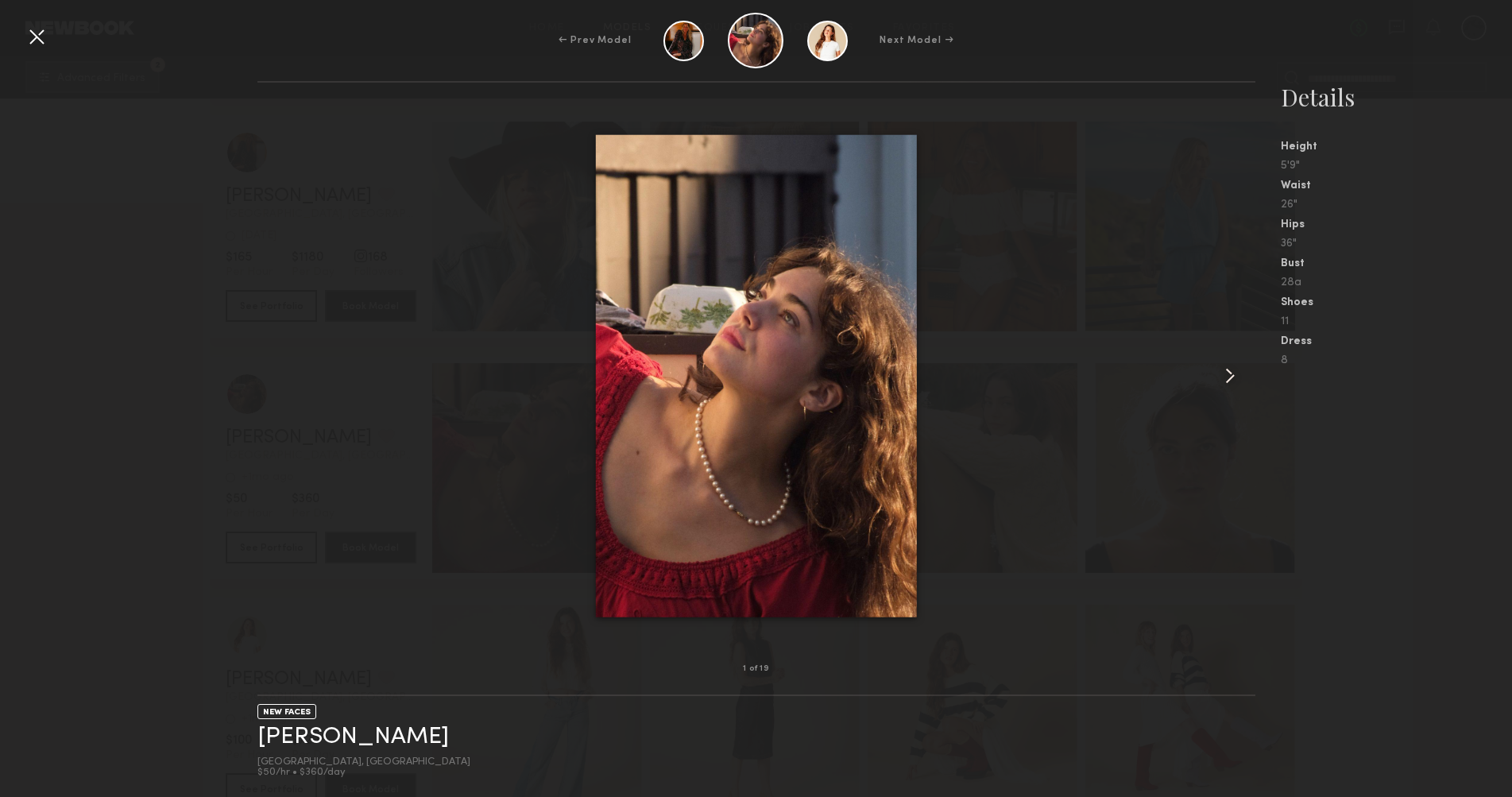
click at [1220, 371] on common-icon at bounding box center [1230, 376] width 25 height 25
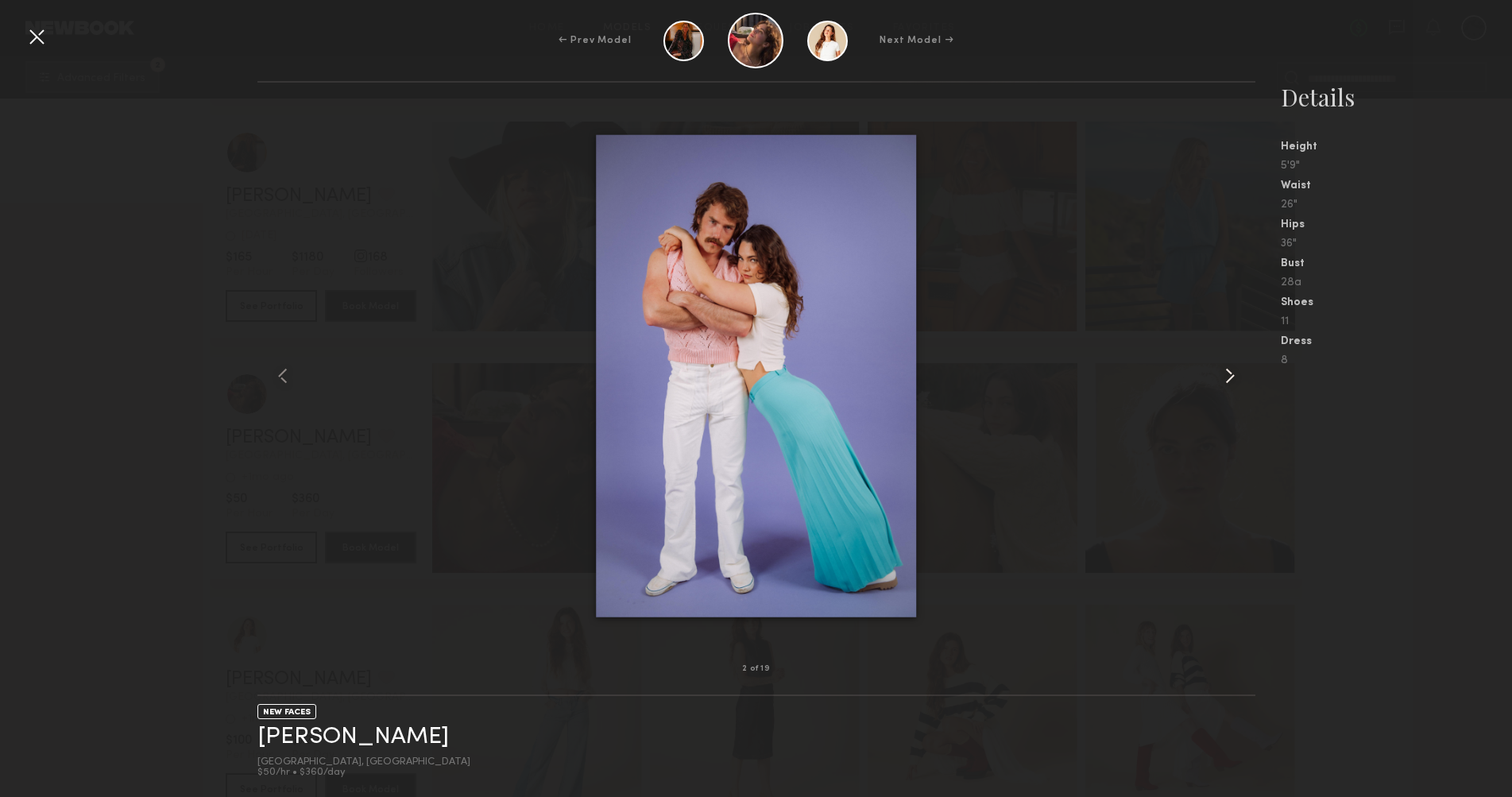
click at [1222, 372] on common-icon at bounding box center [1230, 376] width 25 height 25
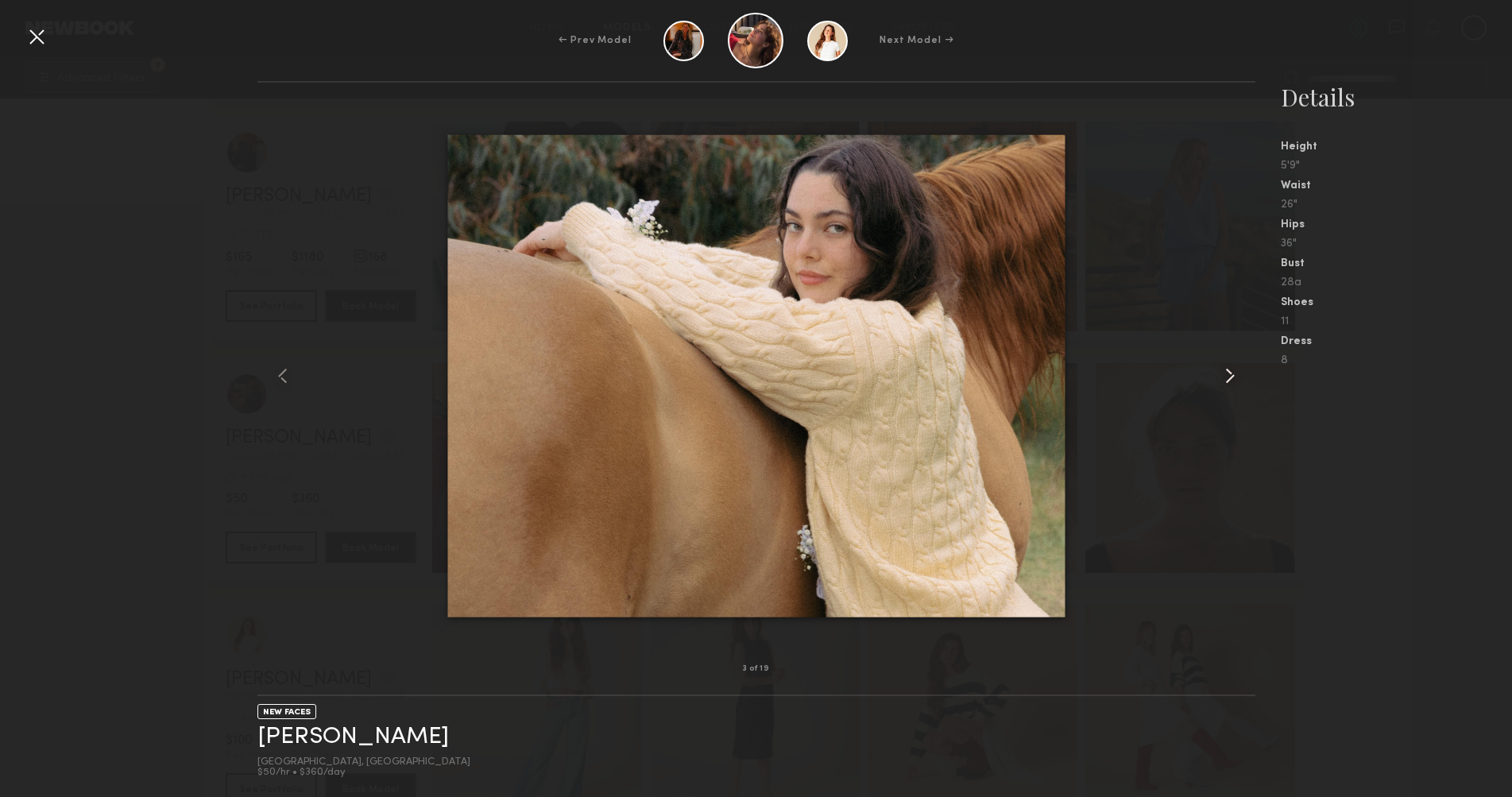
click at [1222, 372] on common-icon at bounding box center [1230, 376] width 25 height 25
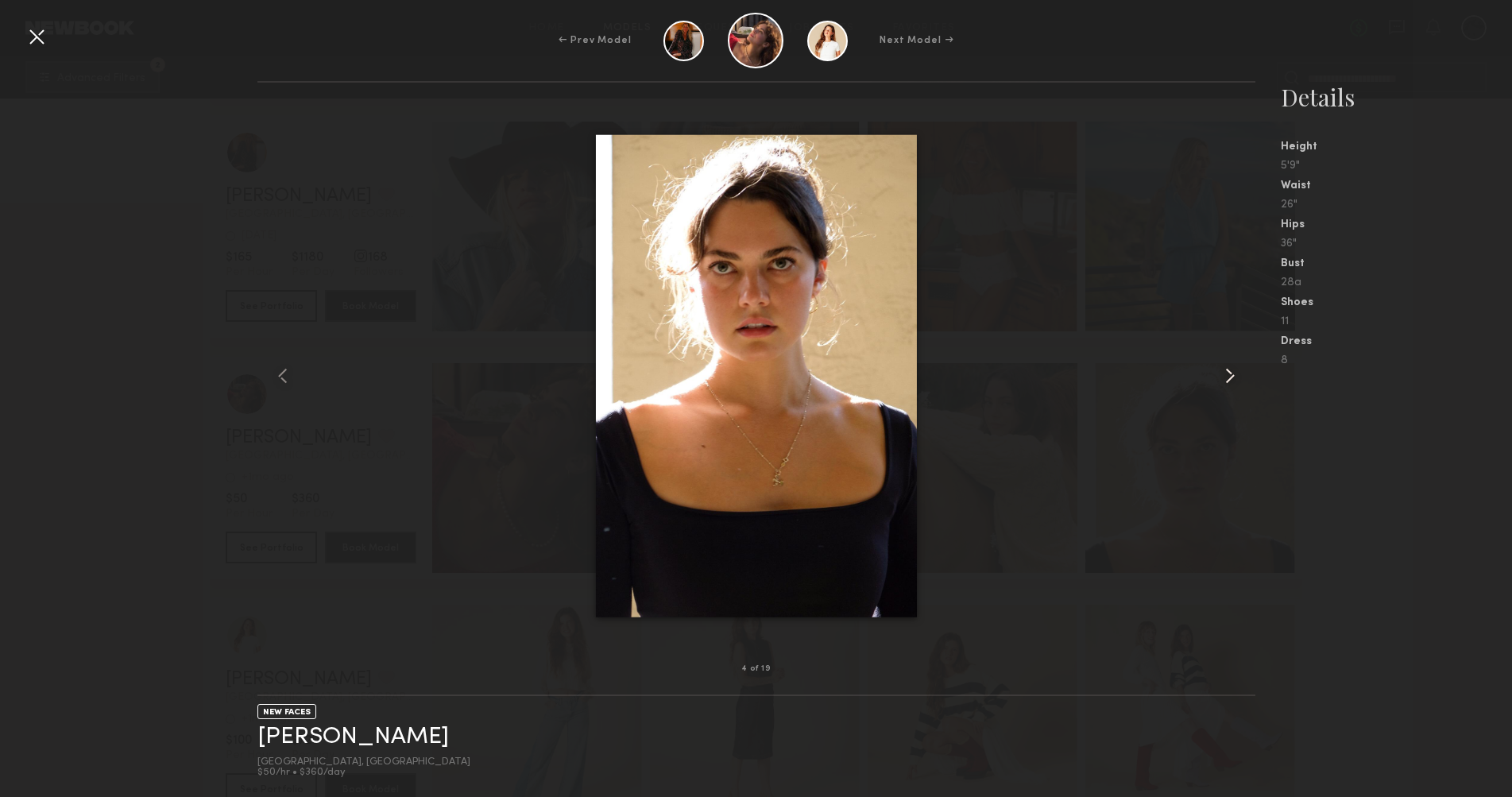
click at [1222, 372] on common-icon at bounding box center [1230, 376] width 25 height 25
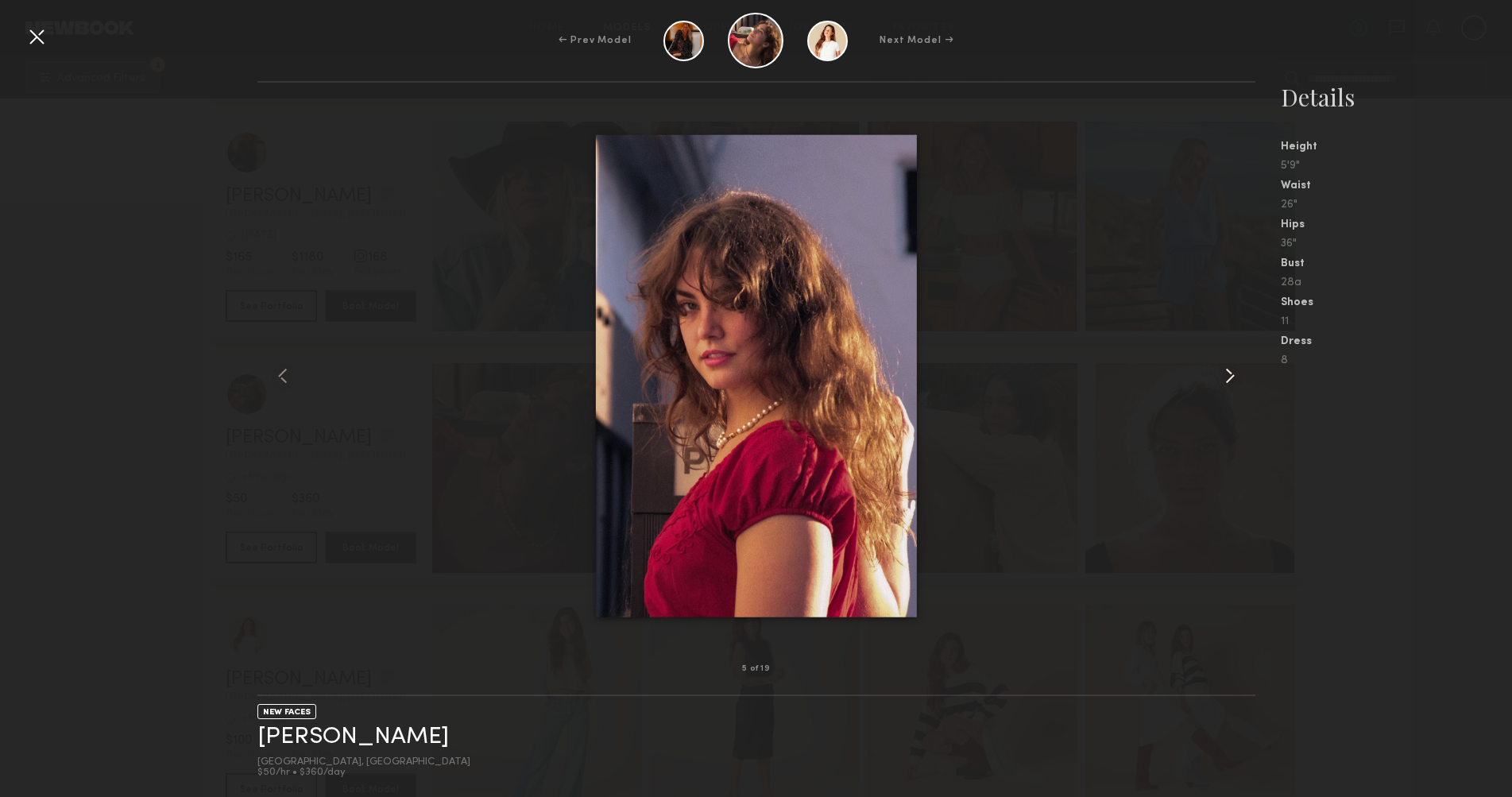
click at [1222, 372] on common-icon at bounding box center [1230, 376] width 25 height 25
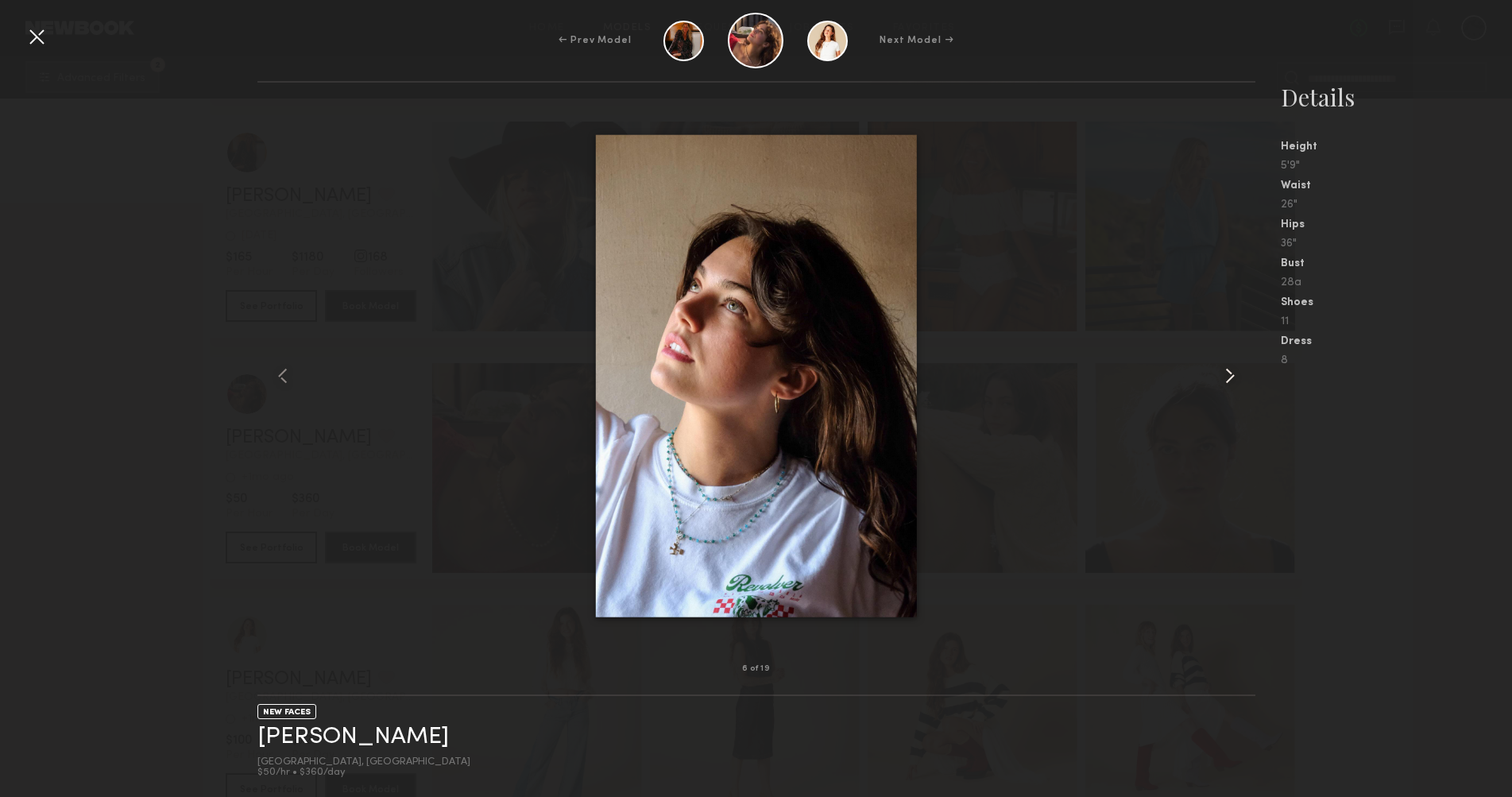
click at [1222, 372] on common-icon at bounding box center [1230, 376] width 25 height 25
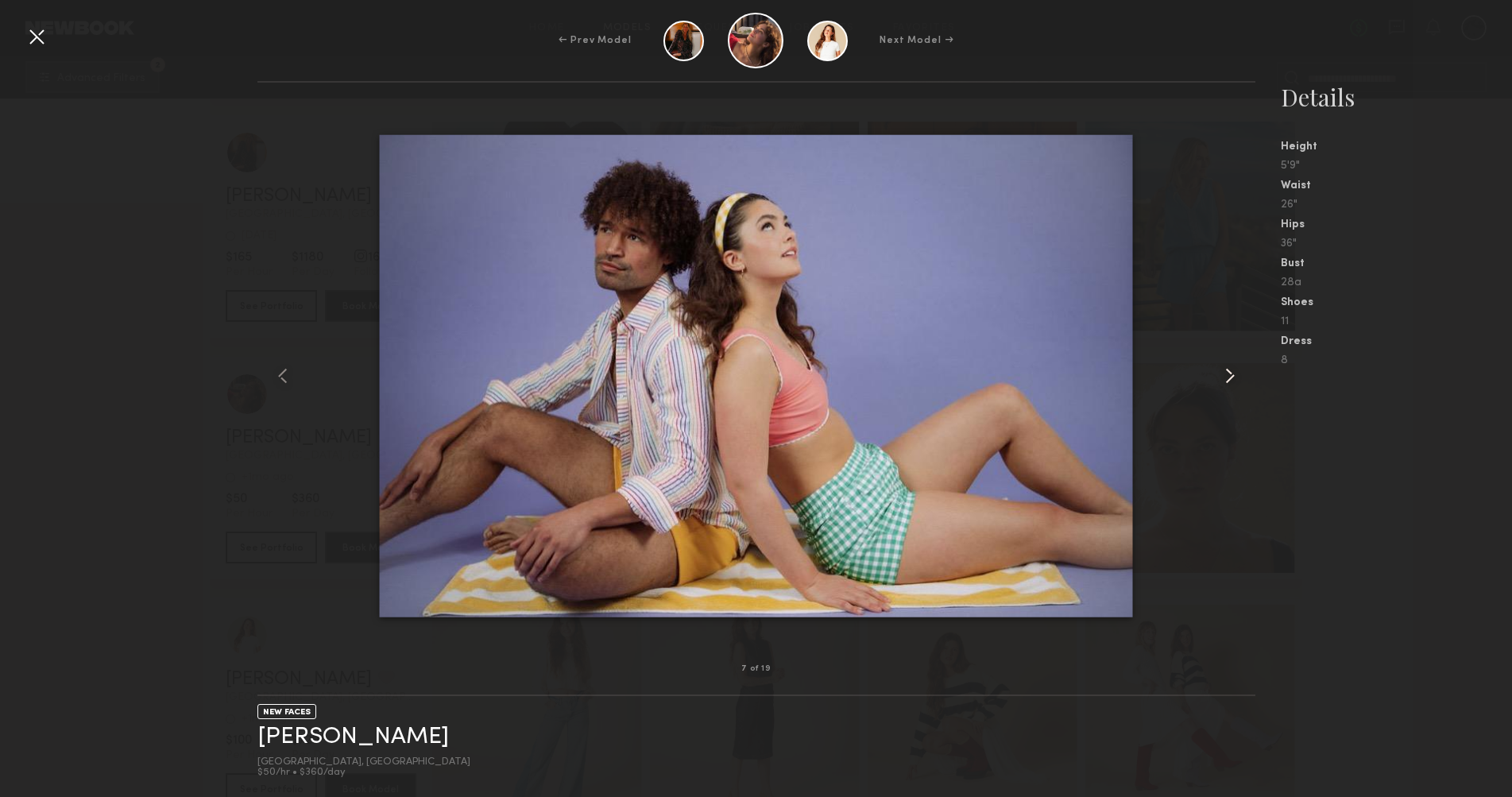
click at [1222, 372] on common-icon at bounding box center [1230, 376] width 25 height 25
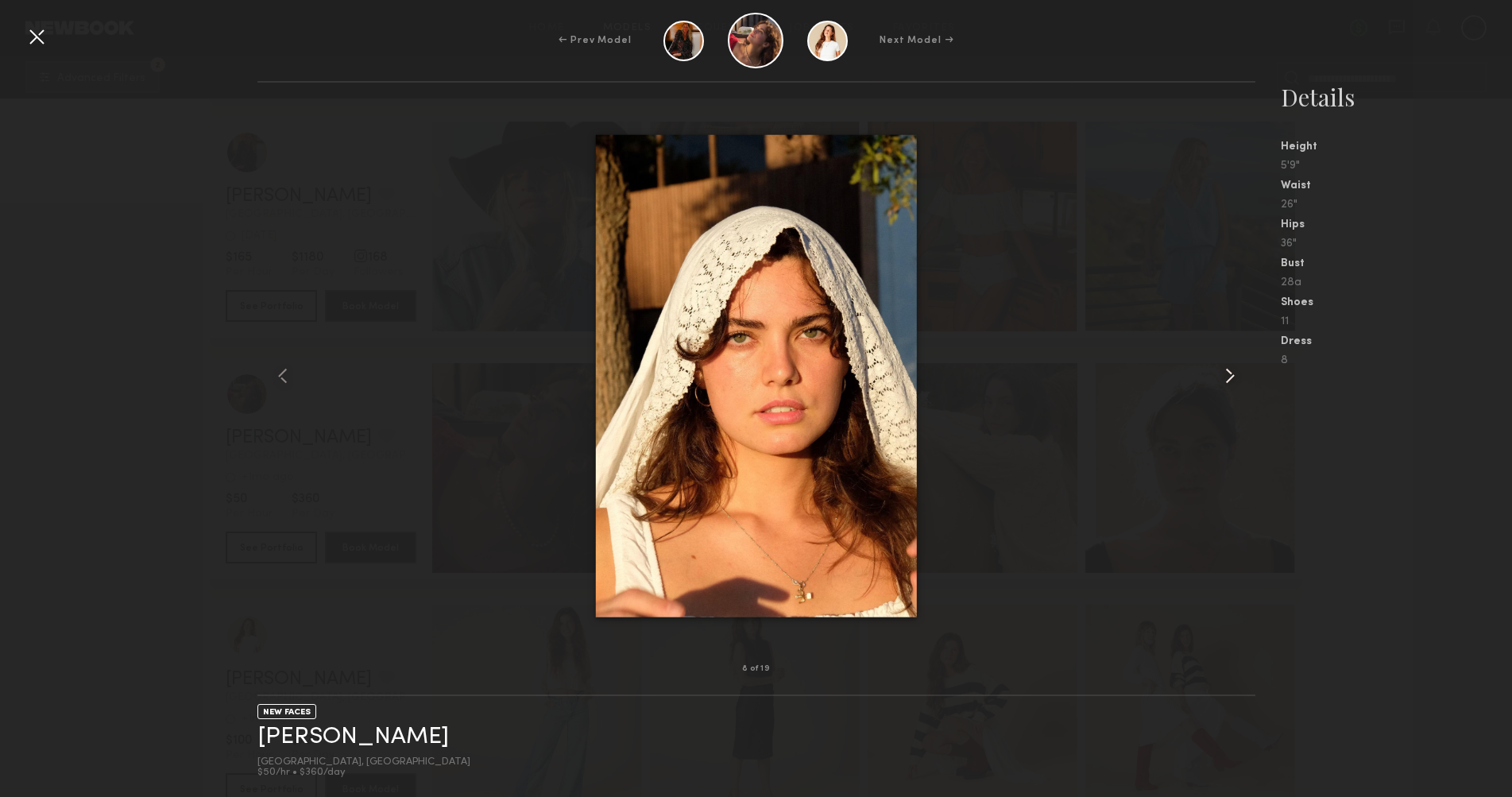
click at [1222, 372] on common-icon at bounding box center [1230, 376] width 25 height 25
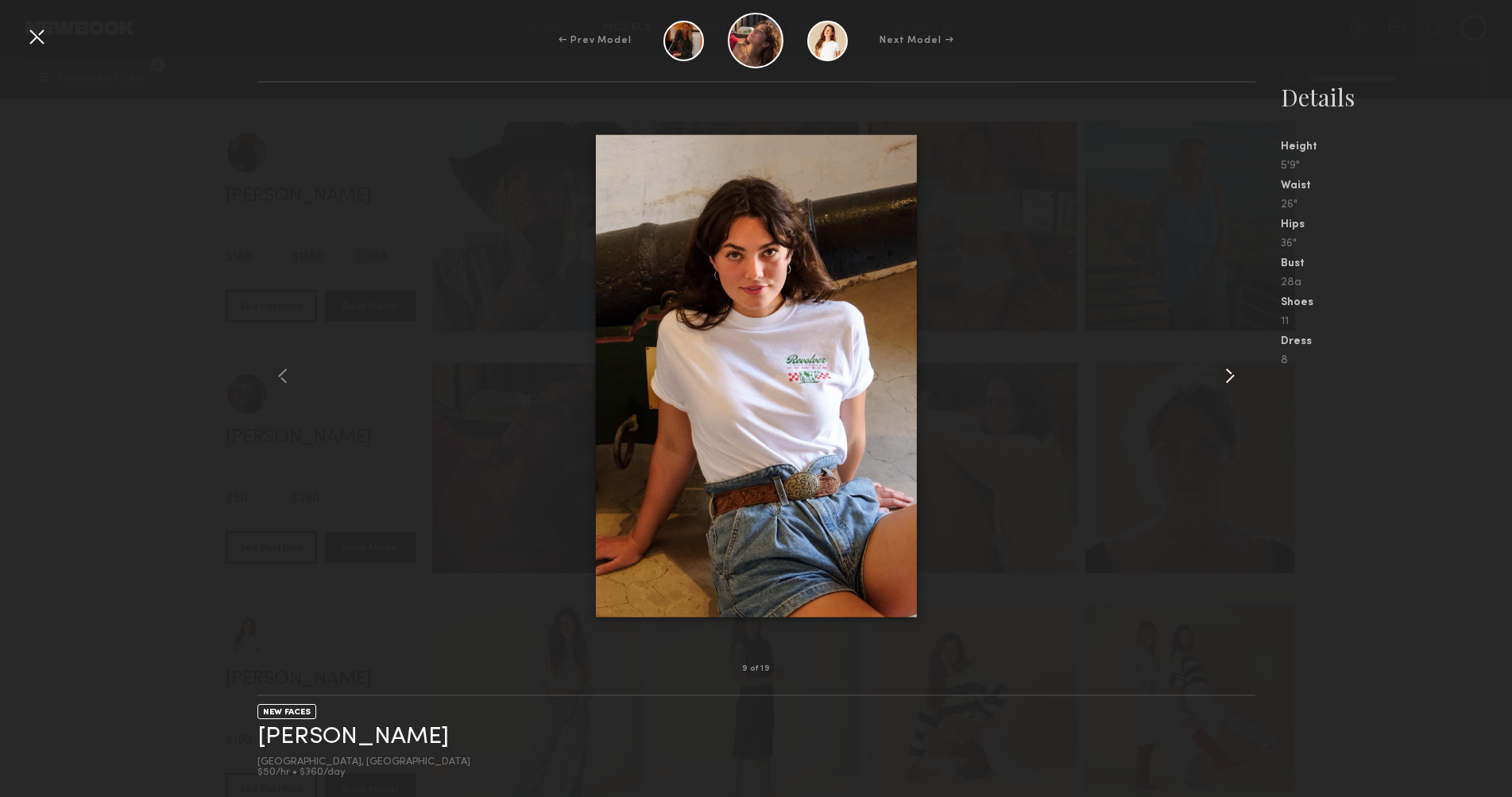
click at [1222, 372] on common-icon at bounding box center [1230, 376] width 25 height 25
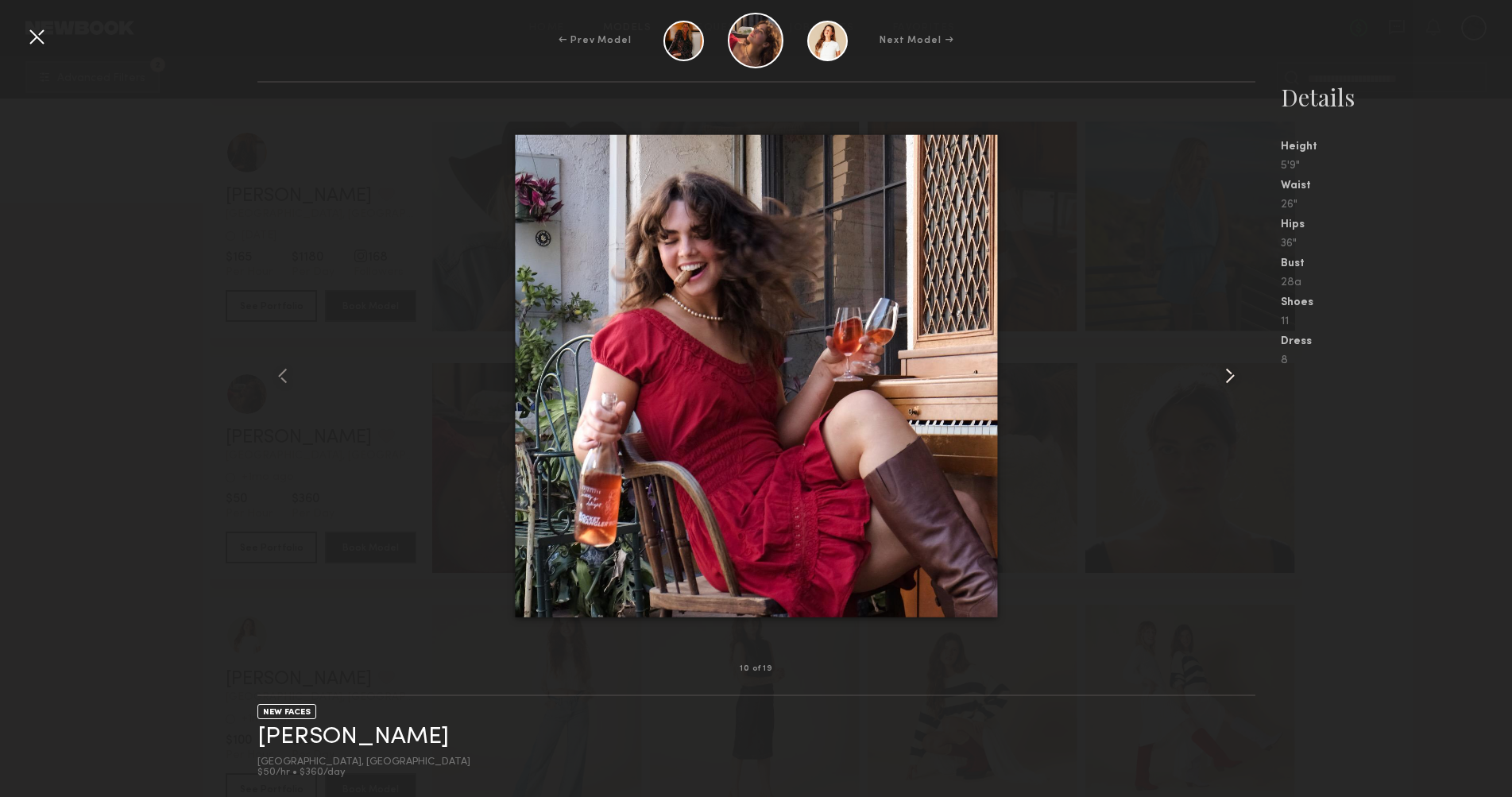
click at [1222, 372] on common-icon at bounding box center [1230, 376] width 25 height 25
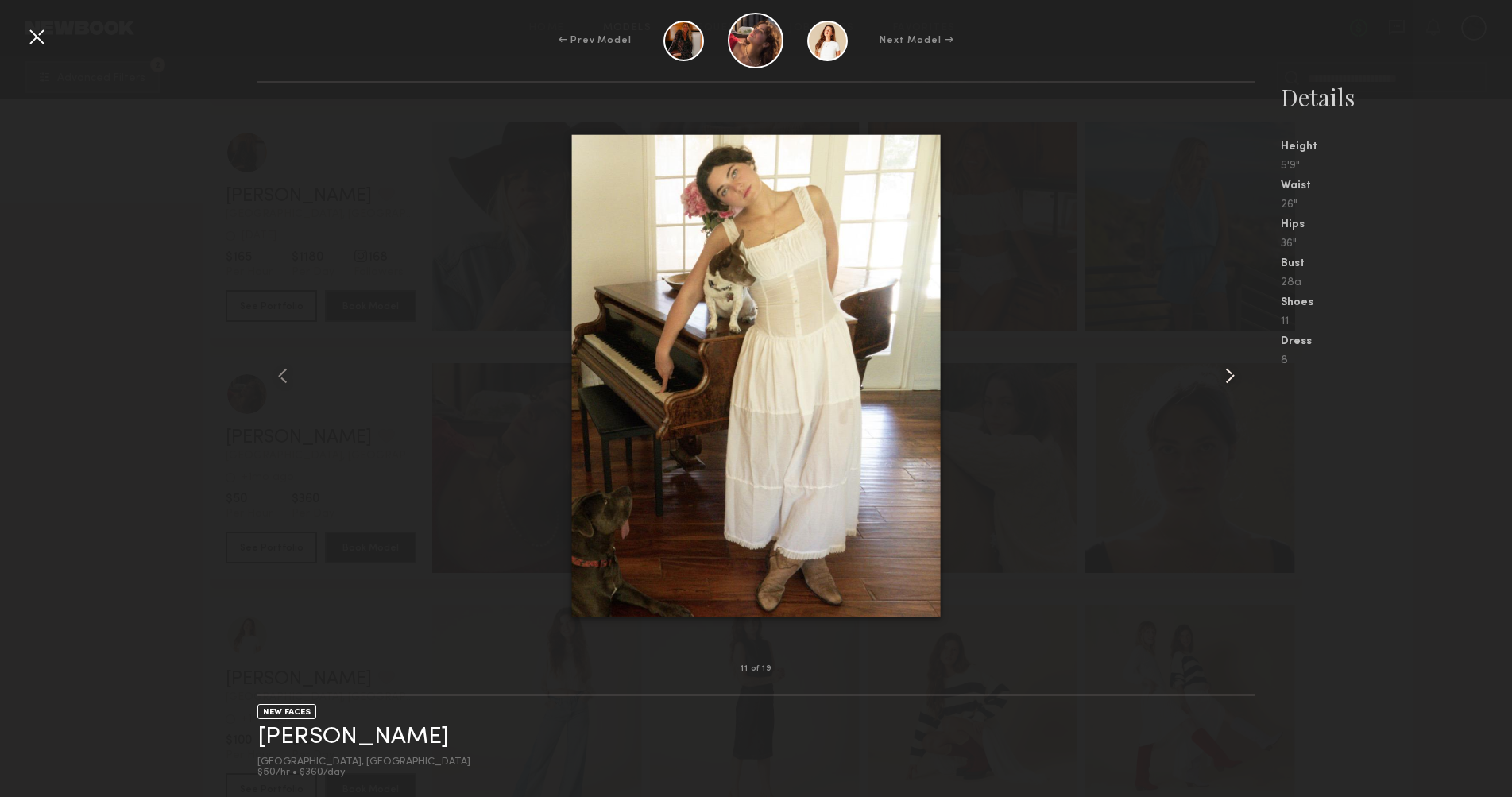
click at [1222, 372] on common-icon at bounding box center [1230, 376] width 25 height 25
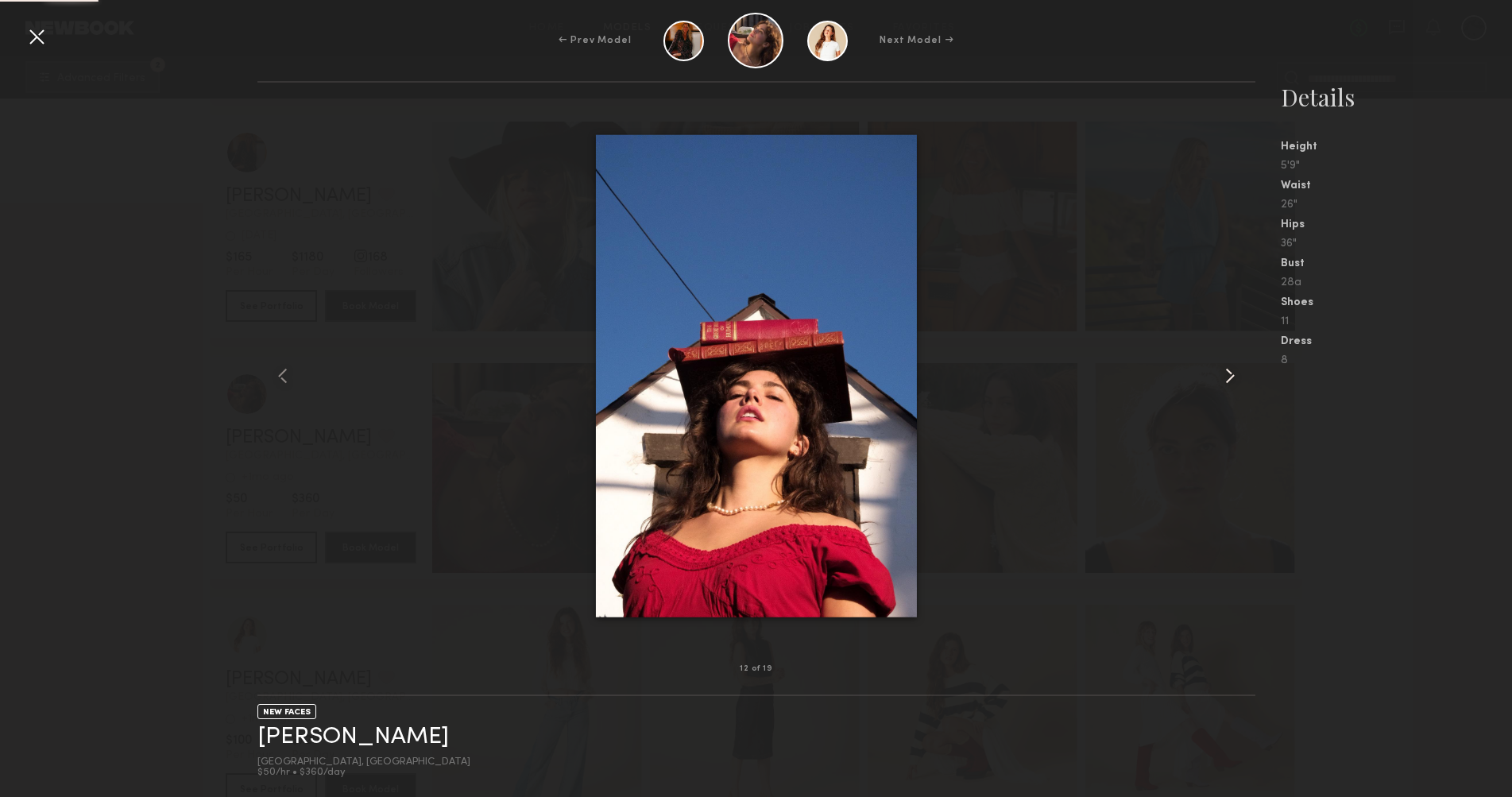
click at [1222, 372] on common-icon at bounding box center [1230, 376] width 25 height 25
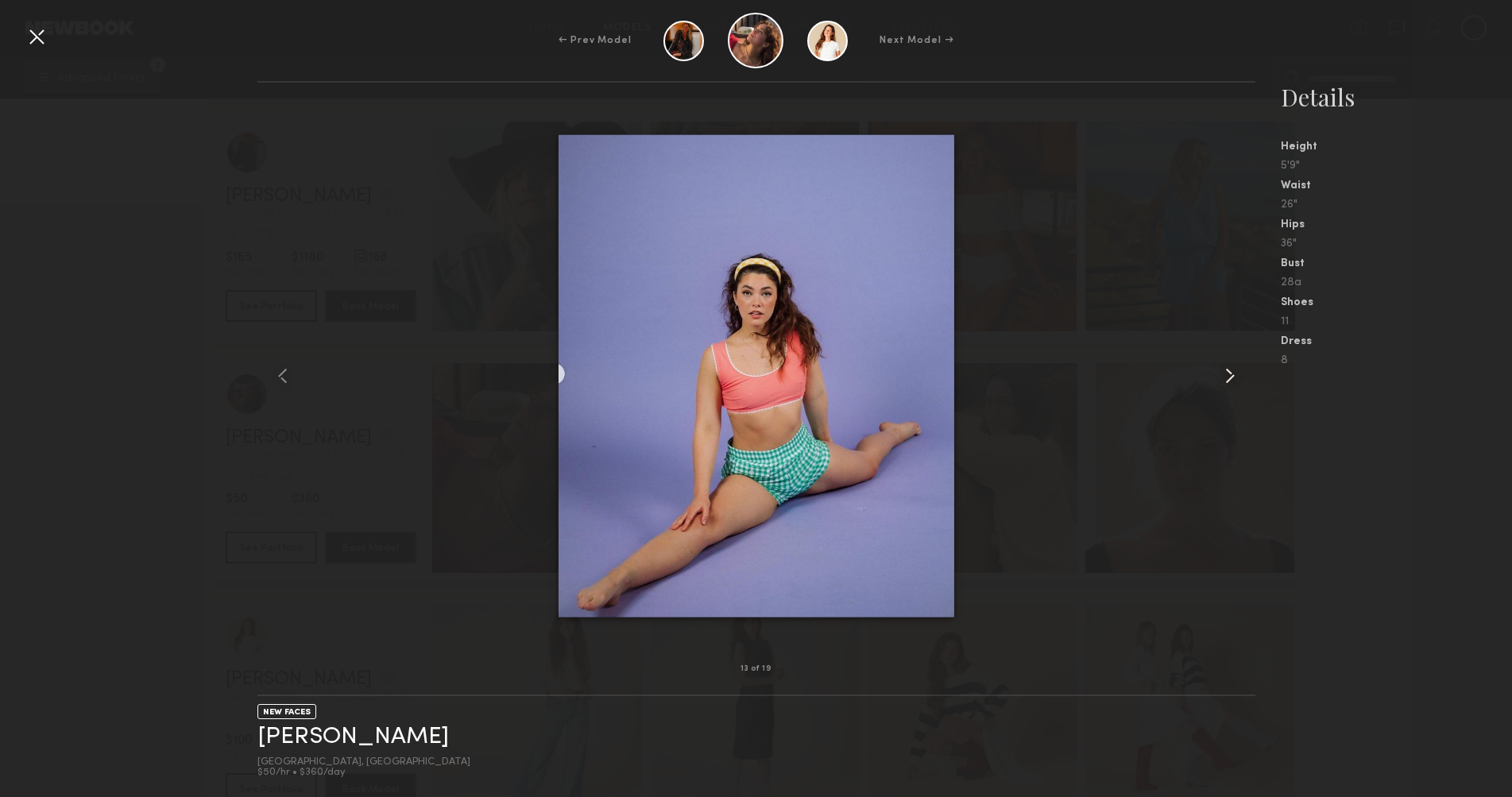
click at [1223, 373] on common-icon at bounding box center [1230, 376] width 25 height 25
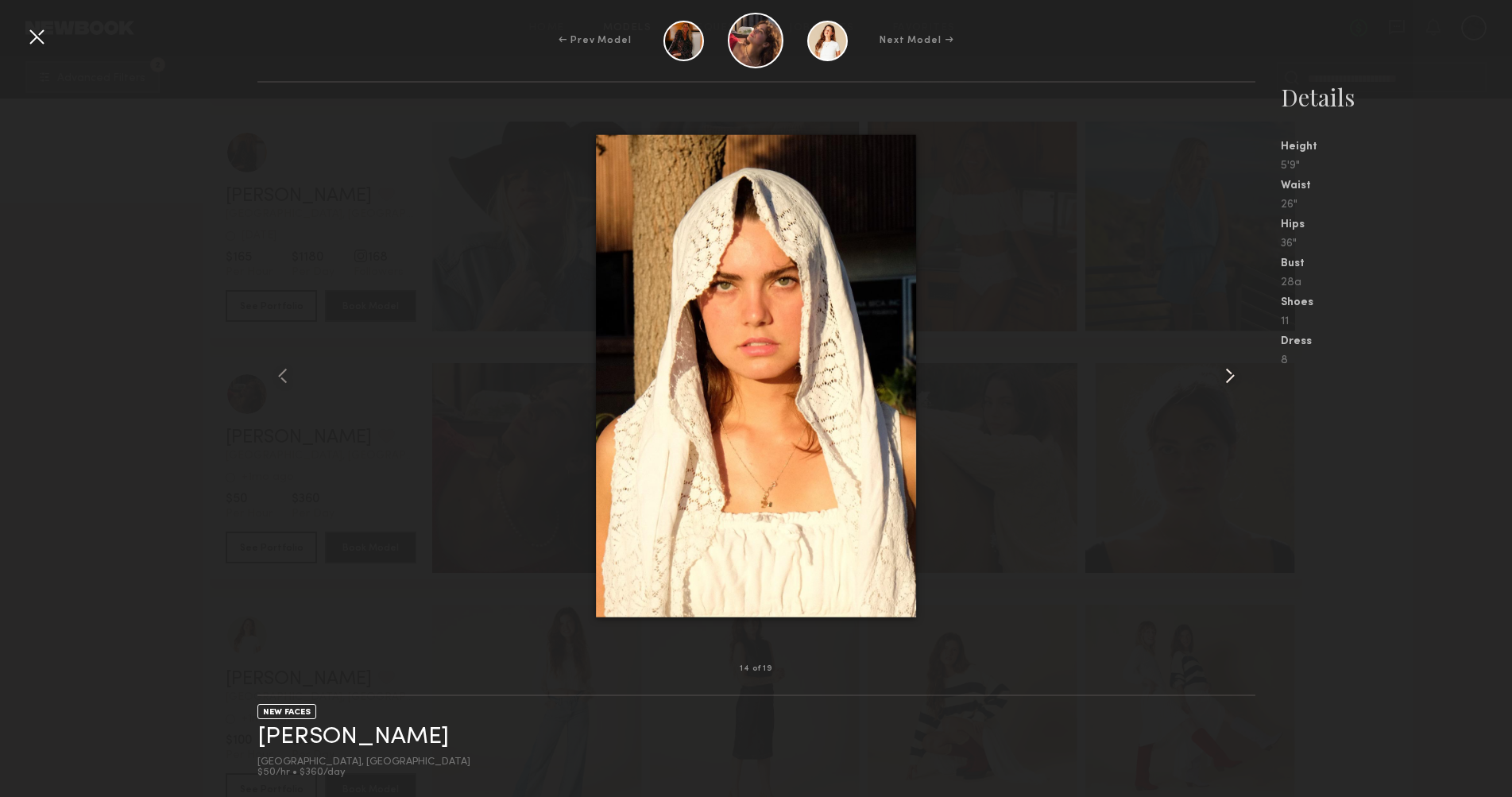
click at [1223, 373] on common-icon at bounding box center [1230, 376] width 25 height 25
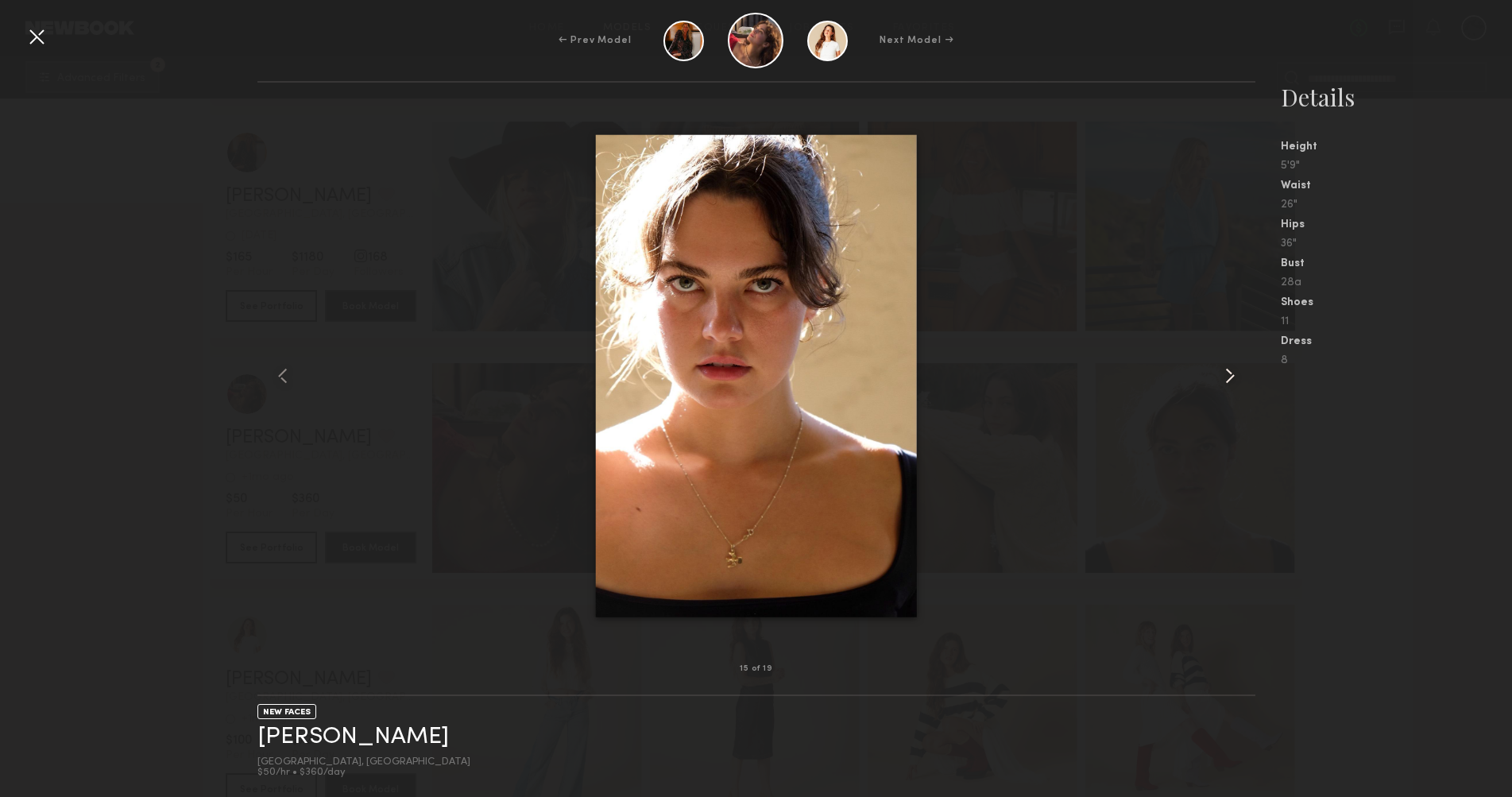
click at [1223, 373] on common-icon at bounding box center [1230, 376] width 25 height 25
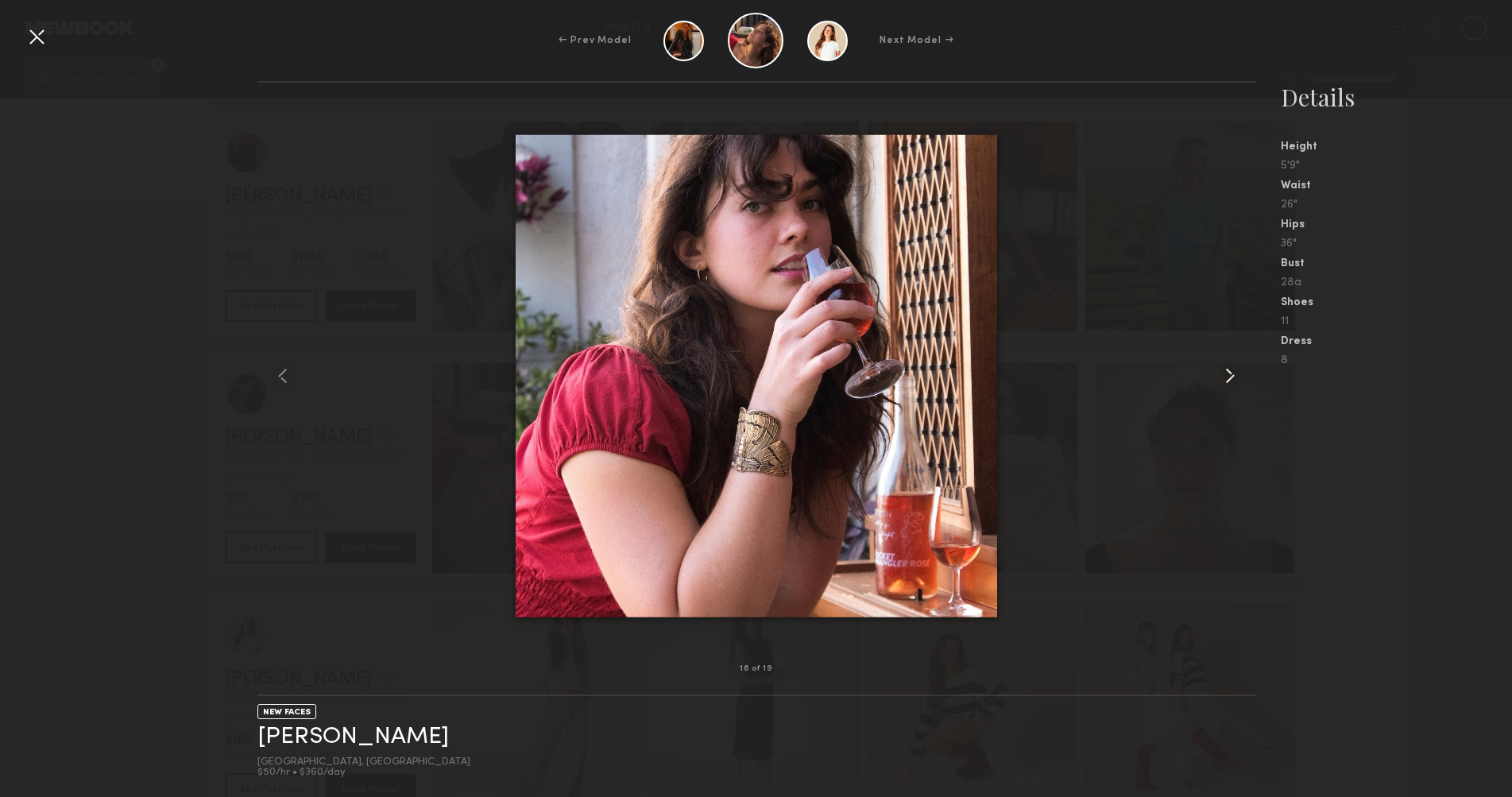
click at [1223, 373] on common-icon at bounding box center [1230, 376] width 25 height 25
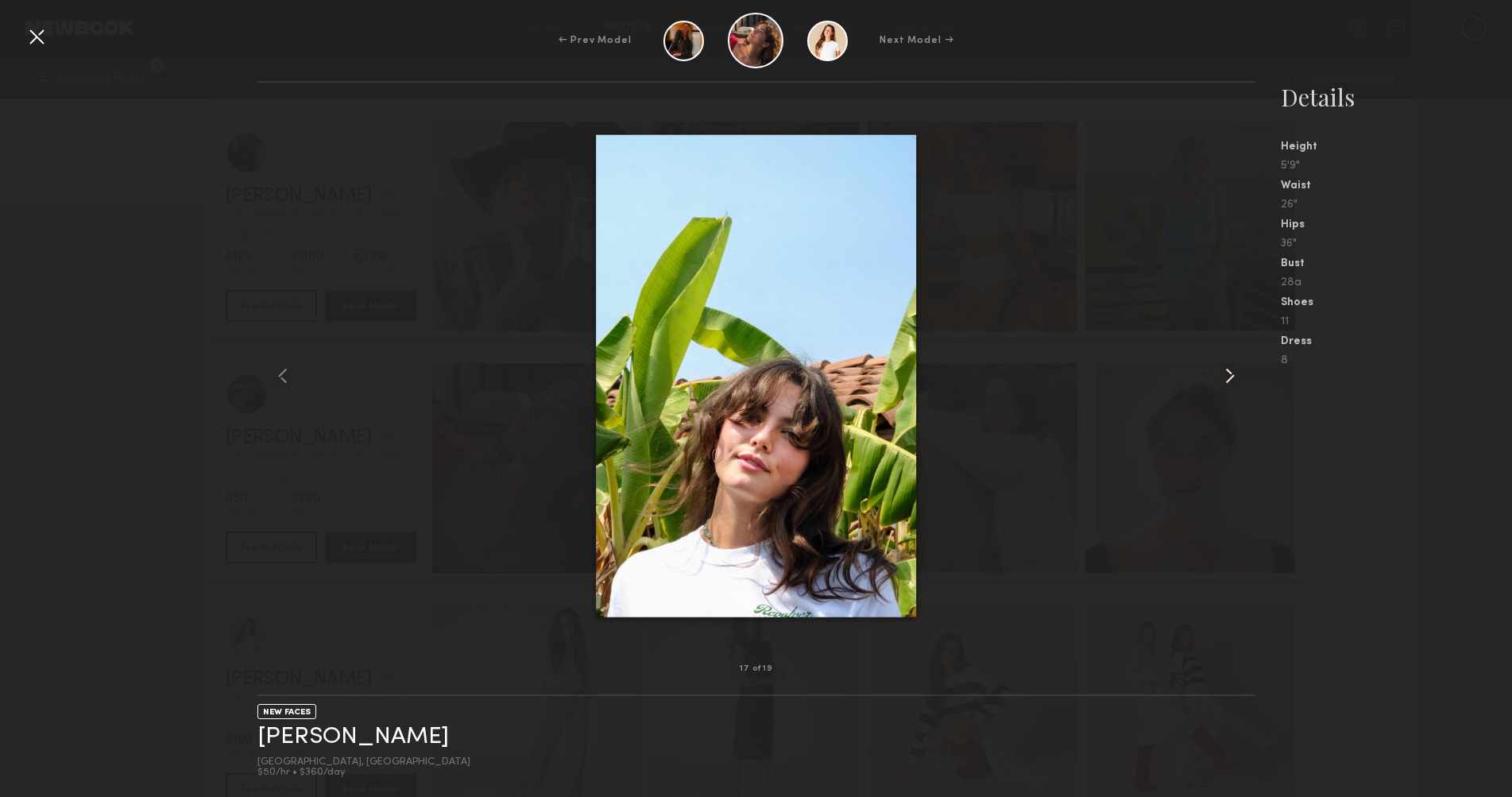
click at [1223, 373] on common-icon at bounding box center [1230, 376] width 25 height 25
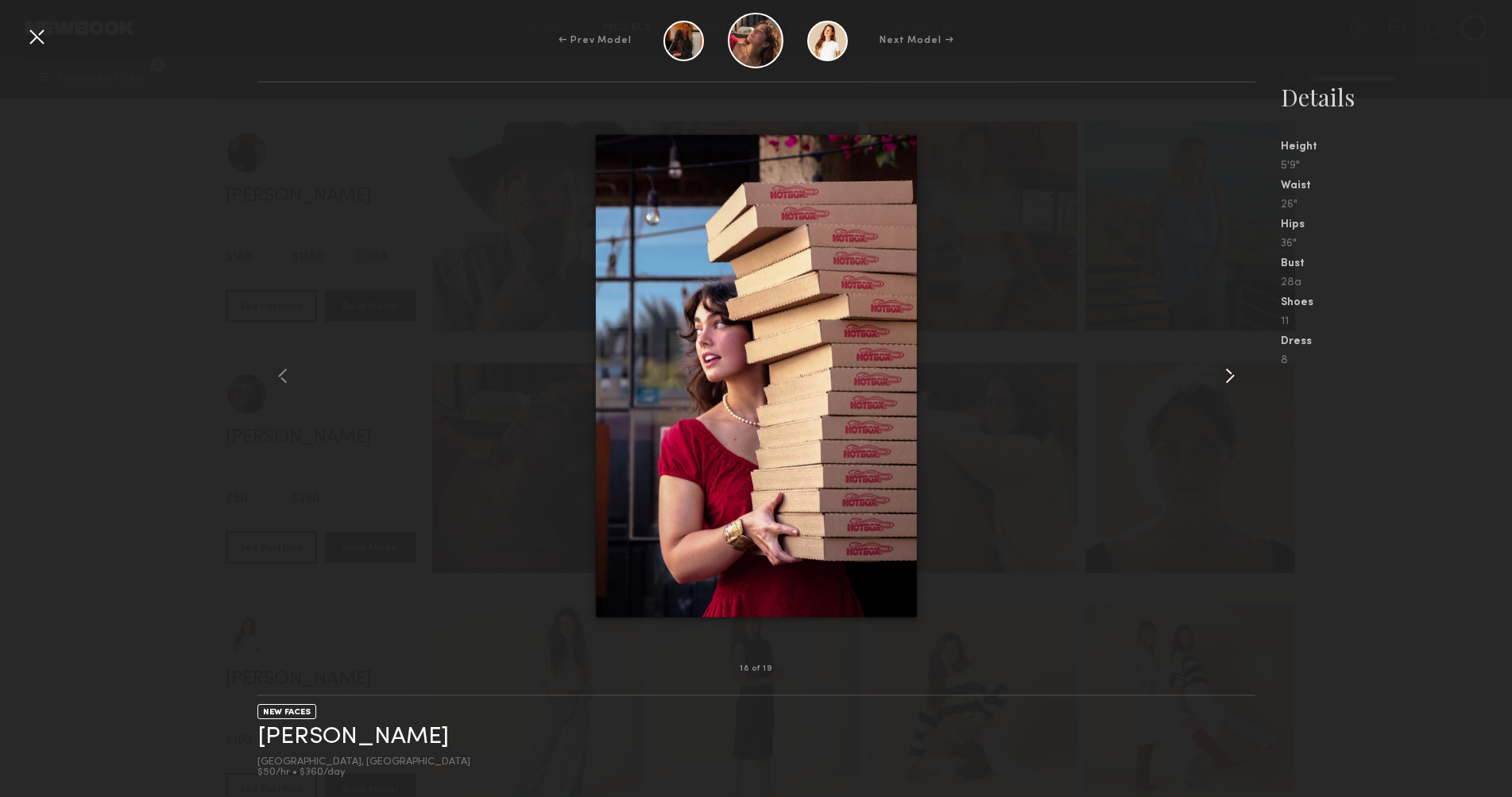
click at [1223, 373] on common-icon at bounding box center [1230, 376] width 25 height 25
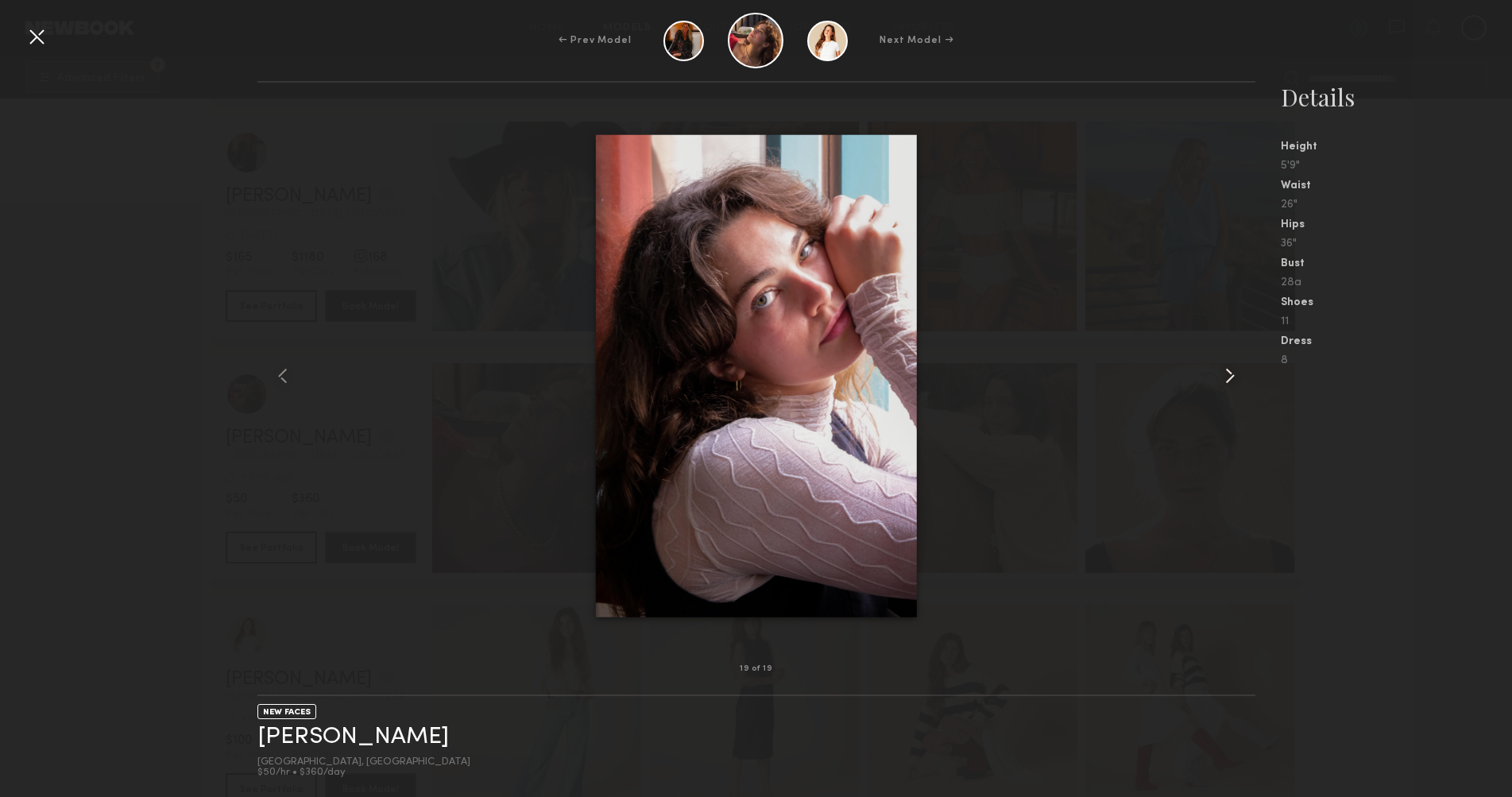
click at [1223, 373] on common-icon at bounding box center [1230, 376] width 25 height 25
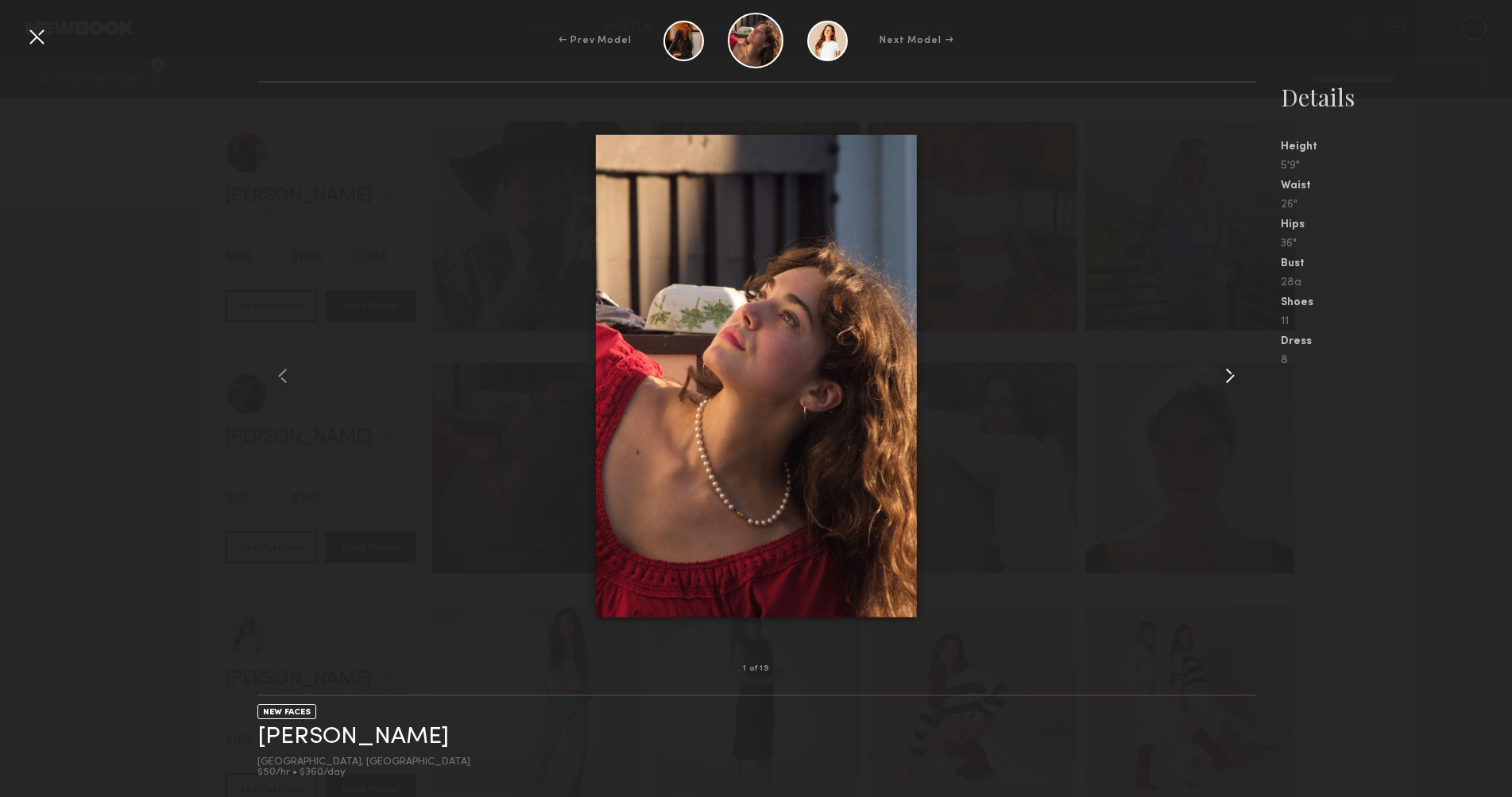
click at [1223, 373] on common-icon at bounding box center [1230, 376] width 25 height 25
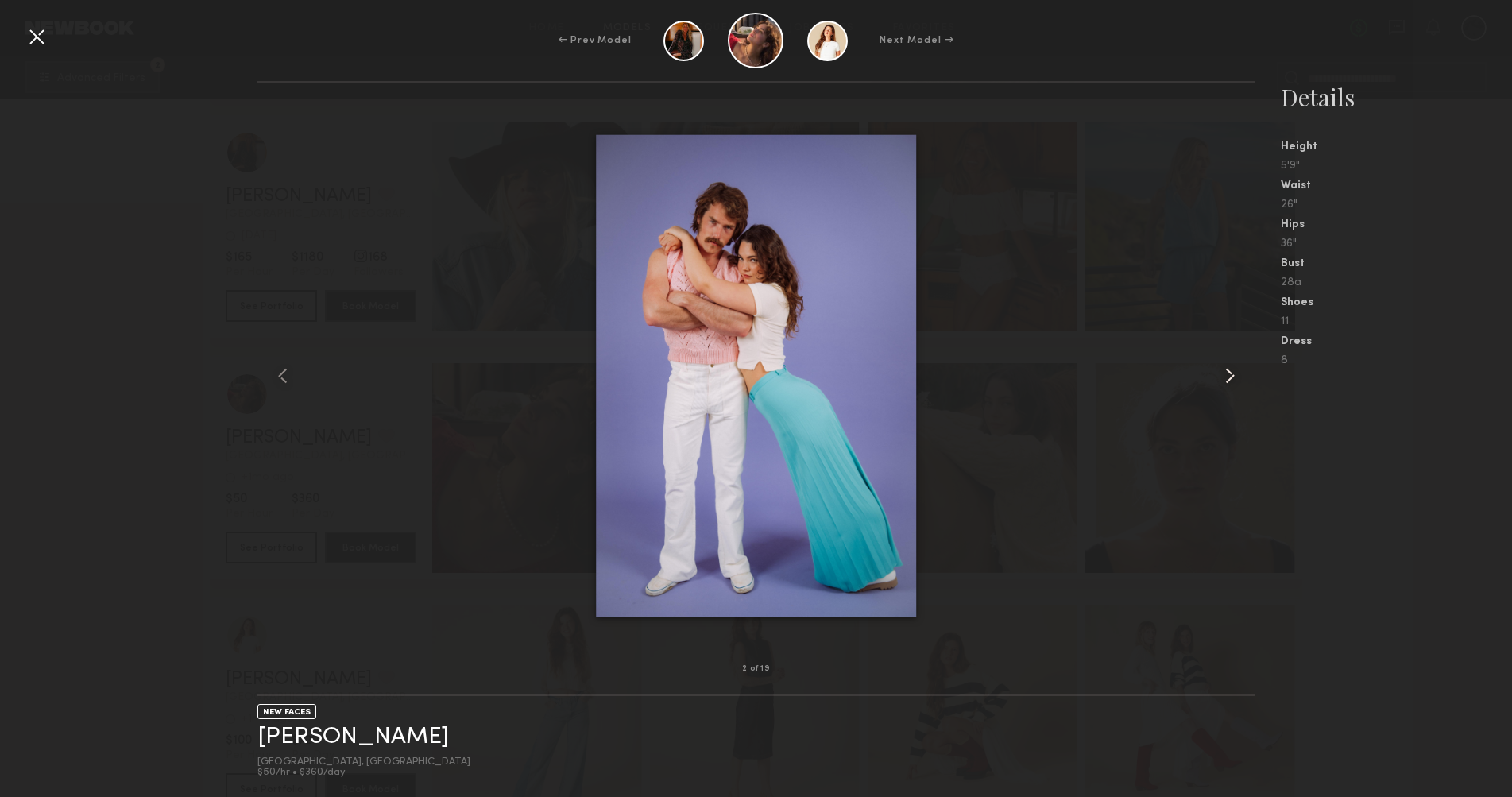
click at [1223, 373] on common-icon at bounding box center [1230, 376] width 25 height 25
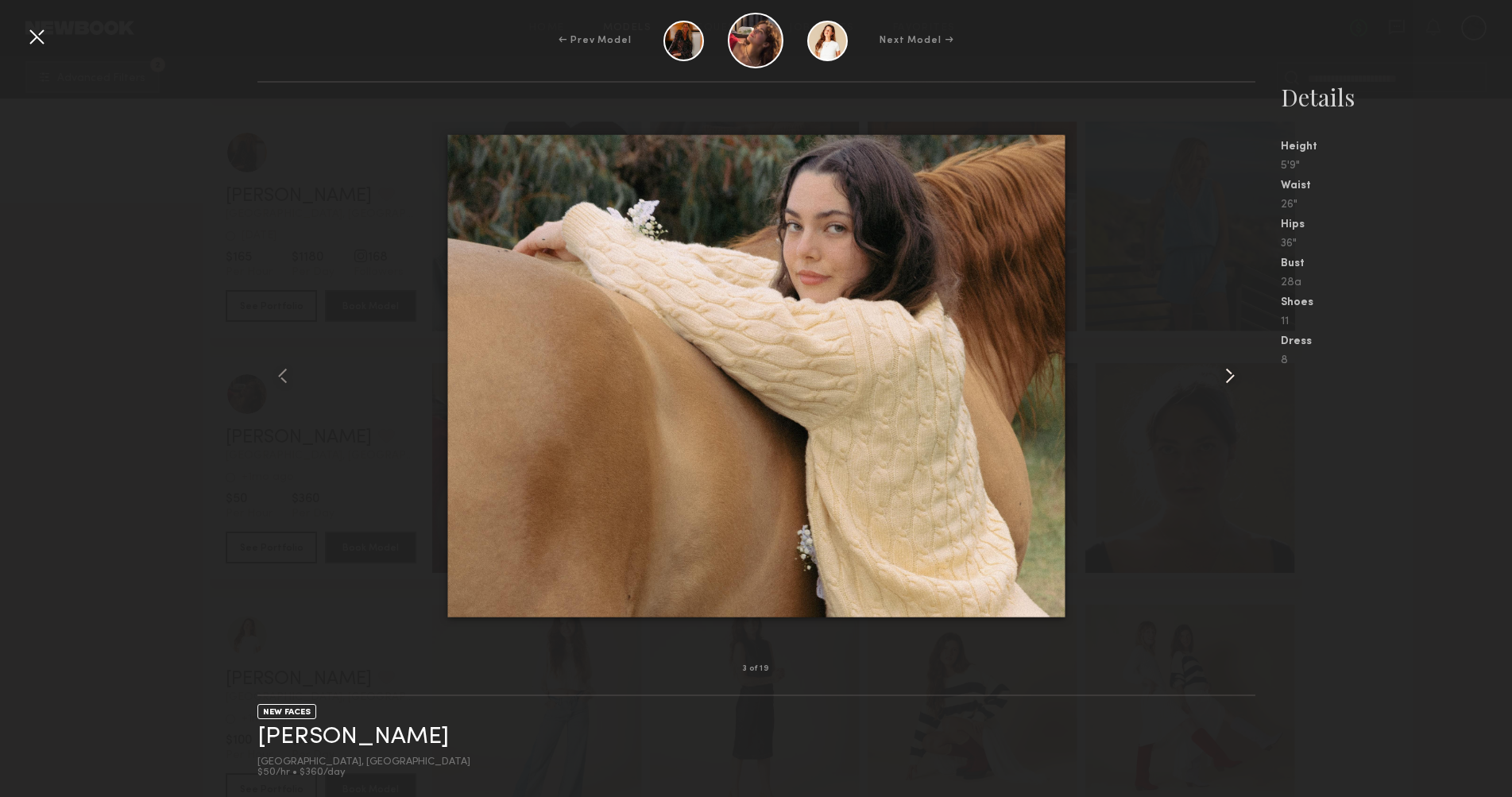
click at [1222, 373] on common-icon at bounding box center [1230, 376] width 25 height 25
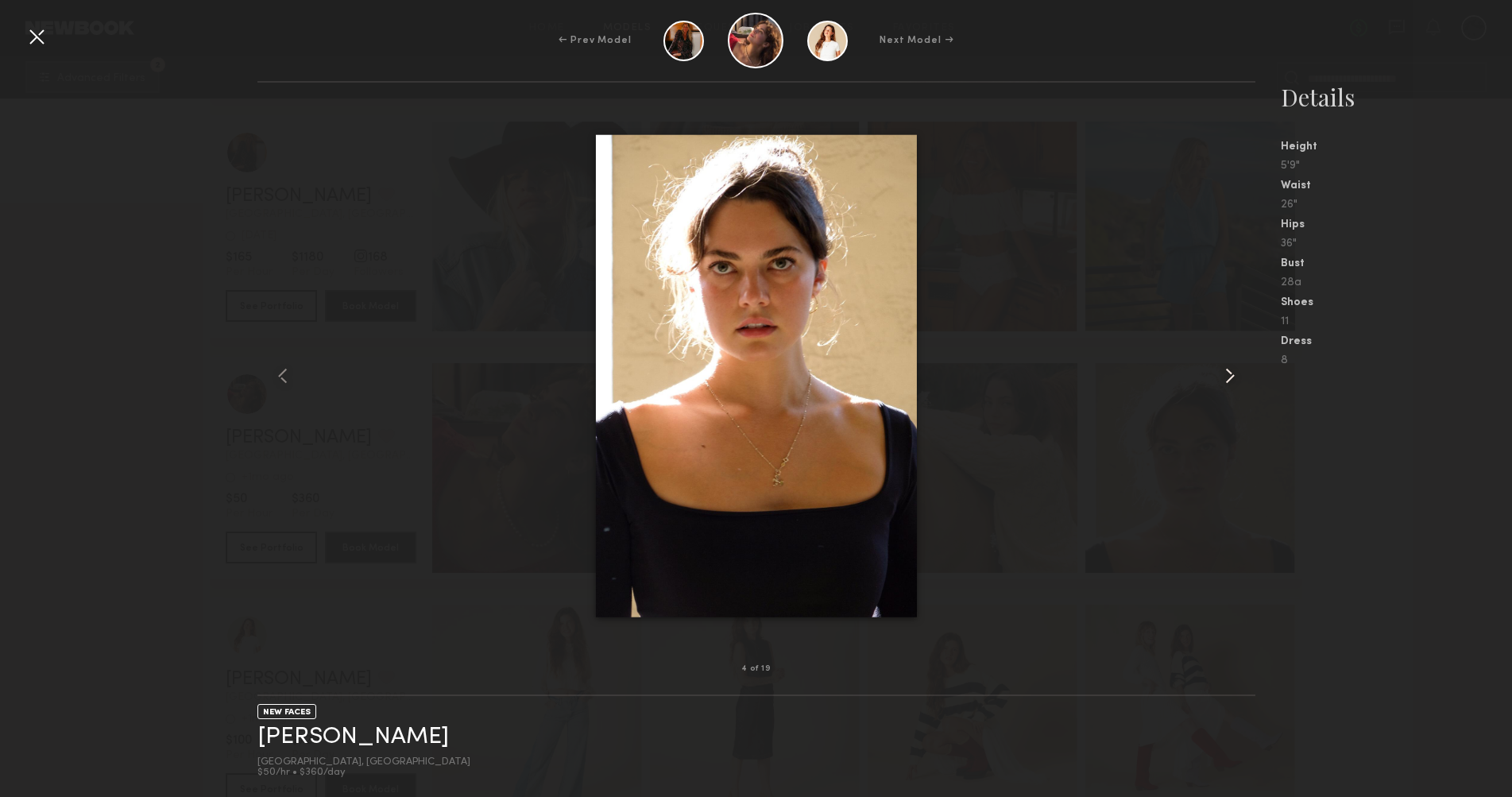
click at [1222, 373] on common-icon at bounding box center [1230, 376] width 25 height 25
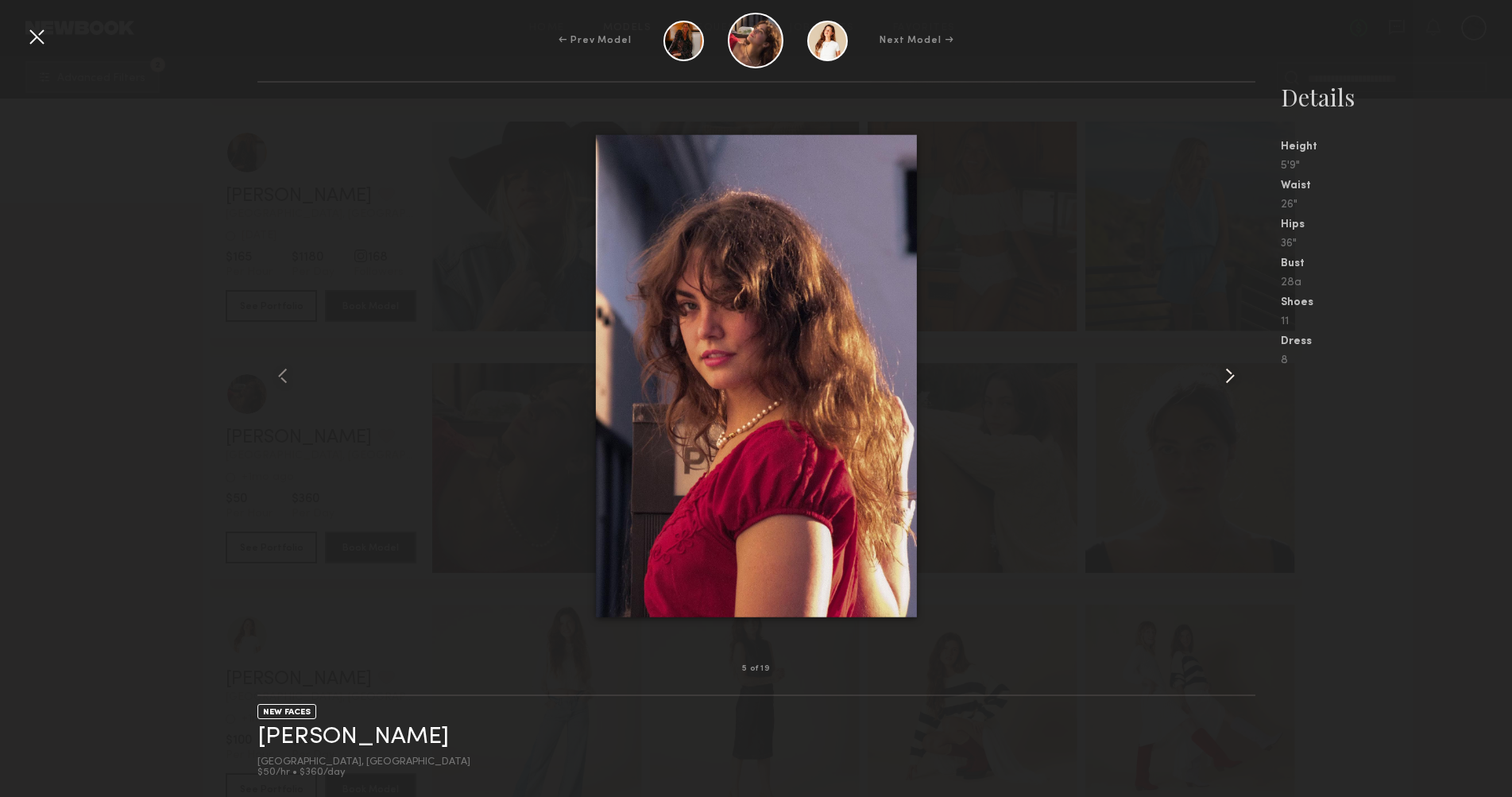
click at [1222, 373] on common-icon at bounding box center [1230, 376] width 25 height 25
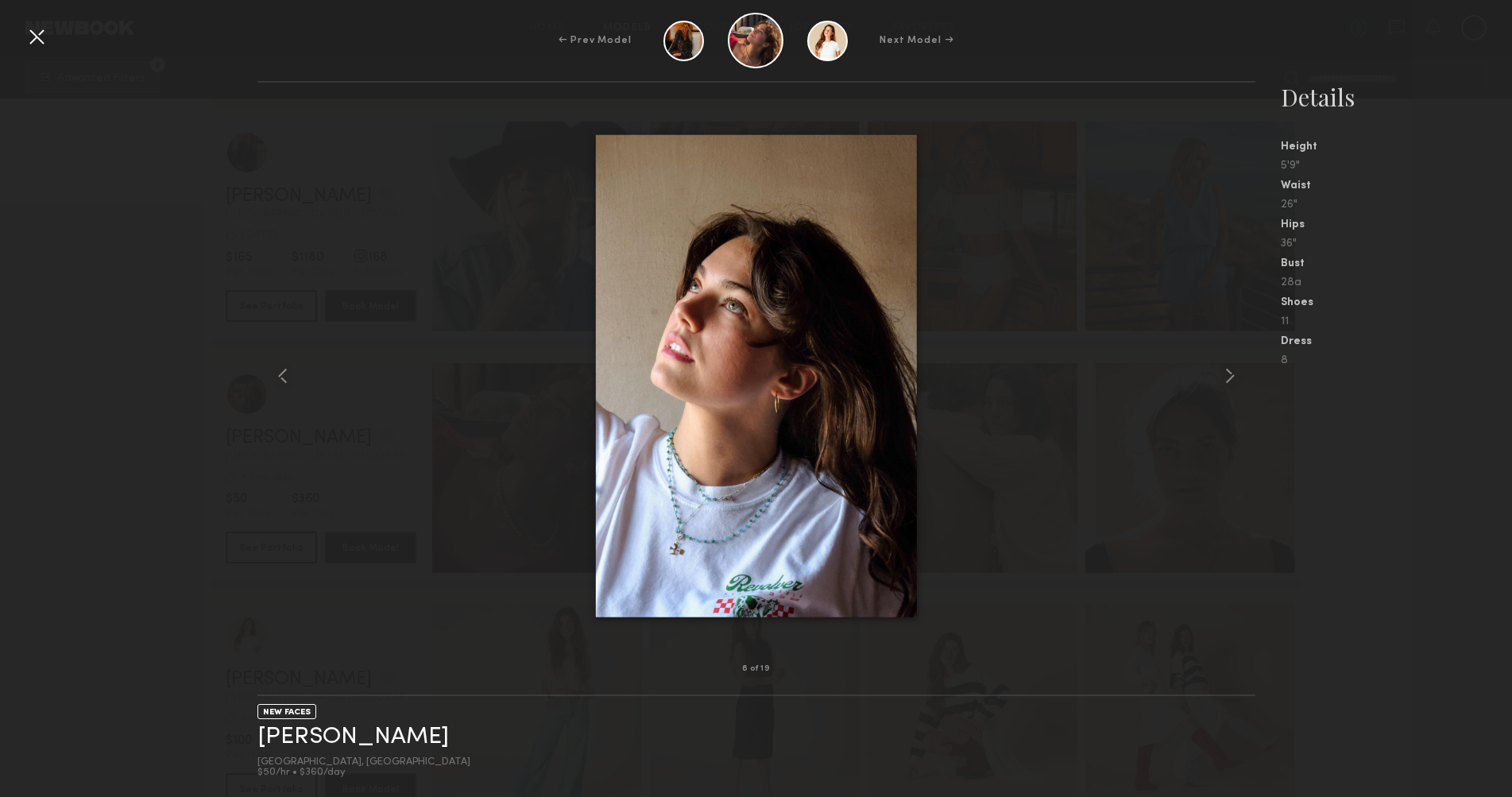
click at [352, 497] on div at bounding box center [756, 375] width 998 height 536
click at [38, 19] on div "← Prev Model Next Model →" at bounding box center [756, 41] width 1512 height 56
click at [37, 31] on div at bounding box center [37, 36] width 25 height 25
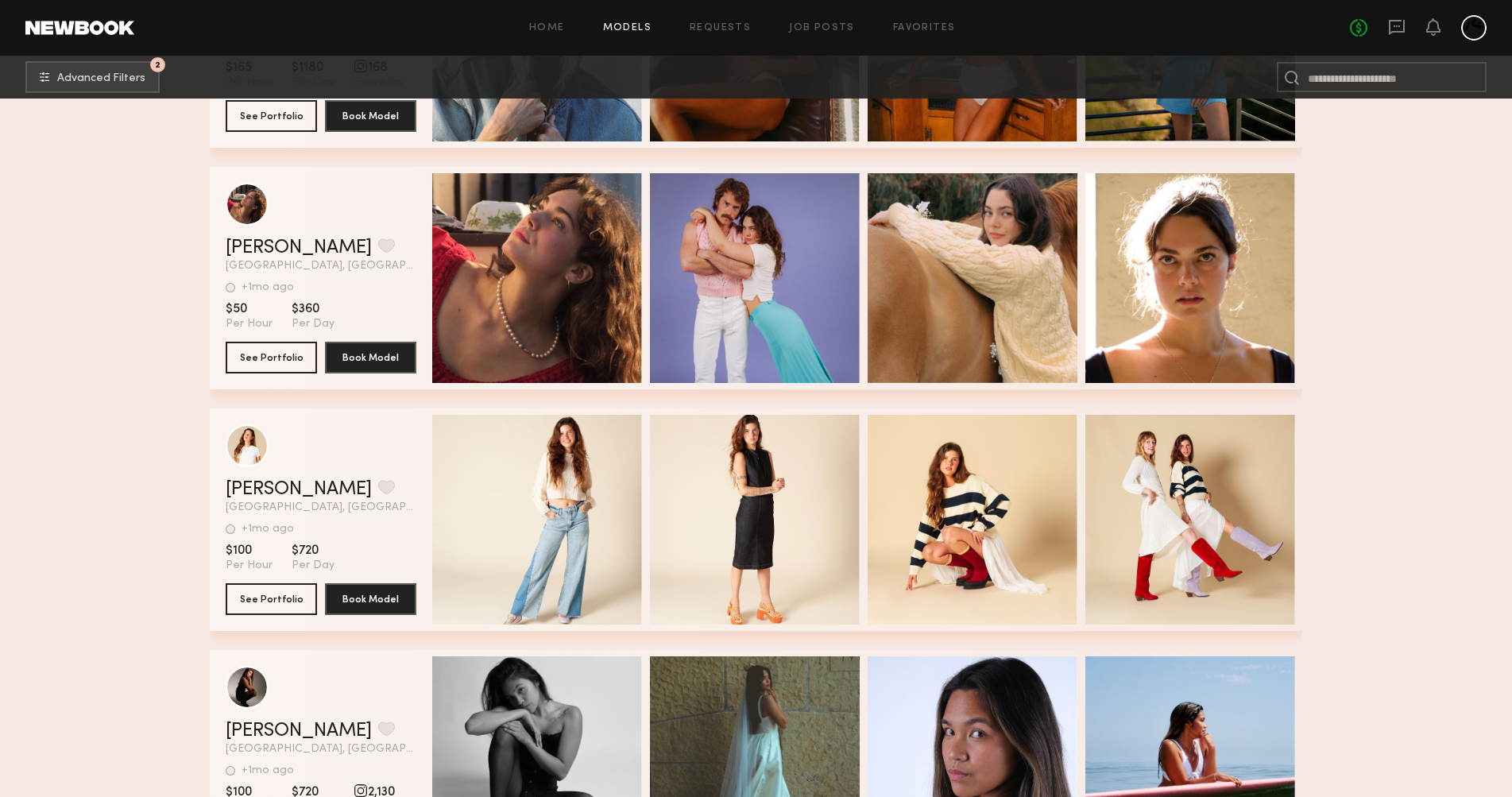
scroll to position [2333, 0]
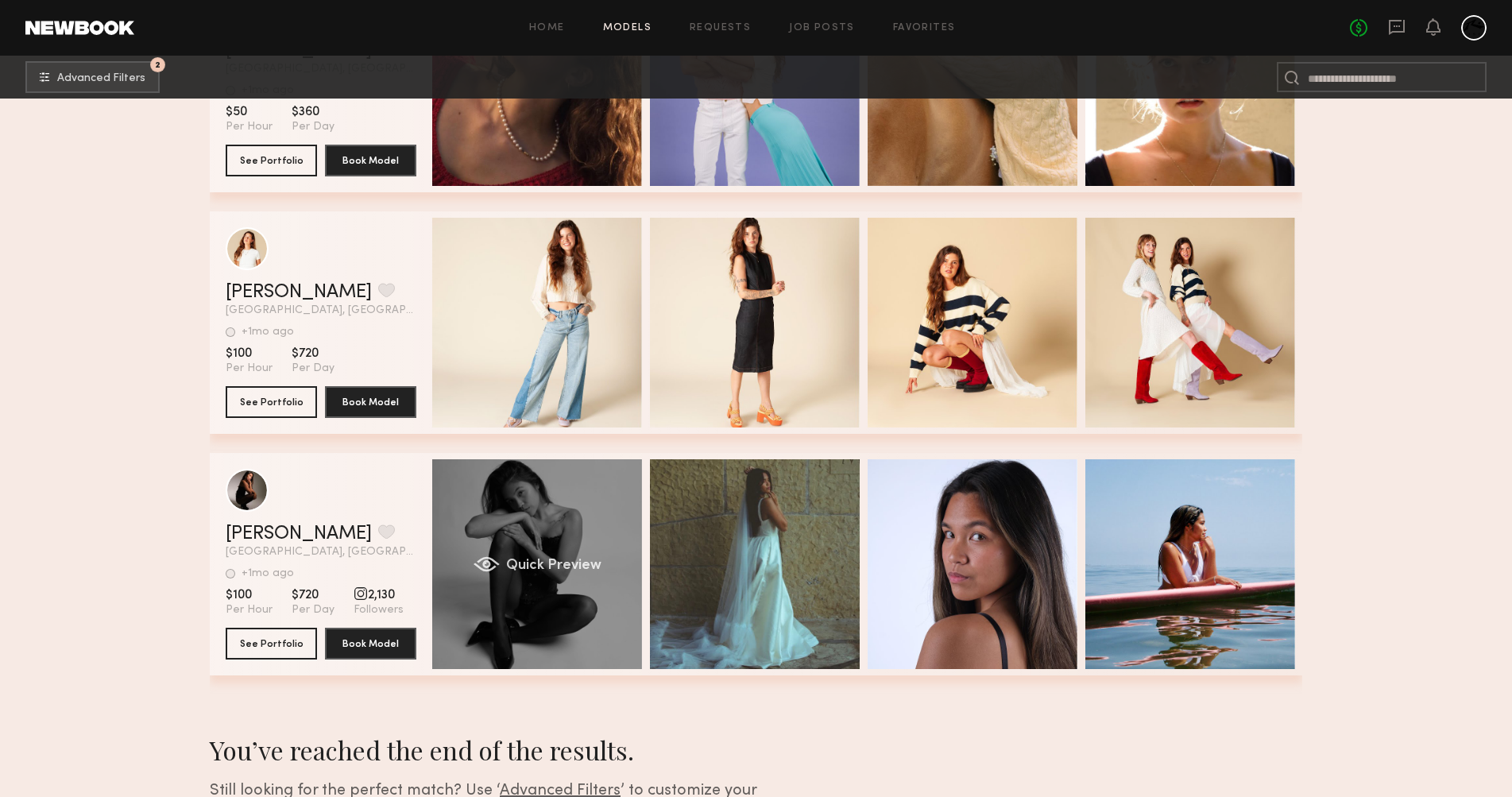
click at [514, 648] on div "Quick Preview" at bounding box center [537, 564] width 210 height 210
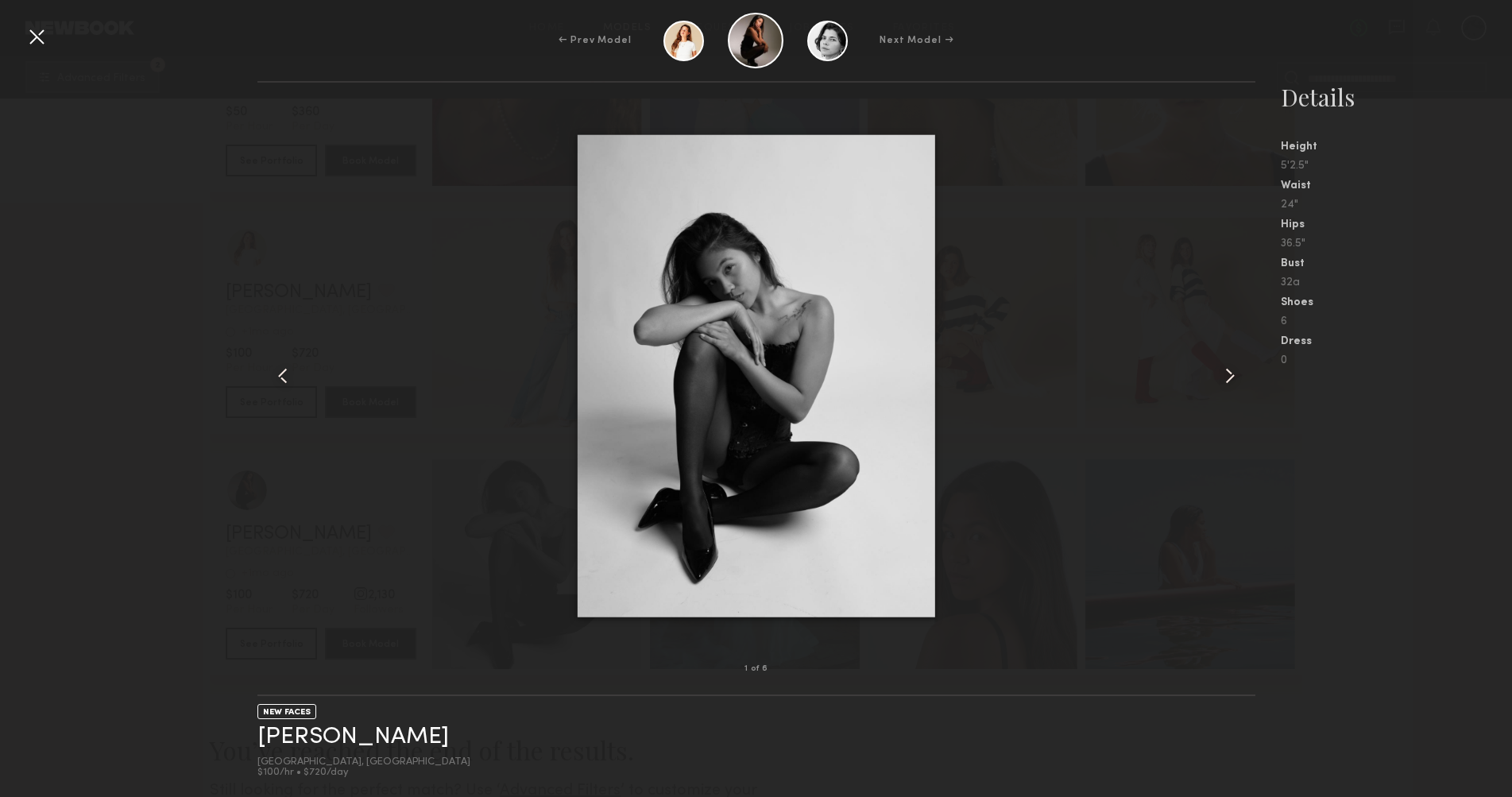
click at [1226, 368] on common-icon at bounding box center [1230, 376] width 25 height 25
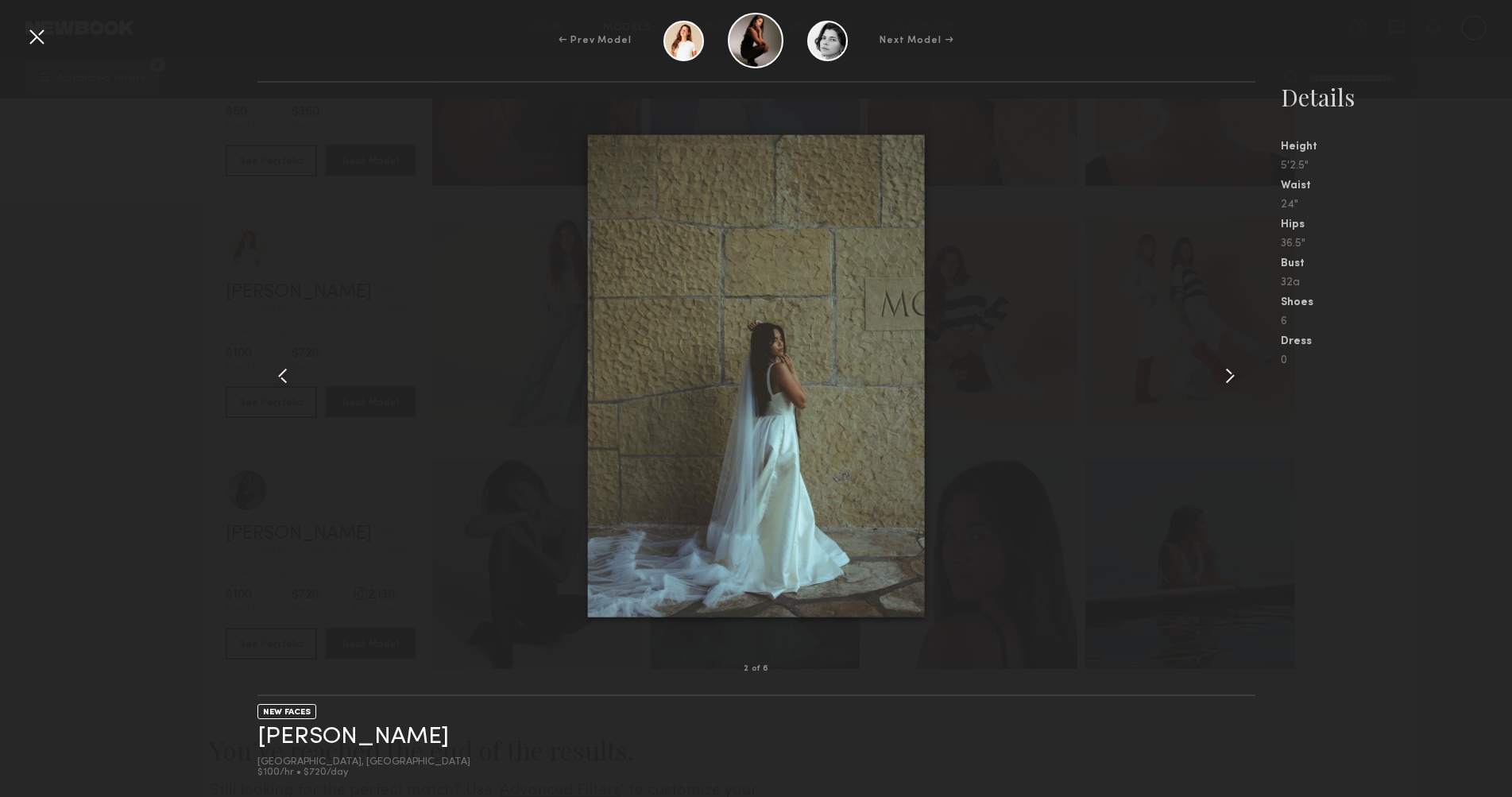
click at [1226, 368] on common-icon at bounding box center [1230, 376] width 25 height 25
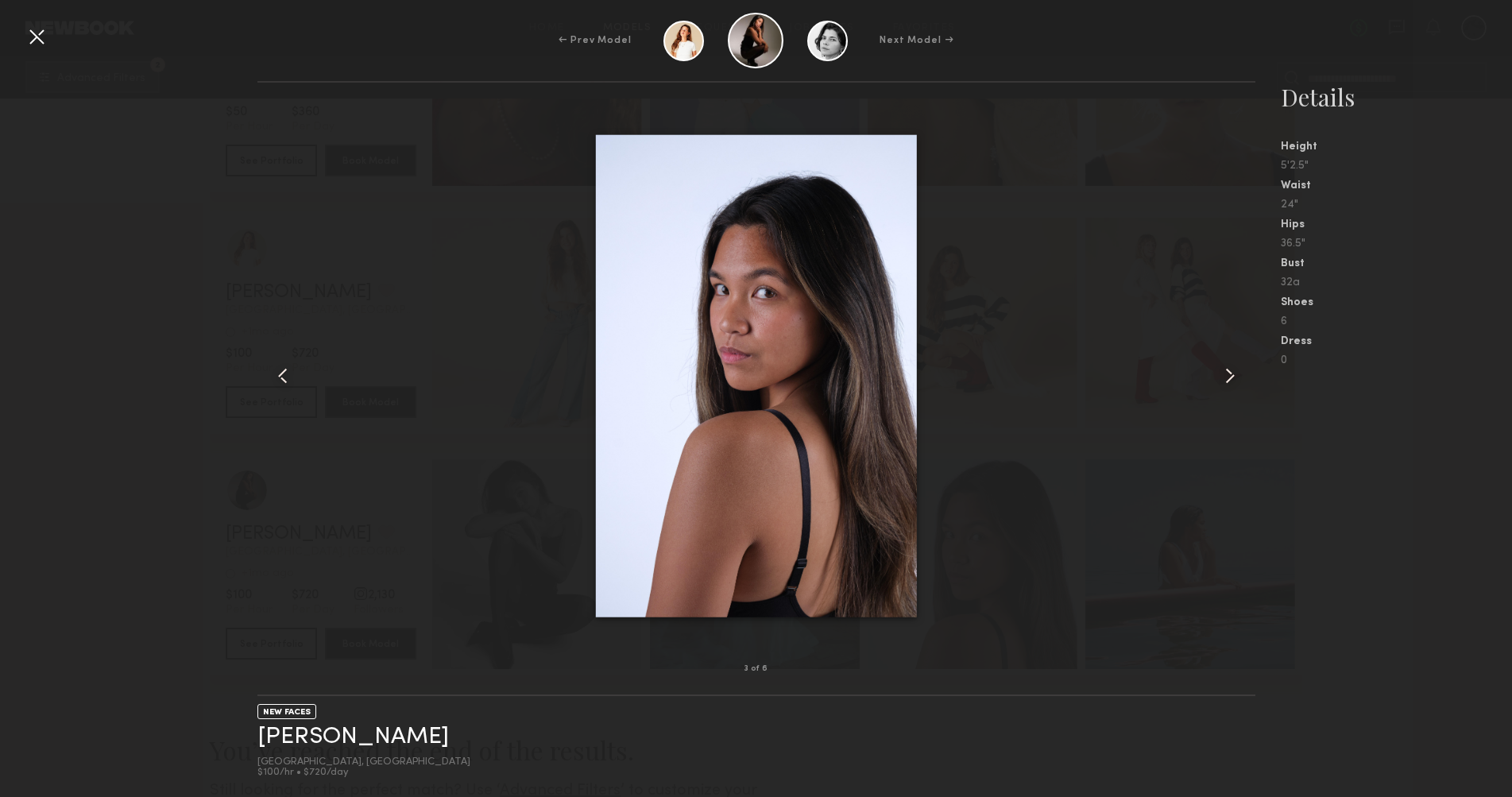
click at [1226, 368] on common-icon at bounding box center [1230, 376] width 25 height 25
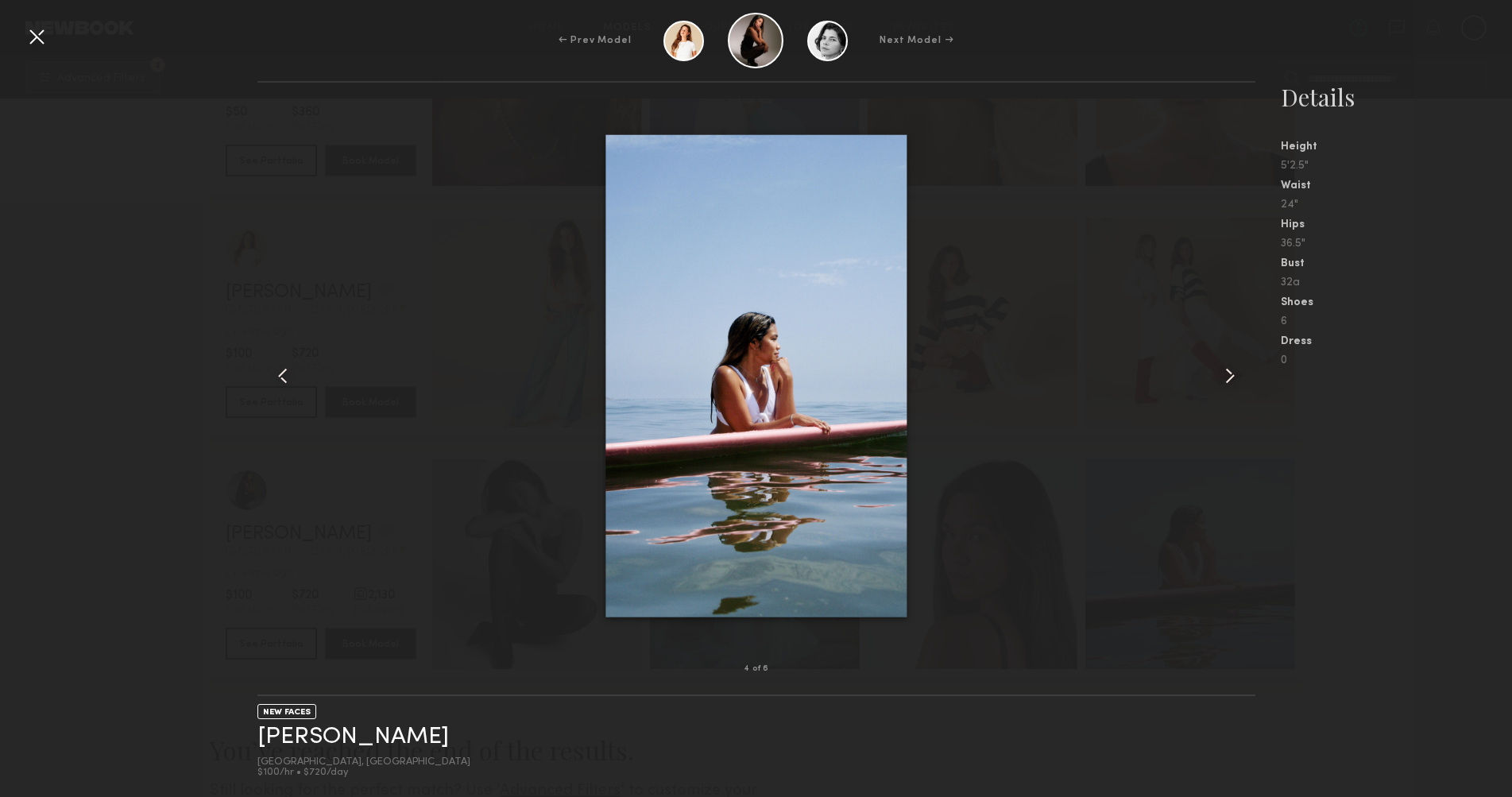
click at [1226, 368] on common-icon at bounding box center [1230, 376] width 25 height 25
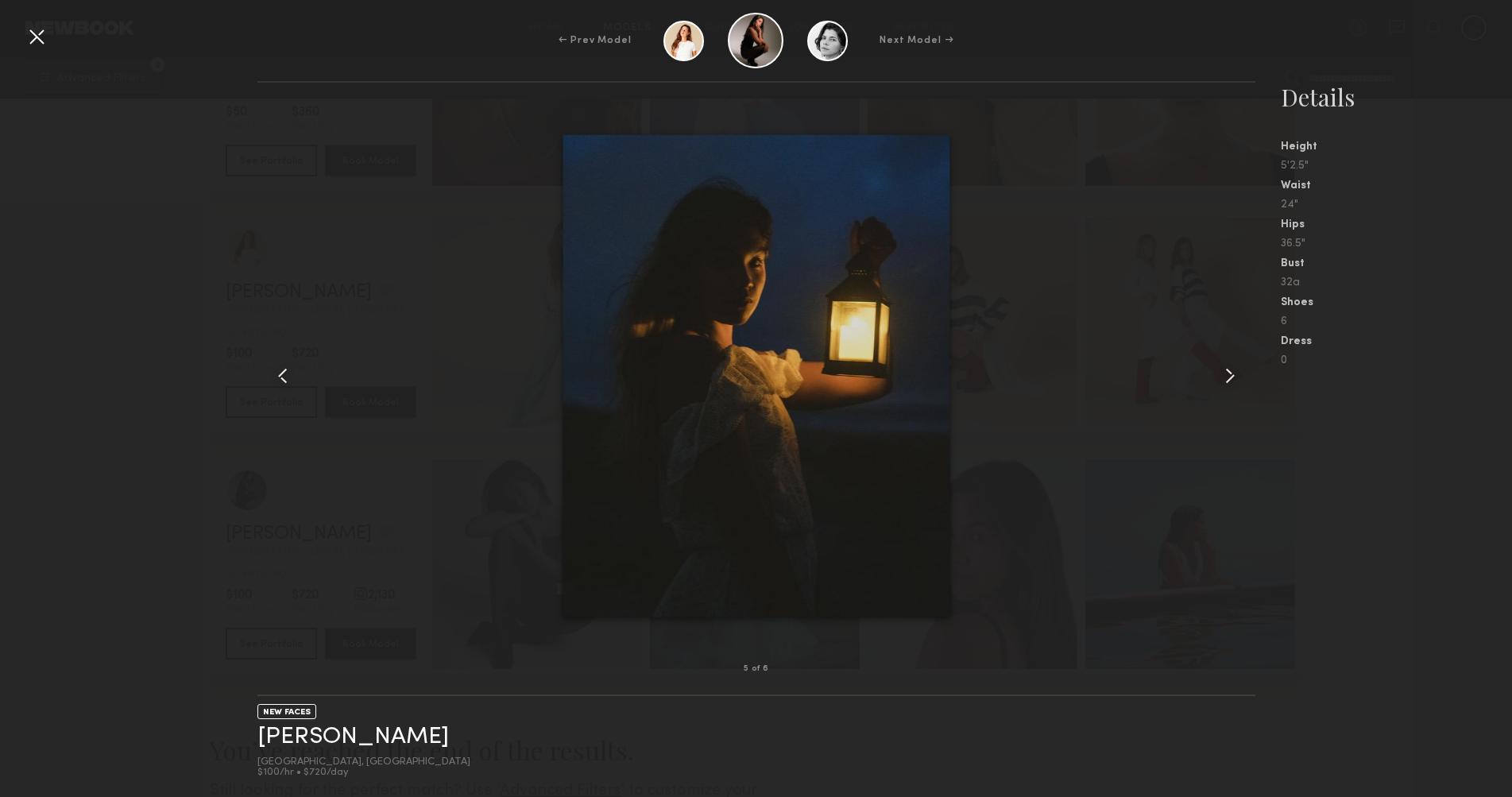
click at [1226, 368] on common-icon at bounding box center [1230, 376] width 25 height 25
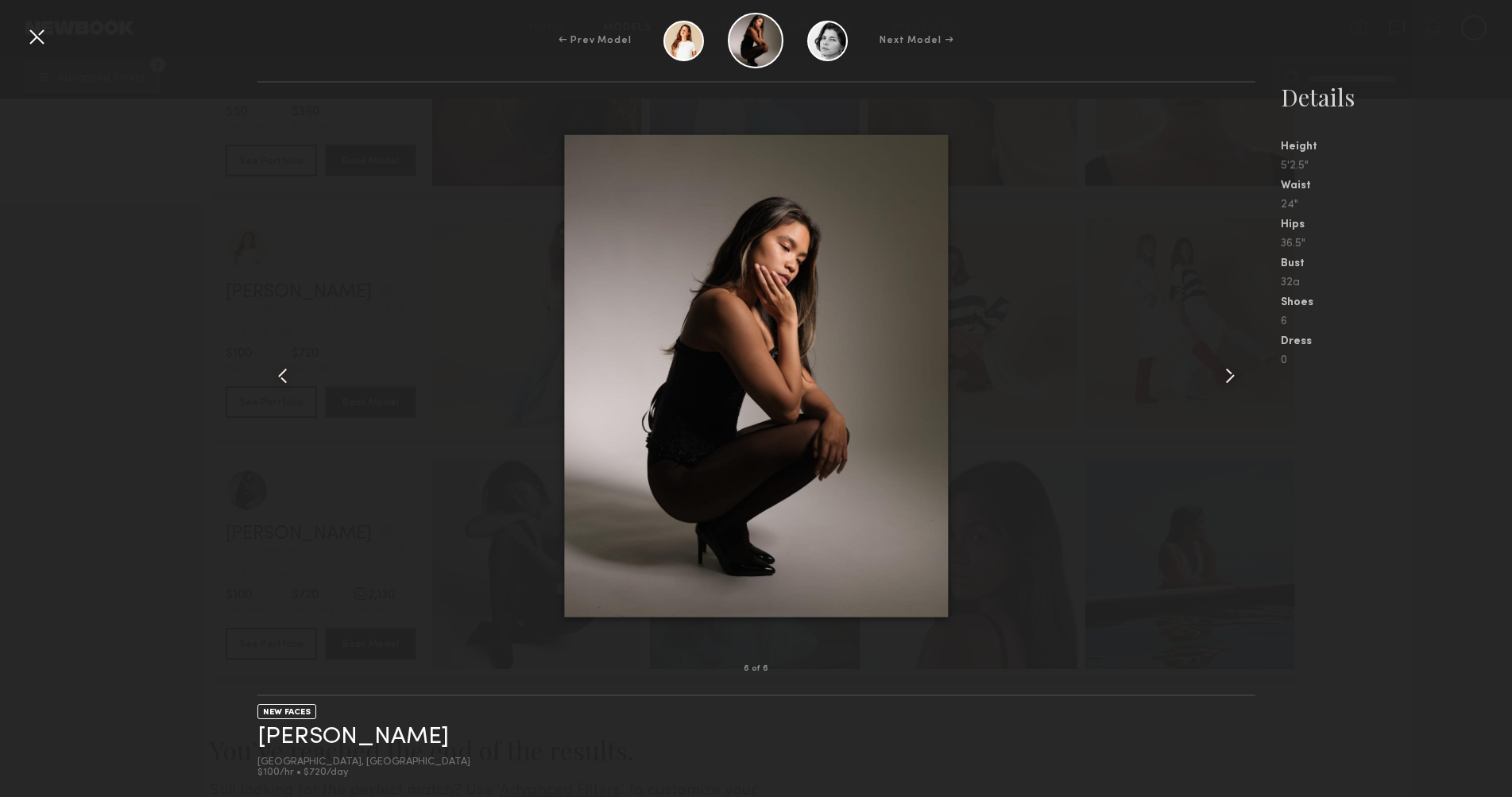
click at [1226, 368] on common-icon at bounding box center [1230, 376] width 25 height 25
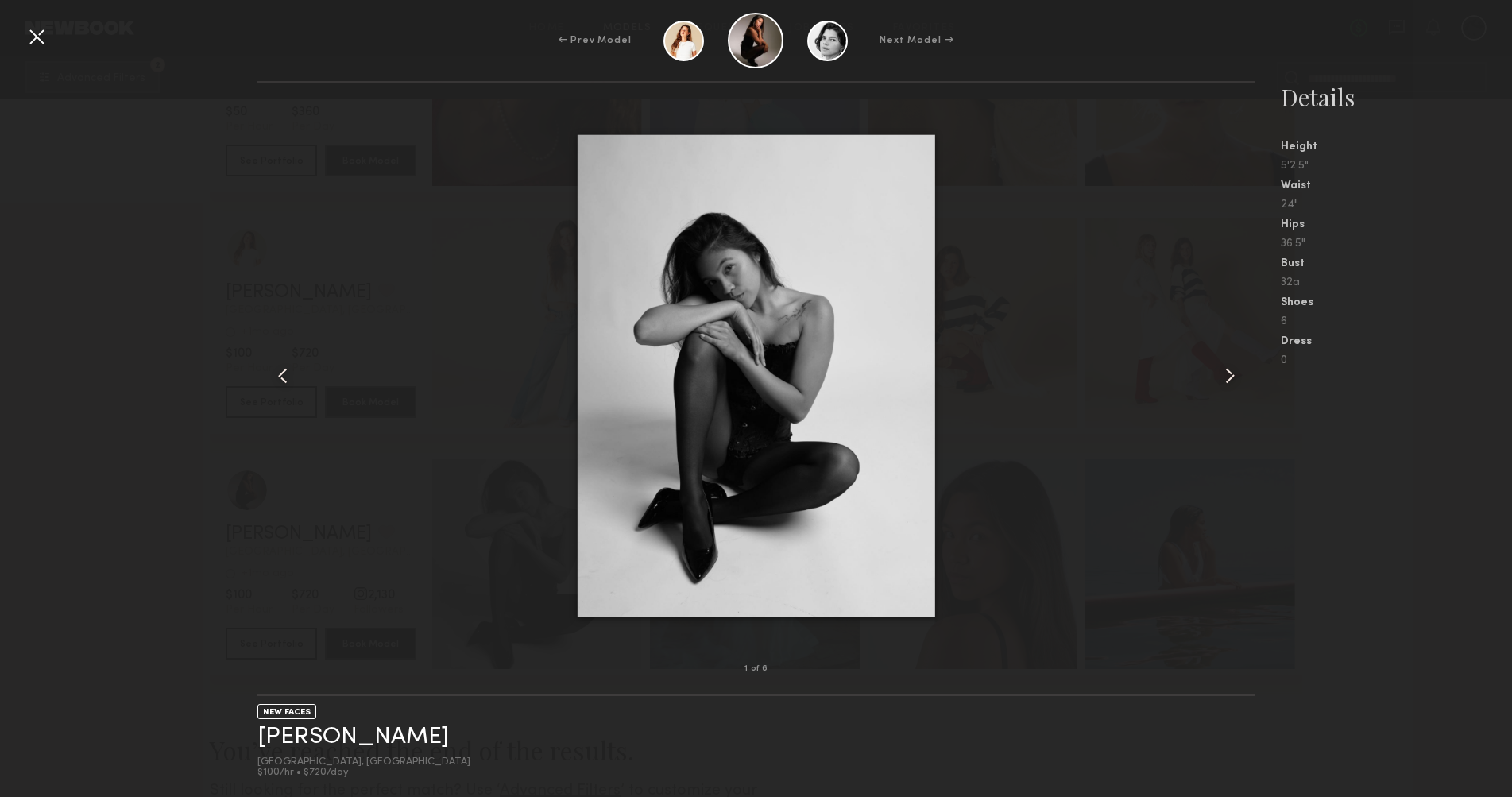
click at [38, 36] on div at bounding box center [37, 36] width 25 height 25
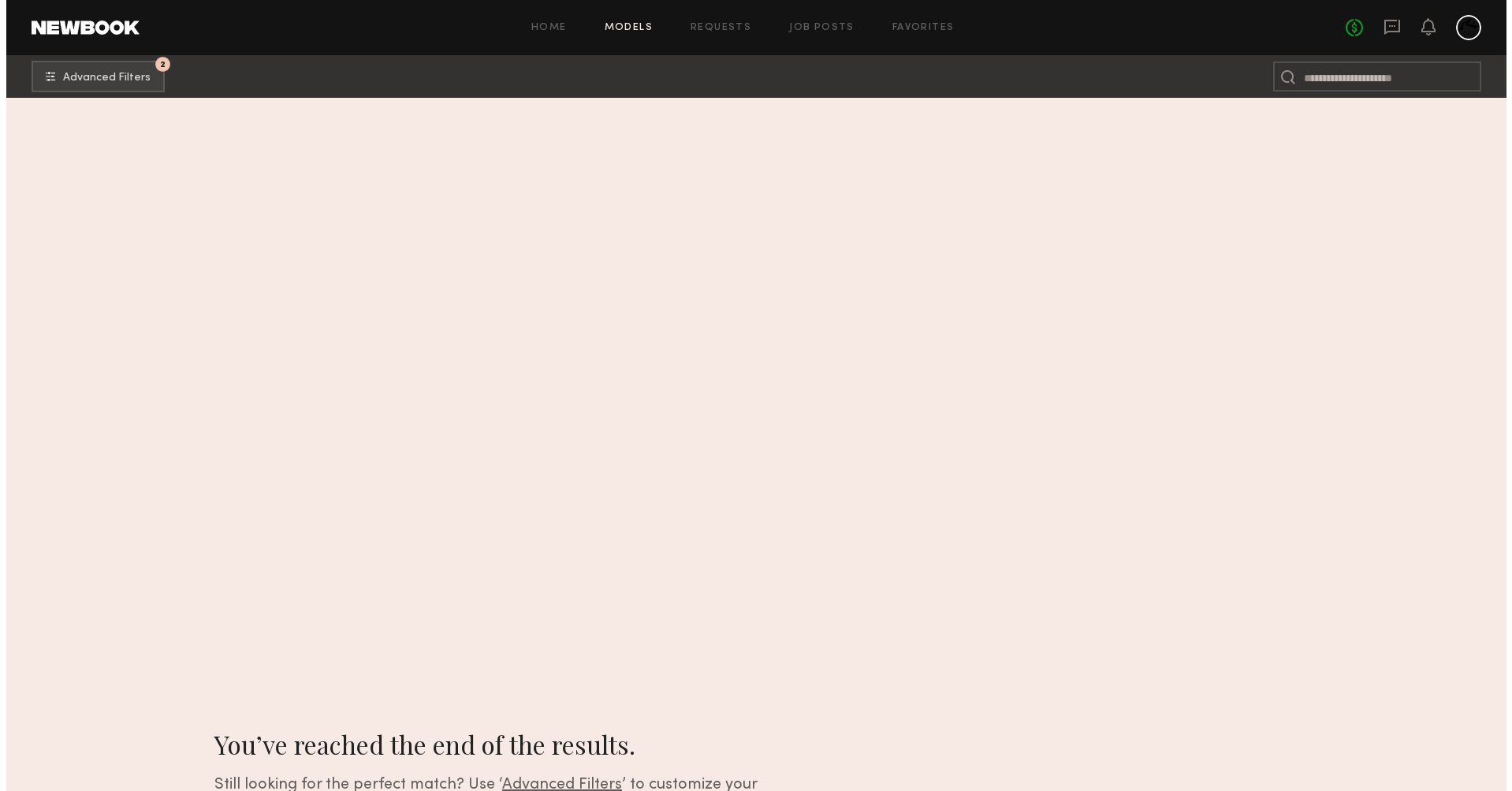
scroll to position [0, 0]
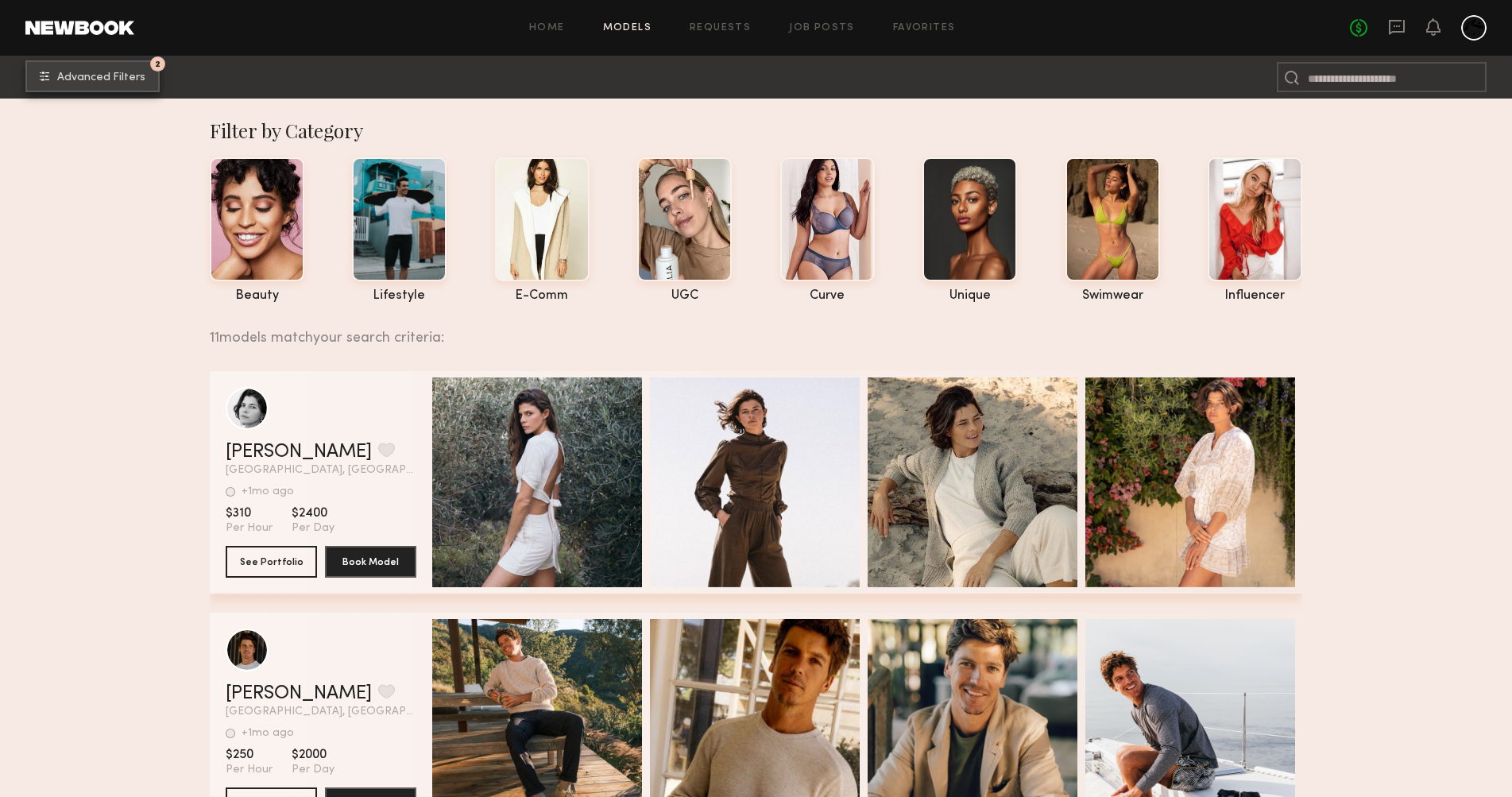
click at [107, 77] on span "Advanced Filters" at bounding box center [101, 77] width 88 height 11
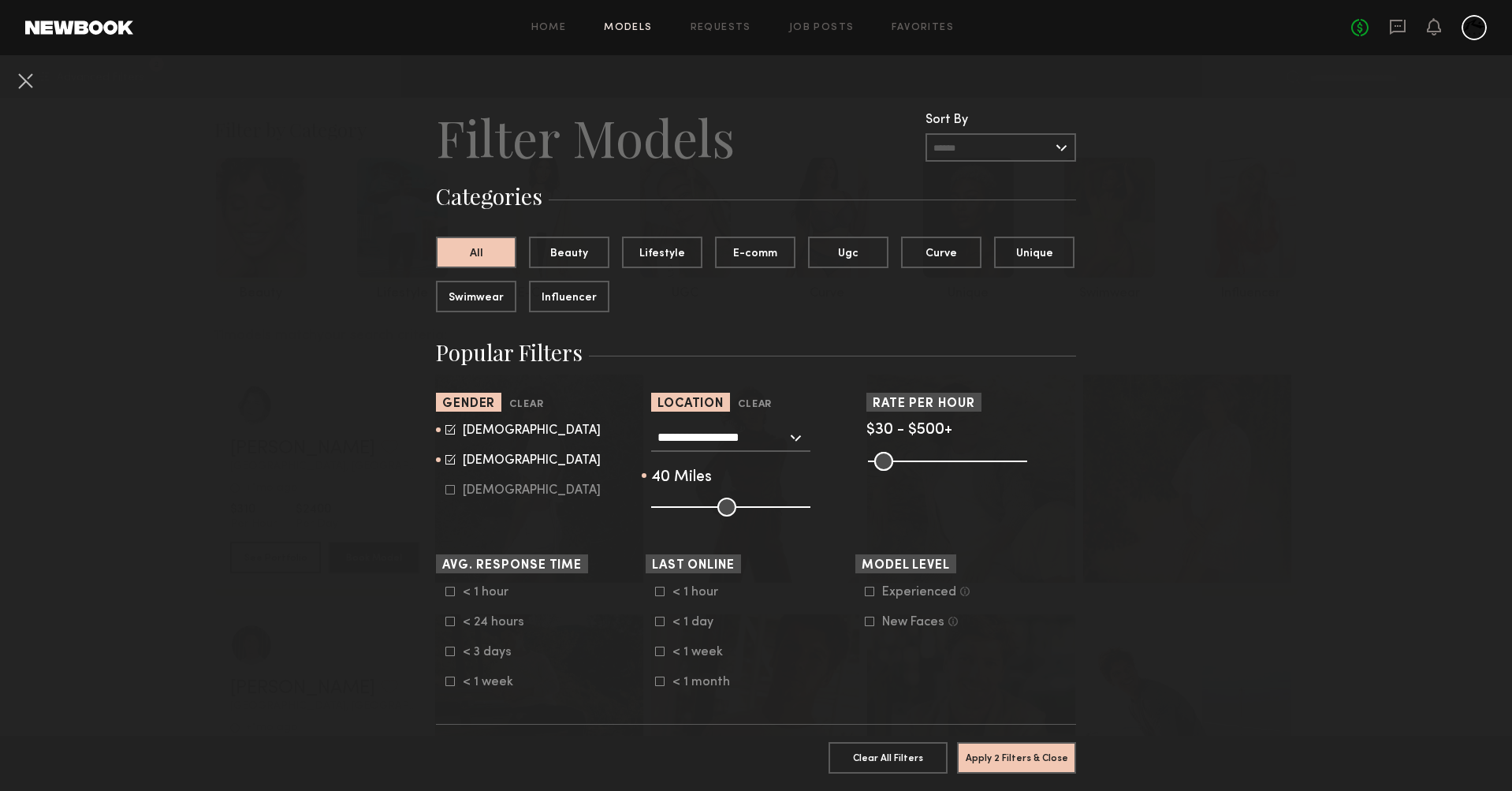
click at [763, 431] on input "**********" at bounding box center [723, 437] width 130 height 27
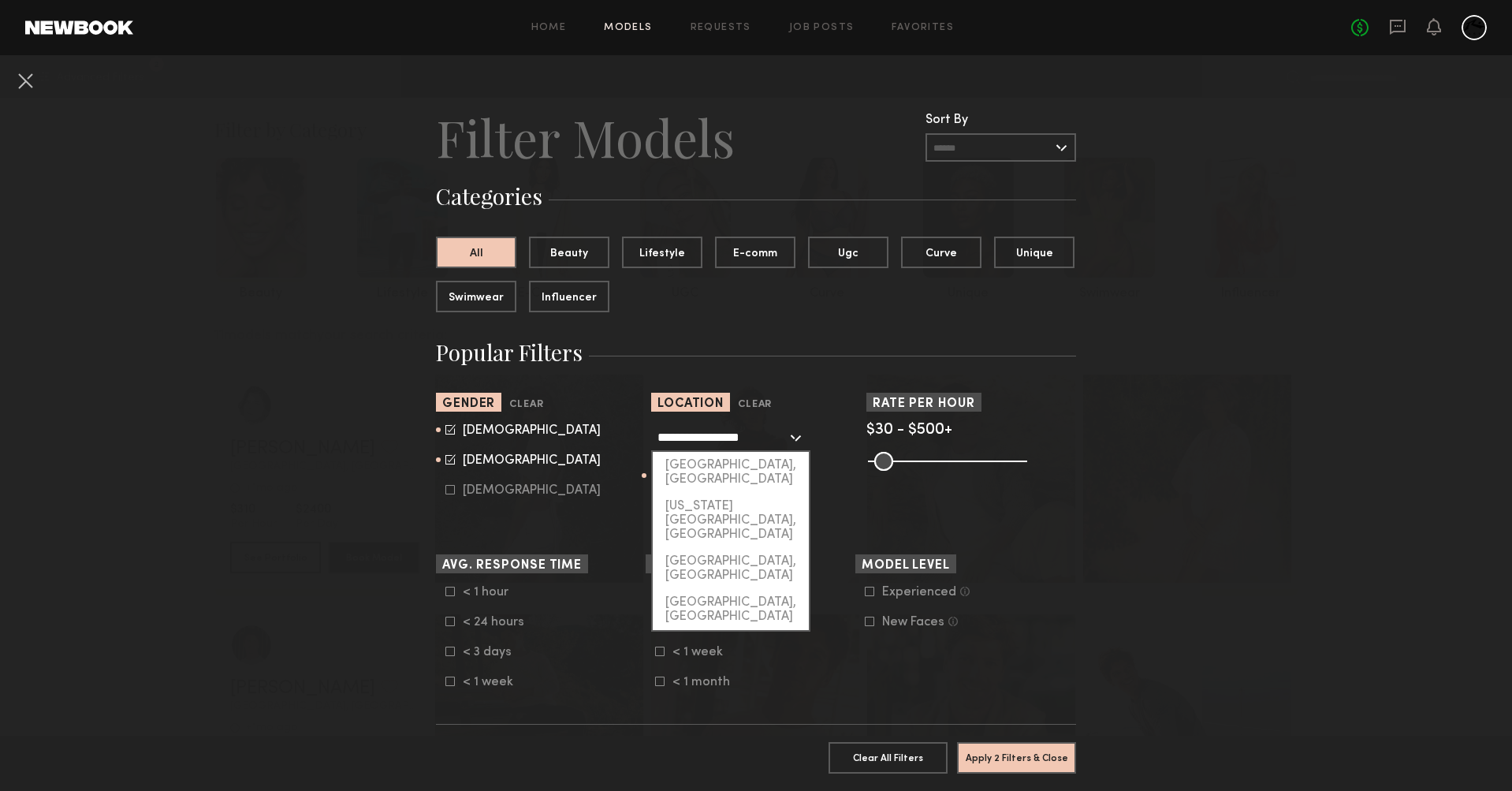
click at [763, 431] on input "**********" at bounding box center [723, 437] width 130 height 27
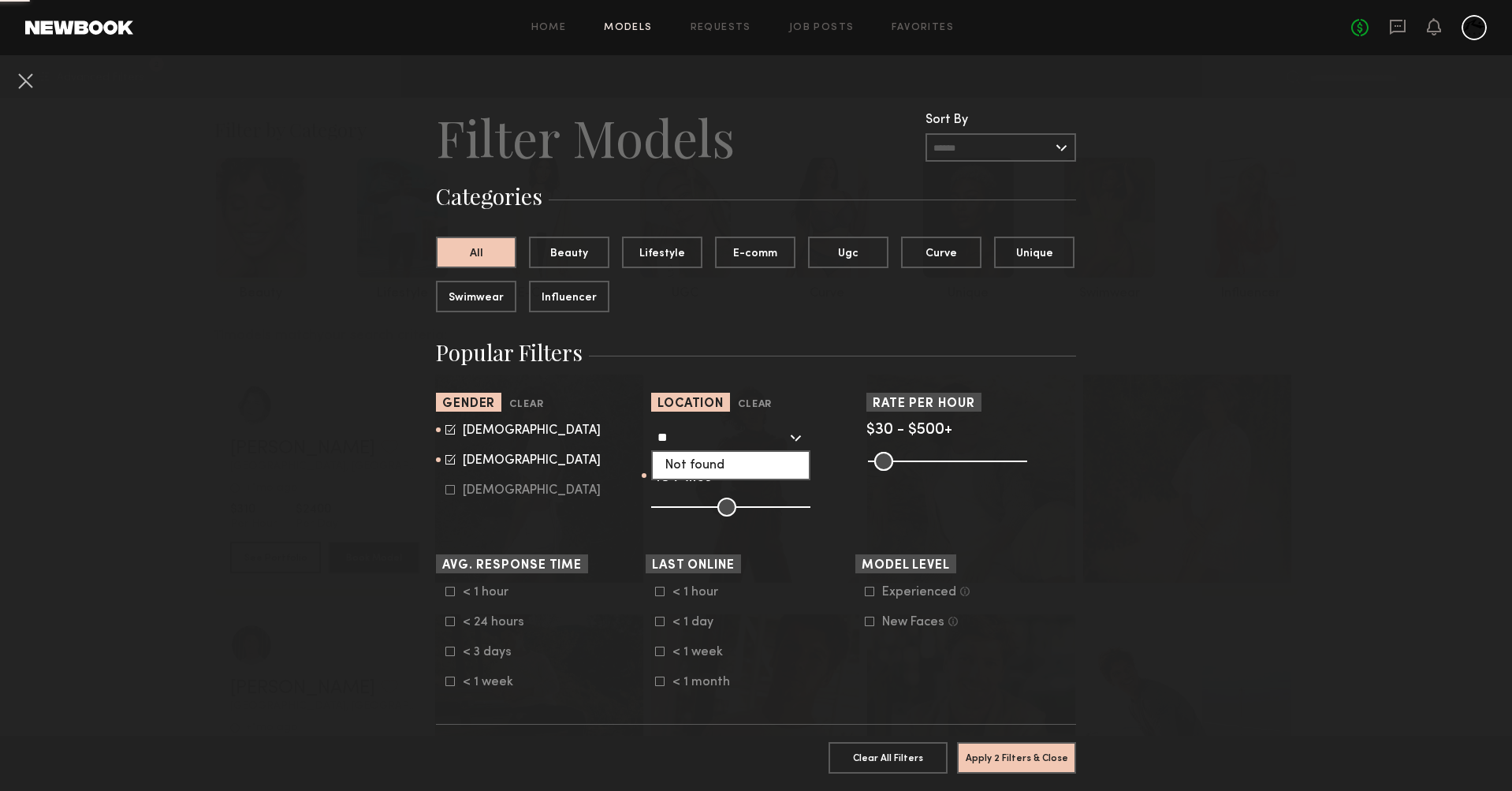
type input "*"
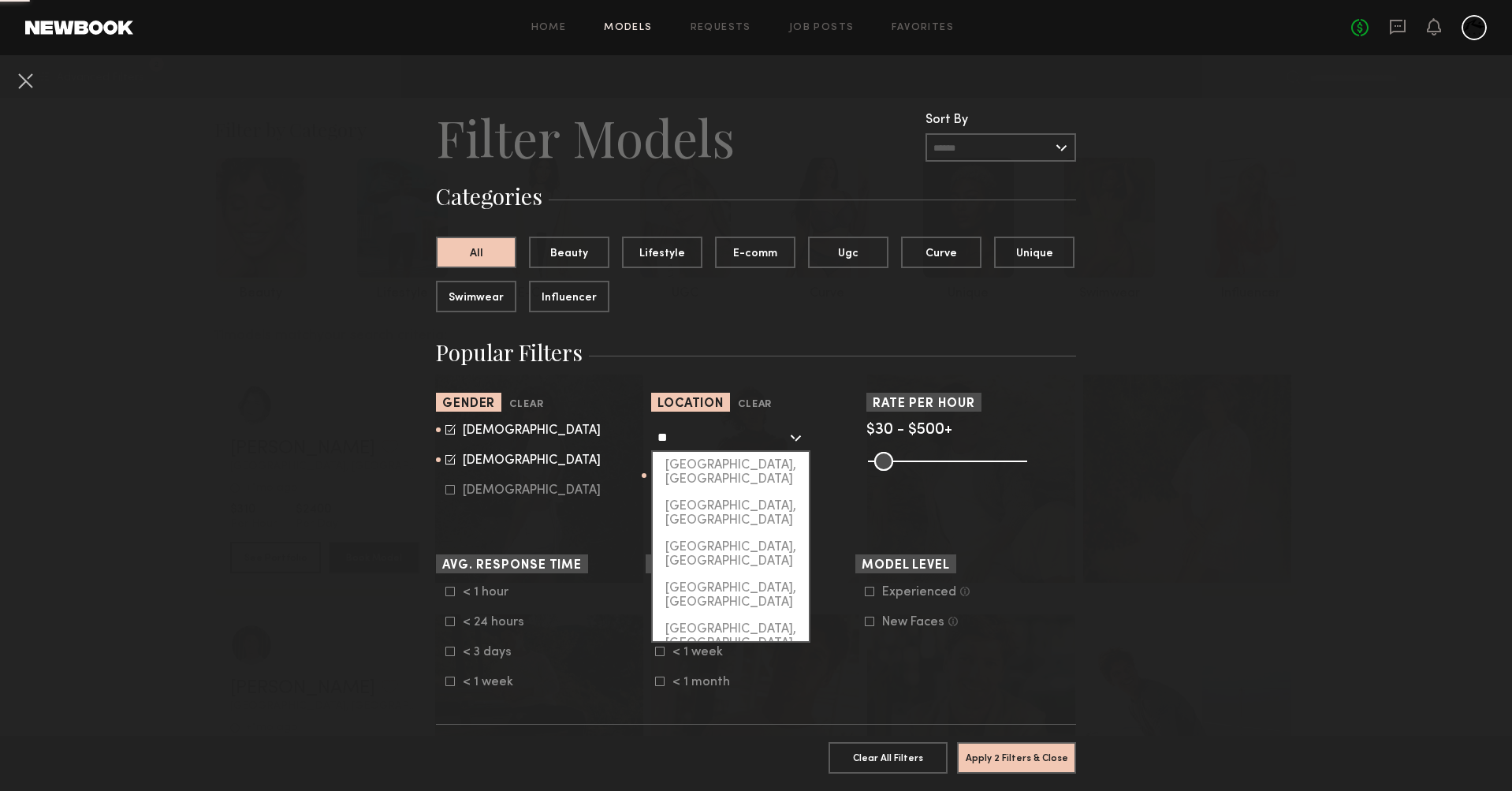
type input "*"
click at [692, 436] on input "***" at bounding box center [723, 437] width 130 height 27
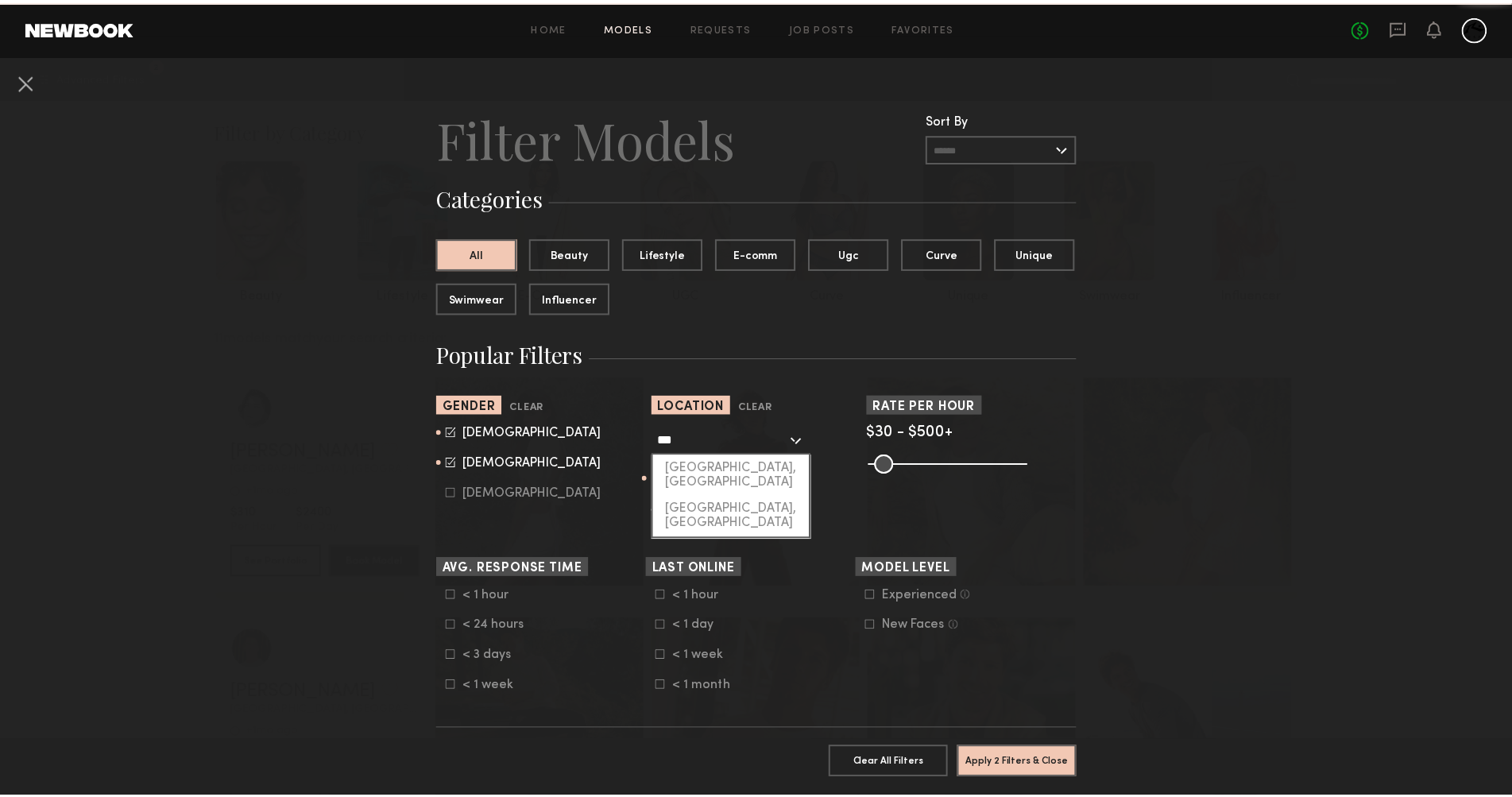
scroll to position [0, 0]
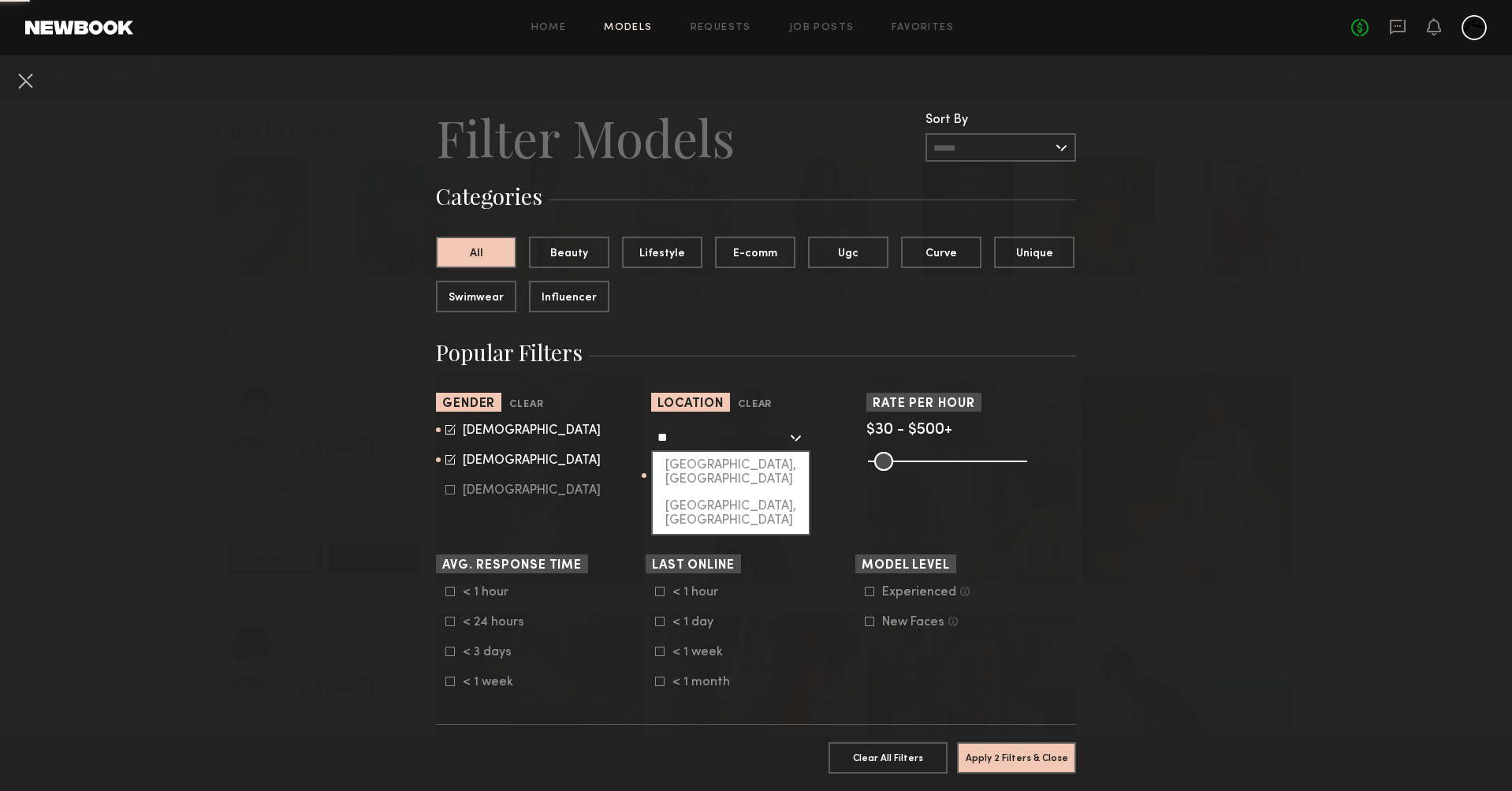
type input "*"
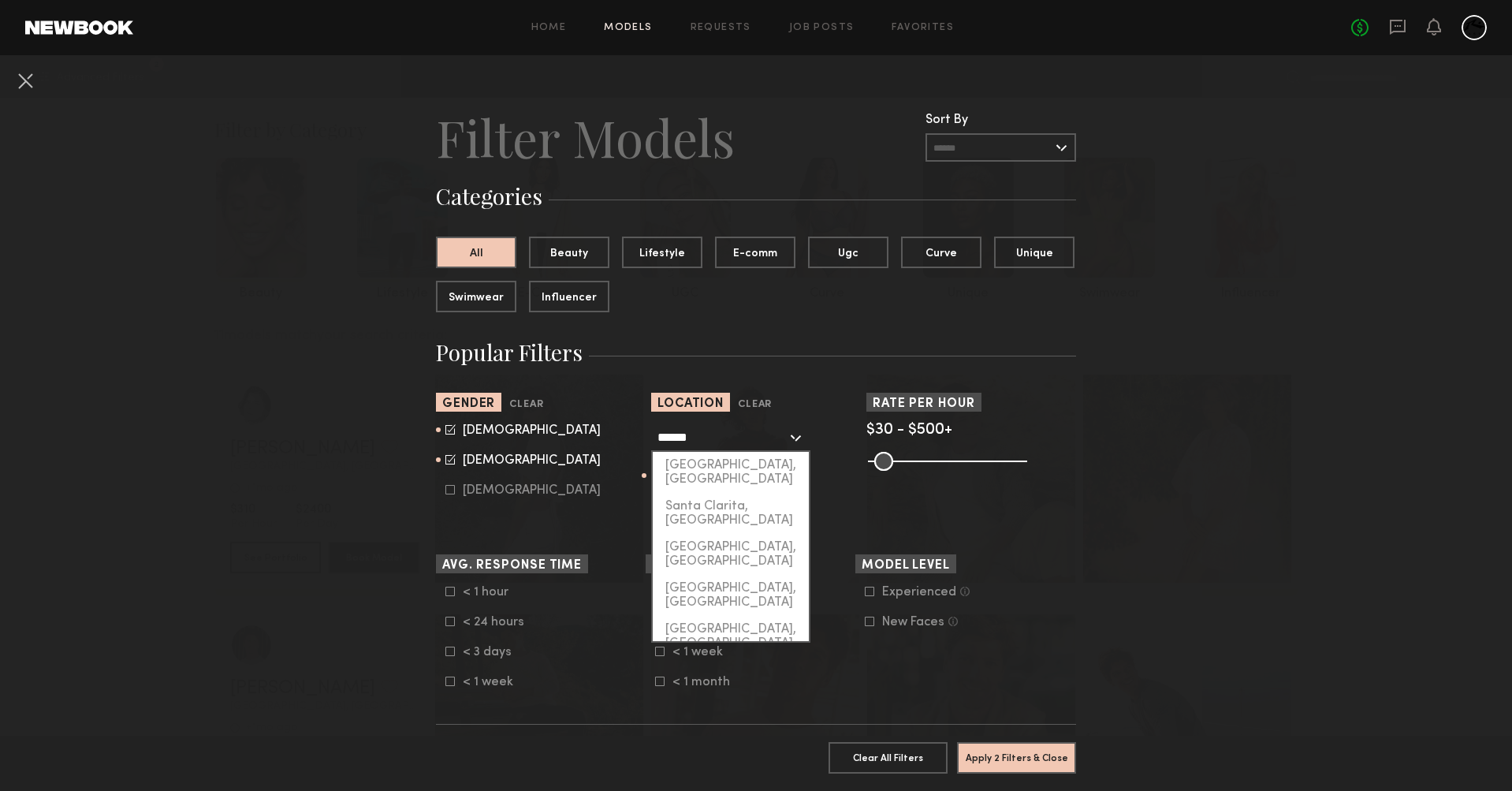
click at [738, 697] on div "Santa Barbara, CA" at bounding box center [730, 718] width 156 height 41
type input "**********"
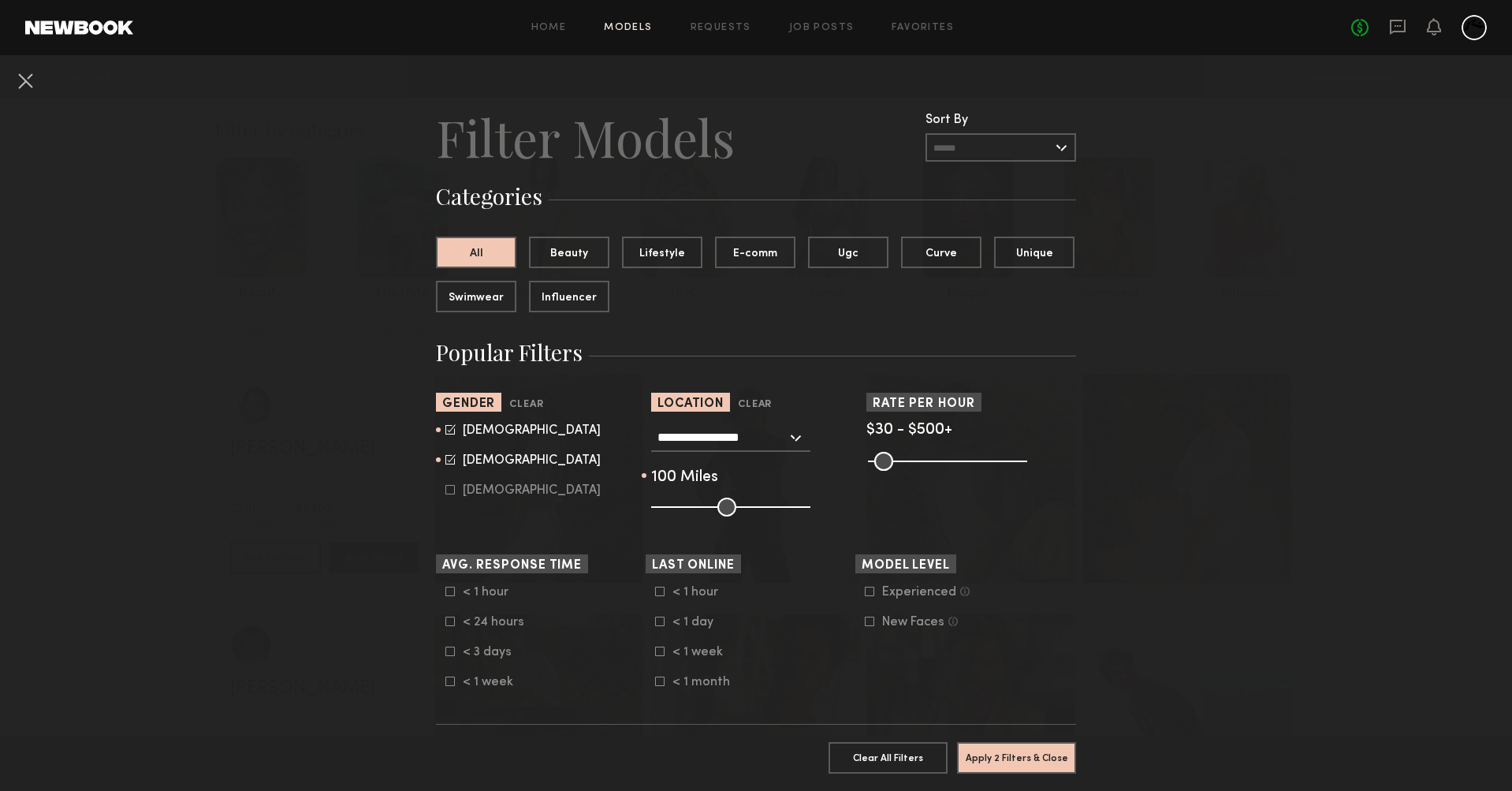
drag, startPoint x: 710, startPoint y: 510, endPoint x: 797, endPoint y: 507, distance: 87.1
click at [797, 507] on input "range" at bounding box center [730, 507] width 159 height 19
drag, startPoint x: 767, startPoint y: 508, endPoint x: 757, endPoint y: 506, distance: 10.2
click at [757, 506] on input "range" at bounding box center [730, 507] width 159 height 19
type input "**"
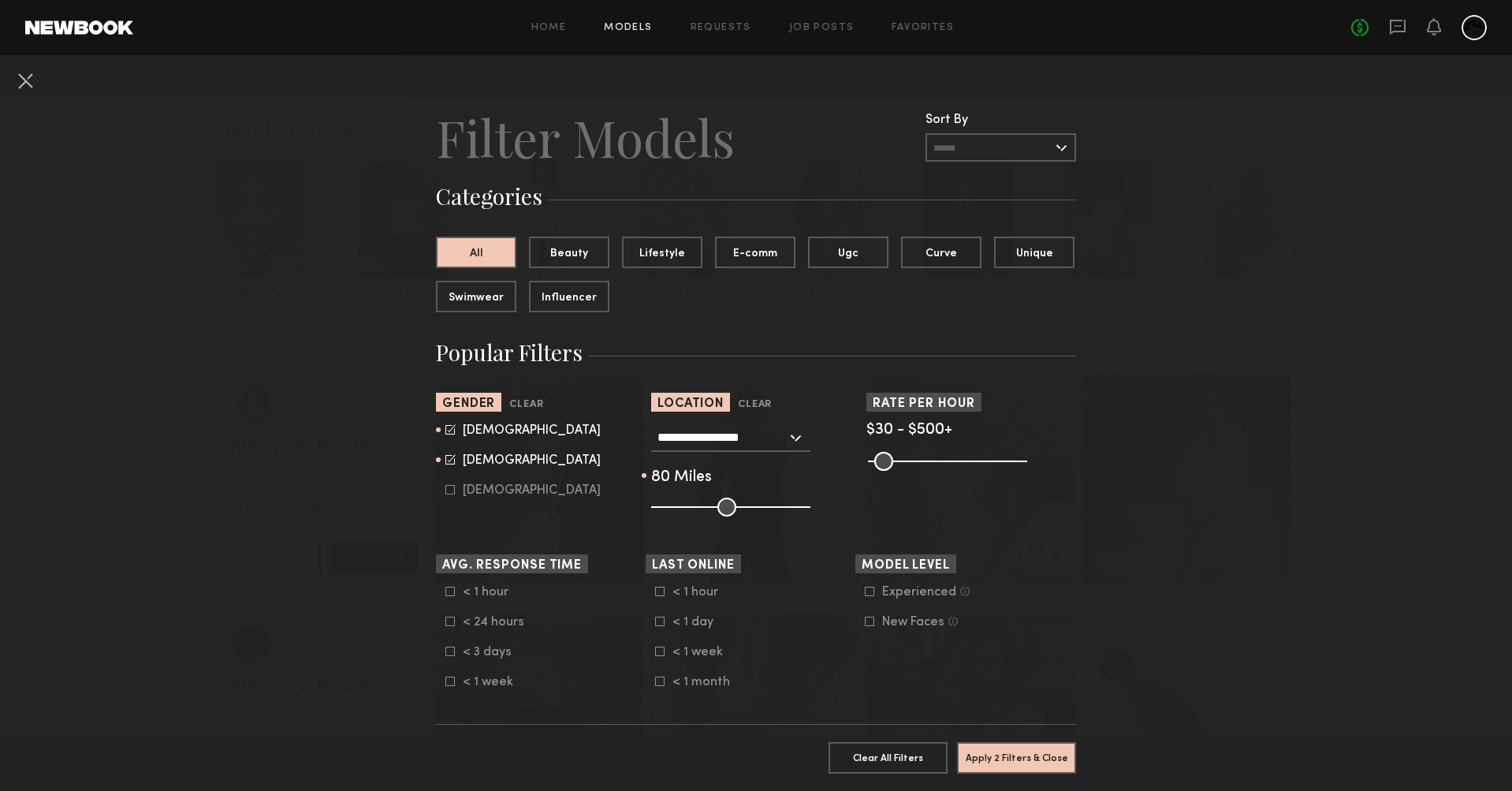
click at [763, 506] on input "range" at bounding box center [730, 507] width 159 height 19
click at [1007, 741] on button "Apply 2 Filters & Close" at bounding box center [1016, 756] width 119 height 31
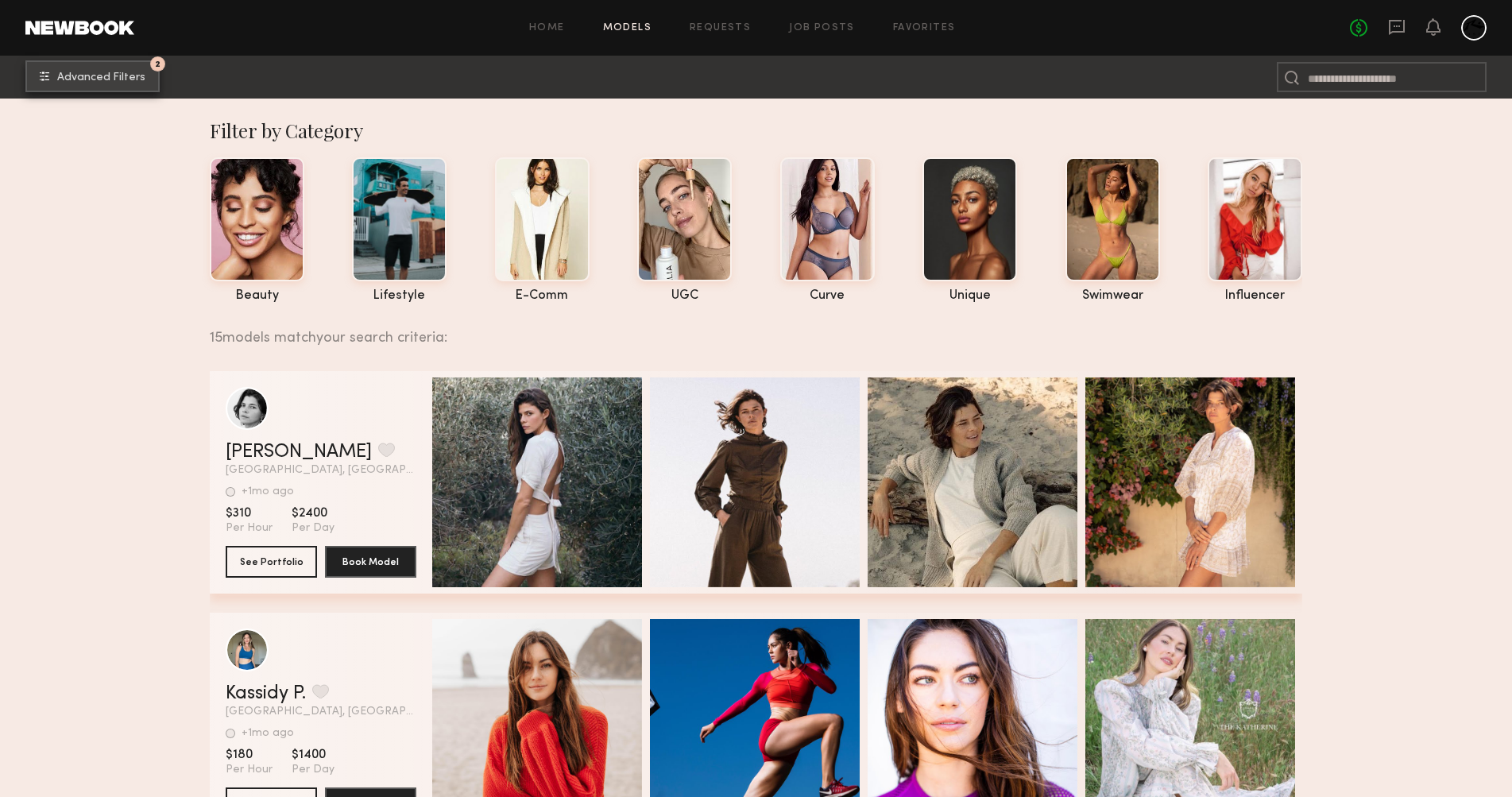
click at [65, 72] on span "Advanced Filters" at bounding box center [101, 77] width 88 height 11
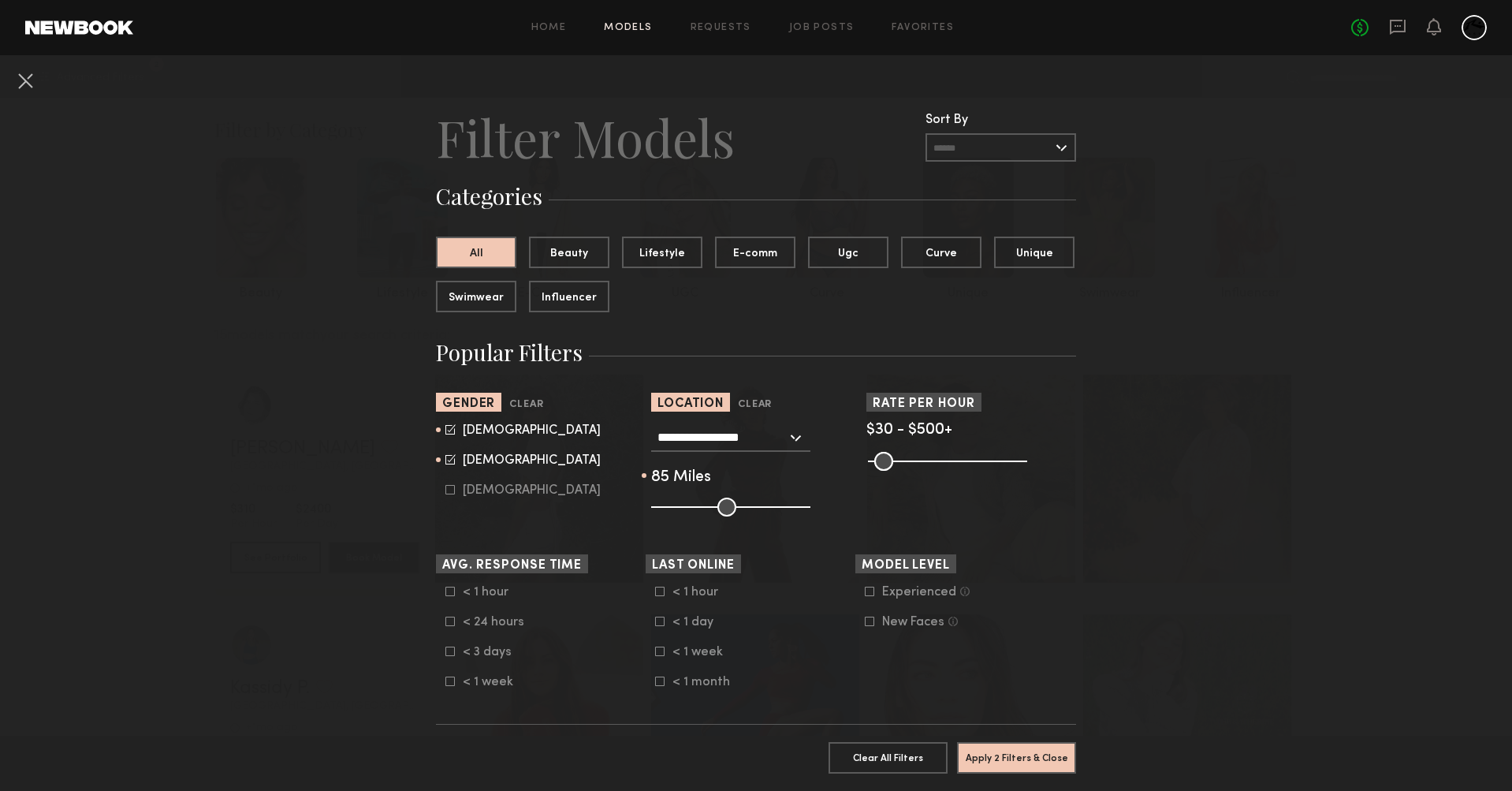
drag, startPoint x: 774, startPoint y: 510, endPoint x: 885, endPoint y: 510, distance: 111.0
type input "***"
click at [885, 510] on section "**********" at bounding box center [756, 454] width 640 height 124
click at [1053, 748] on button "Apply 2 Filters & Close" at bounding box center [1016, 756] width 119 height 31
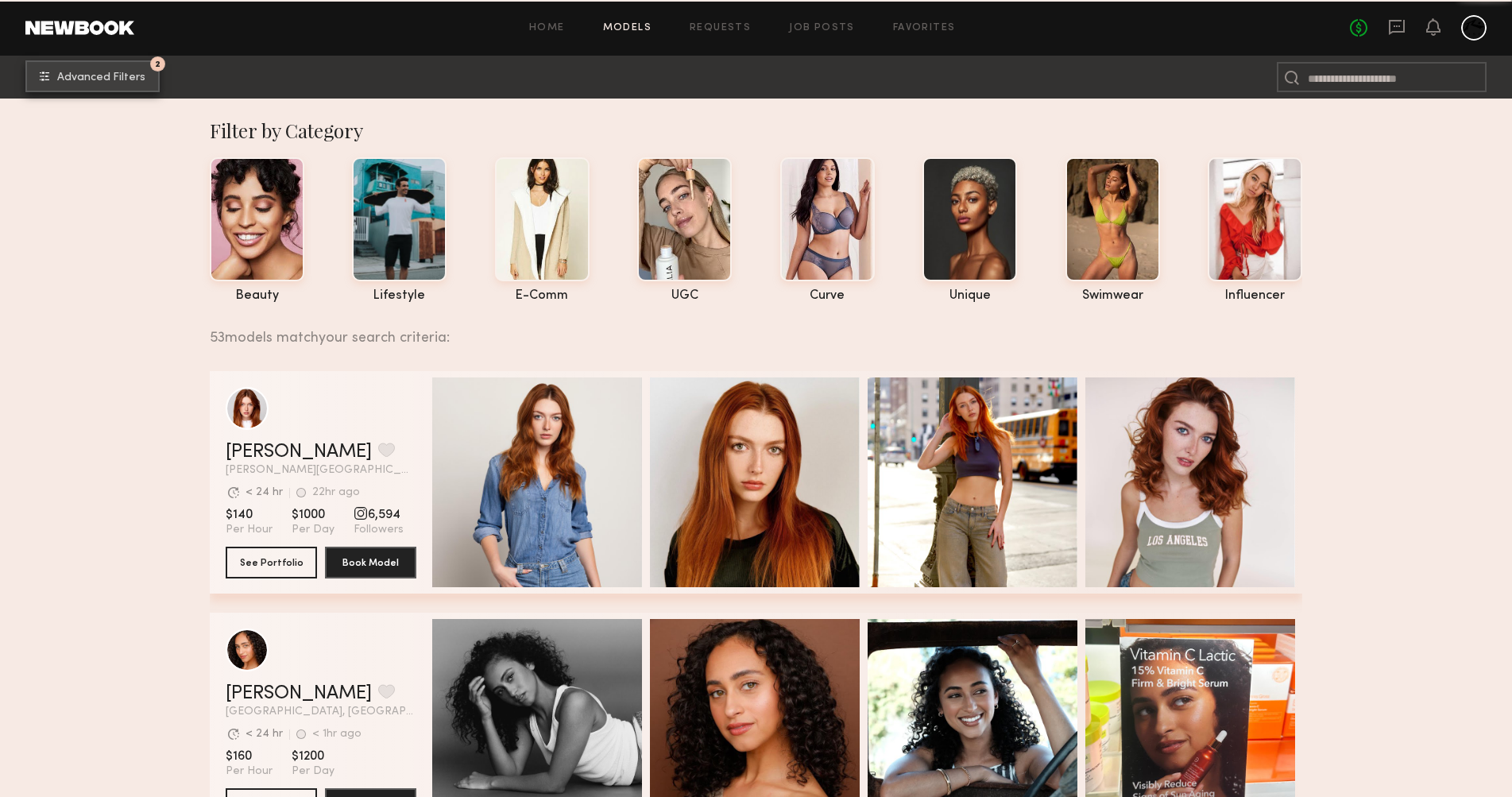
click at [98, 81] on span "Advanced Filters" at bounding box center [101, 77] width 88 height 11
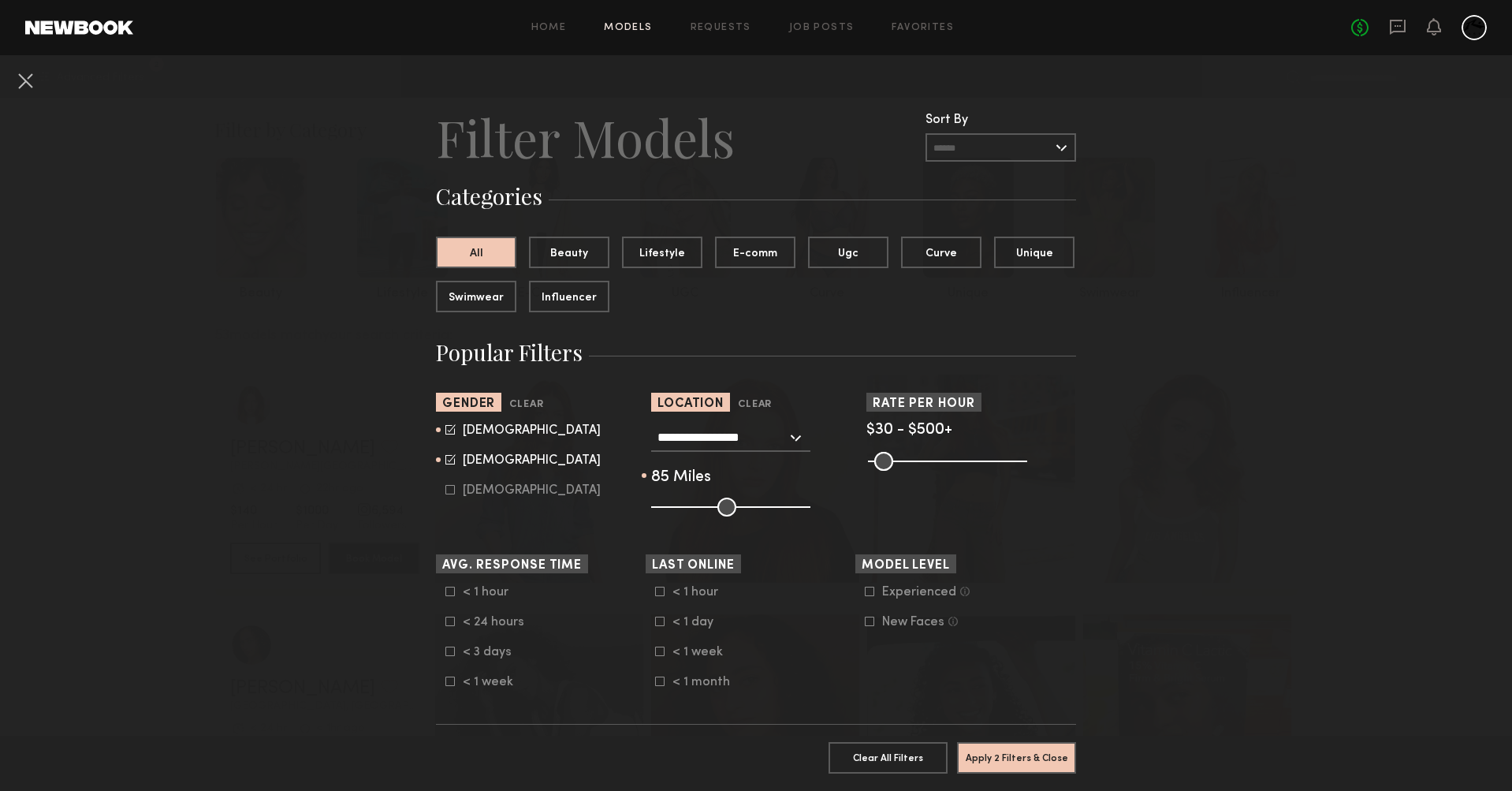
drag, startPoint x: 789, startPoint y: 510, endPoint x: 770, endPoint y: 506, distance: 19.4
type input "**"
click at [770, 506] on input "range" at bounding box center [730, 507] width 159 height 19
click at [995, 742] on button "Apply 2 Filters & Close" at bounding box center [1016, 756] width 119 height 31
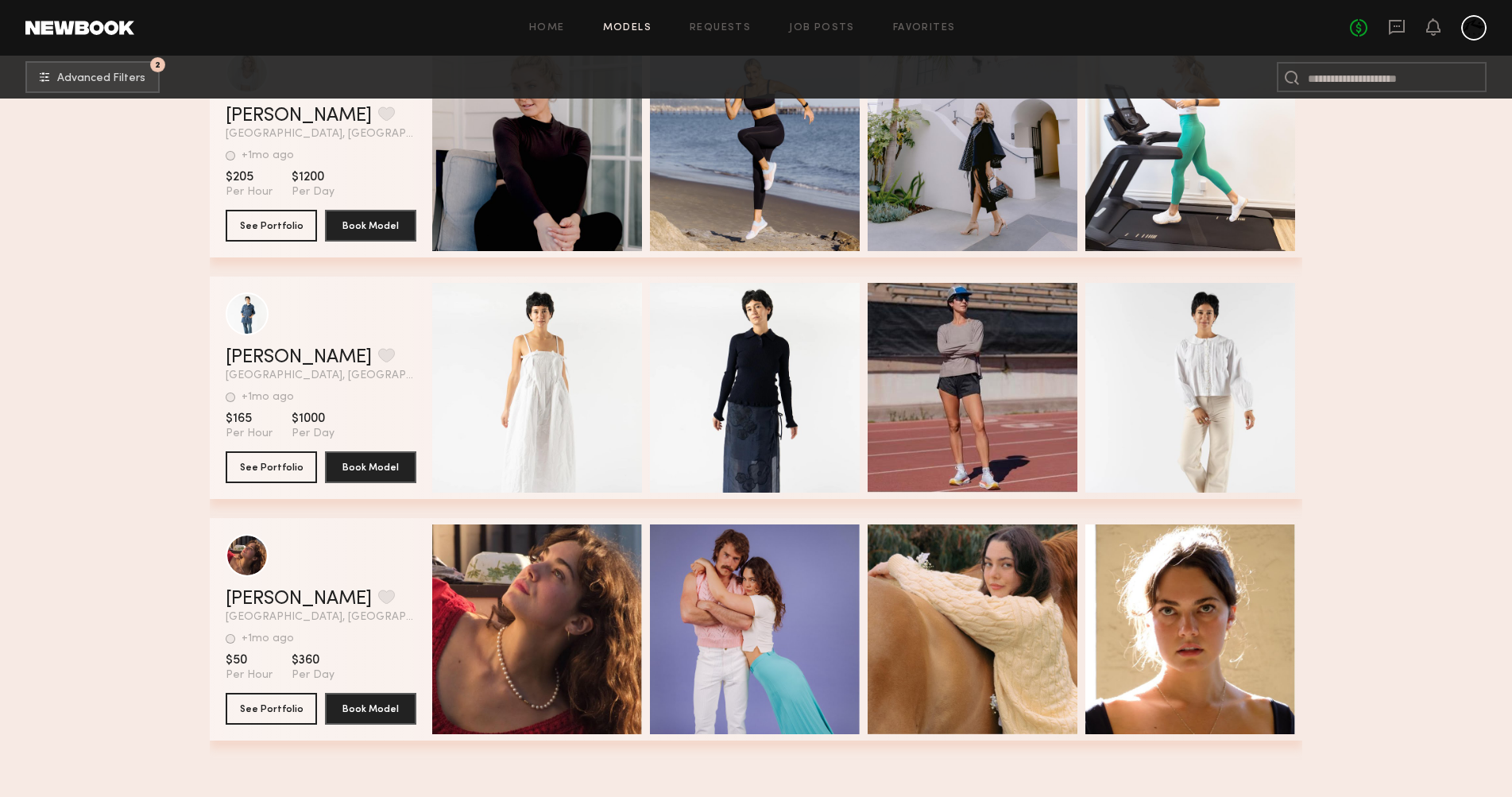
scroll to position [3931, 0]
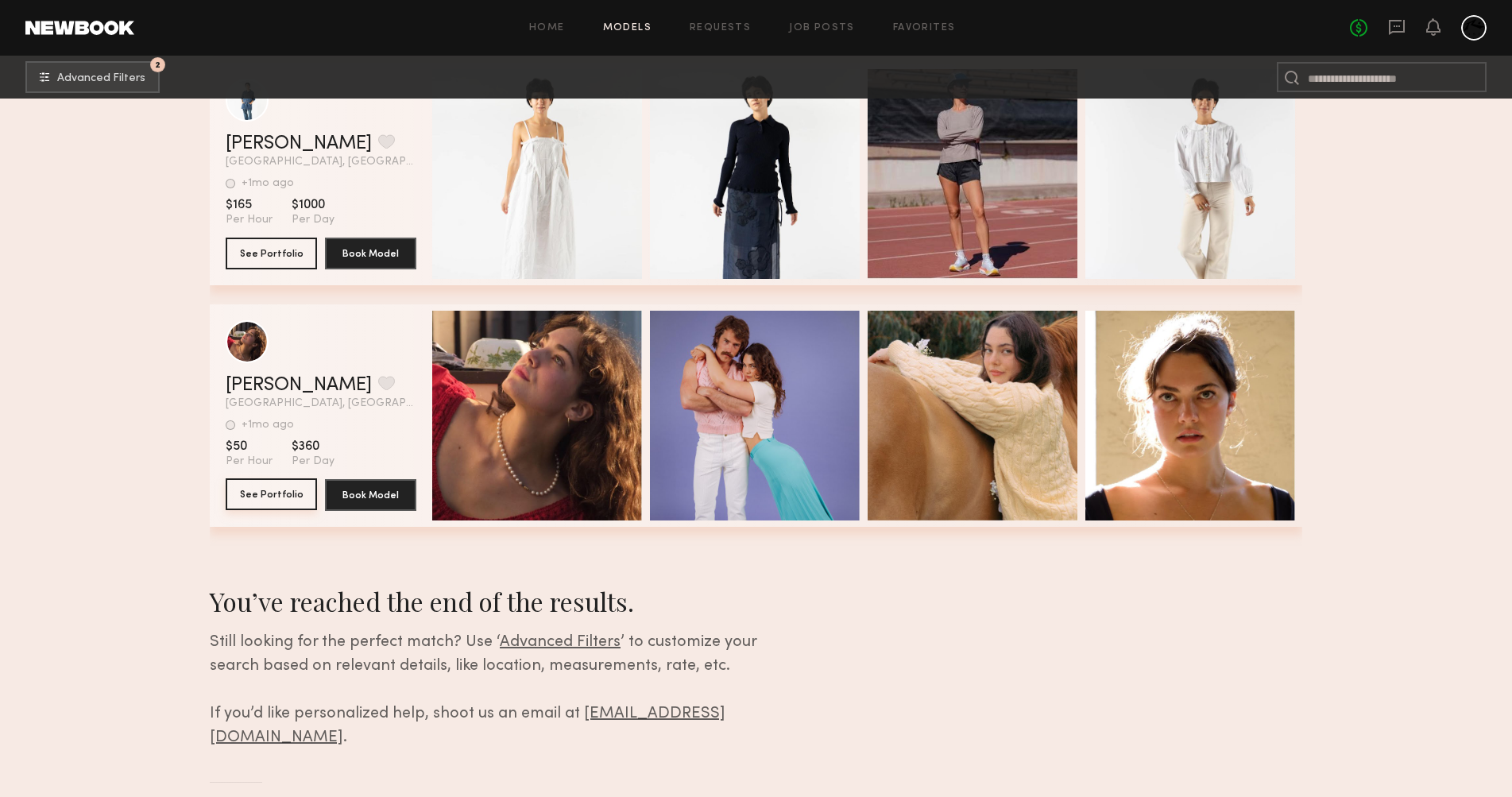
click at [275, 489] on button "See Portfolio" at bounding box center [272, 493] width 92 height 31
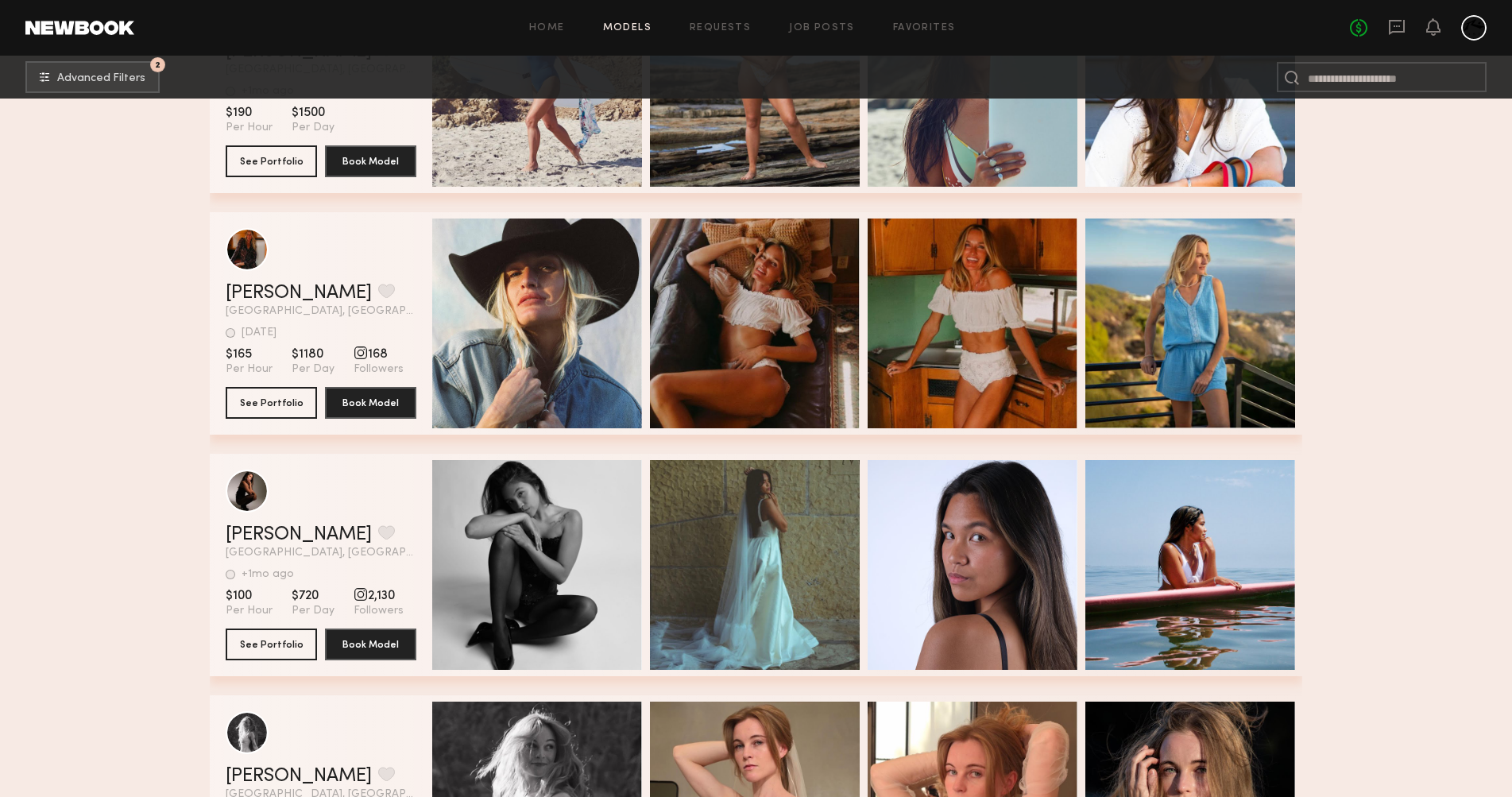
scroll to position [0, 0]
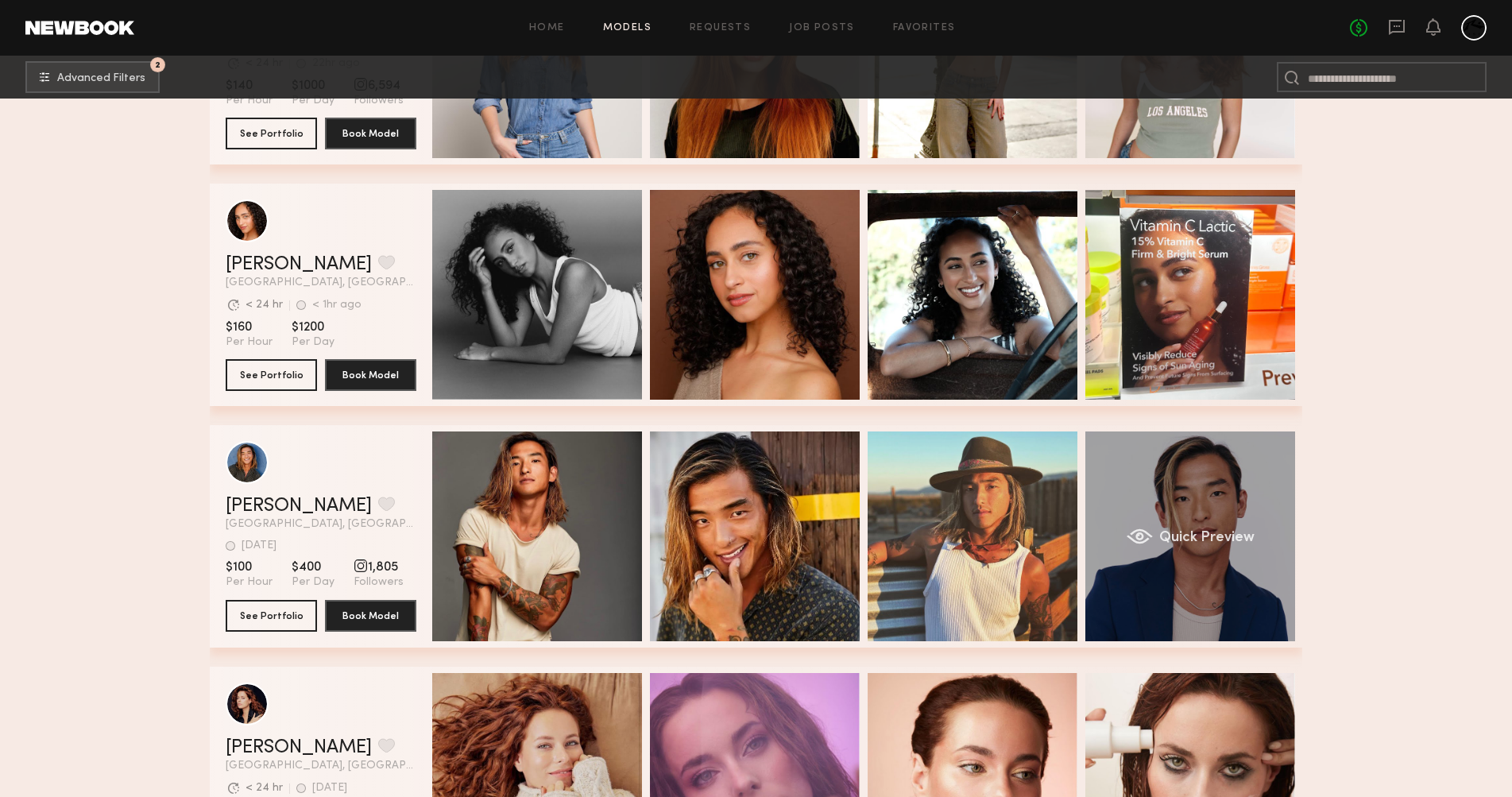
scroll to position [443, 0]
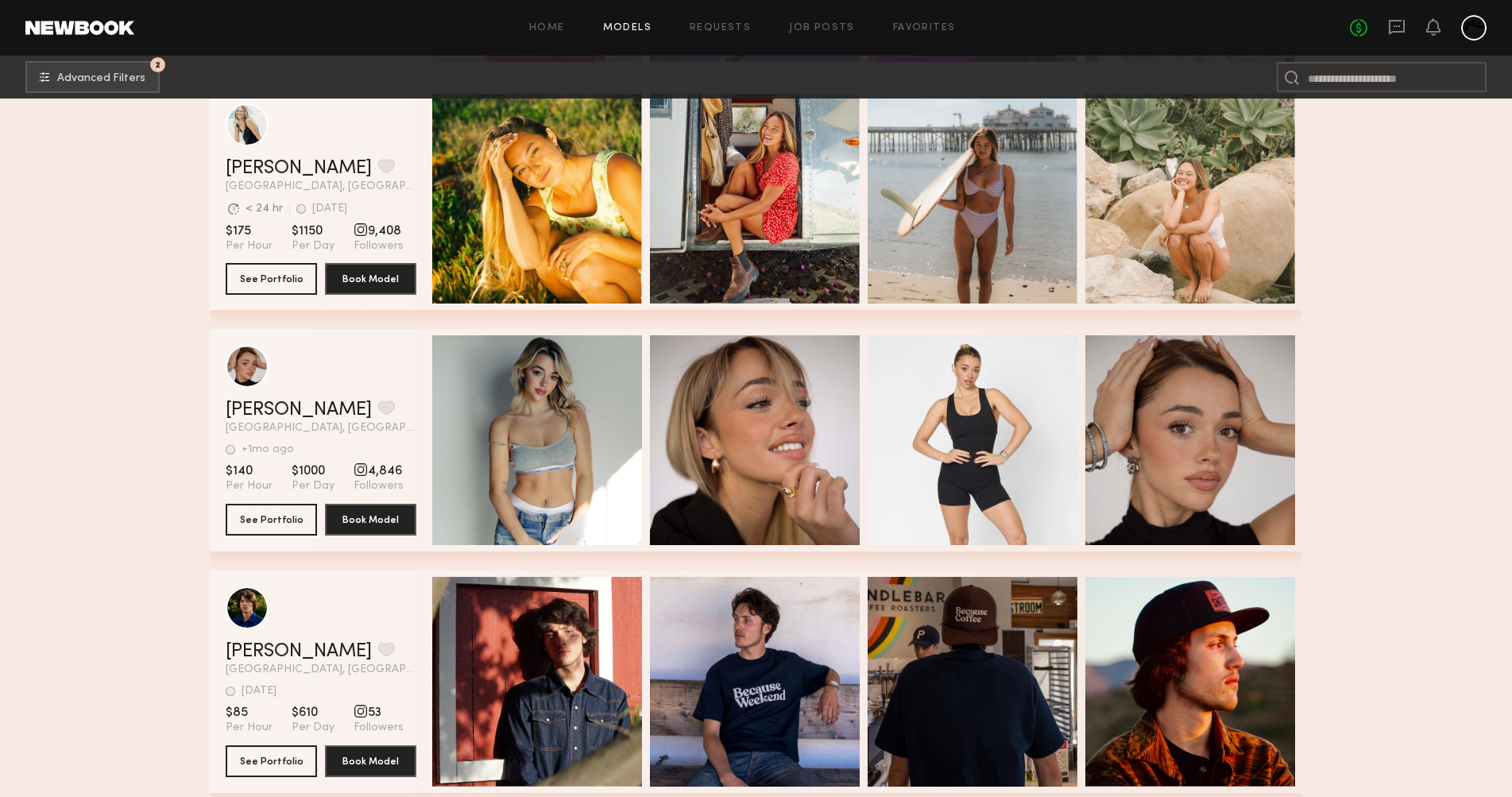
scroll to position [875, 0]
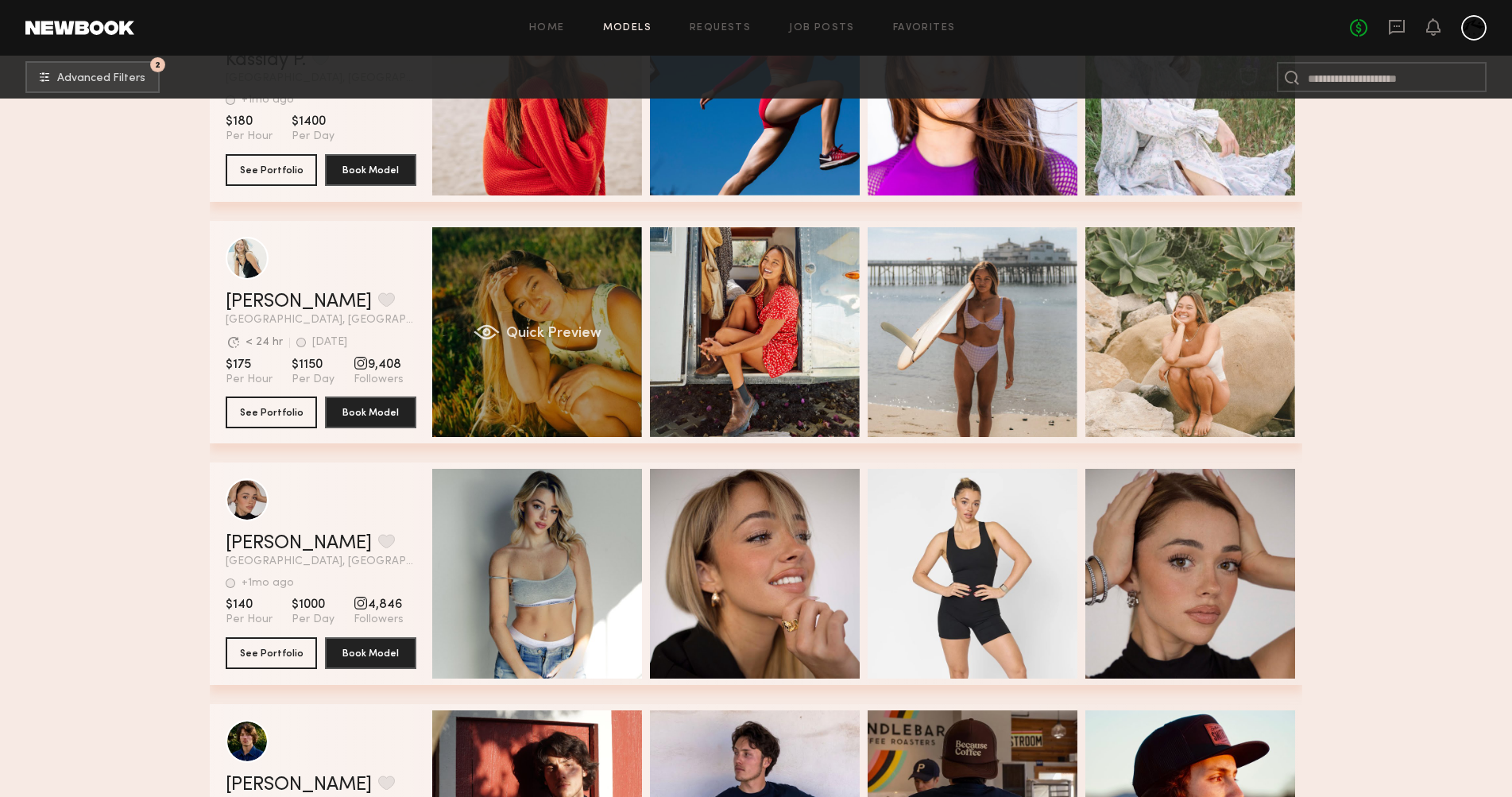
click at [571, 287] on div "Quick Preview" at bounding box center [537, 332] width 210 height 210
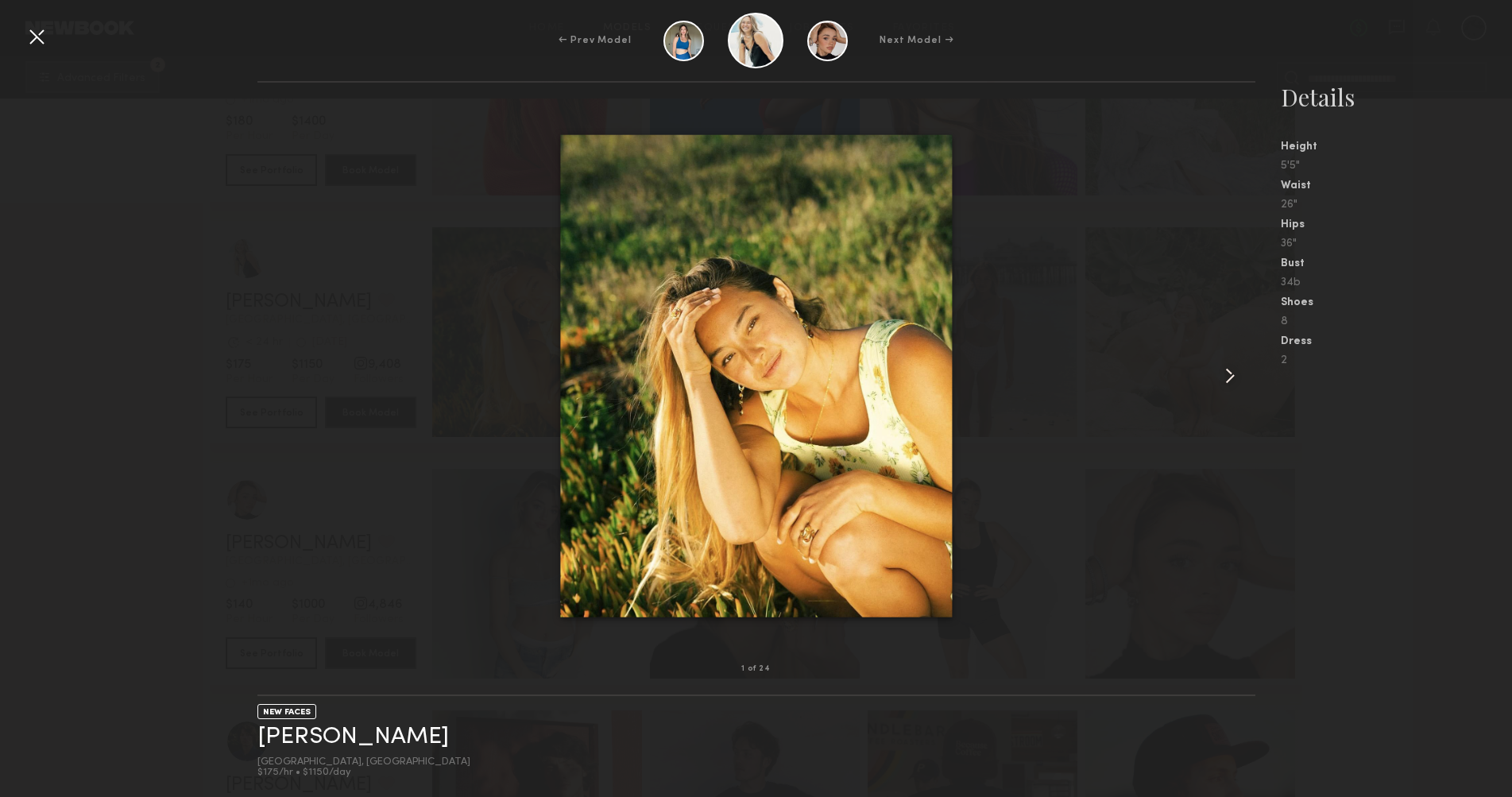
drag, startPoint x: 1223, startPoint y: 369, endPoint x: 1227, endPoint y: 359, distance: 10.8
click at [1224, 365] on common-icon at bounding box center [1230, 376] width 25 height 25
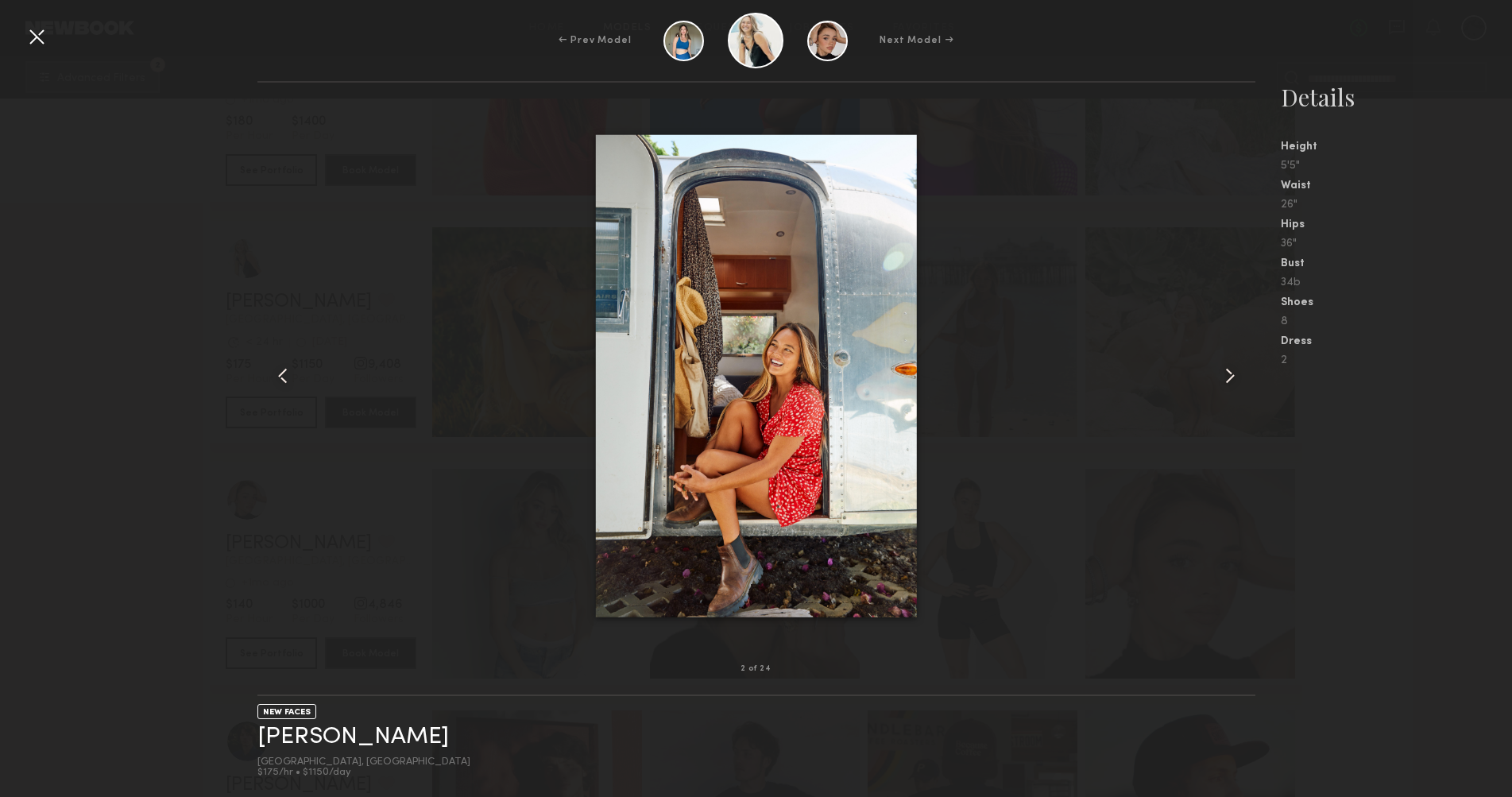
click at [1224, 366] on common-icon at bounding box center [1230, 376] width 25 height 25
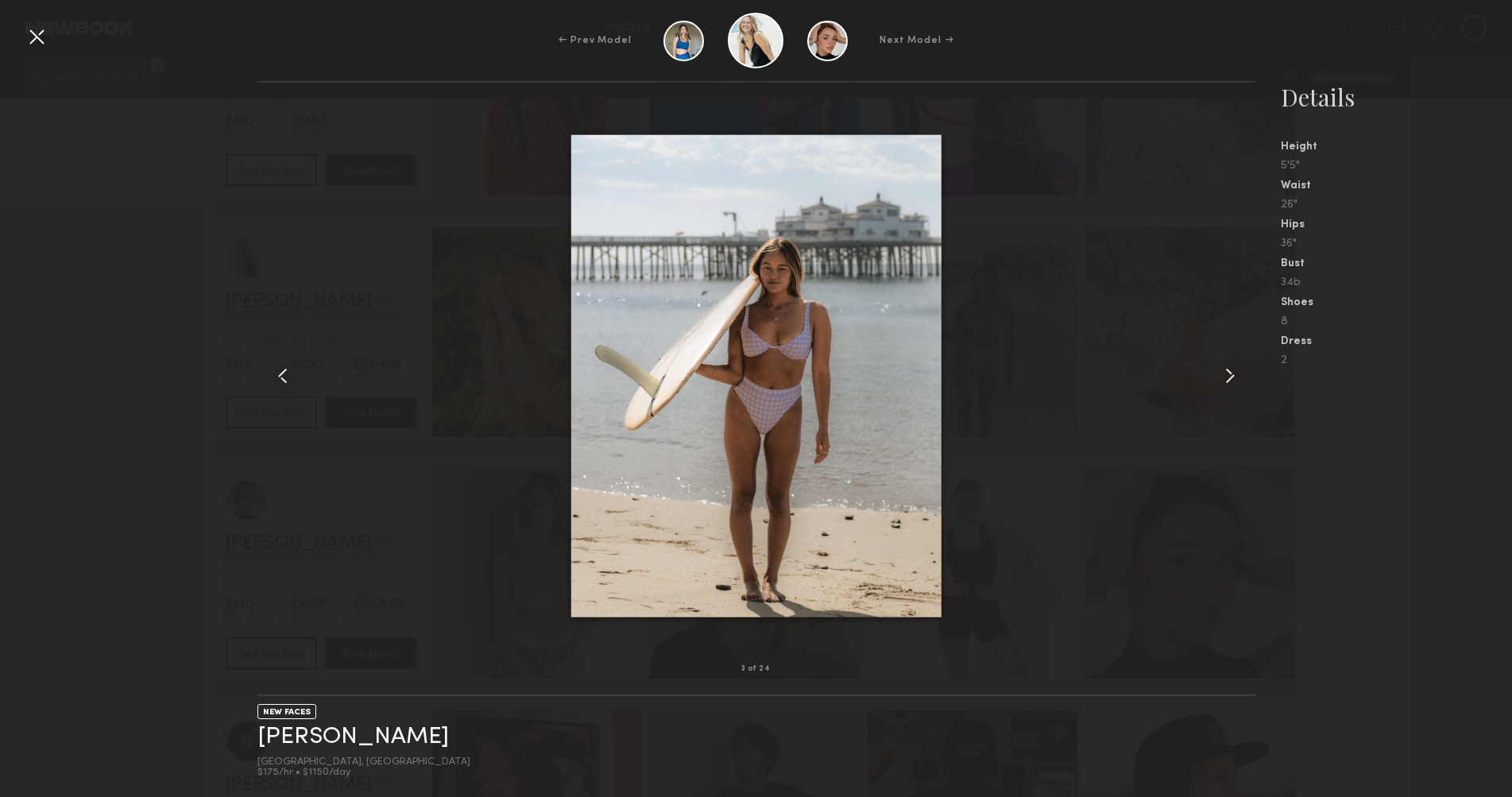
click at [1225, 368] on common-icon at bounding box center [1230, 376] width 25 height 25
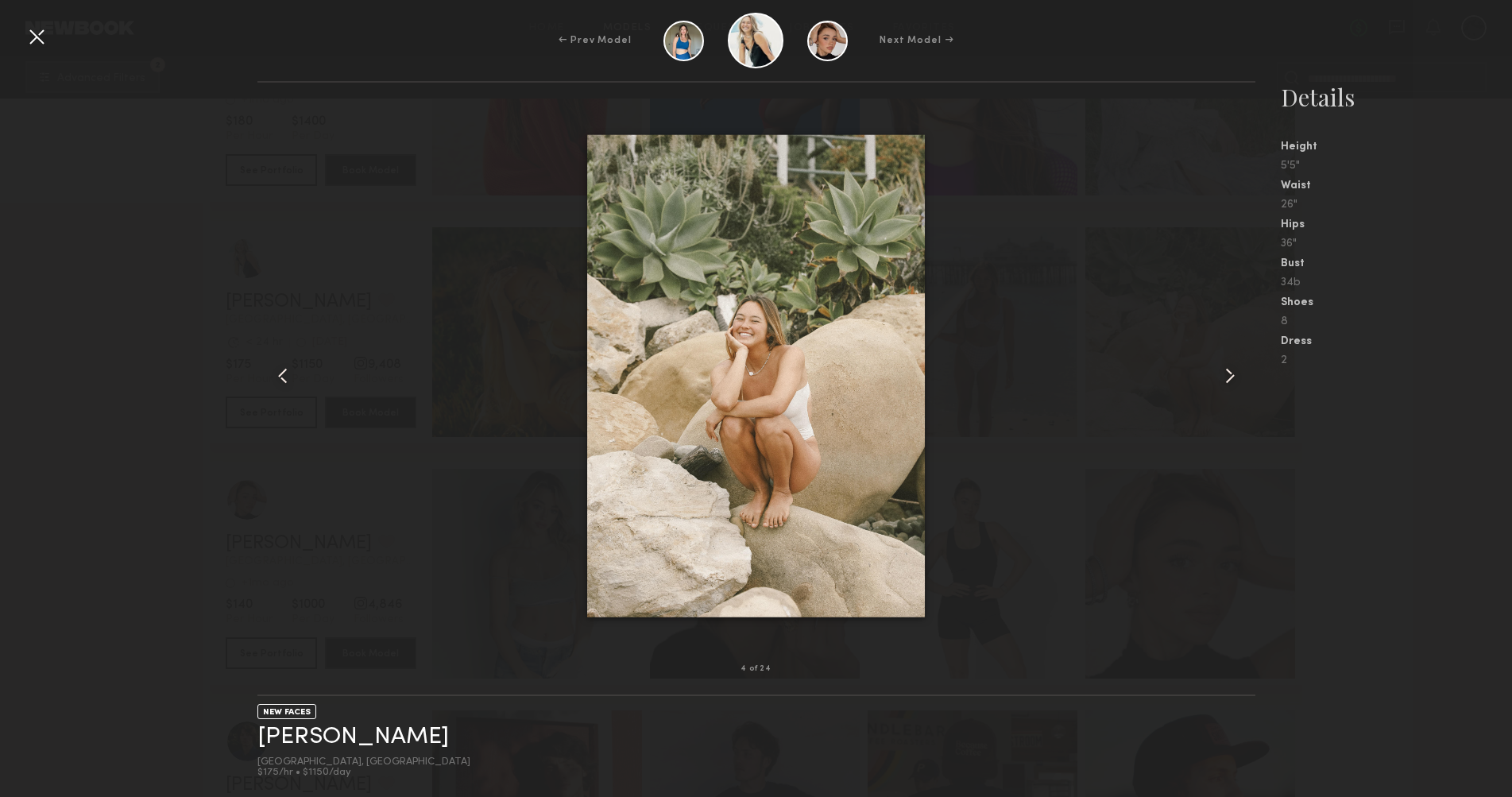
click at [1225, 368] on common-icon at bounding box center [1230, 376] width 25 height 25
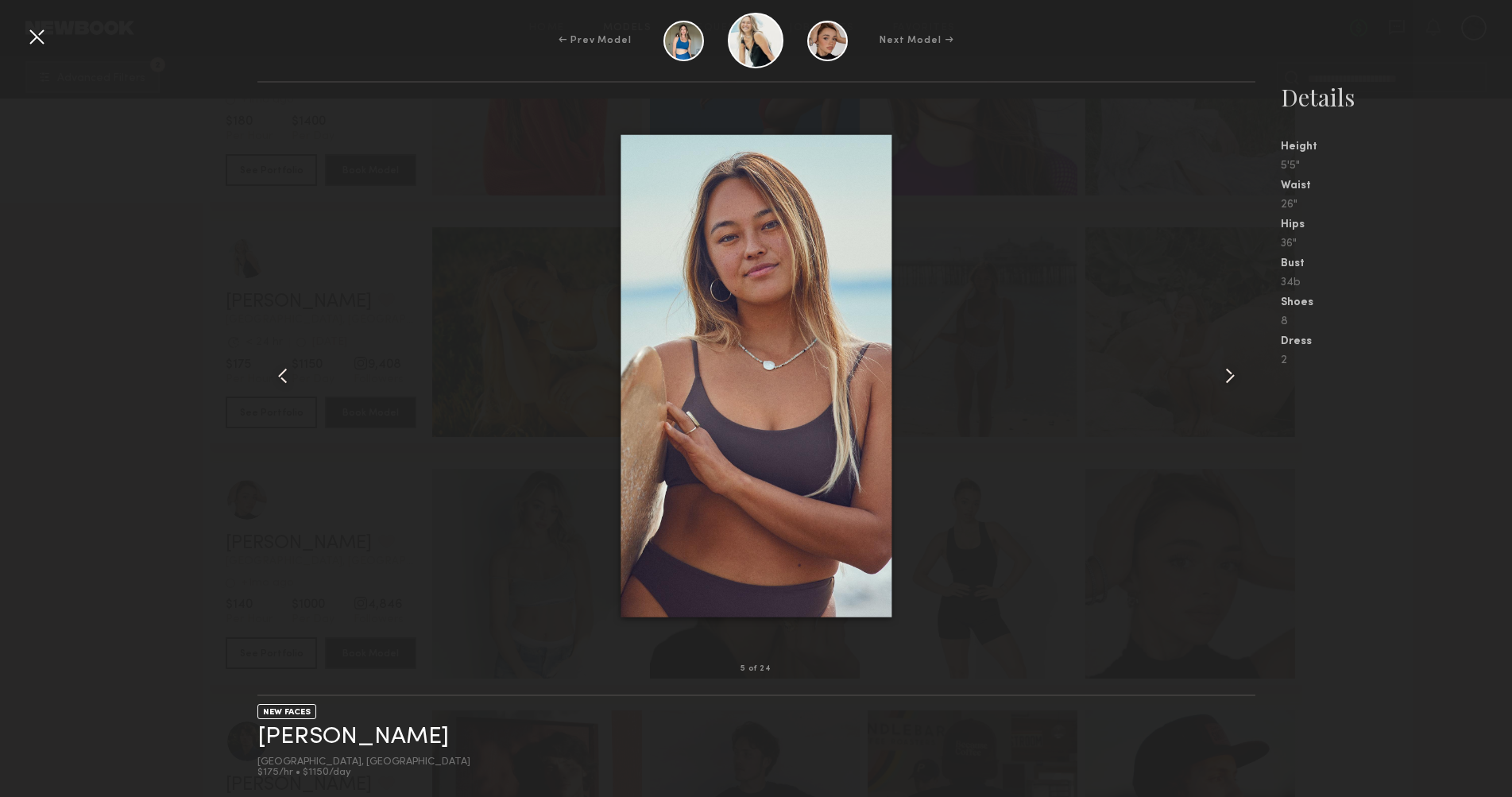
click at [1225, 368] on common-icon at bounding box center [1230, 376] width 25 height 25
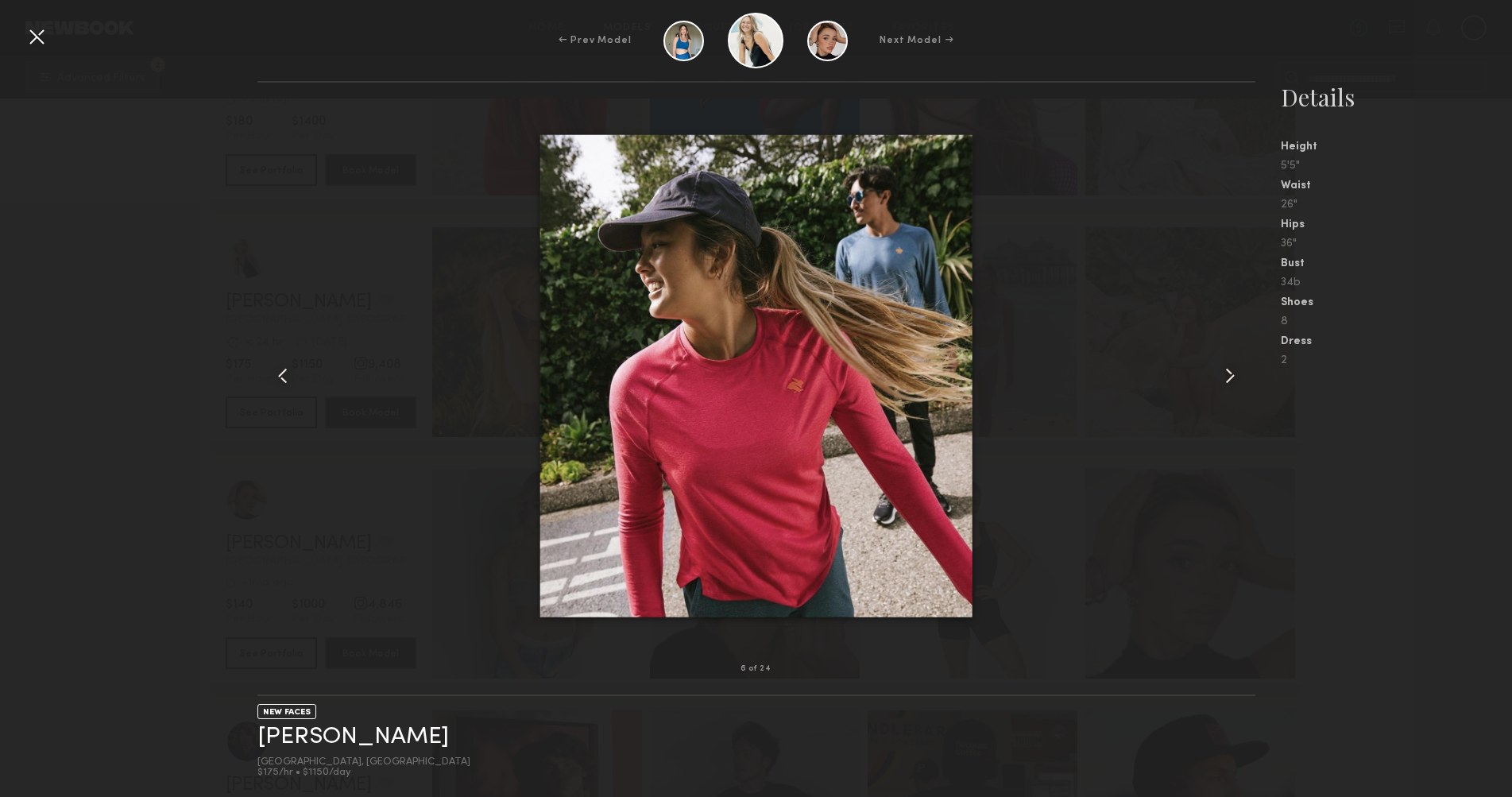
click at [1225, 368] on common-icon at bounding box center [1230, 376] width 25 height 25
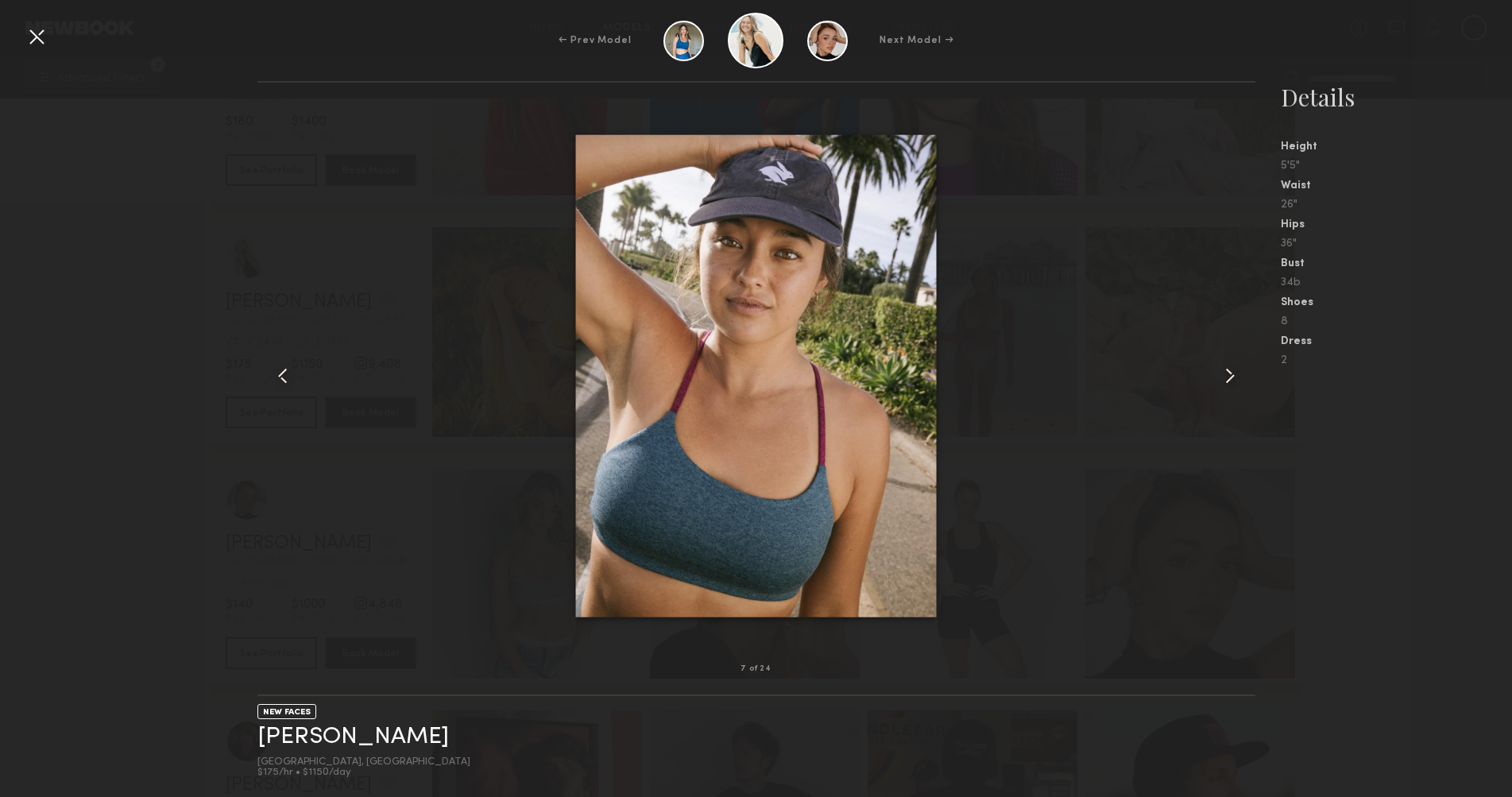
click at [1225, 368] on common-icon at bounding box center [1230, 376] width 25 height 25
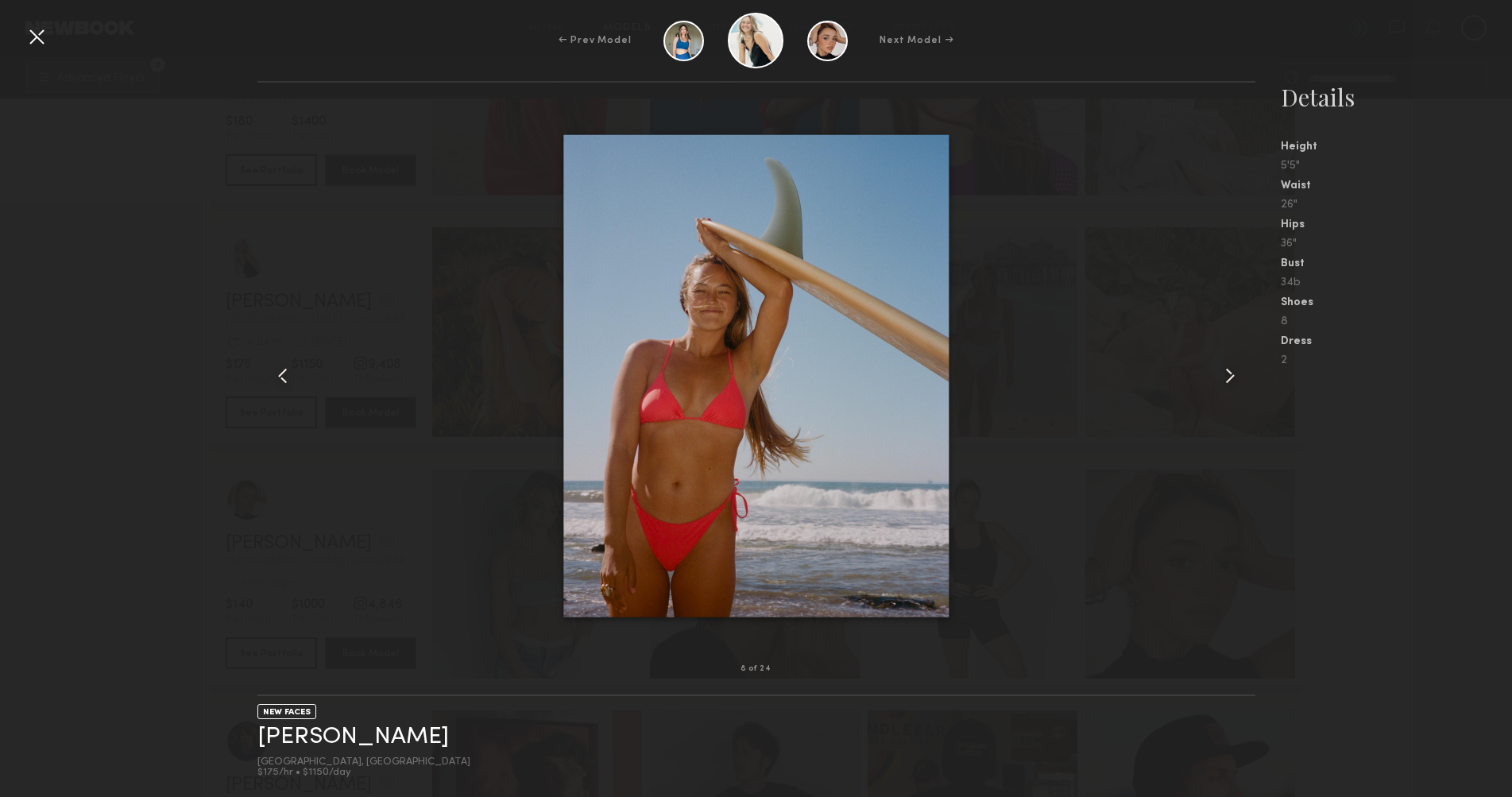
click at [1225, 368] on common-icon at bounding box center [1230, 376] width 25 height 25
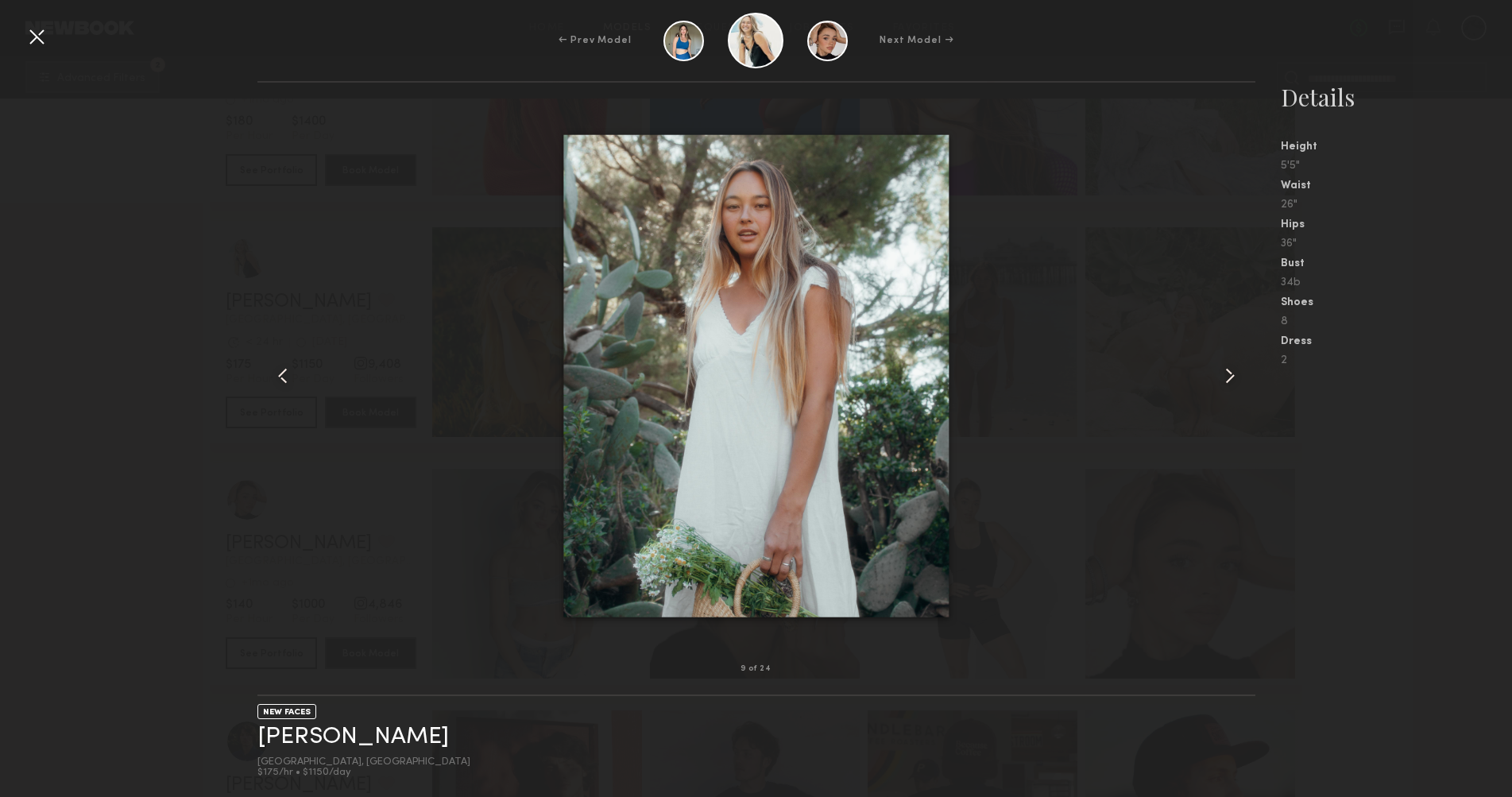
click at [1225, 368] on common-icon at bounding box center [1230, 376] width 25 height 25
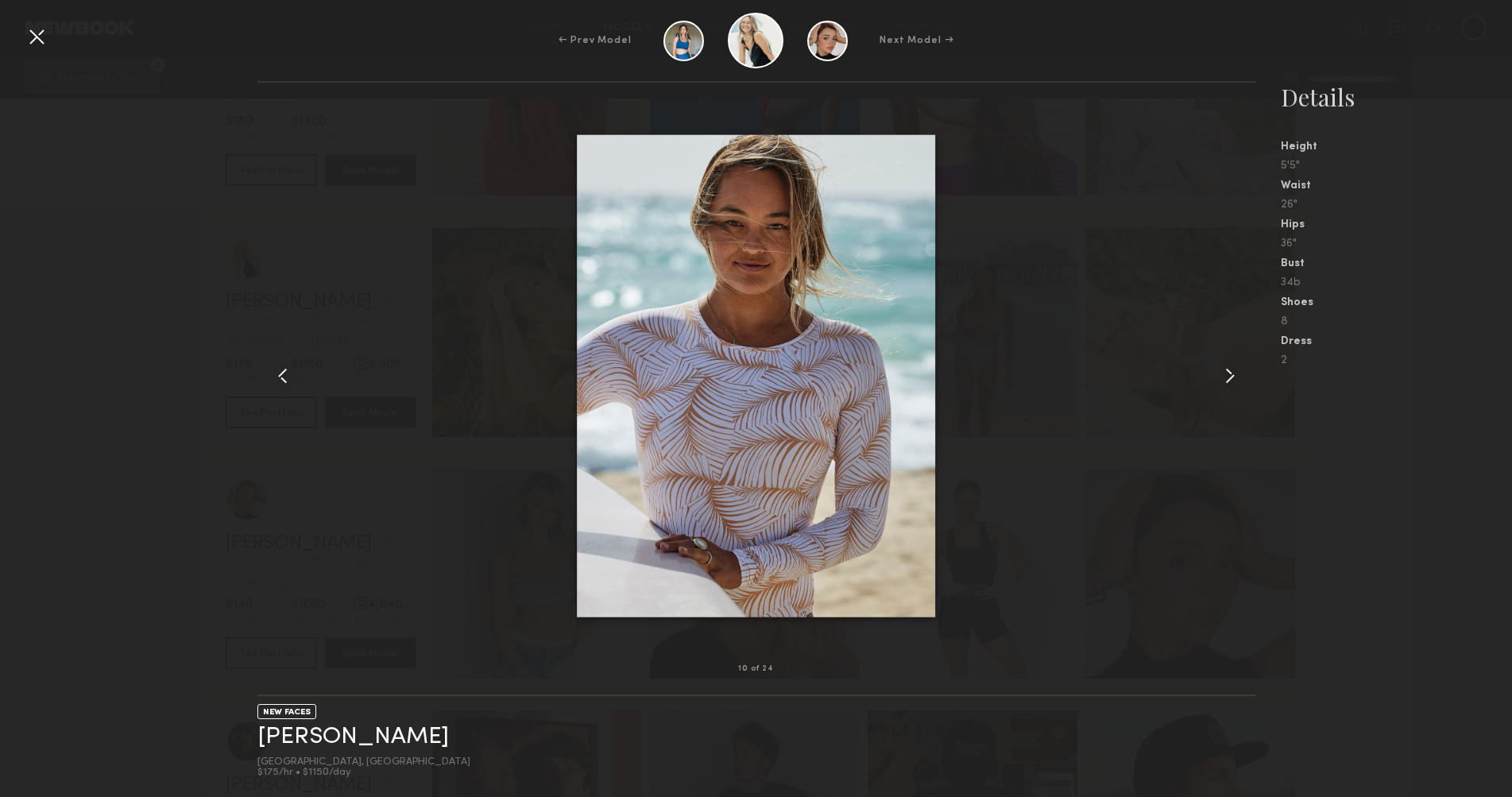
click at [1225, 368] on common-icon at bounding box center [1230, 376] width 25 height 25
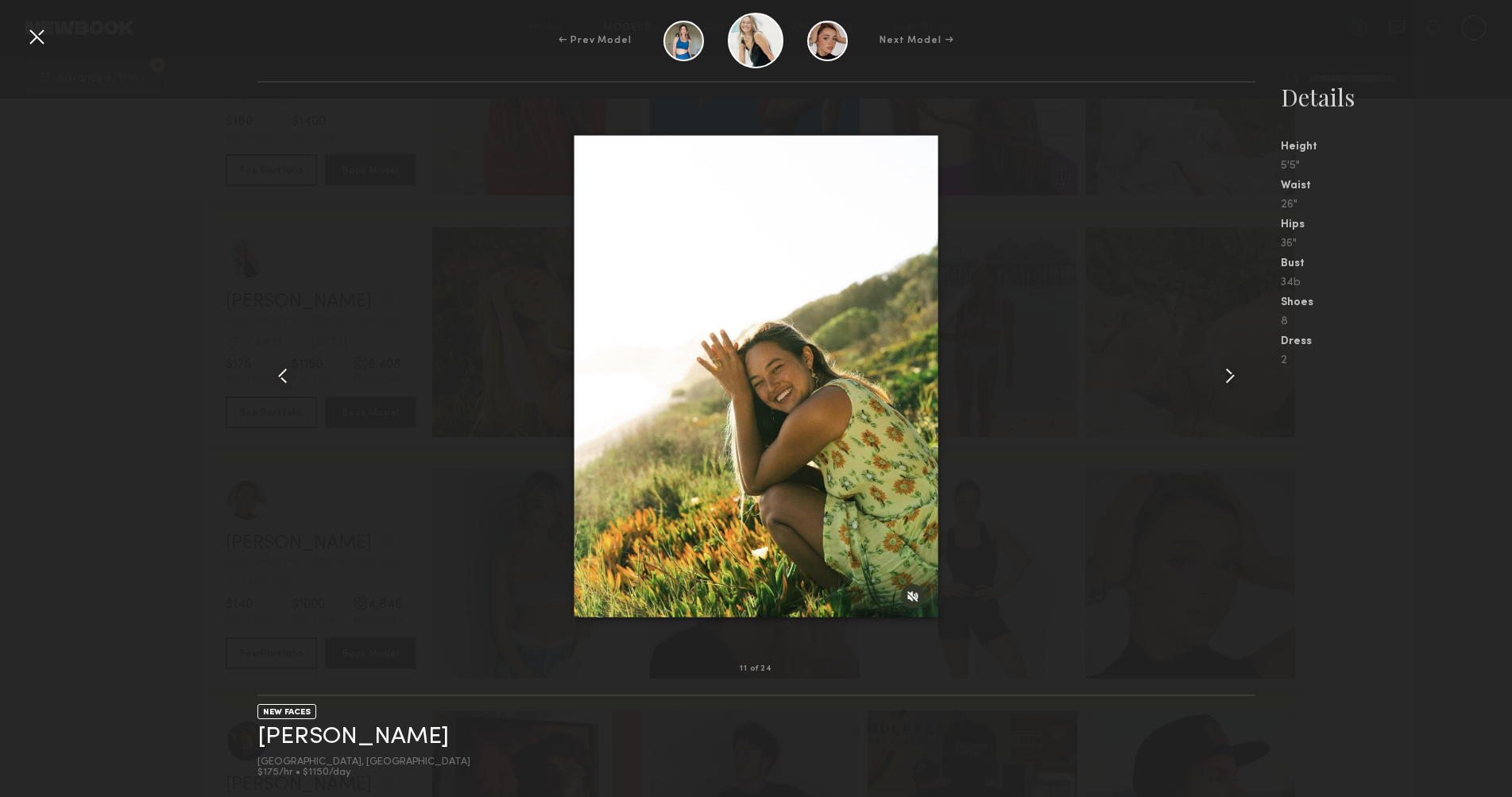
click at [1225, 368] on common-icon at bounding box center [1230, 376] width 25 height 25
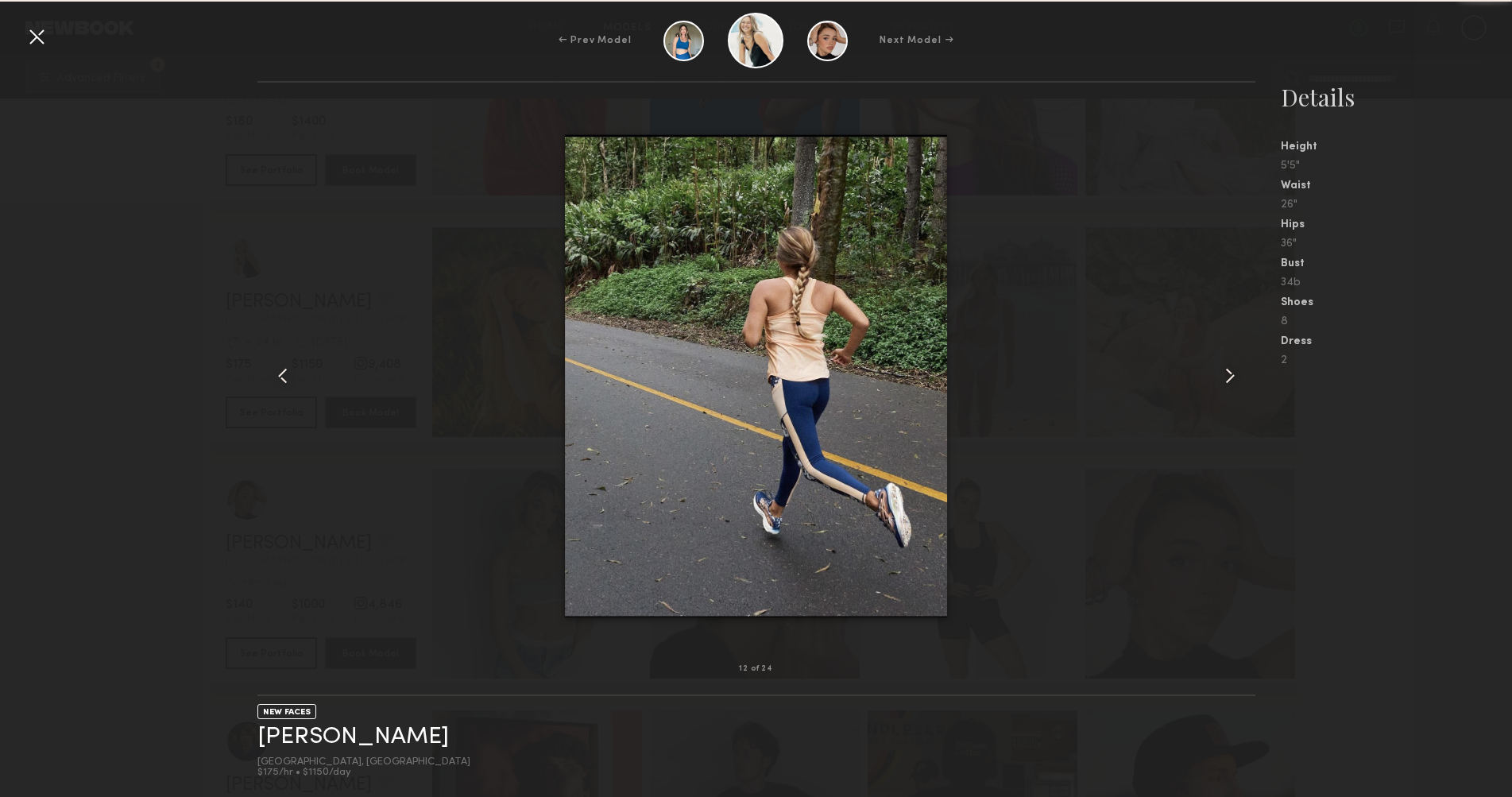
click at [1225, 368] on common-icon at bounding box center [1230, 376] width 25 height 25
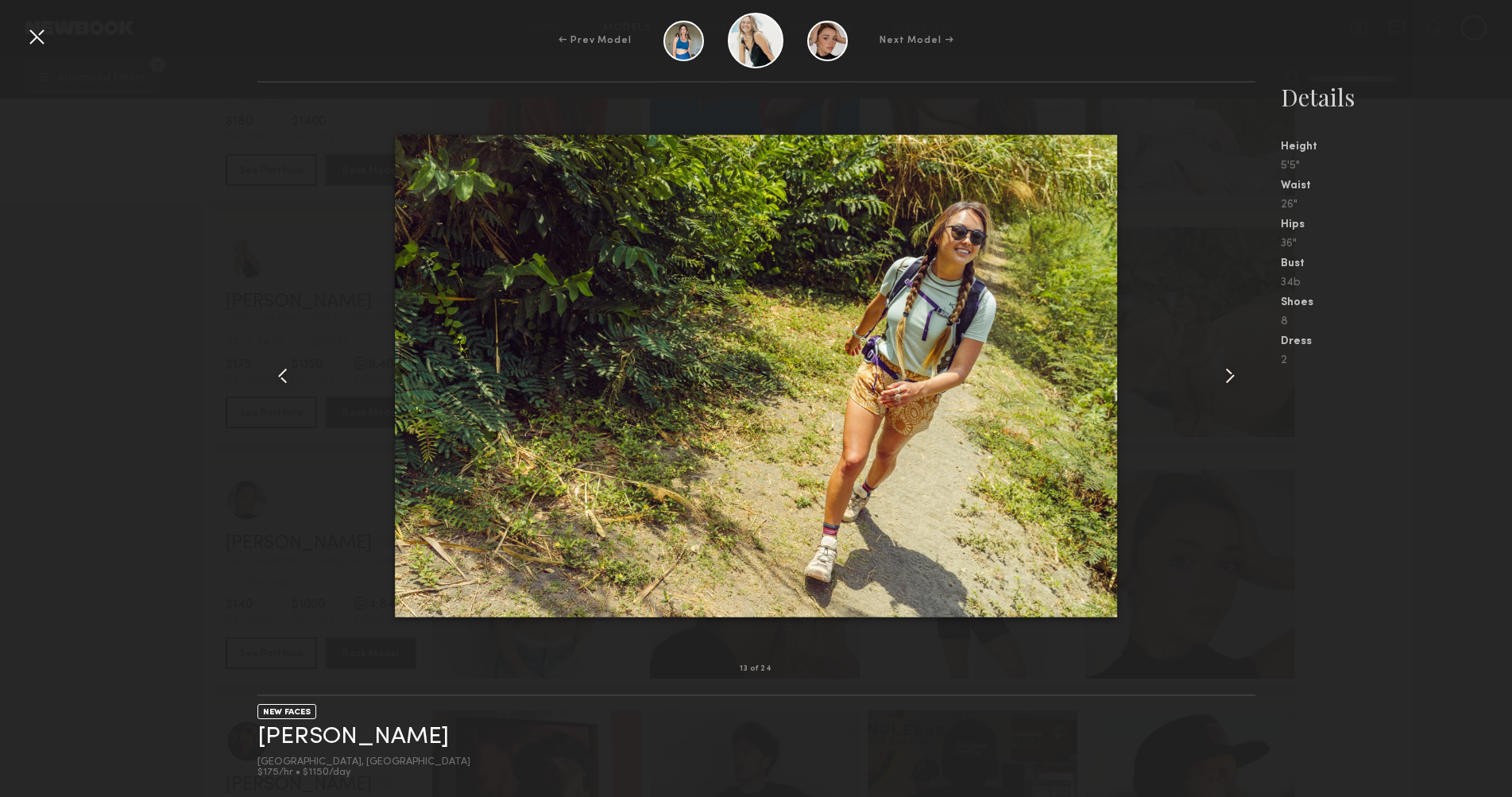
click at [31, 42] on div at bounding box center [37, 36] width 25 height 25
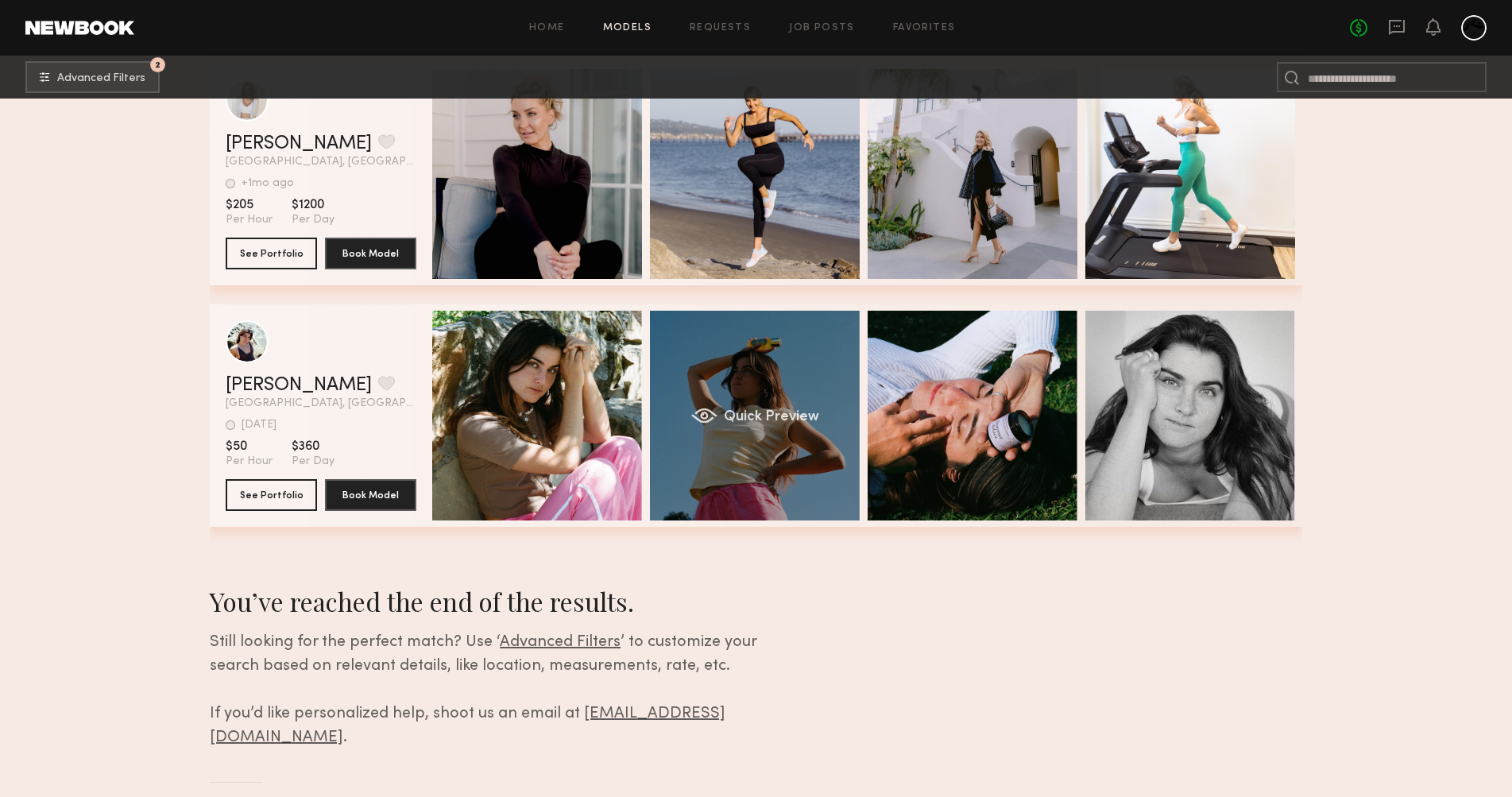
scroll to position [3304, 0]
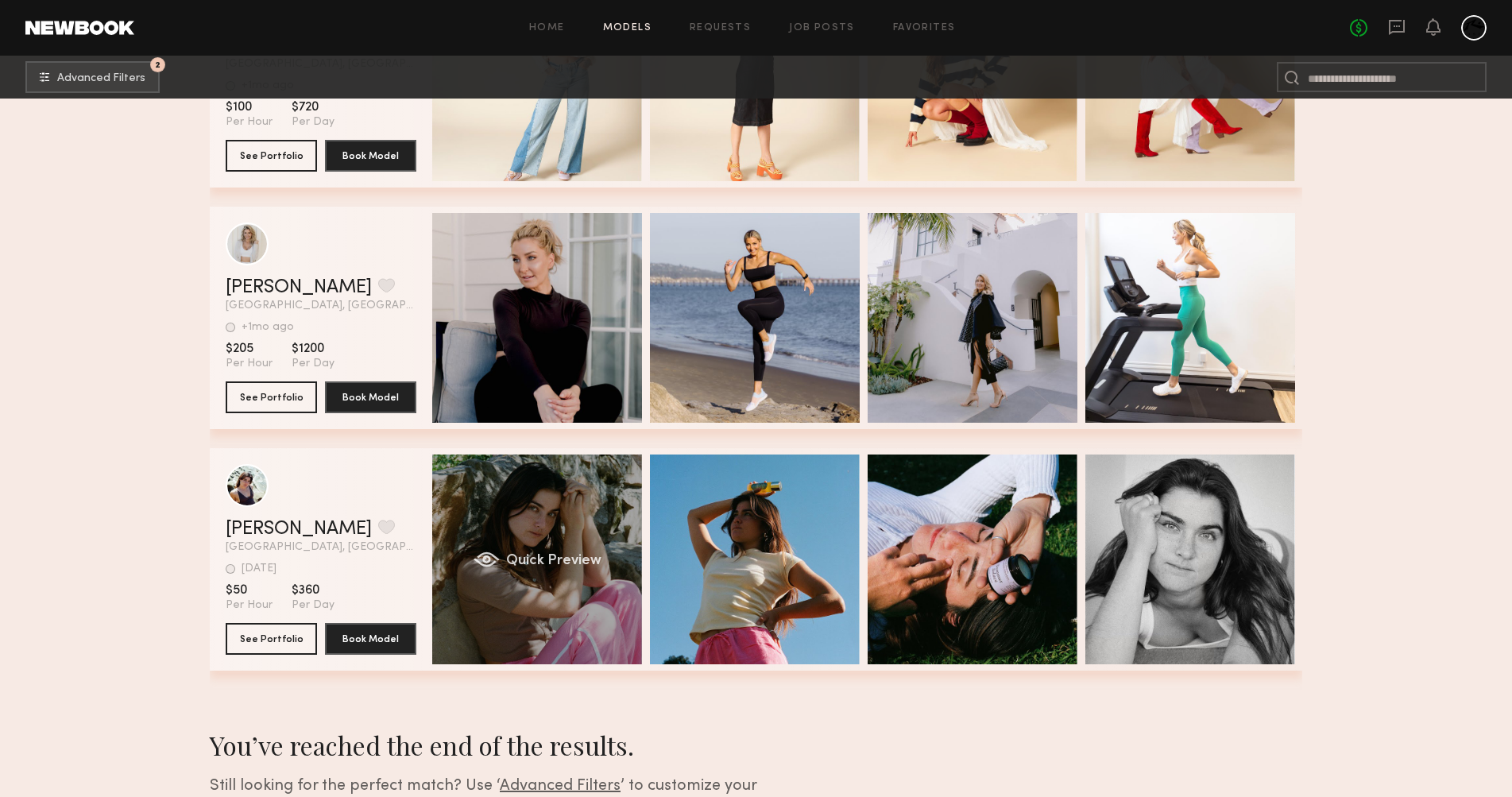
click at [565, 503] on div "Quick Preview" at bounding box center [537, 558] width 210 height 210
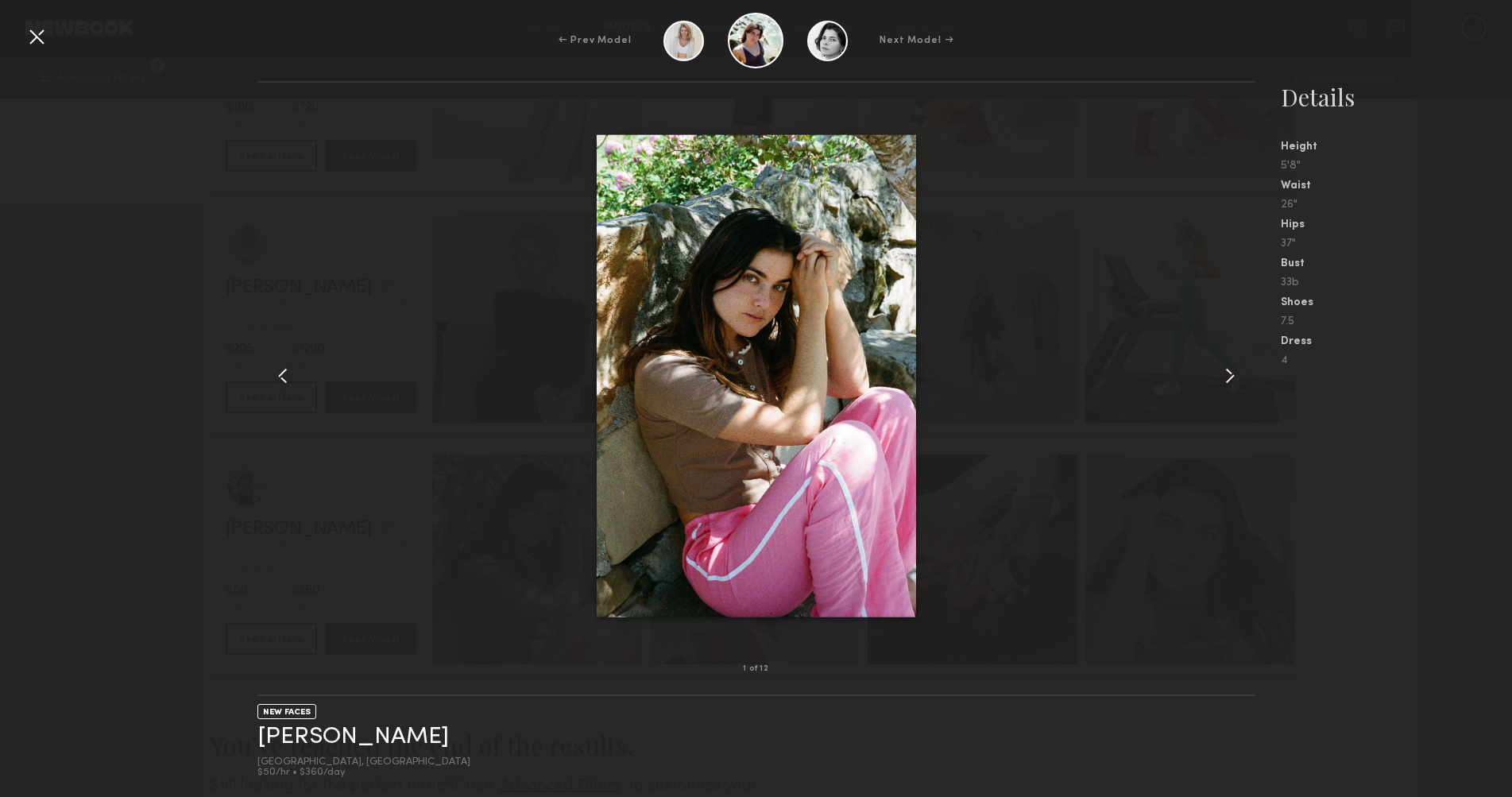
click at [1214, 369] on div at bounding box center [756, 375] width 998 height 536
click at [33, 49] on div "← Prev Model Next Model →" at bounding box center [756, 41] width 1512 height 56
click at [32, 43] on div at bounding box center [37, 36] width 25 height 25
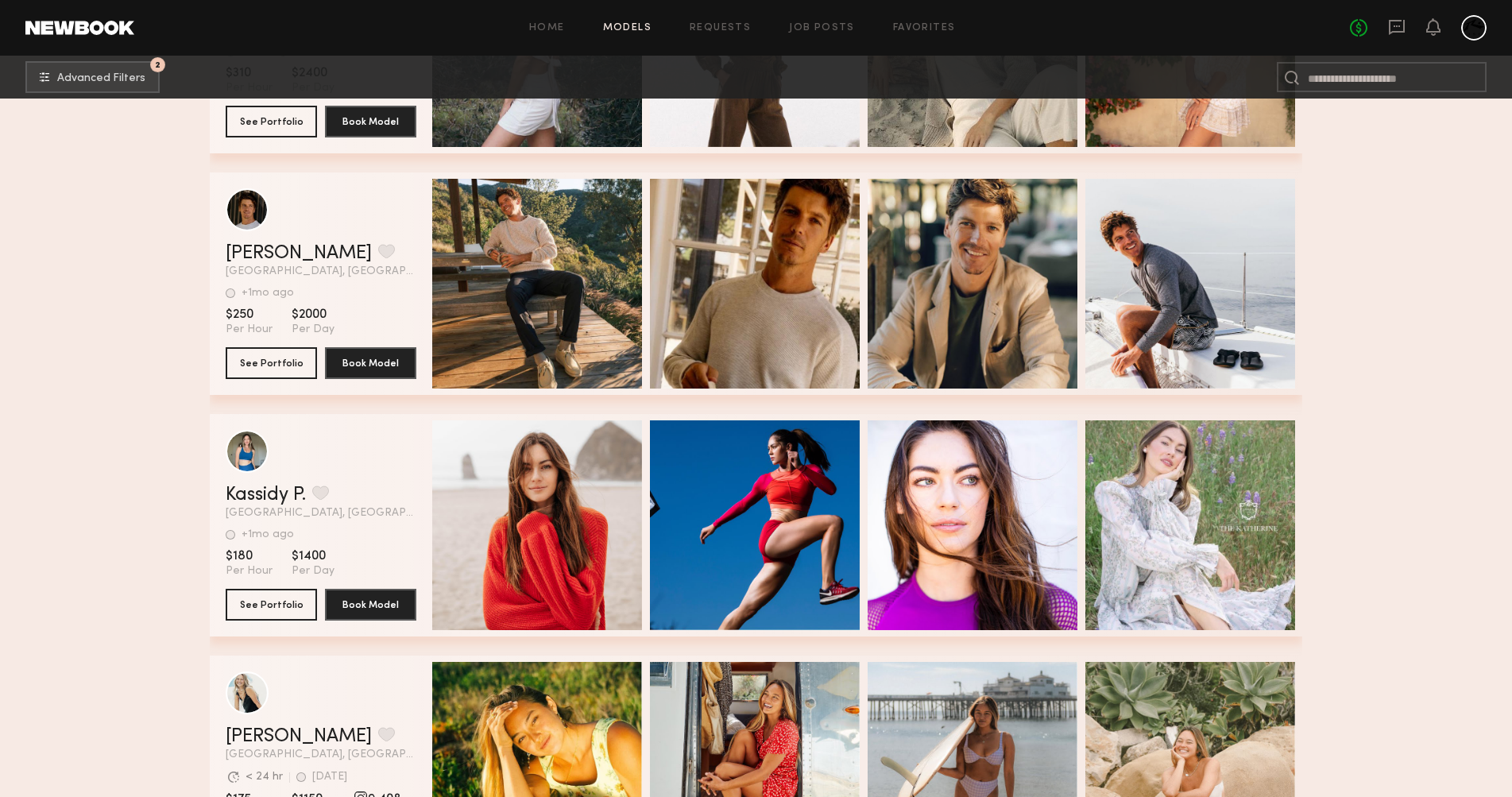
scroll to position [0, 0]
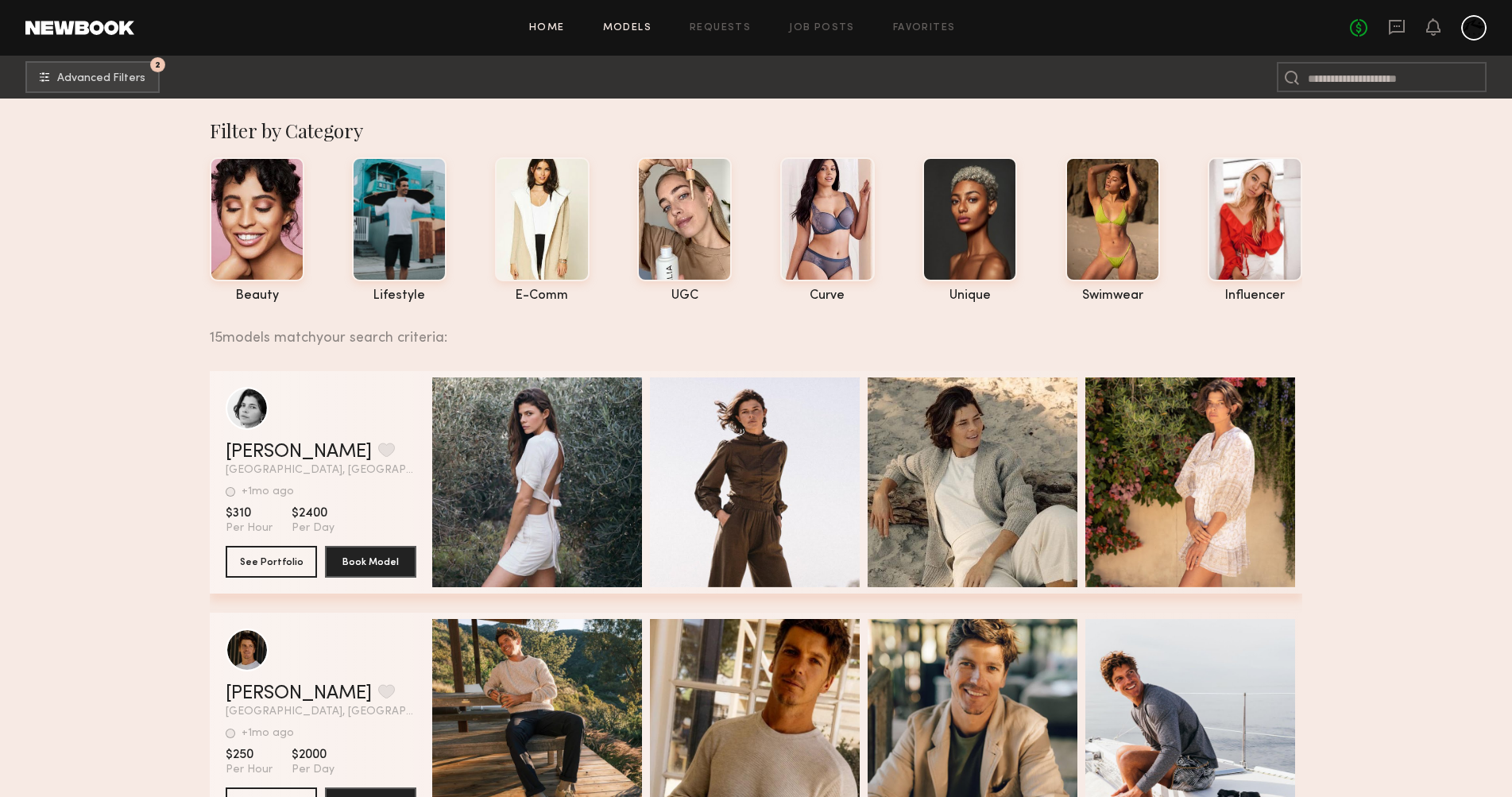
click at [552, 25] on link "Home" at bounding box center [547, 28] width 36 height 10
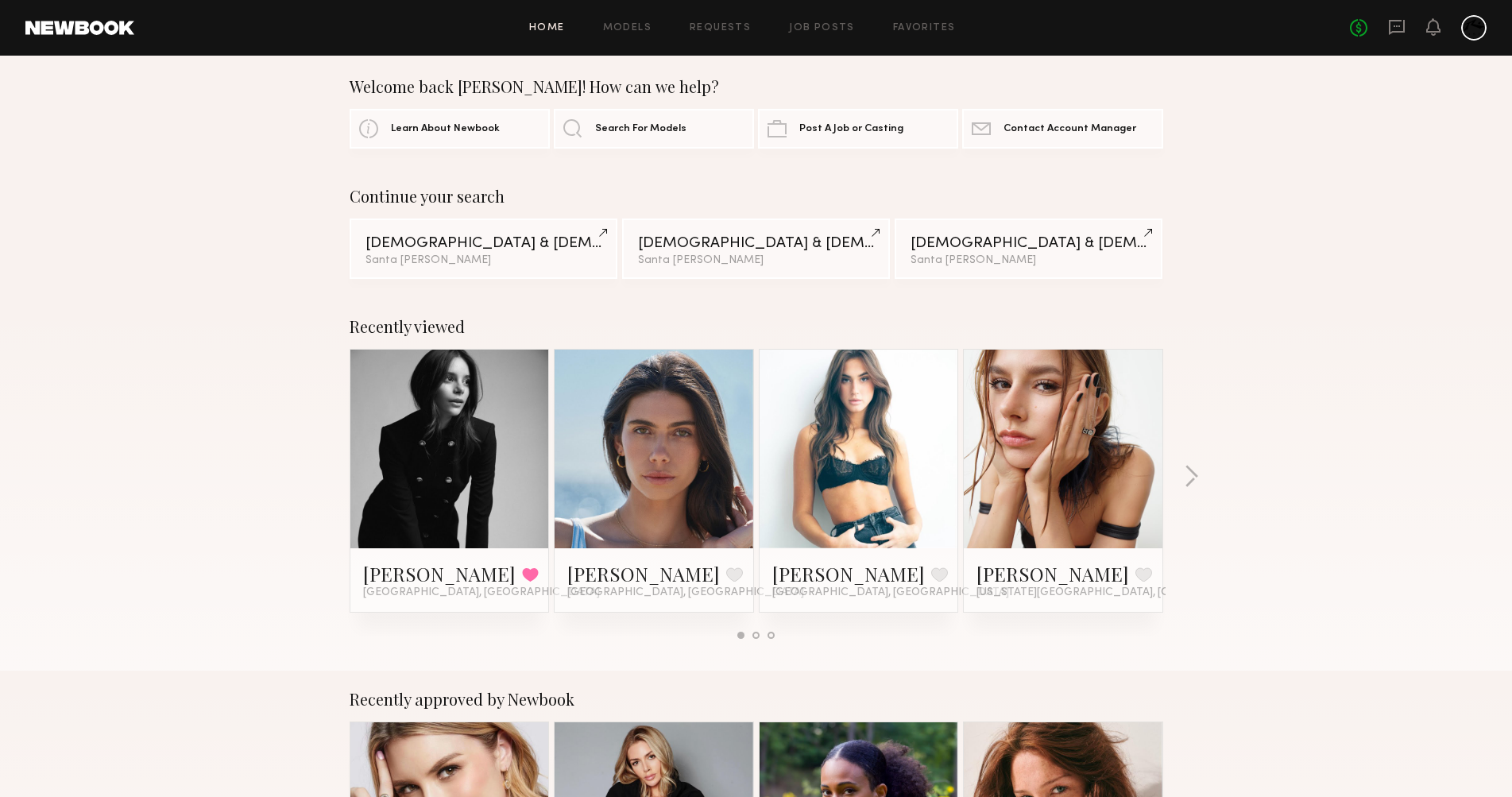
scroll to position [26, 0]
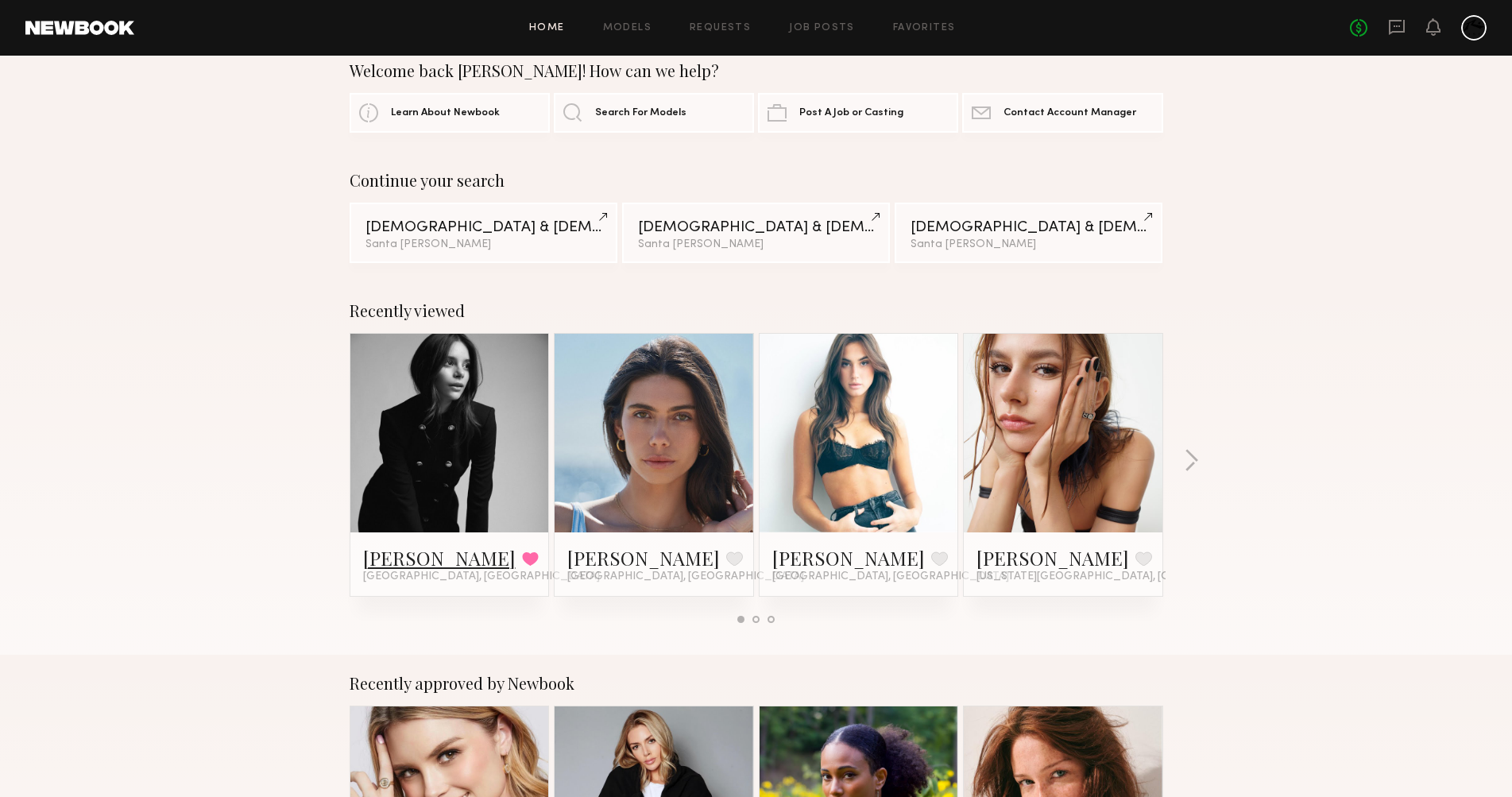
click at [402, 565] on link "Alayna L." at bounding box center [440, 558] width 153 height 25
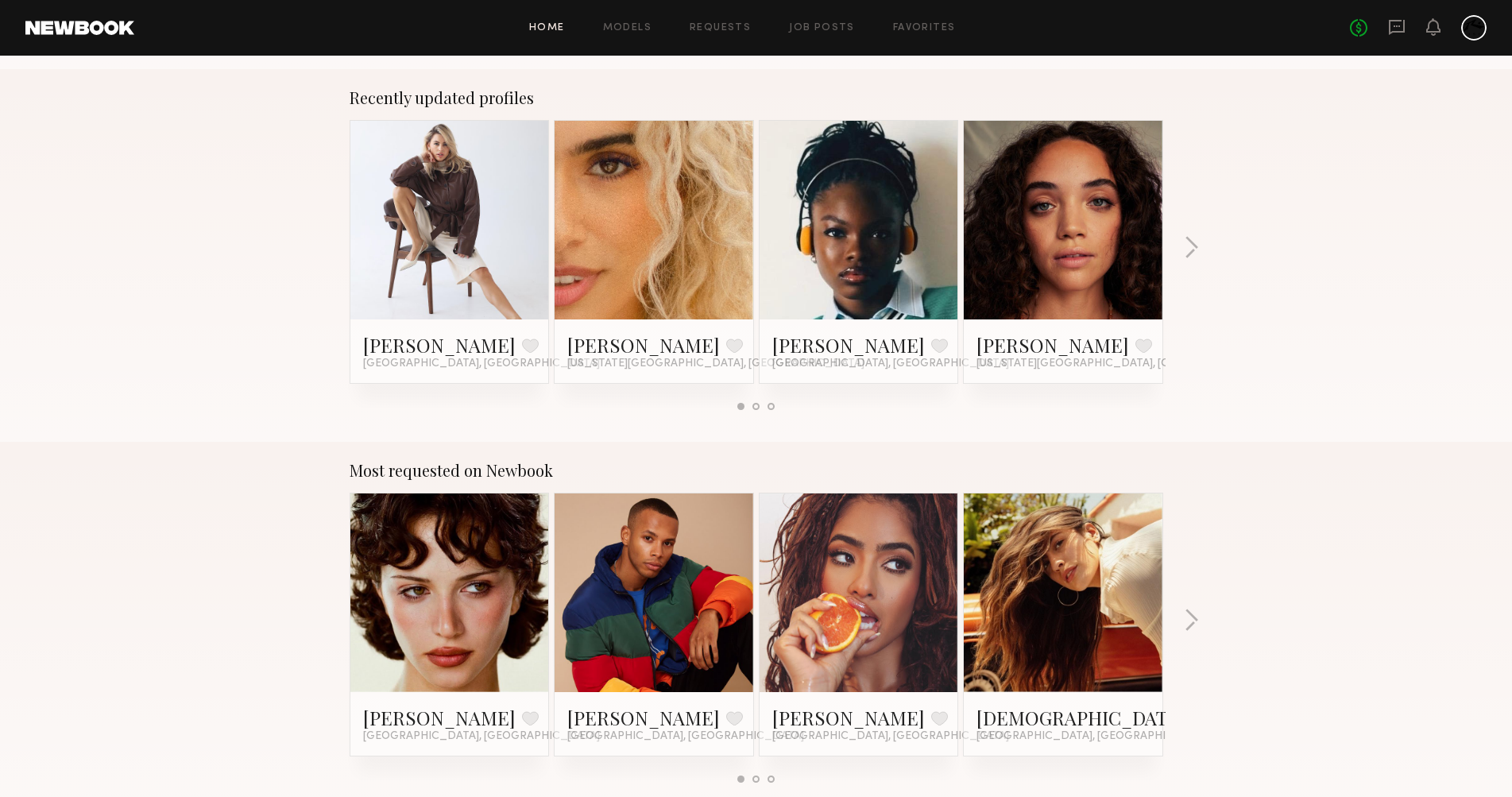
scroll to position [0, 0]
